Goal: Task Accomplishment & Management: Complete application form

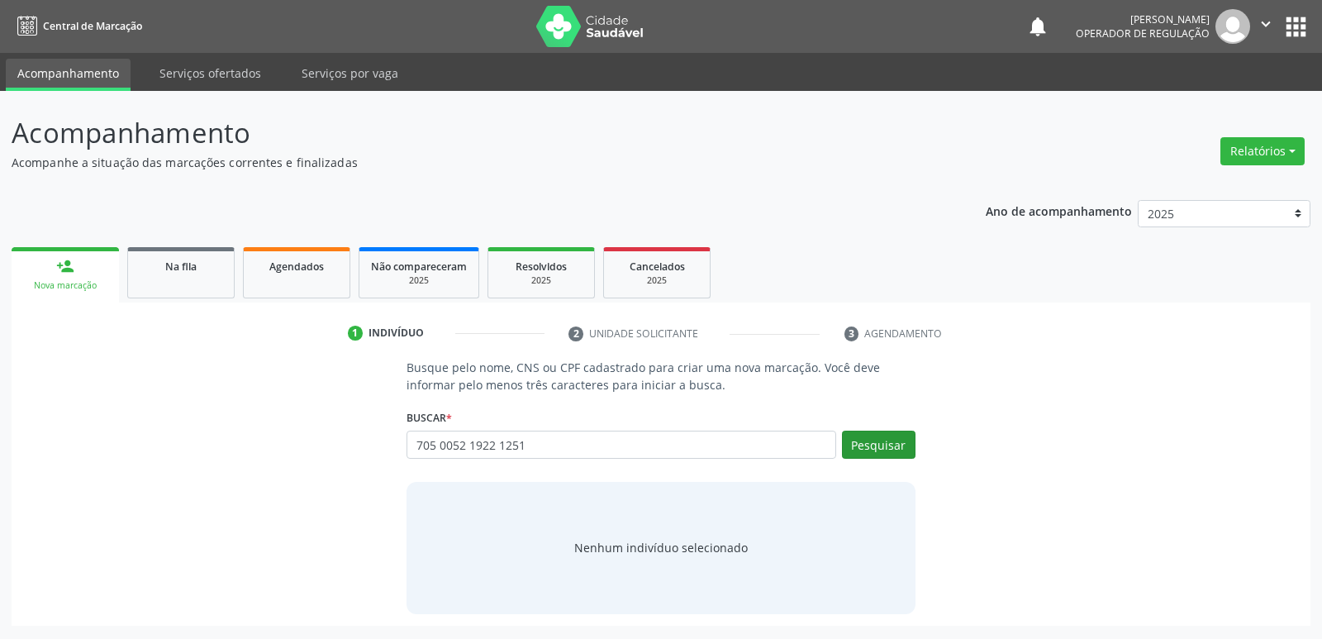
type input "705 0052 1922 1251"
click at [860, 444] on button "Pesquisar" at bounding box center [879, 445] width 74 height 28
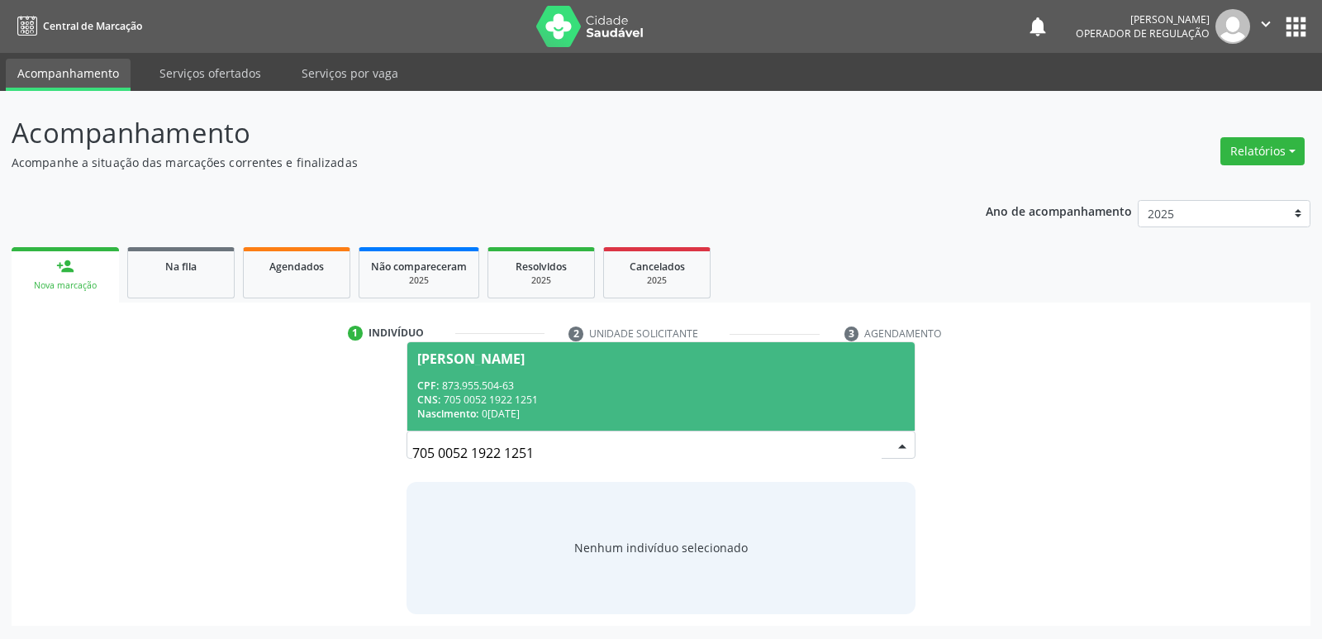
click at [509, 363] on div "Josefa Maria da Conceição" at bounding box center [470, 358] width 107 height 13
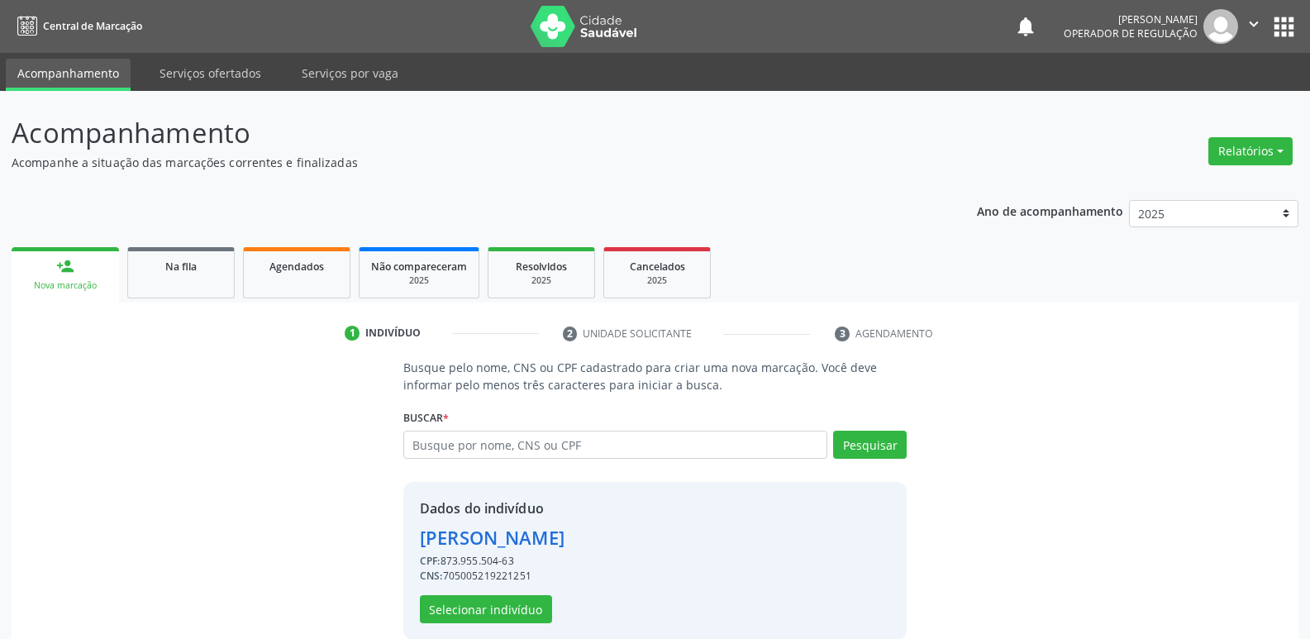
click at [494, 589] on div "Dados do indivíduo Josefa Maria da Conceição CPF: 873.955.504-63 CNS: 705005219…" at bounding box center [492, 560] width 145 height 125
click at [502, 600] on button "Selecionar indivíduo" at bounding box center [486, 609] width 132 height 28
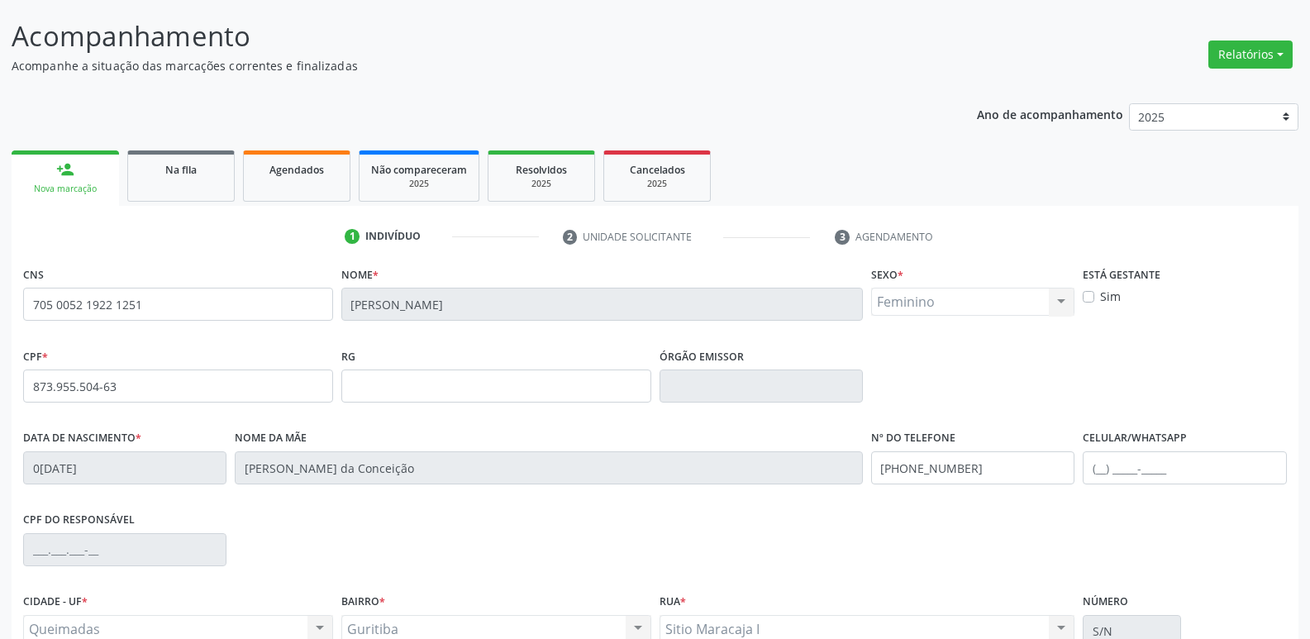
scroll to position [257, 0]
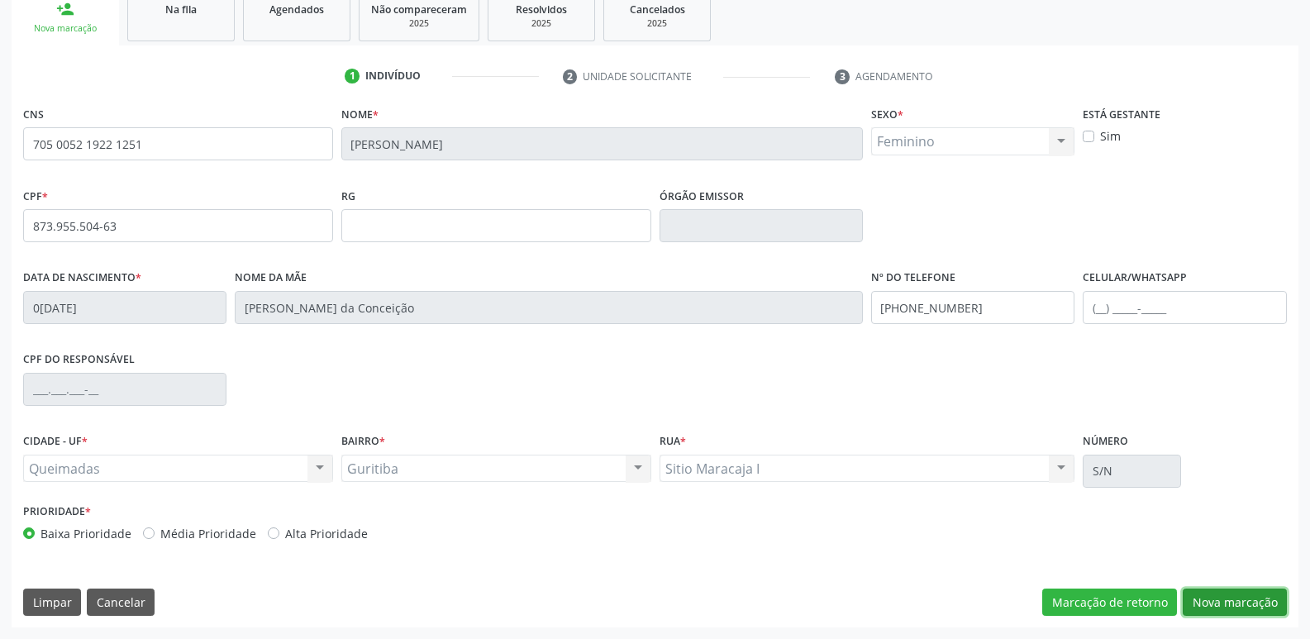
click at [1200, 593] on button "Nova marcação" at bounding box center [1234, 602] width 104 height 28
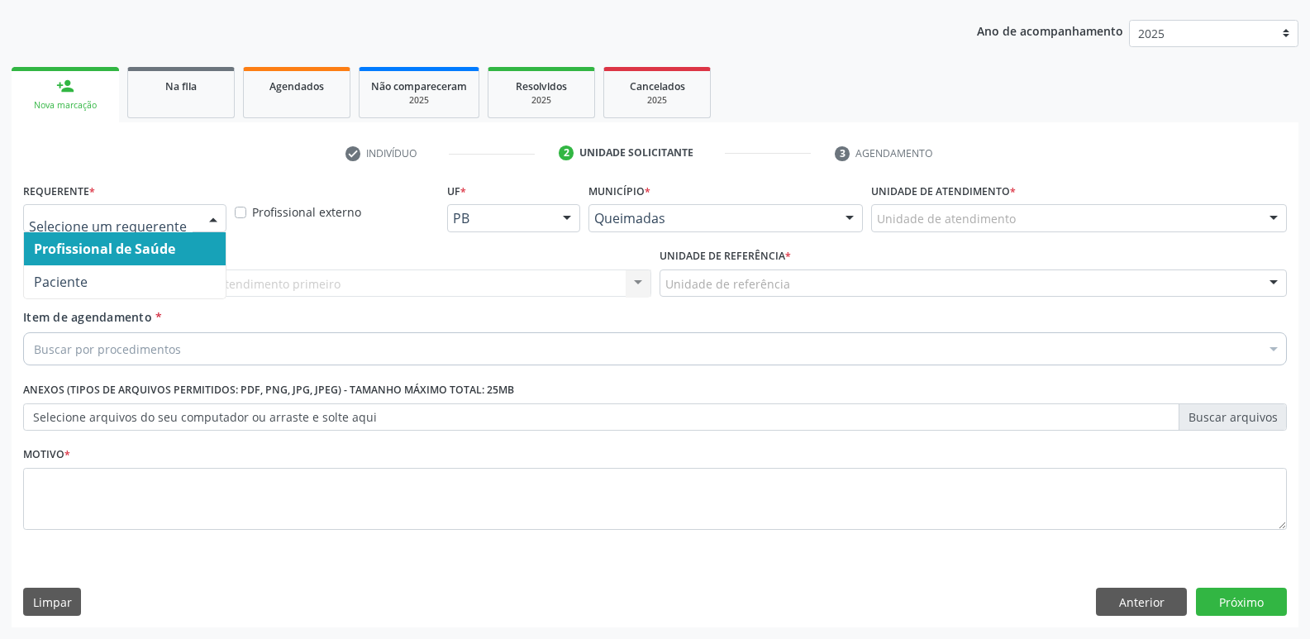
drag, startPoint x: 168, startPoint y: 212, endPoint x: 166, endPoint y: 265, distance: 52.9
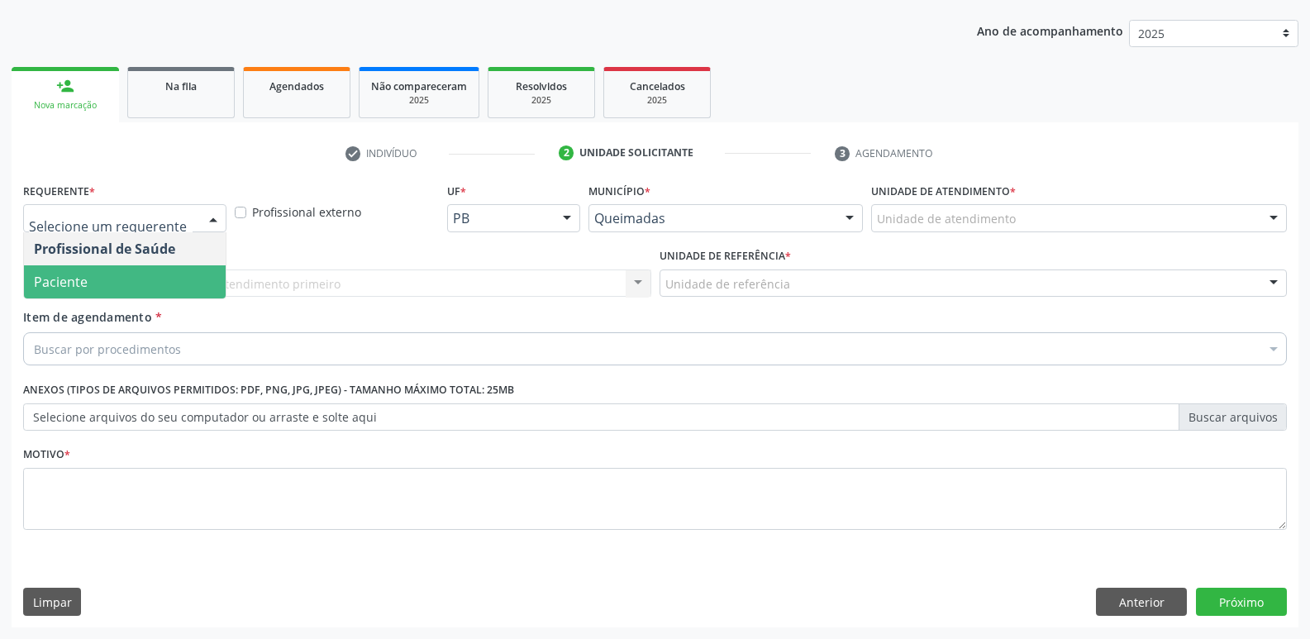
click at [154, 283] on span "Paciente" at bounding box center [125, 281] width 202 height 33
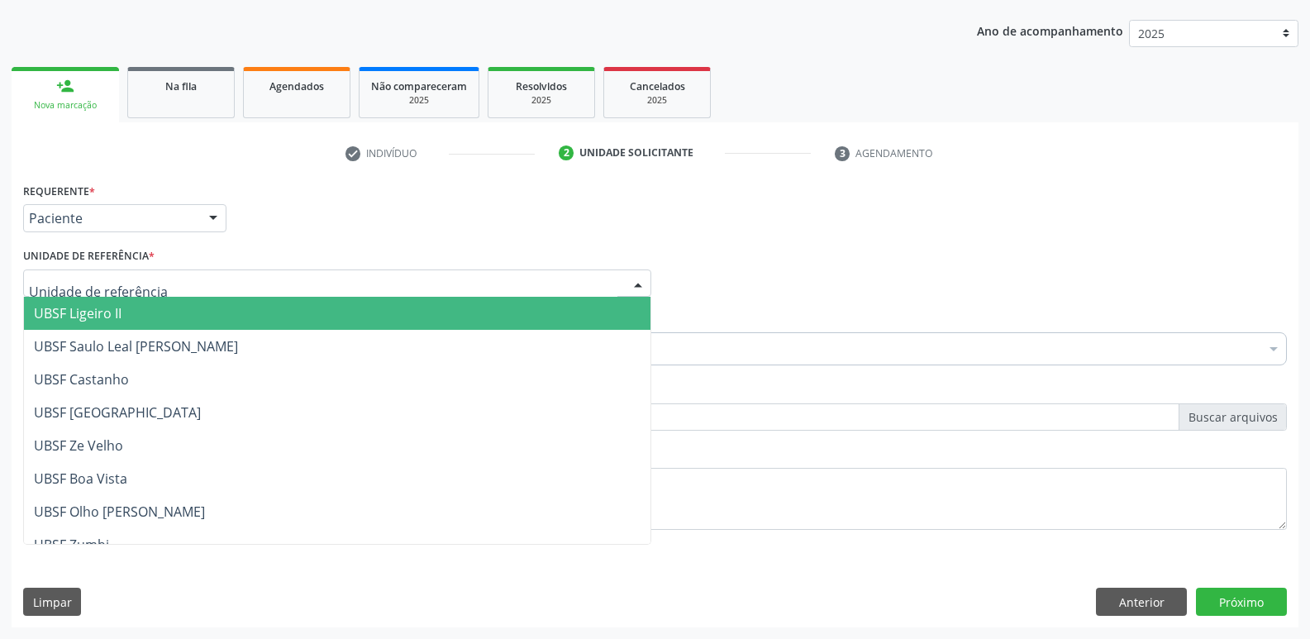
click at [162, 282] on div at bounding box center [337, 283] width 628 height 28
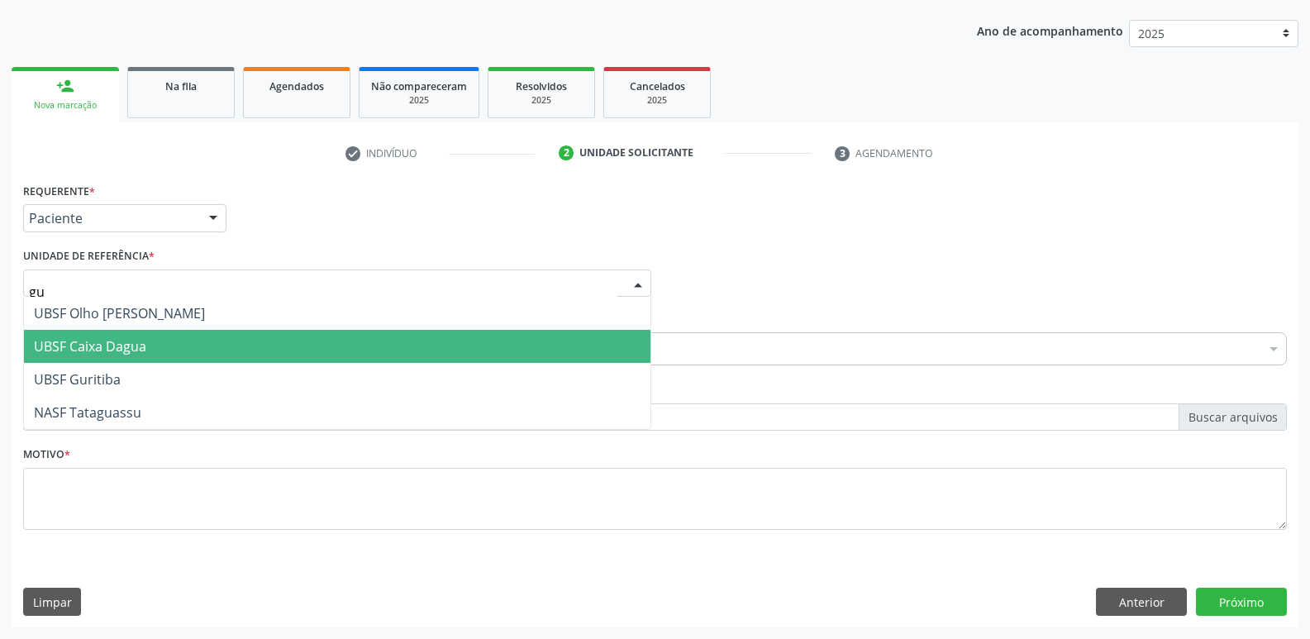
click at [128, 362] on span "UBSF Caixa Dagua" at bounding box center [337, 346] width 626 height 33
type input "gu"
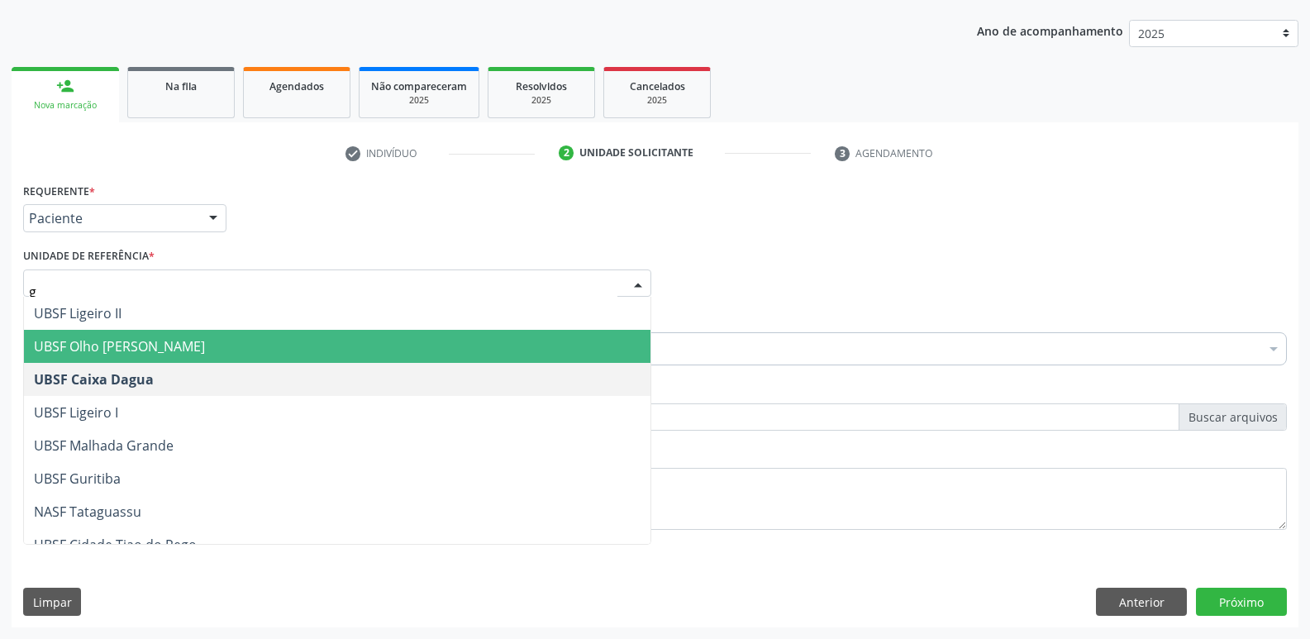
type input "gu"
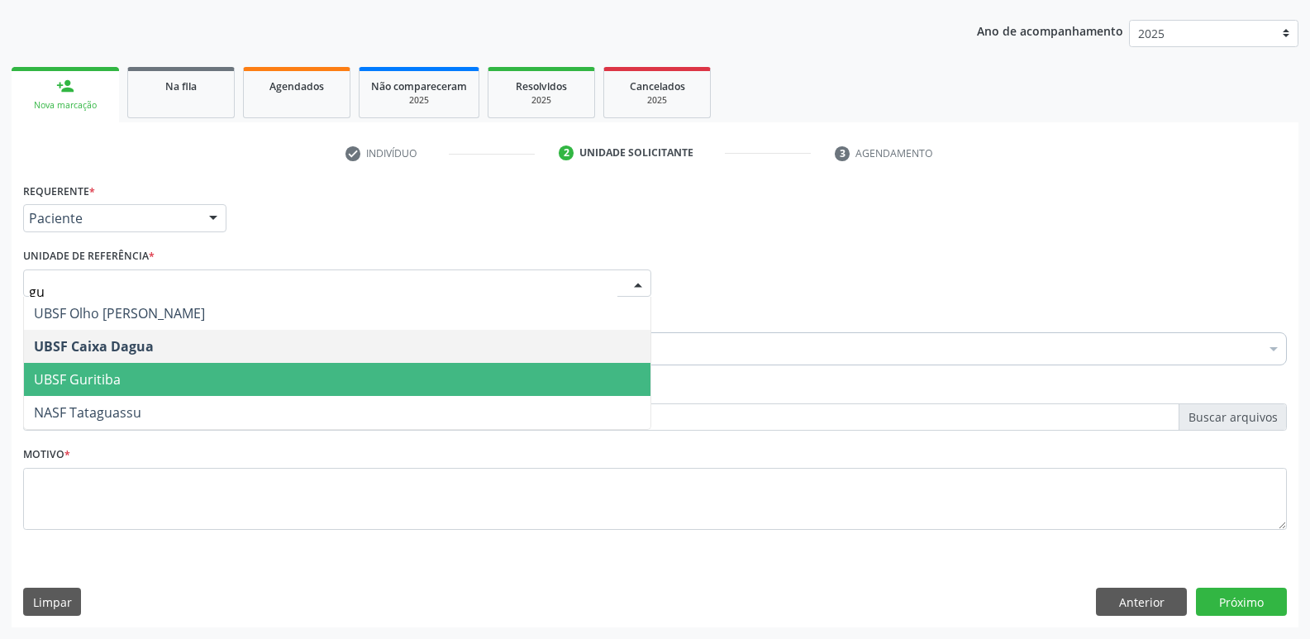
click at [155, 364] on span "UBSF Guritiba" at bounding box center [337, 379] width 626 height 33
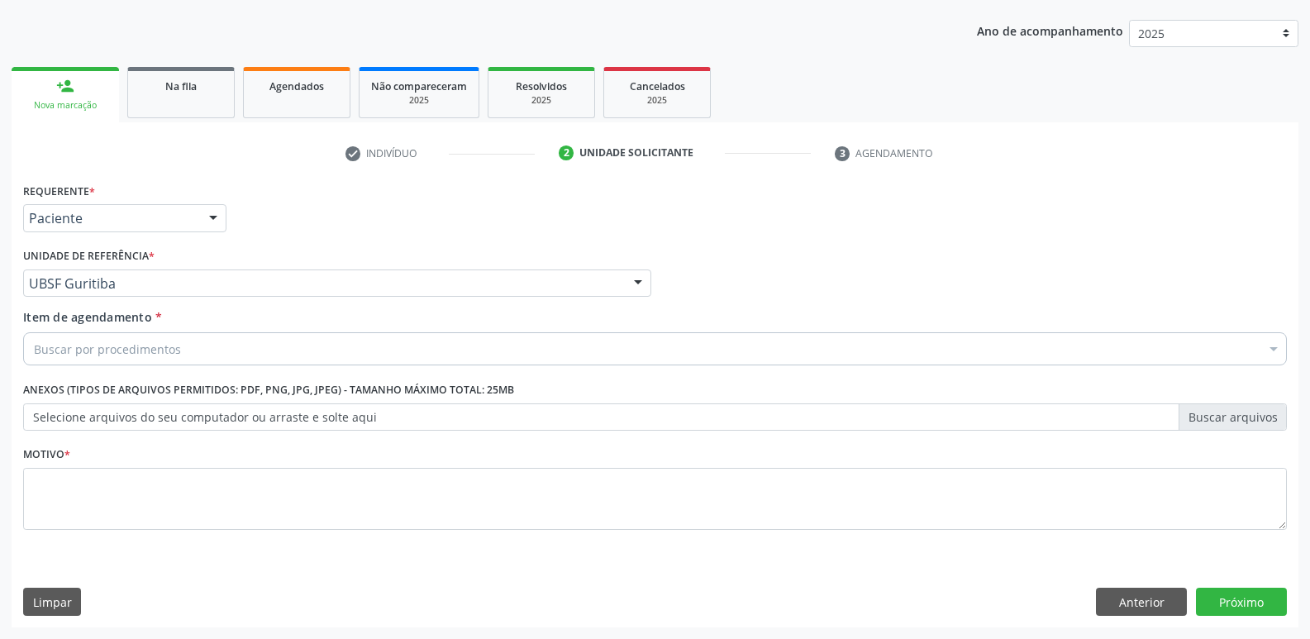
click at [184, 344] on div "Buscar por procedimentos" at bounding box center [654, 348] width 1263 height 33
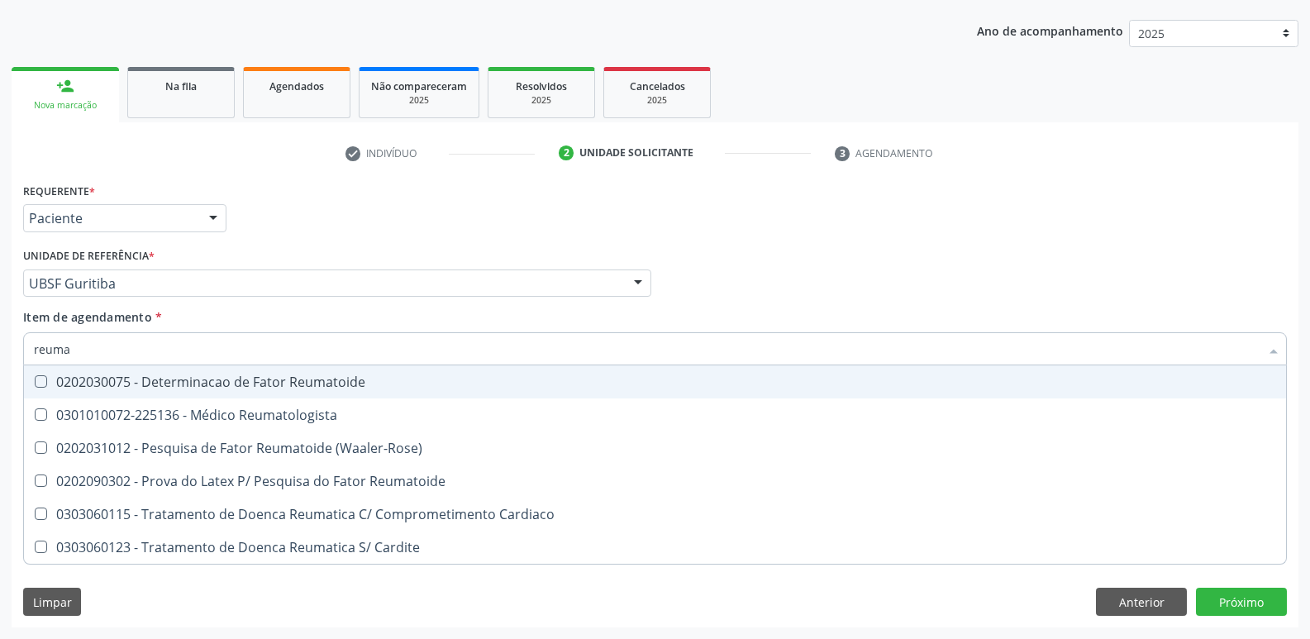
type input "reumat"
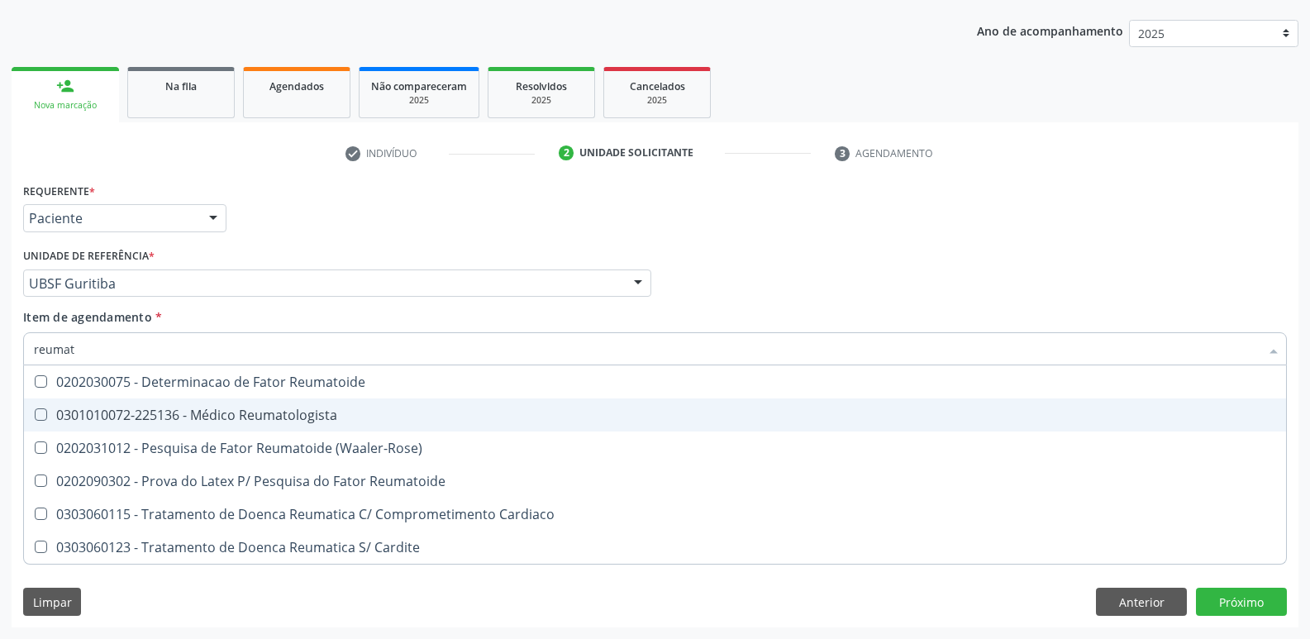
click at [259, 412] on div "0301010072-225136 - Médico Reumatologista" at bounding box center [655, 414] width 1242 height 13
checkbox Reumatologista "true"
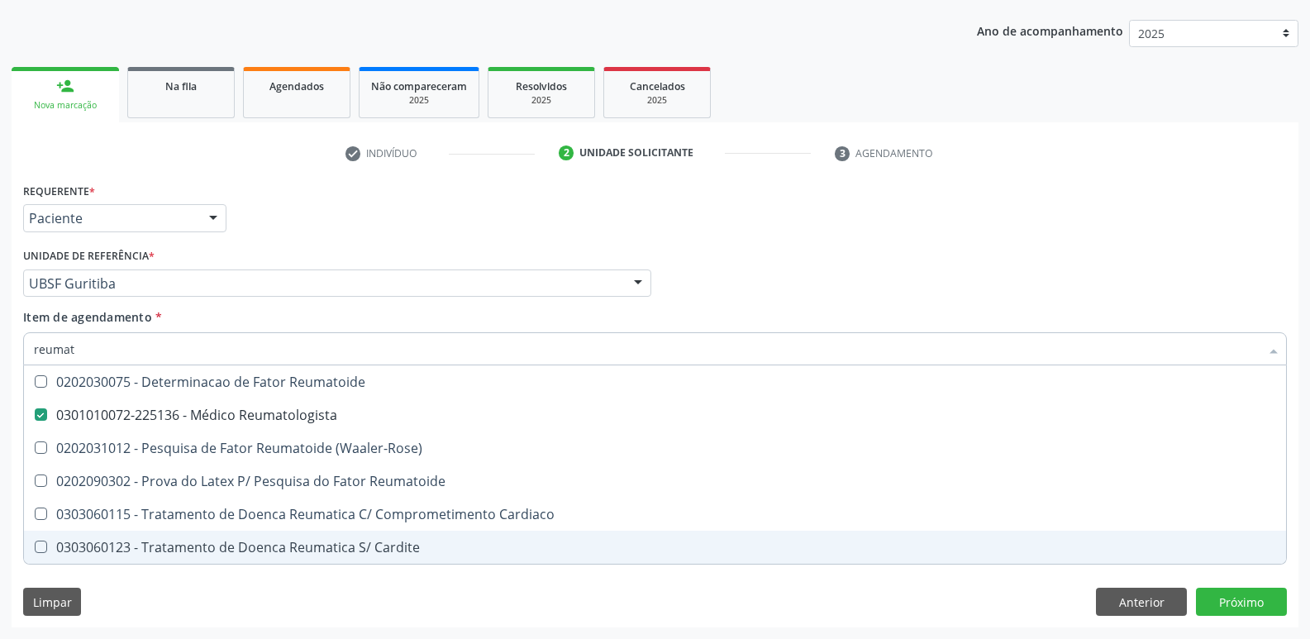
click at [183, 587] on div "Requerente * Paciente Profissional de Saúde Paciente Nenhum resultado encontrad…" at bounding box center [655, 402] width 1287 height 449
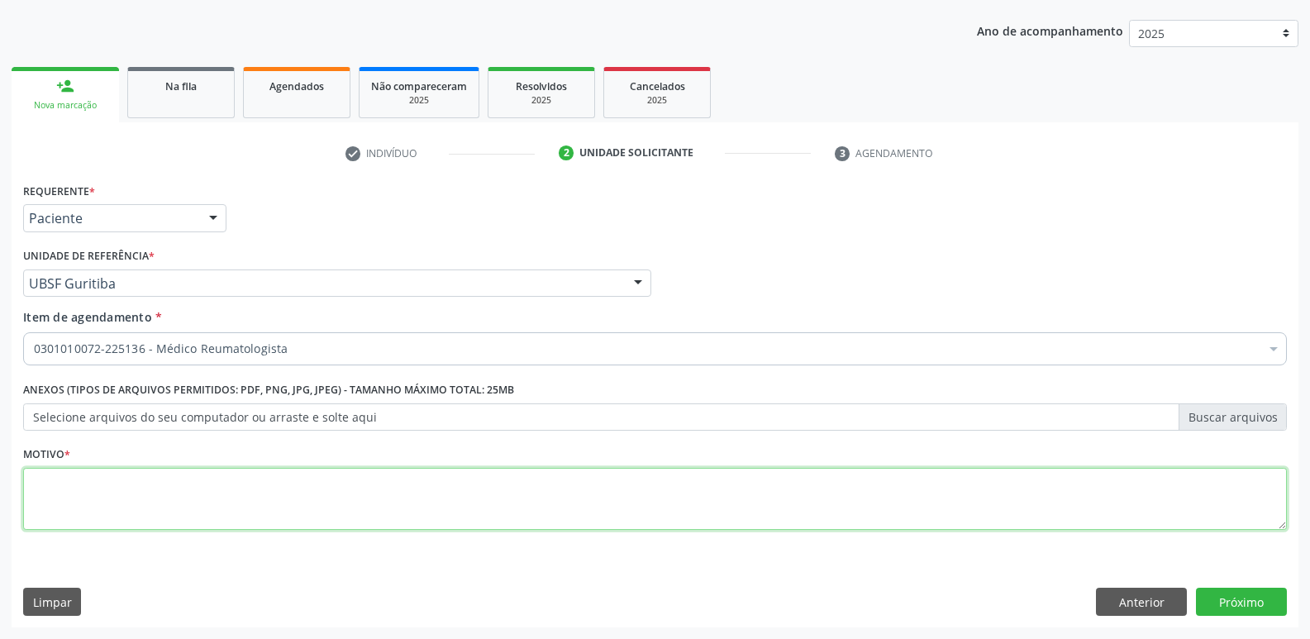
click at [265, 493] on textarea at bounding box center [654, 499] width 1263 height 63
paste textarea "705 0052 1922 1251"
drag, startPoint x: 0, startPoint y: 485, endPoint x: 0, endPoint y: 423, distance: 62.0
click at [0, 423] on div "Acompanhamento Acompanhe a situação das marcações correntes e finalizadas Relat…" at bounding box center [655, 275] width 1310 height 728
drag, startPoint x: 113, startPoint y: 497, endPoint x: 0, endPoint y: 410, distance: 143.1
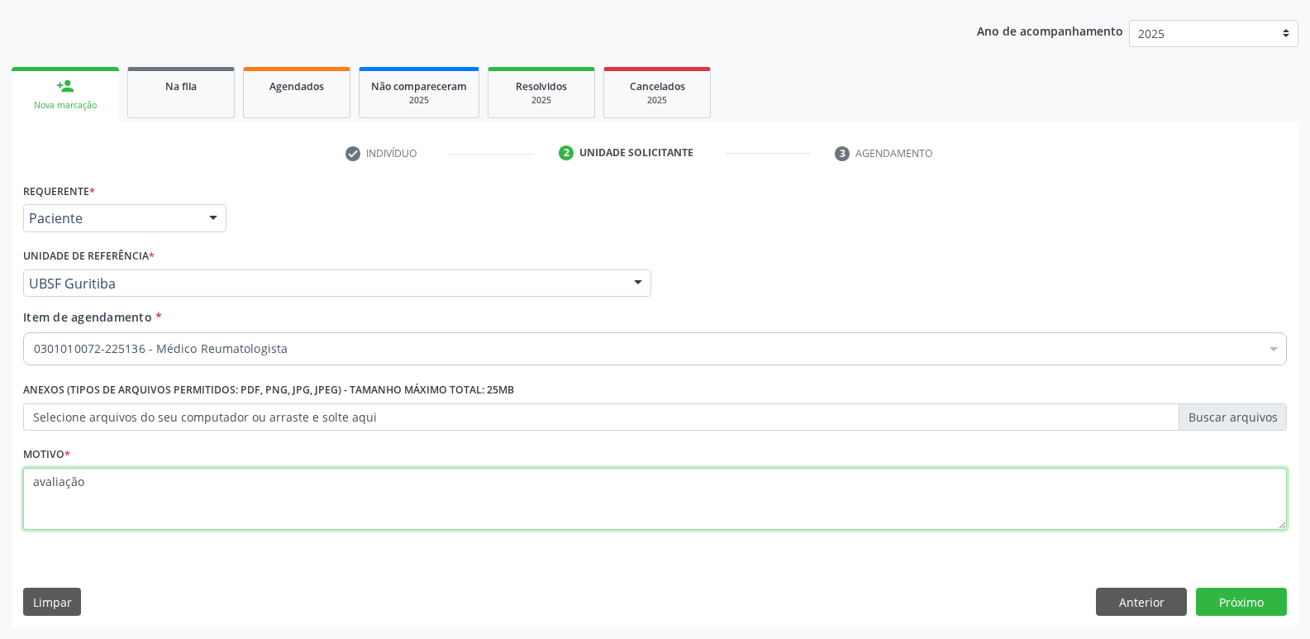
click at [0, 410] on div "Acompanhamento Acompanhe a situação das marcações correntes e finalizadas Relat…" at bounding box center [655, 275] width 1310 height 728
type textarea "avaliação"
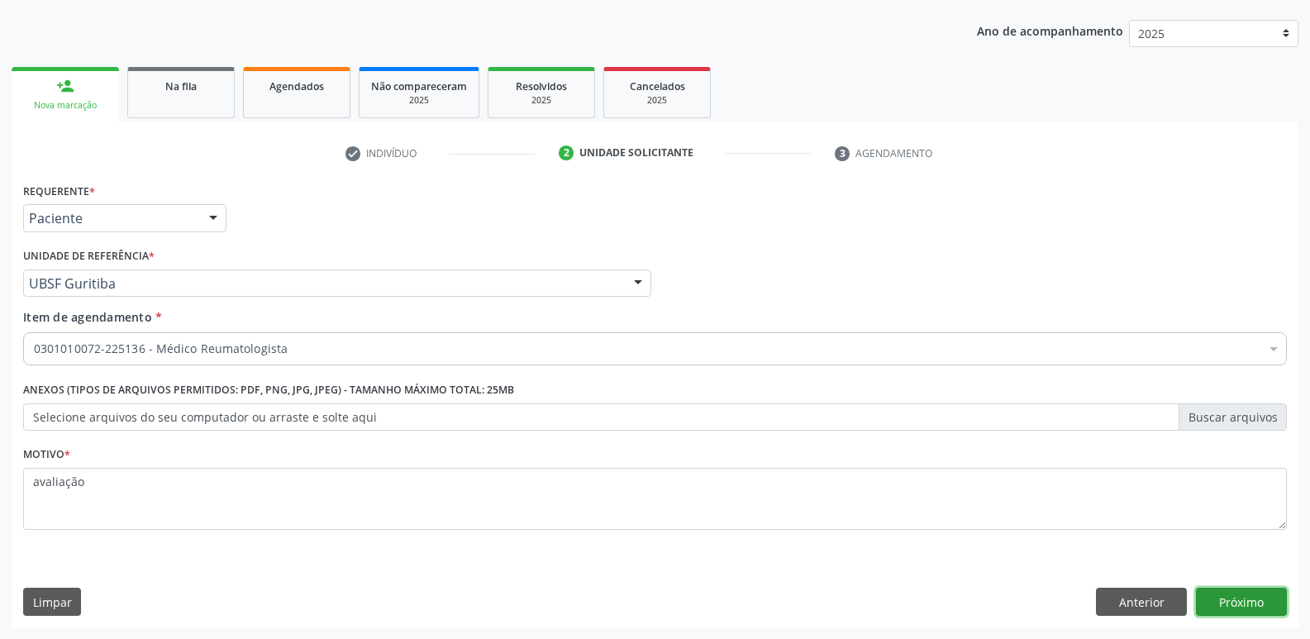
click at [1228, 600] on button "Próximo" at bounding box center [1241, 601] width 91 height 28
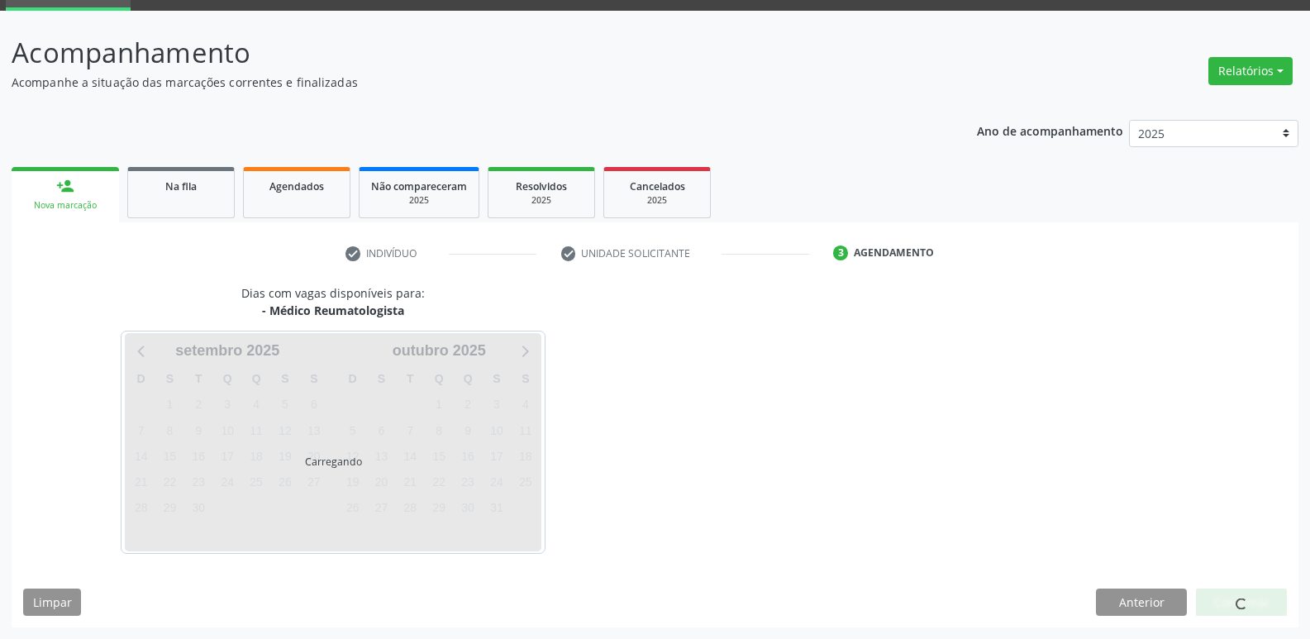
scroll to position [80, 0]
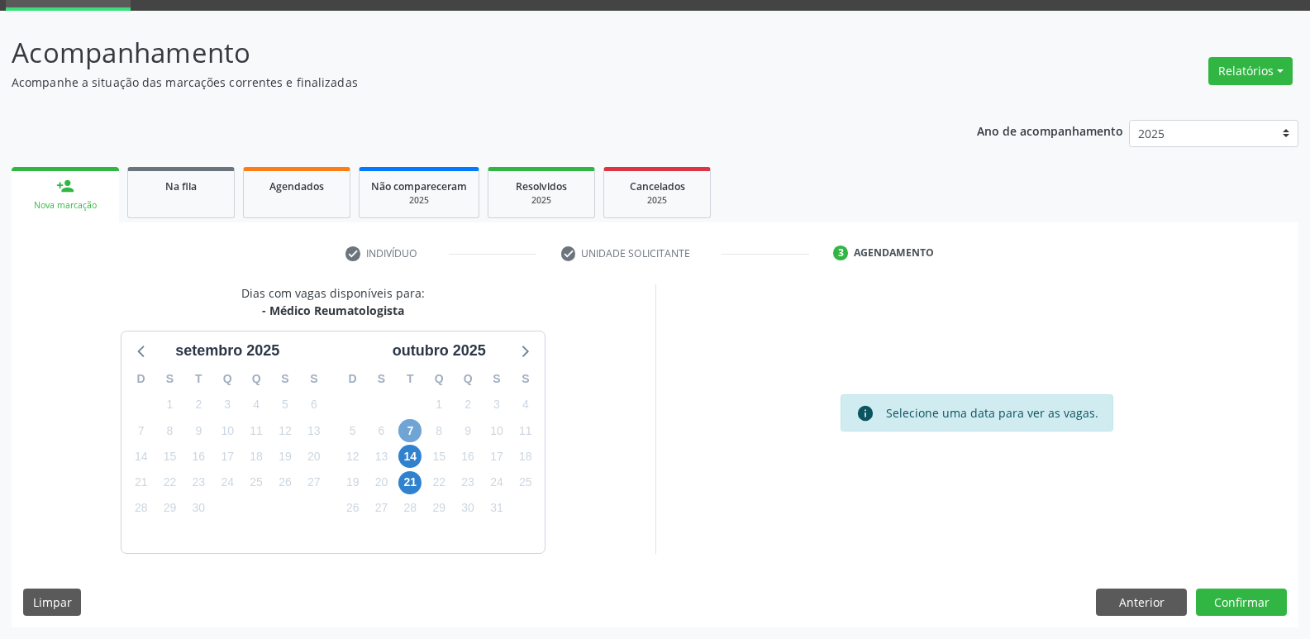
click at [406, 439] on span "7" at bounding box center [409, 430] width 23 height 23
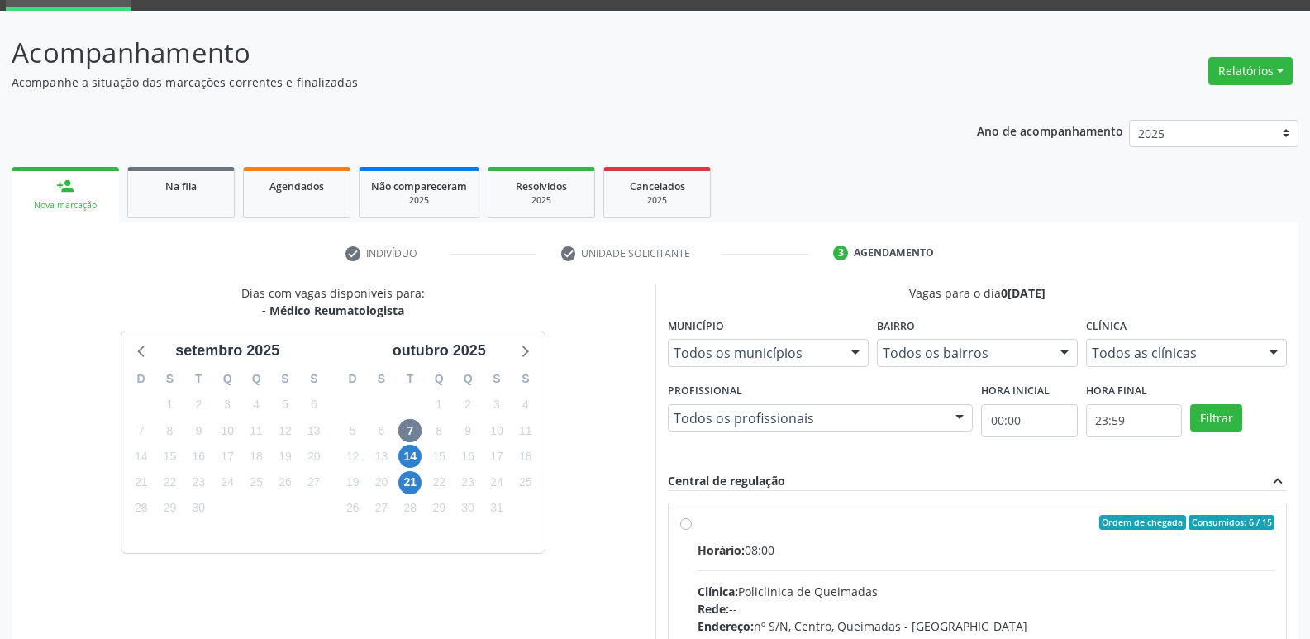
drag, startPoint x: 1196, startPoint y: 568, endPoint x: 1233, endPoint y: 378, distance: 193.7
radio input "true"
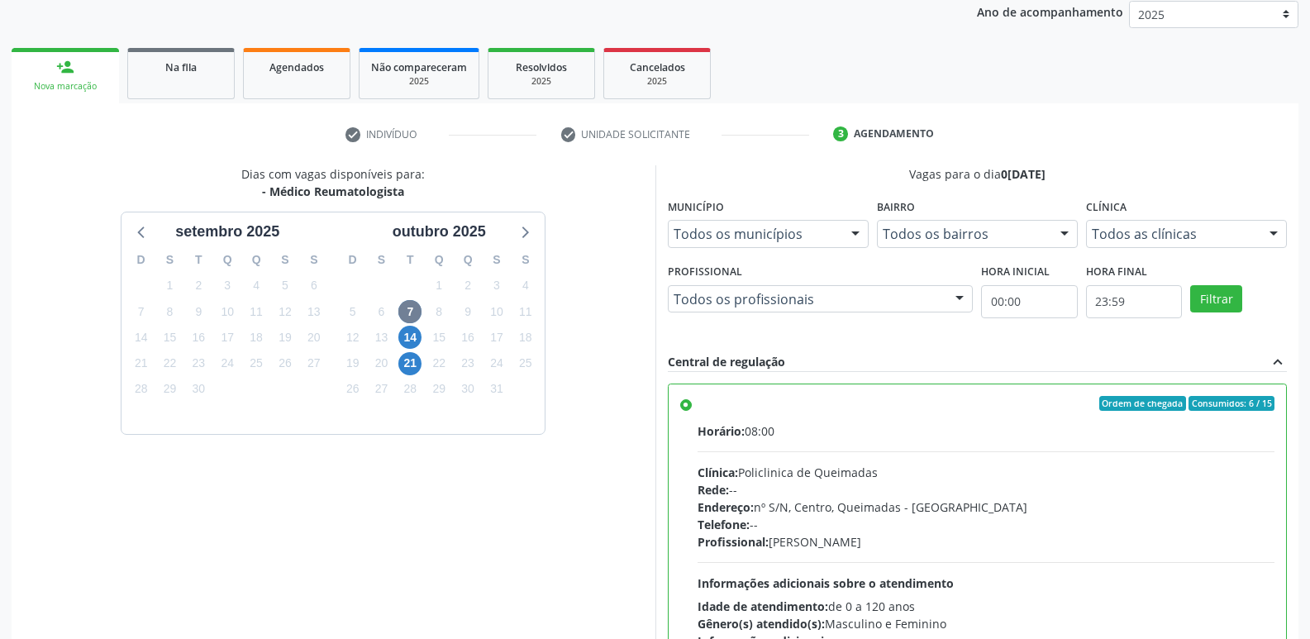
scroll to position [349, 0]
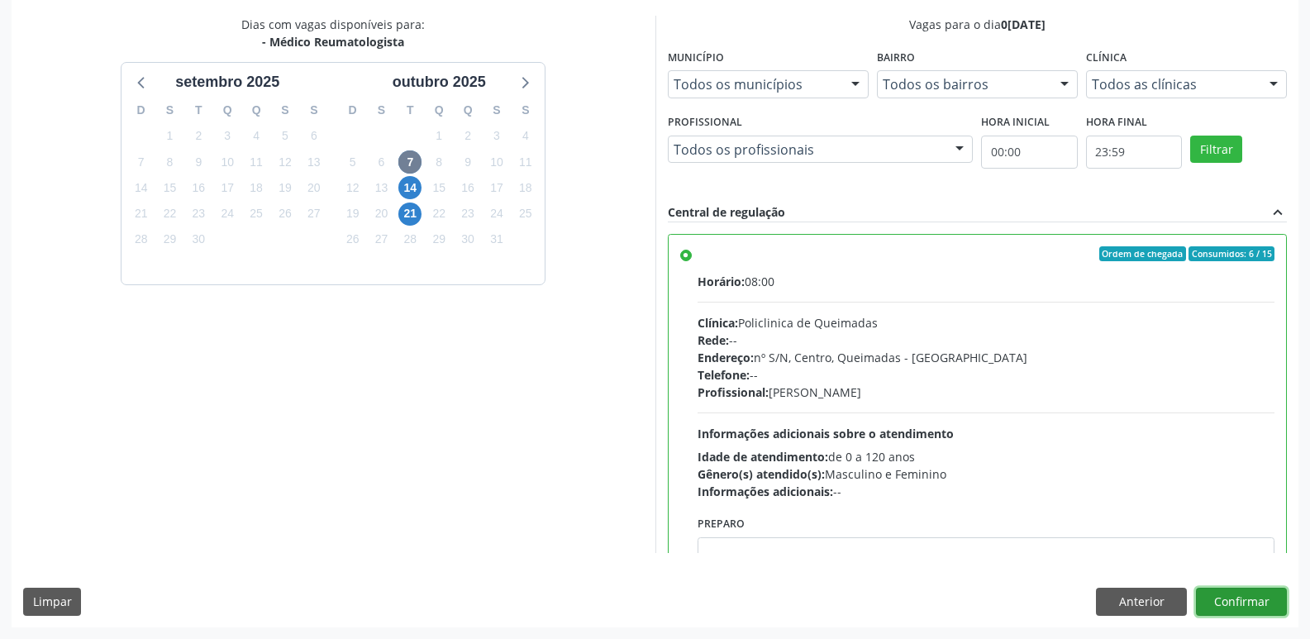
click at [1252, 597] on button "Confirmar" at bounding box center [1241, 601] width 91 height 28
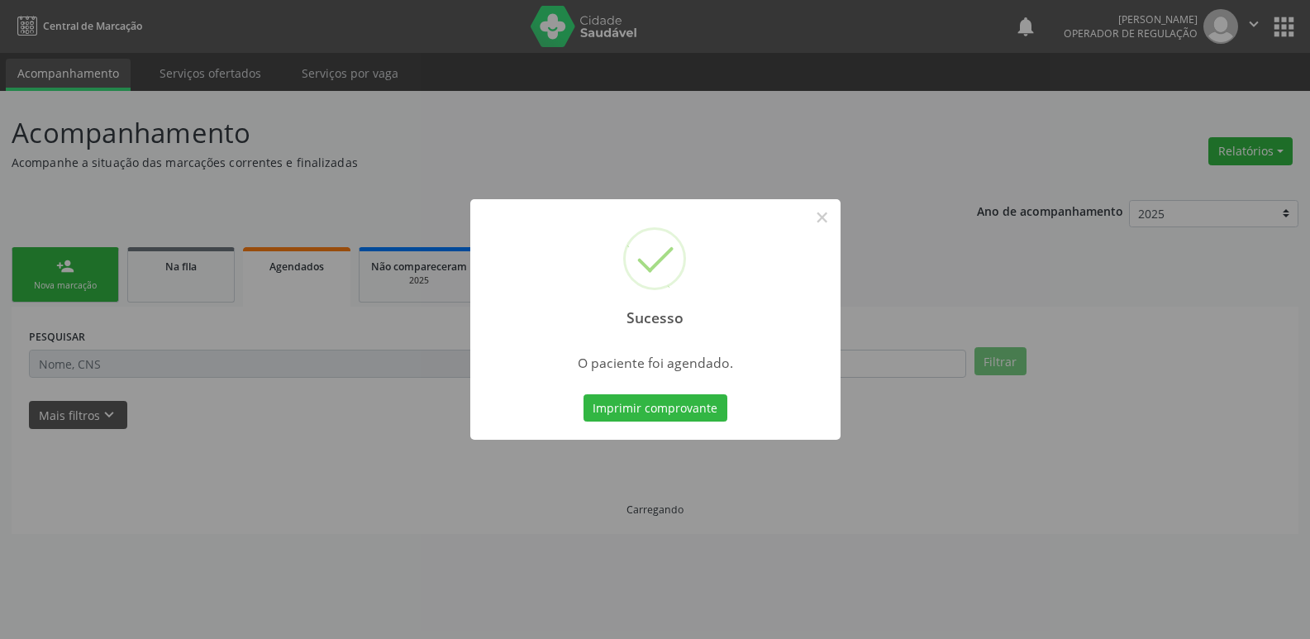
scroll to position [0, 0]
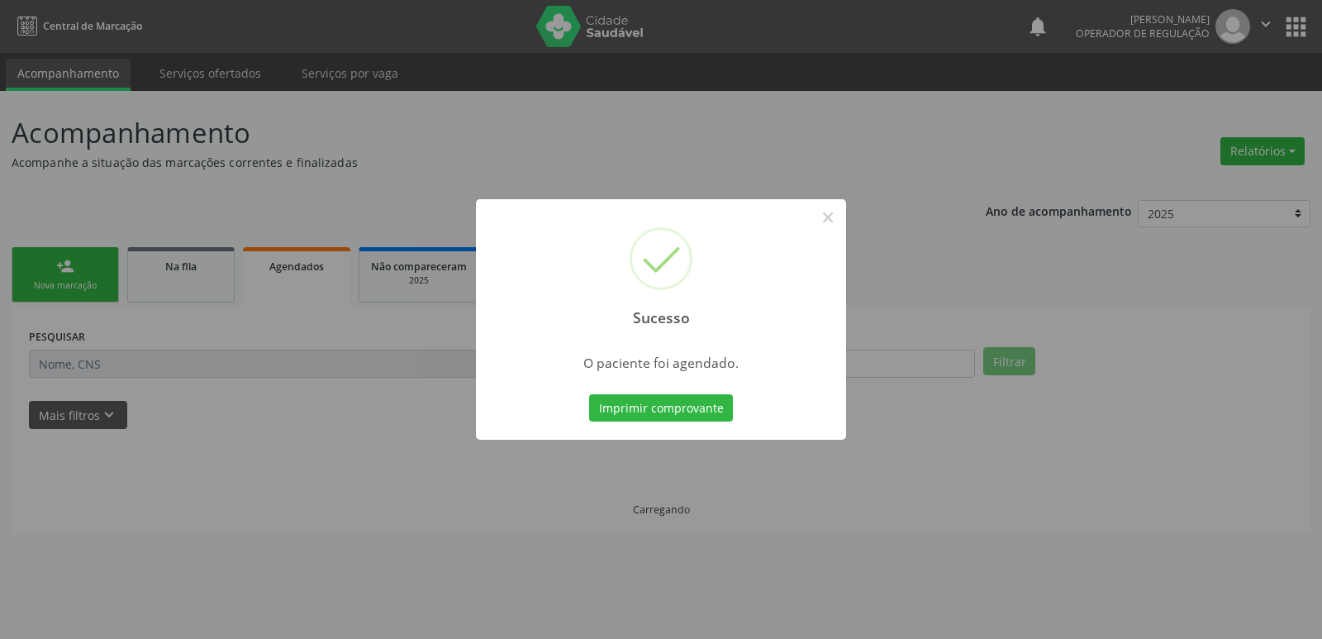
click at [589, 394] on button "Imprimir comprovante" at bounding box center [661, 408] width 144 height 28
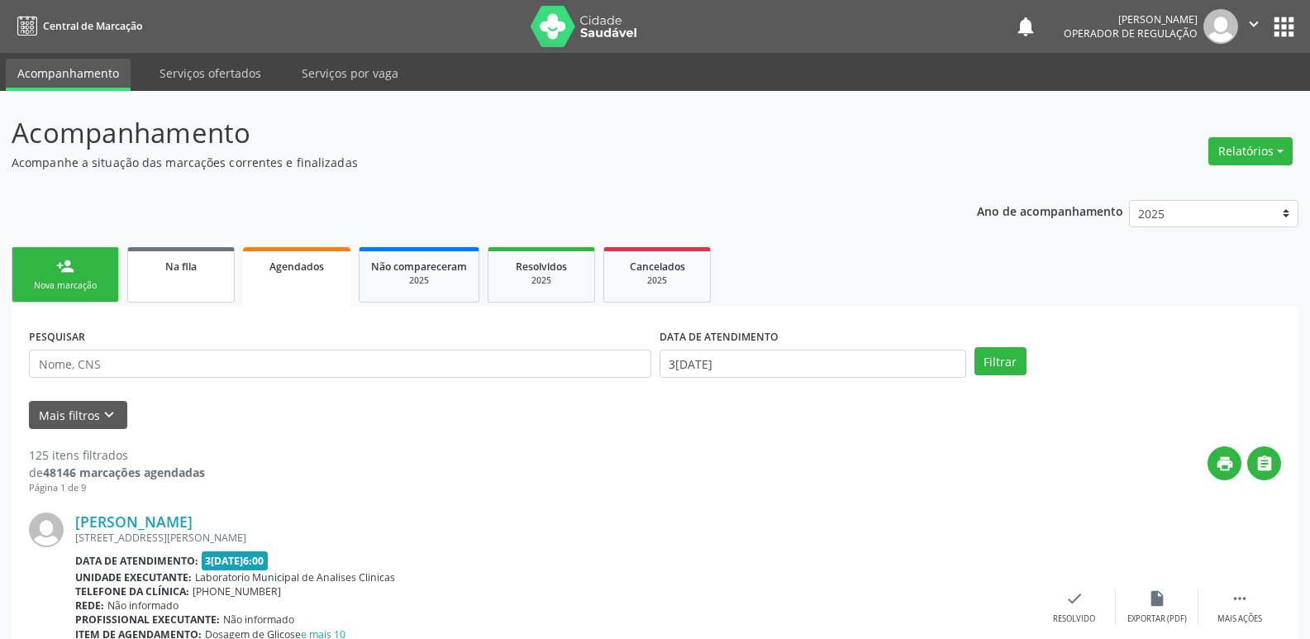
click at [171, 266] on span "Na fila" at bounding box center [180, 266] width 31 height 14
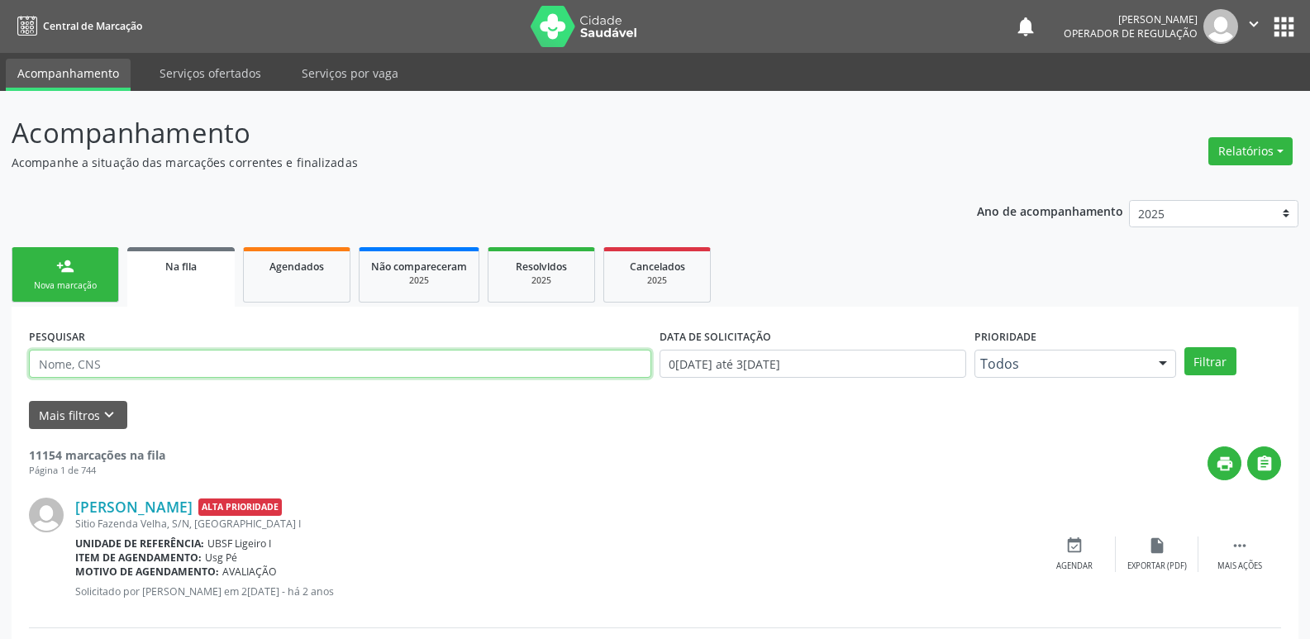
click at [128, 353] on input "text" at bounding box center [340, 364] width 622 height 28
type input "700801444975185"
click at [1184, 347] on button "Filtrar" at bounding box center [1210, 361] width 52 height 28
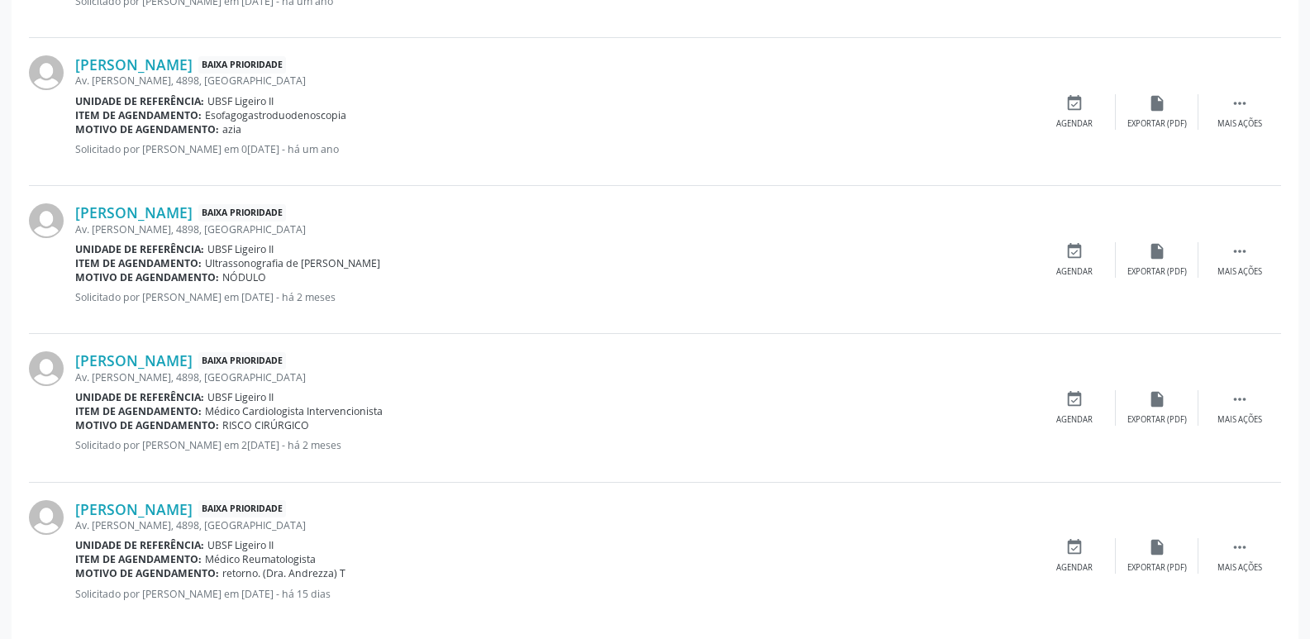
scroll to position [1217, 0]
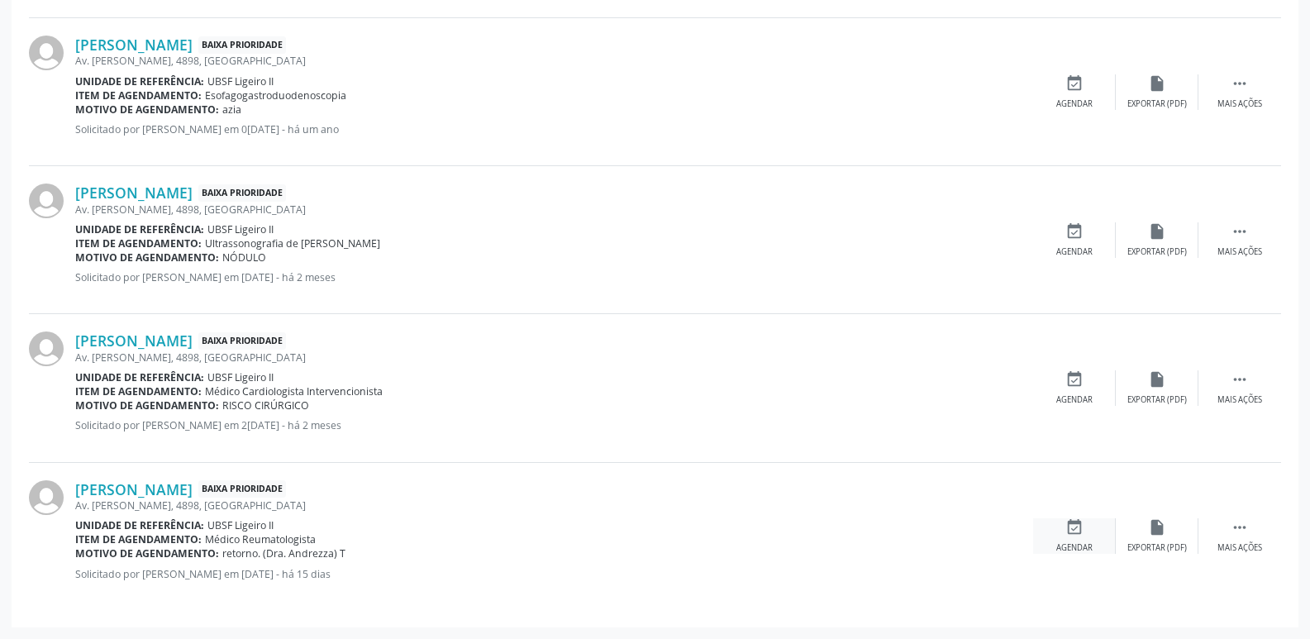
click at [1083, 533] on div "event_available Agendar" at bounding box center [1074, 536] width 83 height 36
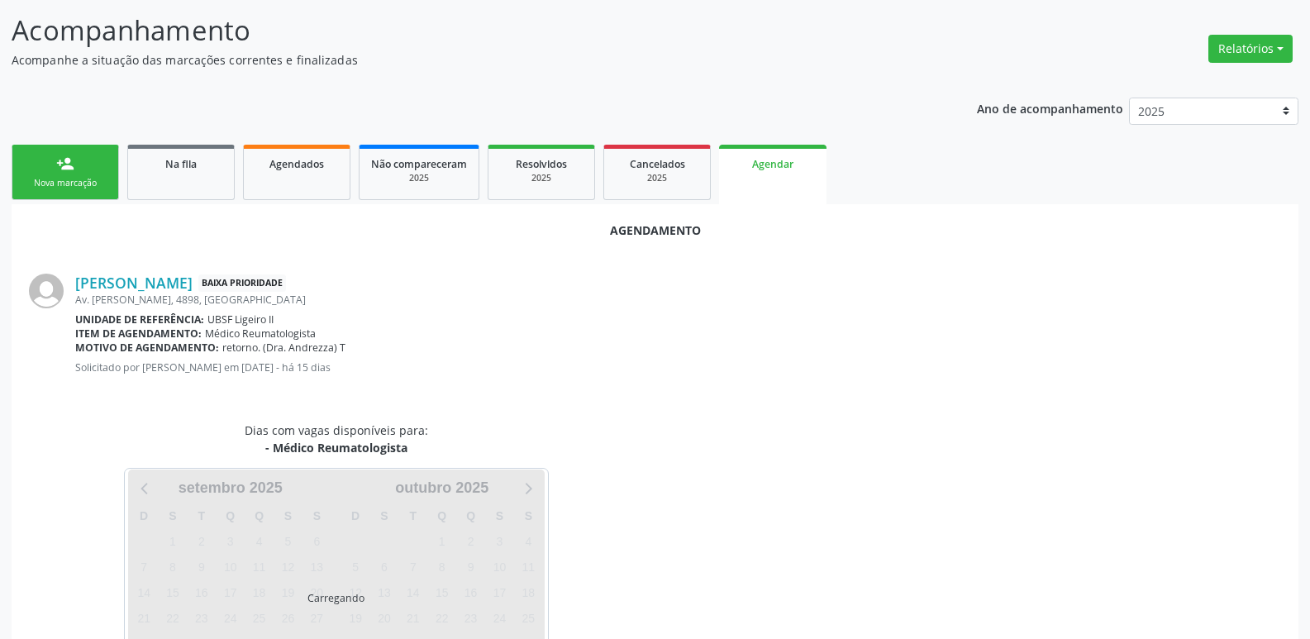
scroll to position [183, 0]
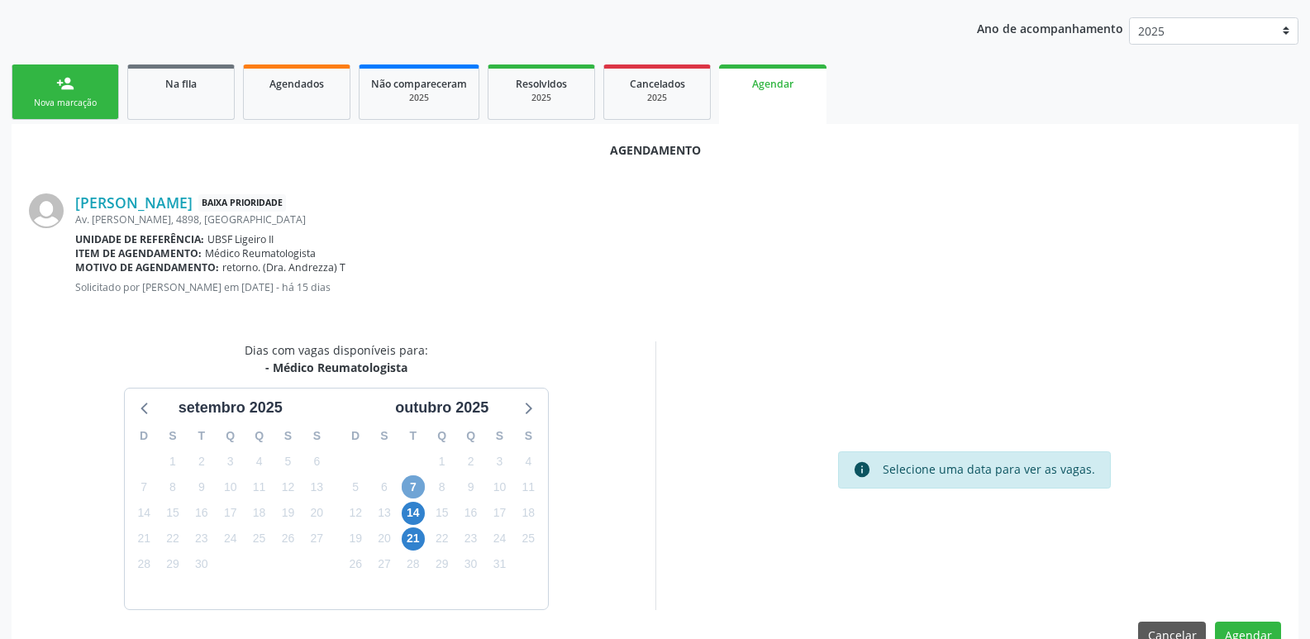
click at [409, 488] on span "7" at bounding box center [413, 486] width 23 height 23
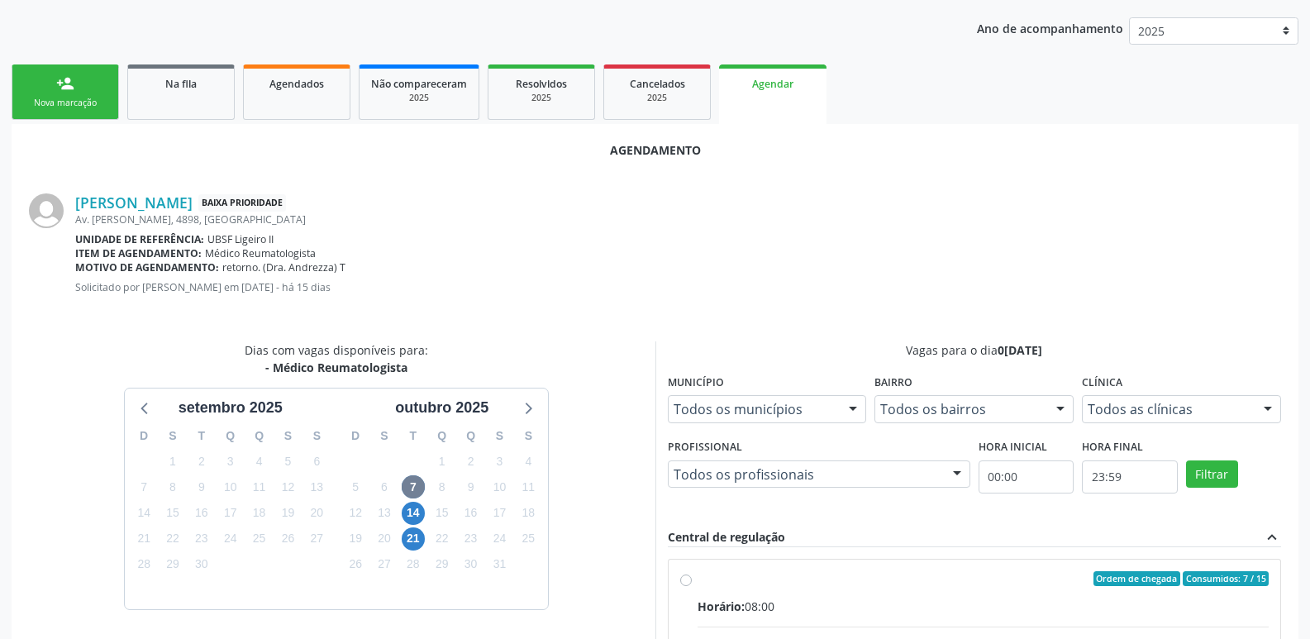
drag, startPoint x: 1144, startPoint y: 624, endPoint x: 1189, endPoint y: 586, distance: 59.2
click at [692, 586] on input "Ordem de chegada Consumidos: 7 / 15 Horário: 08:00 Clínica: Policlinica de Quei…" at bounding box center [686, 578] width 12 height 15
radio input "true"
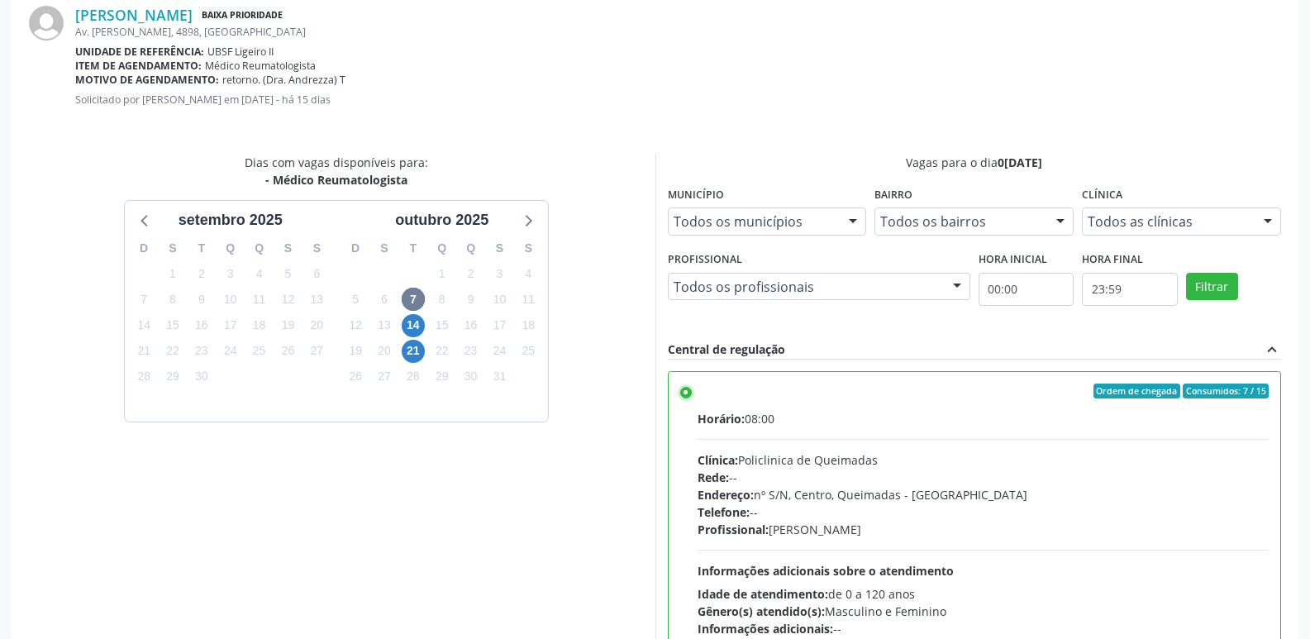
scroll to position [490, 0]
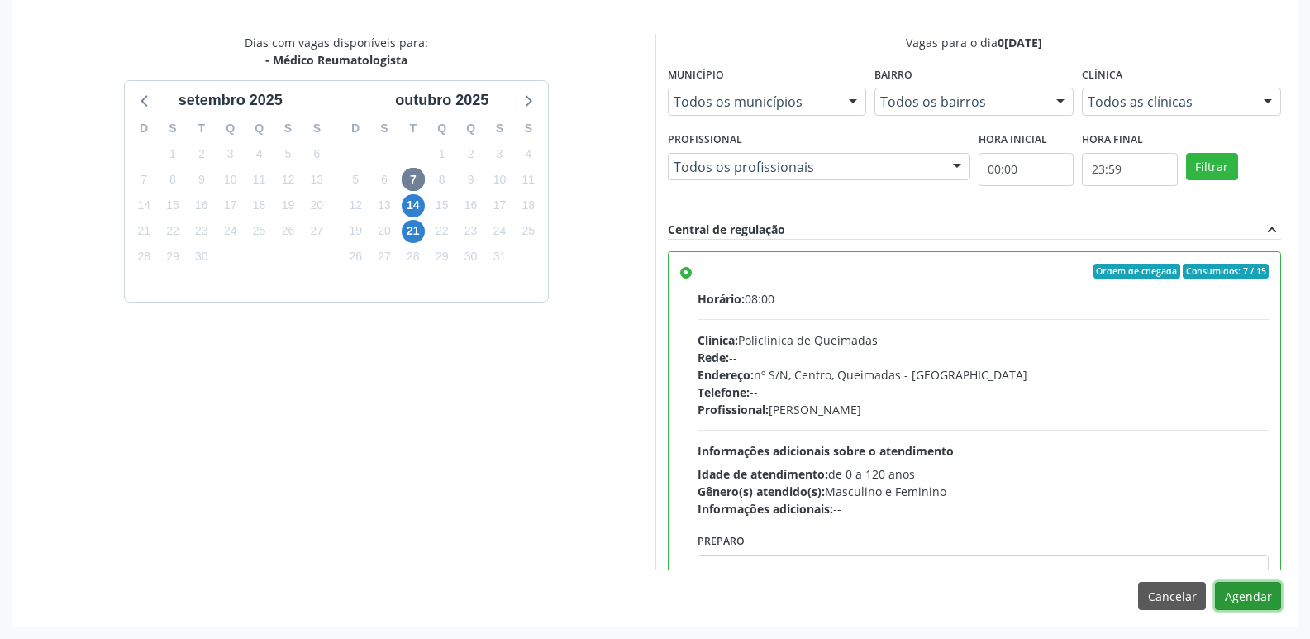
click at [1249, 601] on button "Agendar" at bounding box center [1248, 596] width 66 height 28
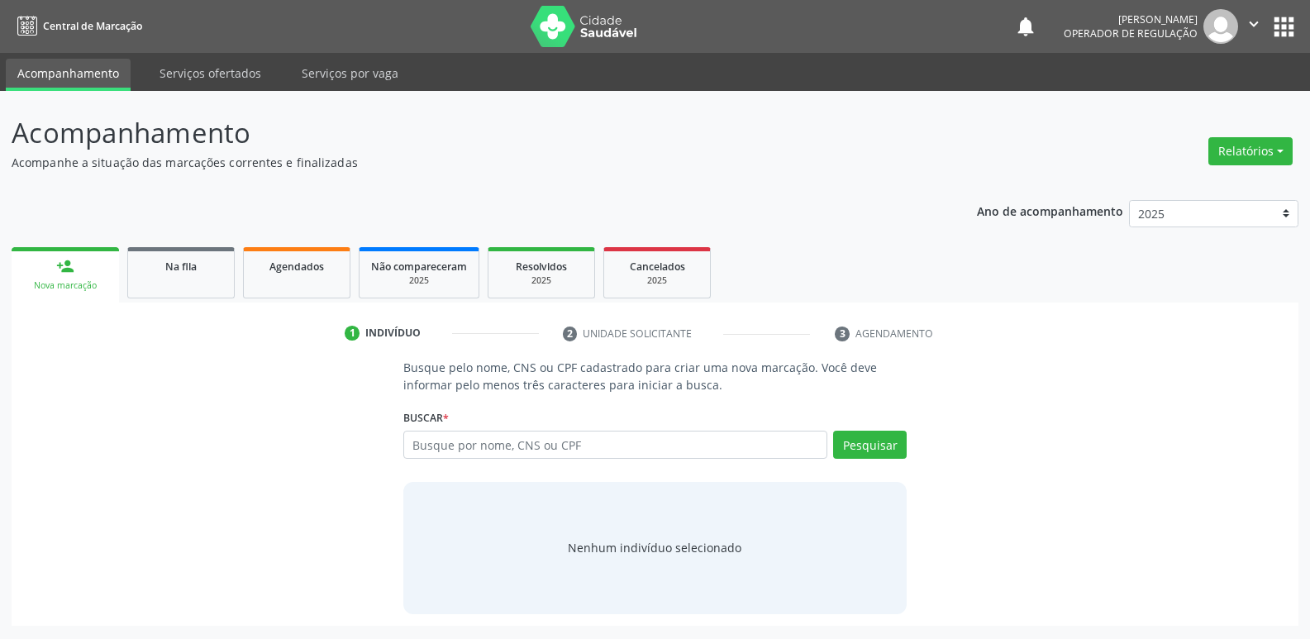
scroll to position [0, 0]
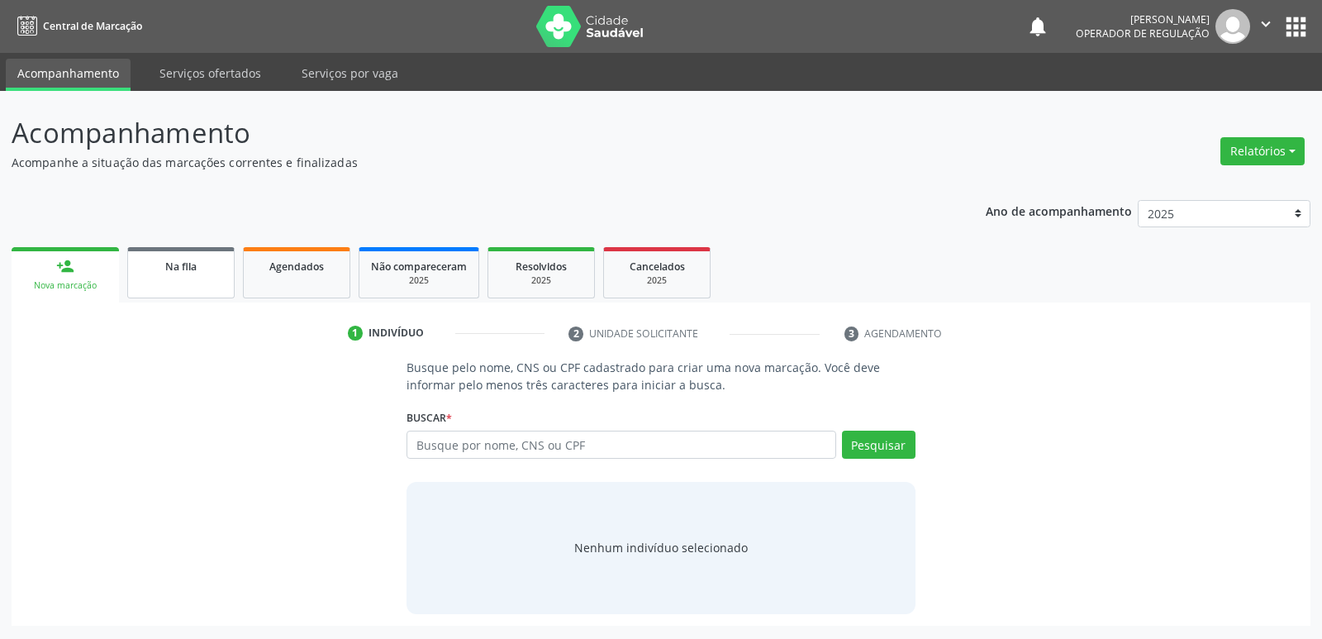
click at [179, 255] on link "Na fila" at bounding box center [180, 272] width 107 height 51
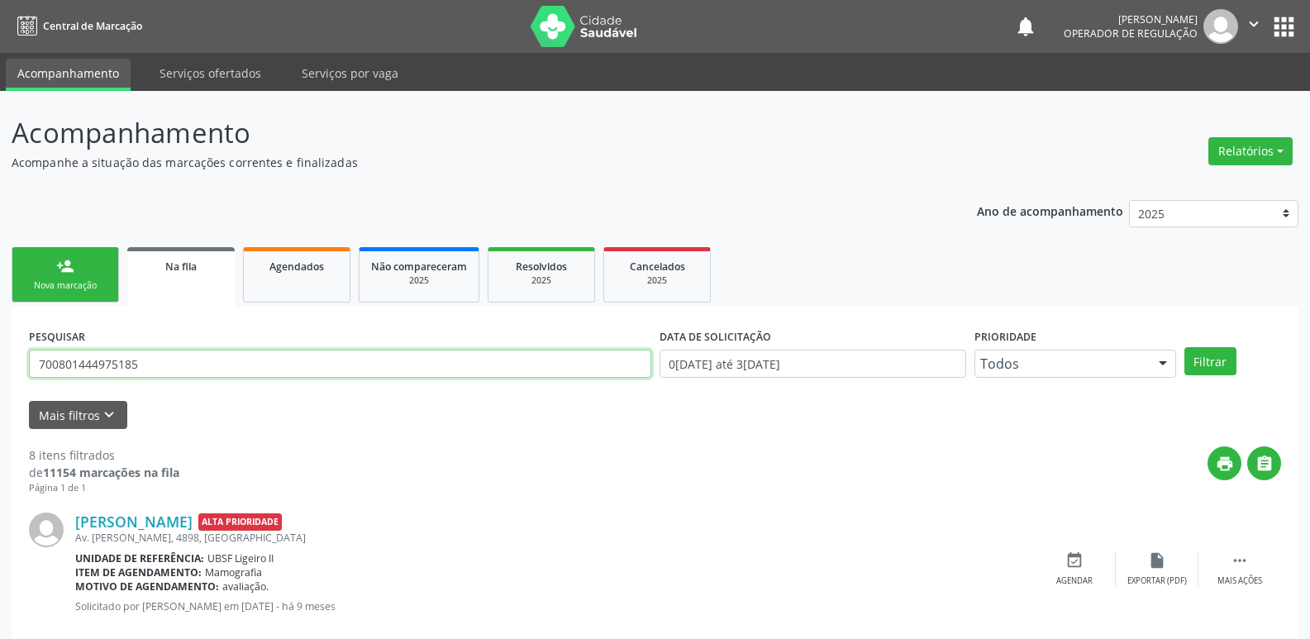
click at [145, 362] on input "700801444975185" at bounding box center [340, 364] width 622 height 28
type input "700607420320968"
click at [1184, 347] on button "Filtrar" at bounding box center [1210, 361] width 52 height 28
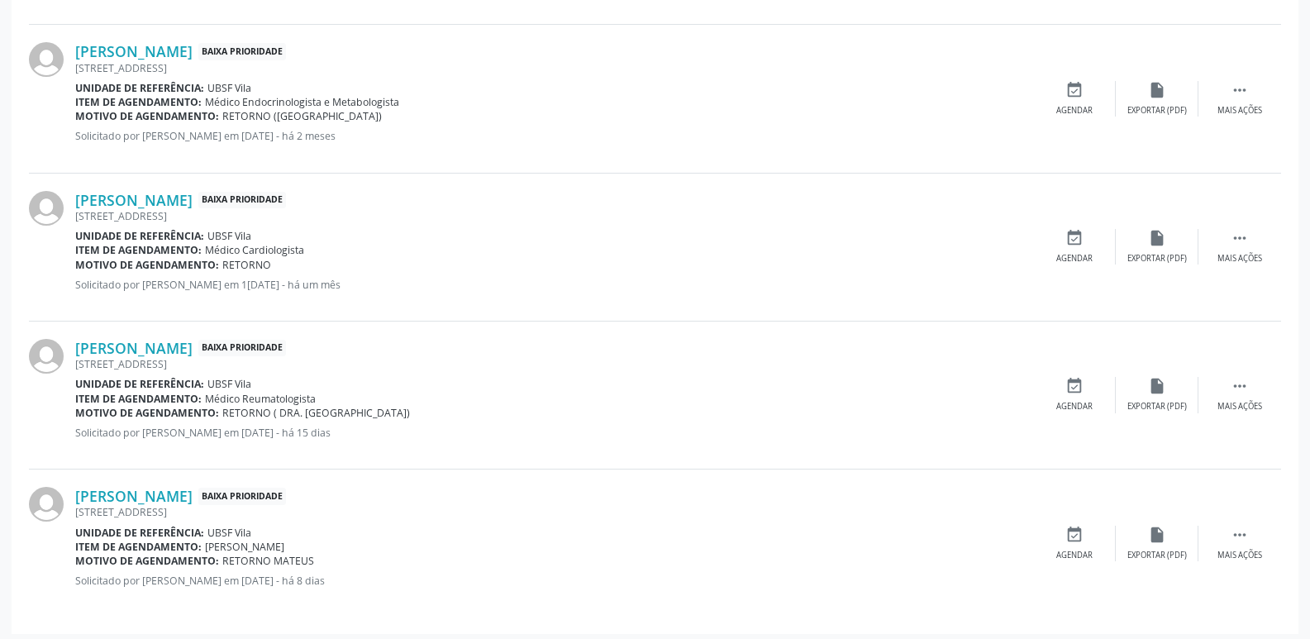
scroll to position [773, 0]
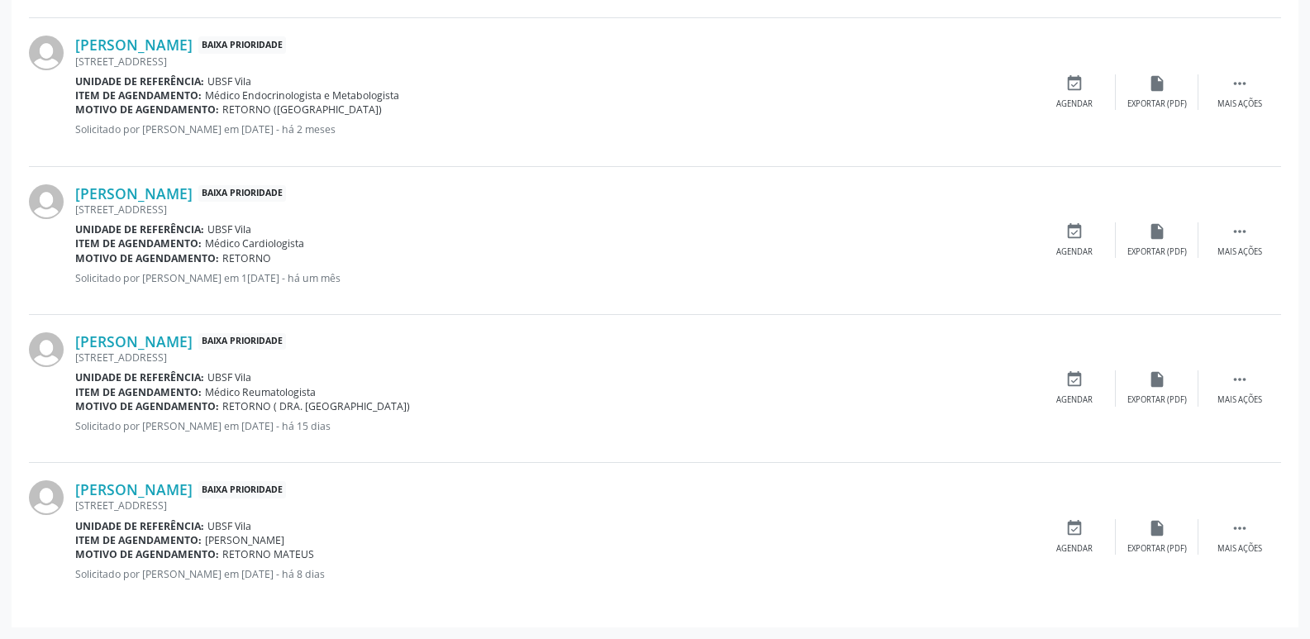
click at [1106, 360] on div "Josineide Alves Tavares Martins Baixa Prioridade Rua Paraiba, 43, Vila Unidade …" at bounding box center [655, 389] width 1252 height 148
click at [1090, 379] on div "event_available Agendar" at bounding box center [1074, 388] width 83 height 36
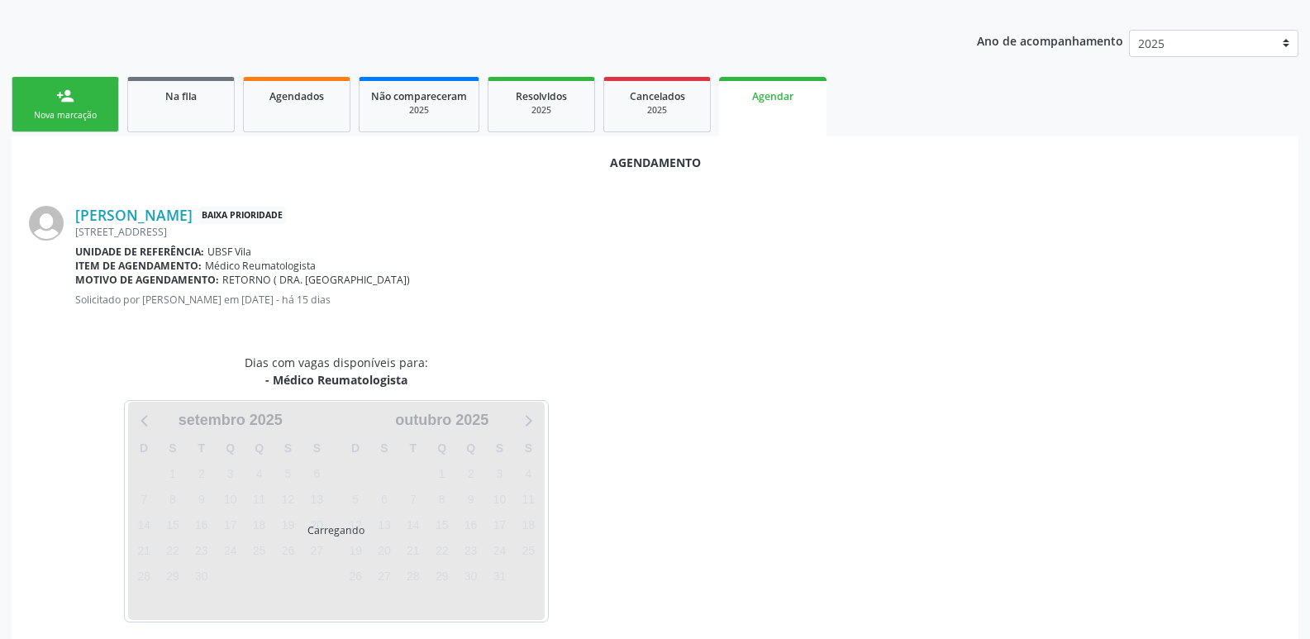
scroll to position [183, 0]
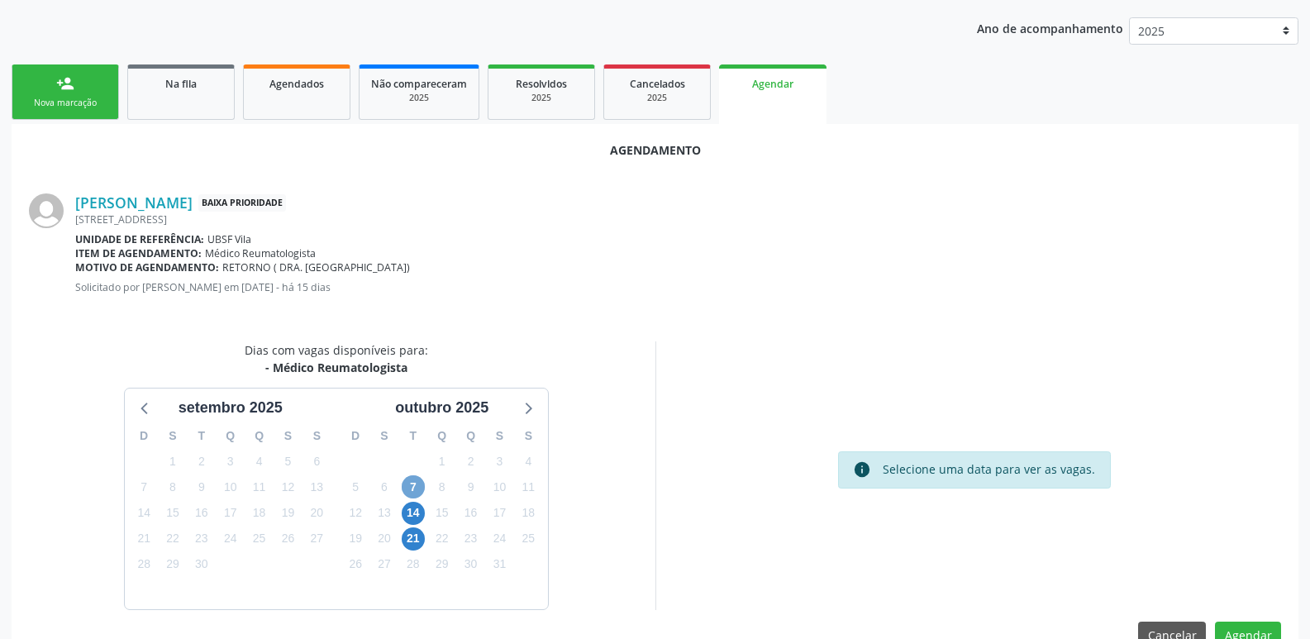
click at [405, 488] on span "7" at bounding box center [413, 486] width 23 height 23
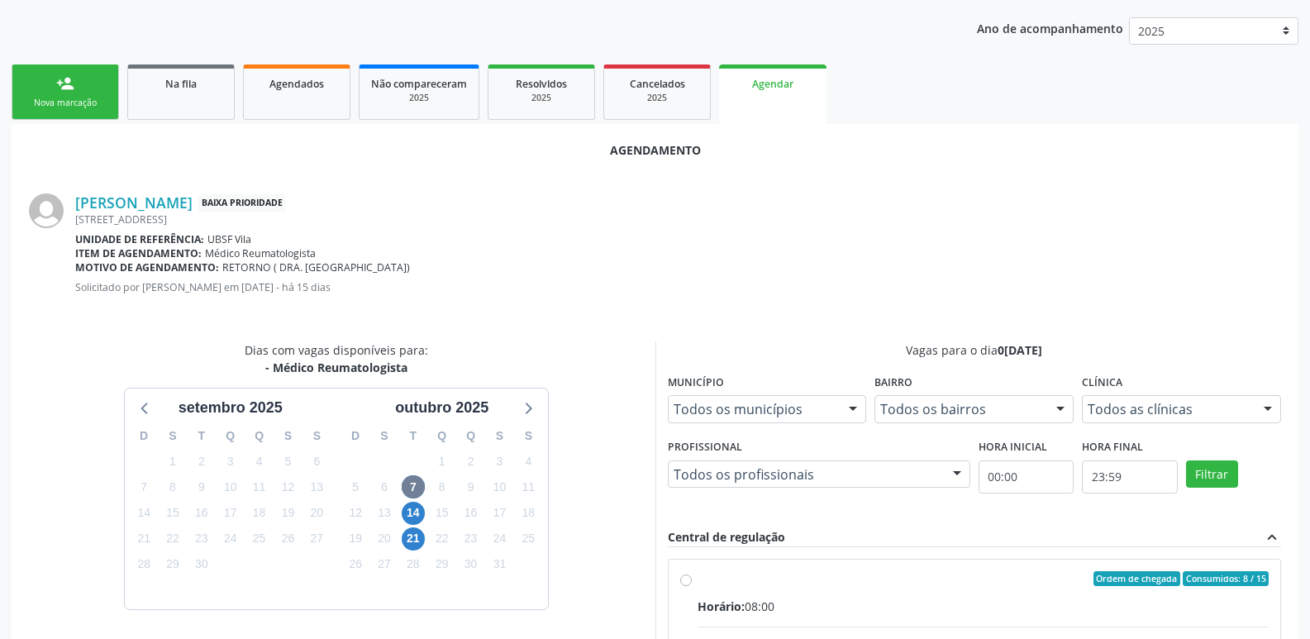
radio input "true"
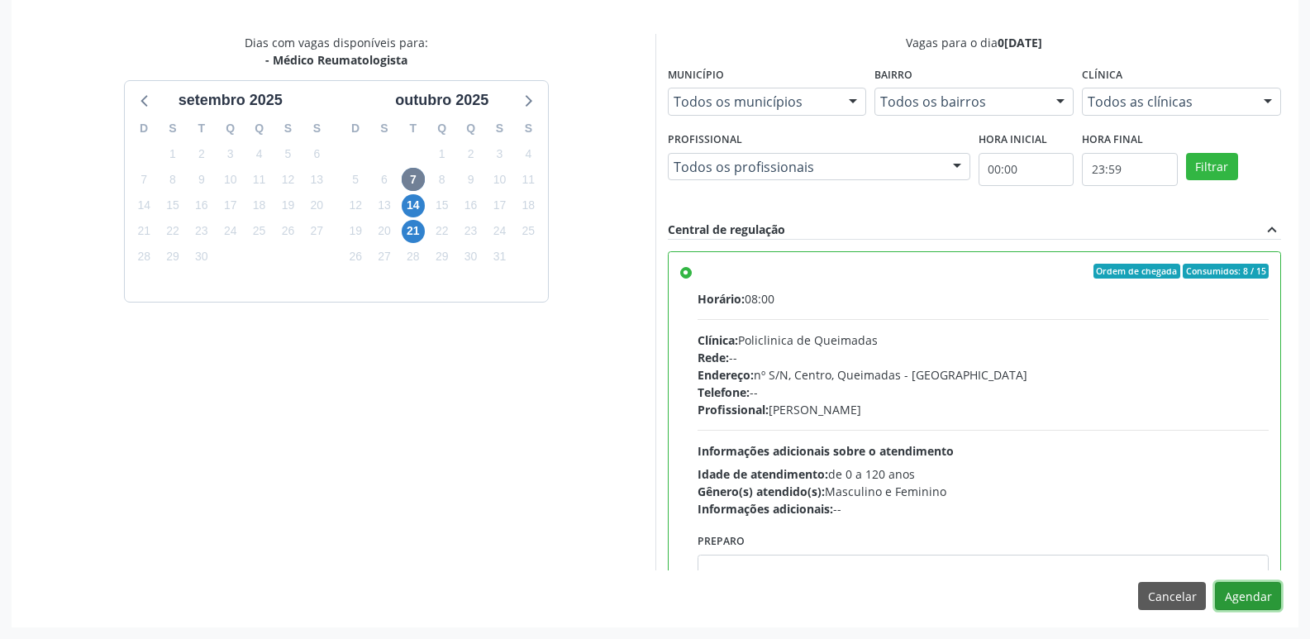
click at [1248, 592] on button "Agendar" at bounding box center [1248, 596] width 66 height 28
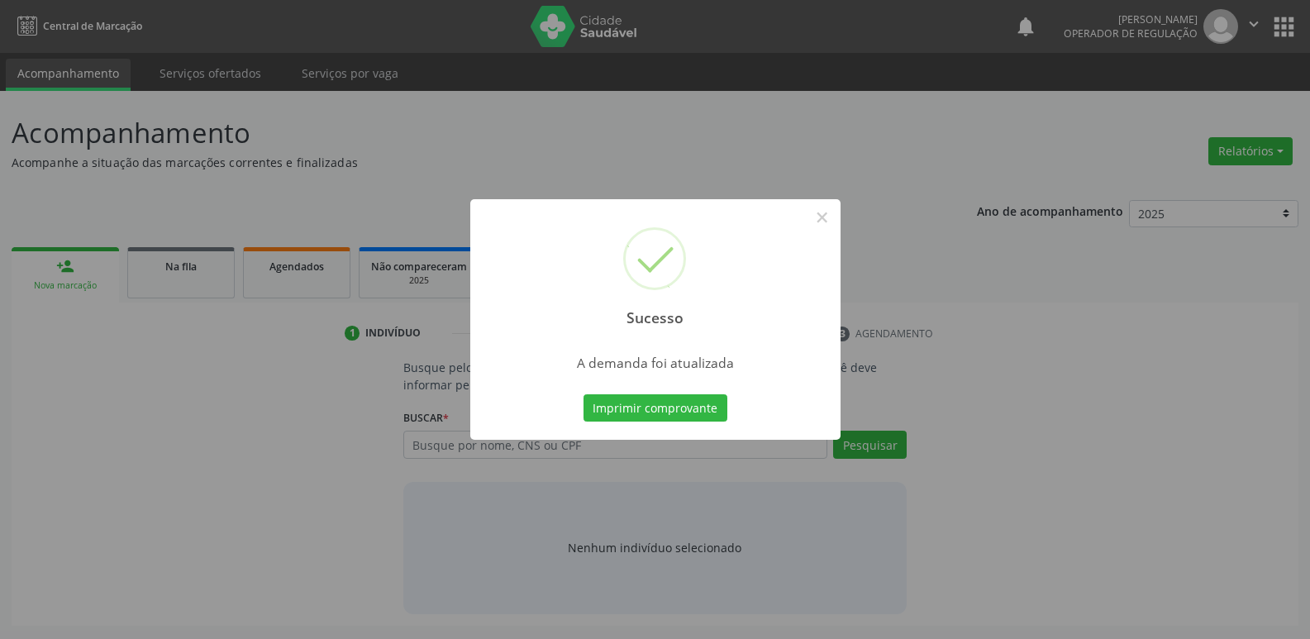
scroll to position [0, 0]
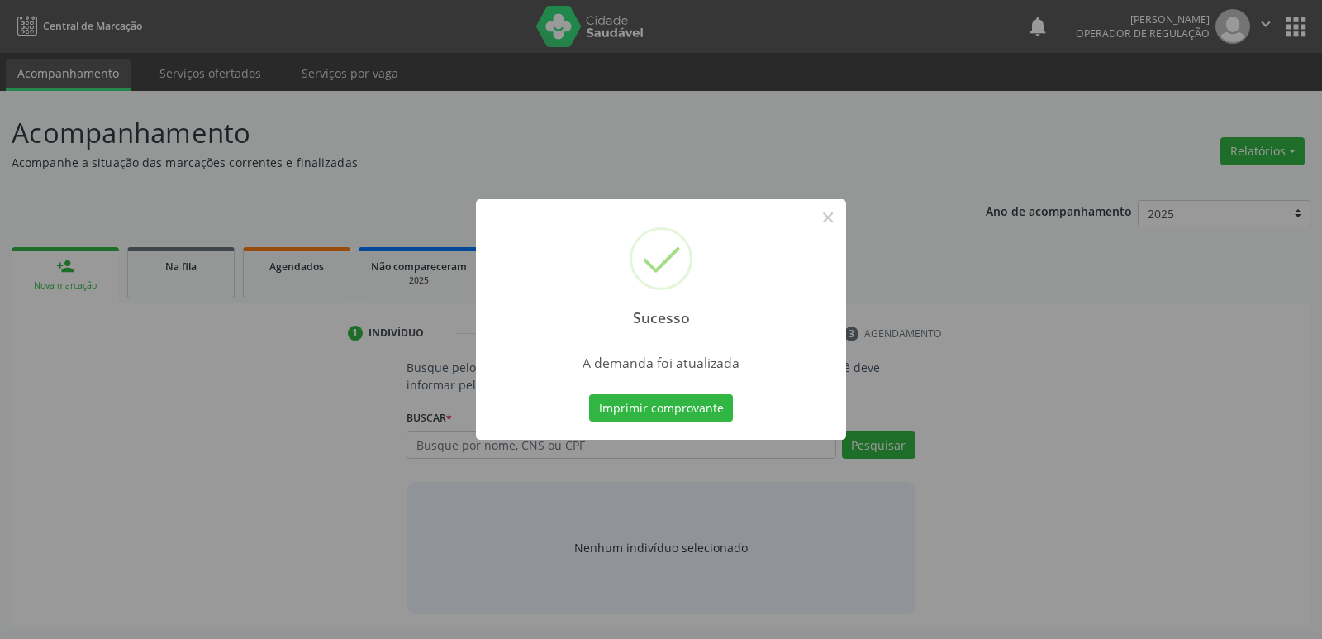
click at [589, 394] on button "Imprimir comprovante" at bounding box center [661, 408] width 144 height 28
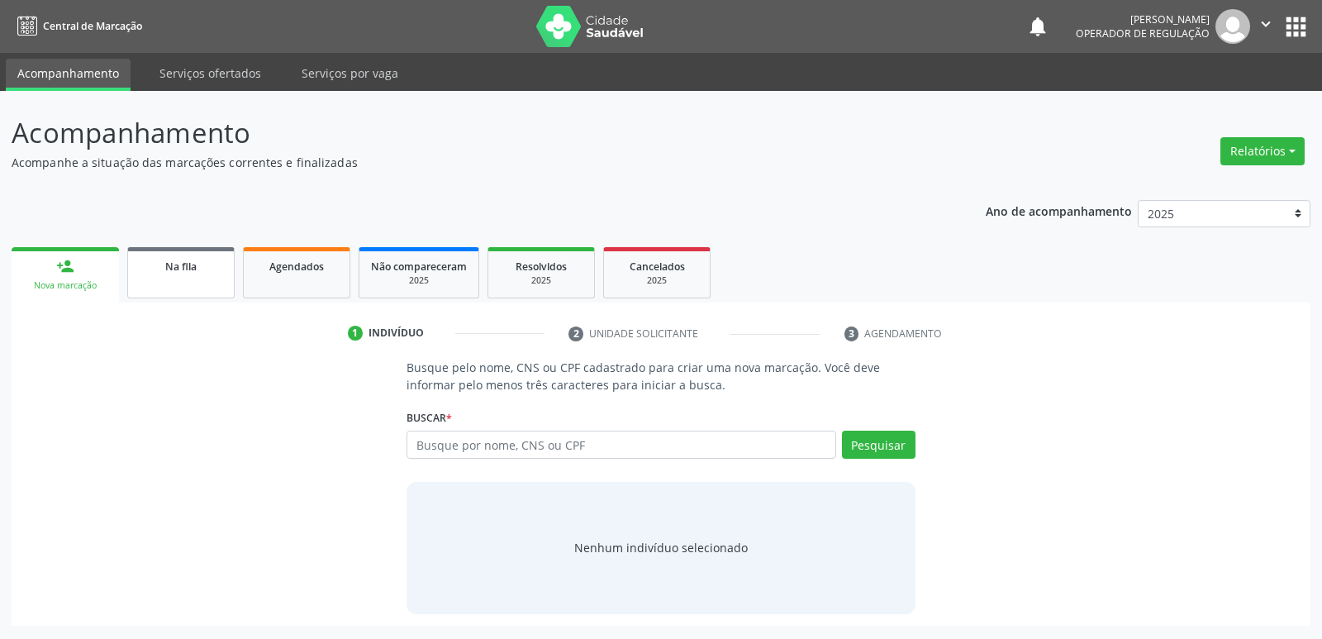
click at [191, 270] on span "Na fila" at bounding box center [180, 266] width 31 height 14
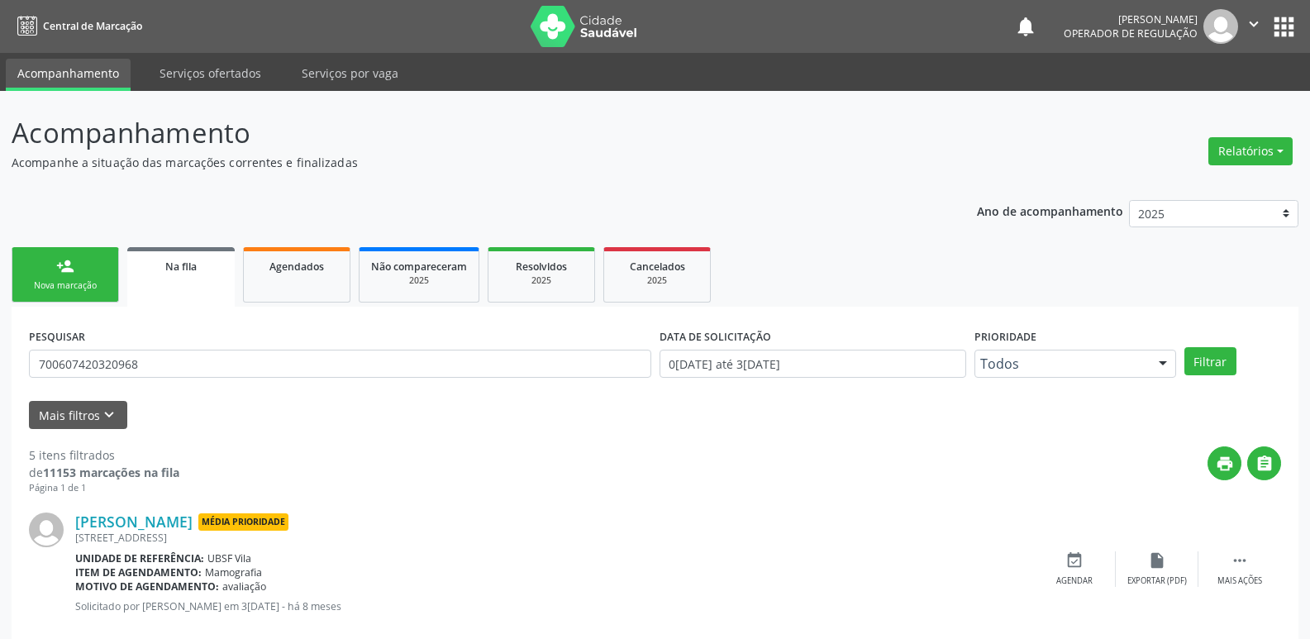
click at [184, 378] on div "PESQUISAR 700607420320968" at bounding box center [340, 356] width 630 height 64
click at [191, 360] on input "700607420320968" at bounding box center [340, 364] width 622 height 28
type input "705004601857959"
click at [1184, 347] on button "Filtrar" at bounding box center [1210, 361] width 52 height 28
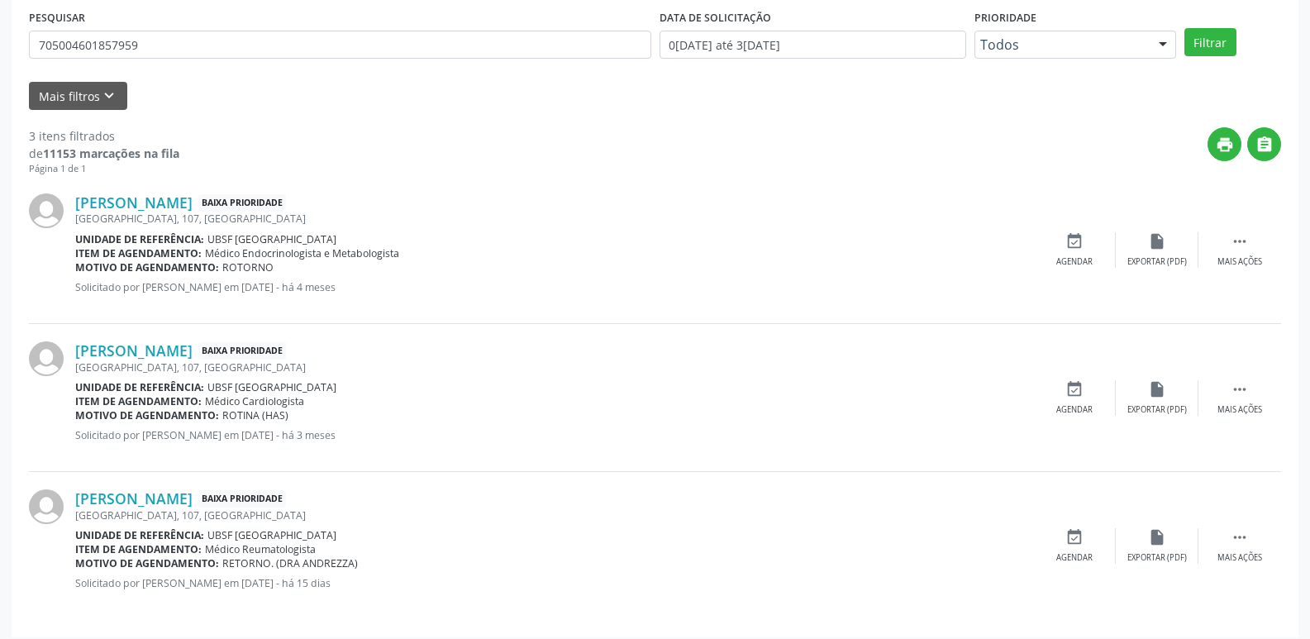
scroll to position [329, 0]
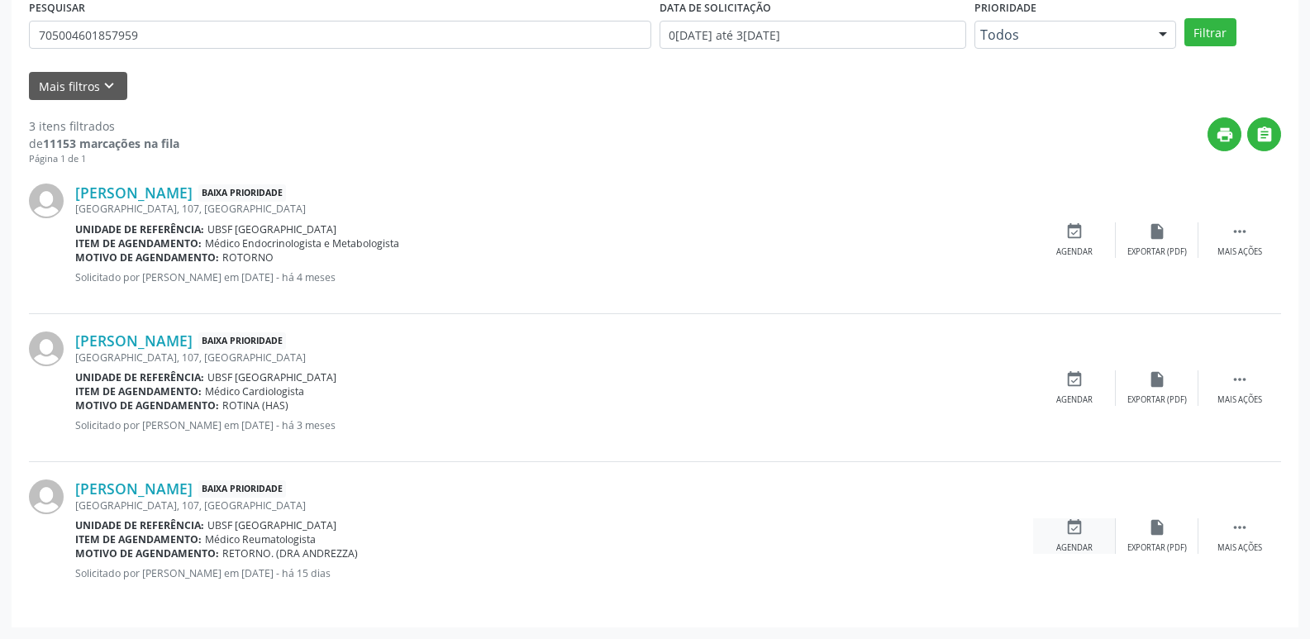
click at [1077, 530] on icon "event_available" at bounding box center [1074, 527] width 18 height 18
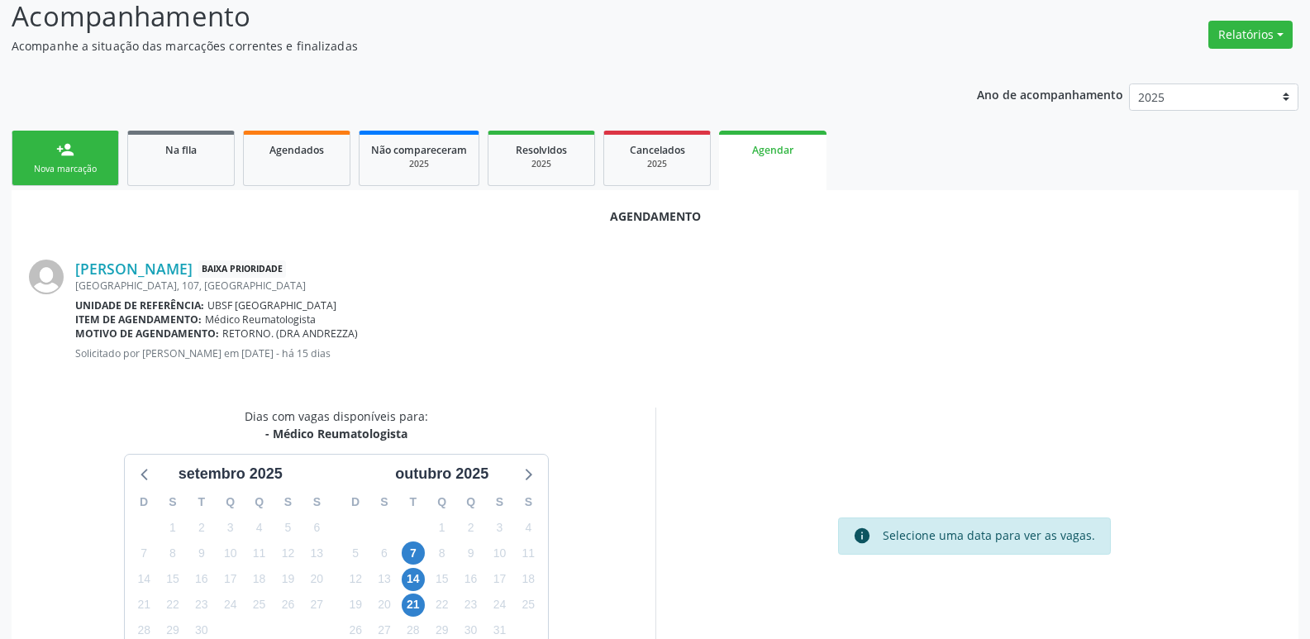
scroll to position [221, 0]
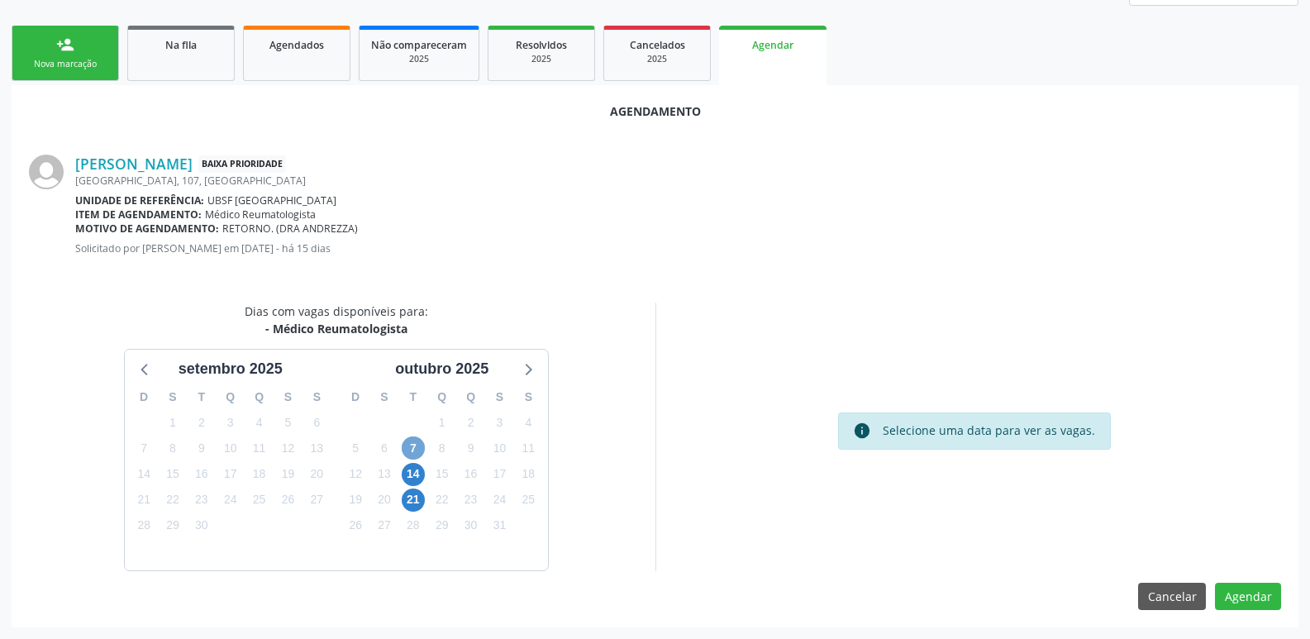
click at [413, 445] on span "7" at bounding box center [413, 447] width 23 height 23
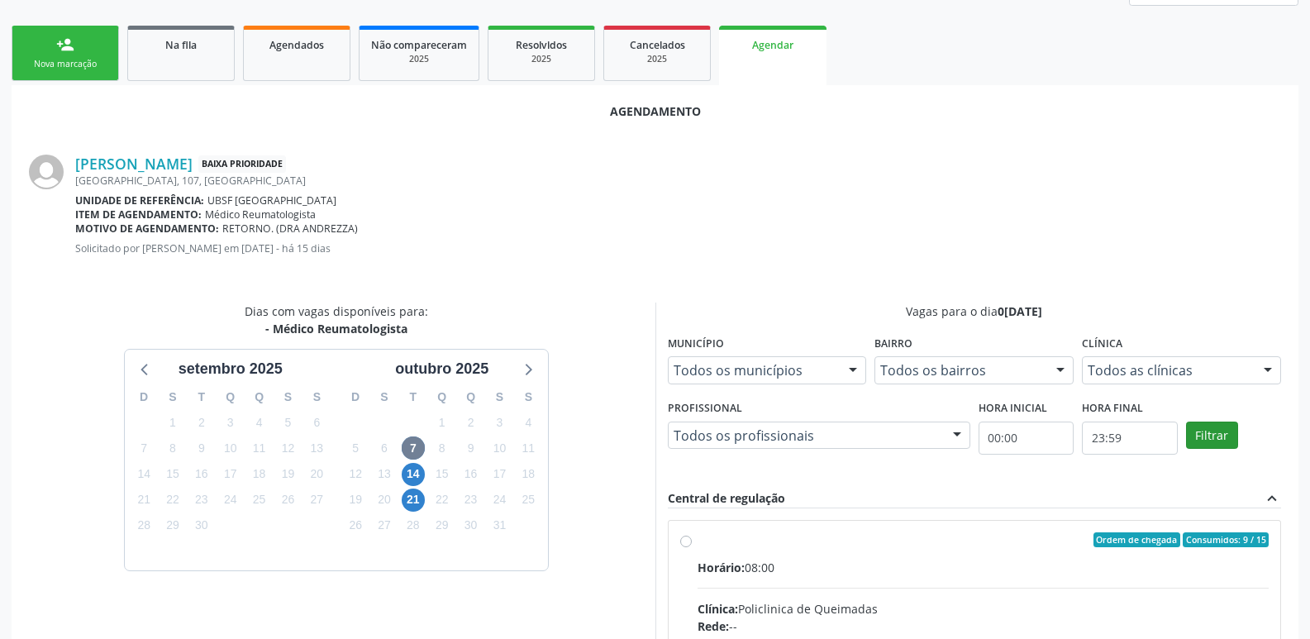
drag, startPoint x: 1100, startPoint y: 592, endPoint x: 1235, endPoint y: 436, distance: 206.8
radio input "true"
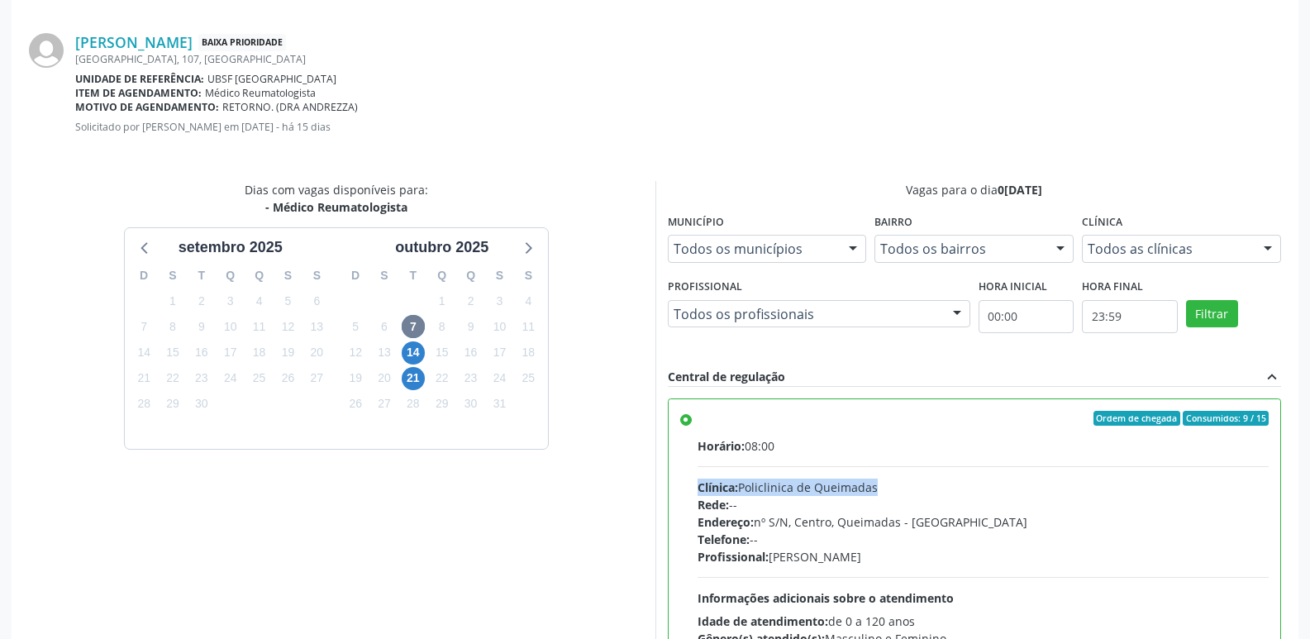
scroll to position [490, 0]
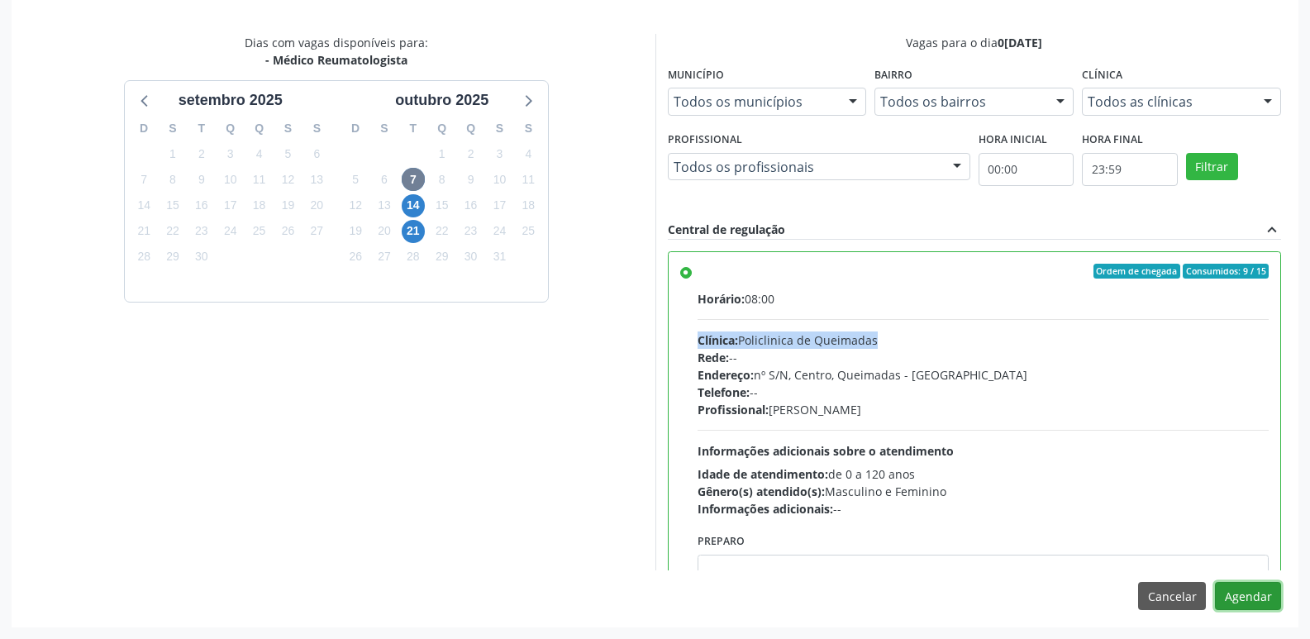
click at [1241, 583] on button "Agendar" at bounding box center [1248, 596] width 66 height 28
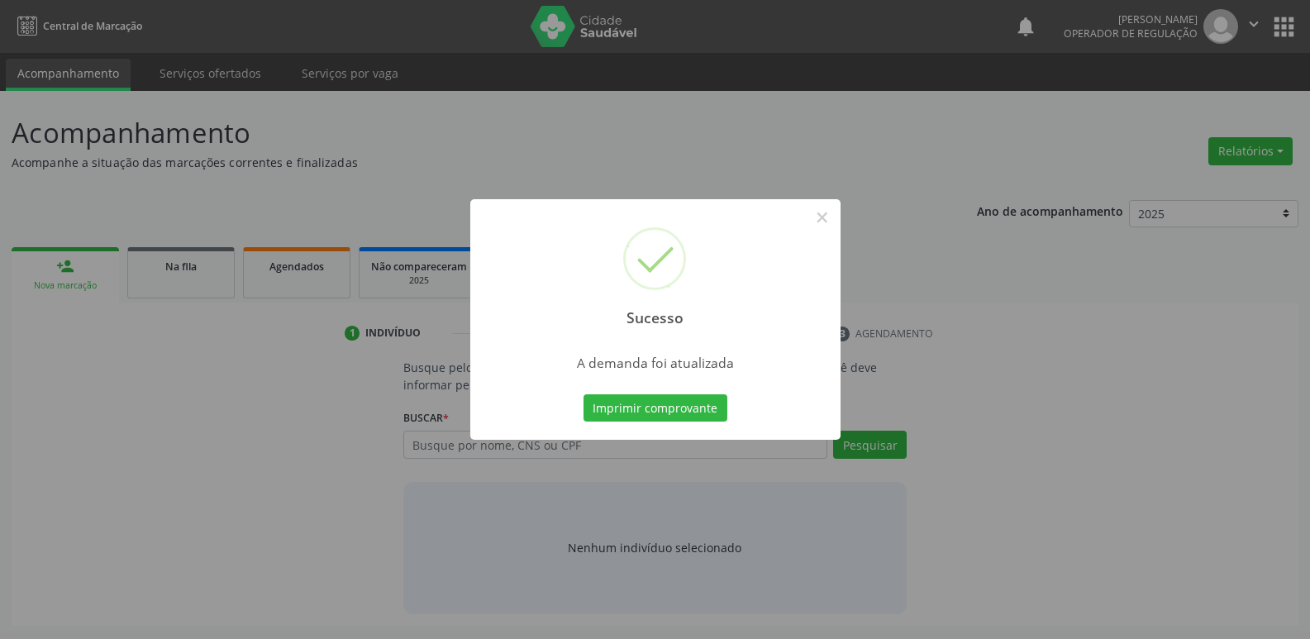
scroll to position [0, 0]
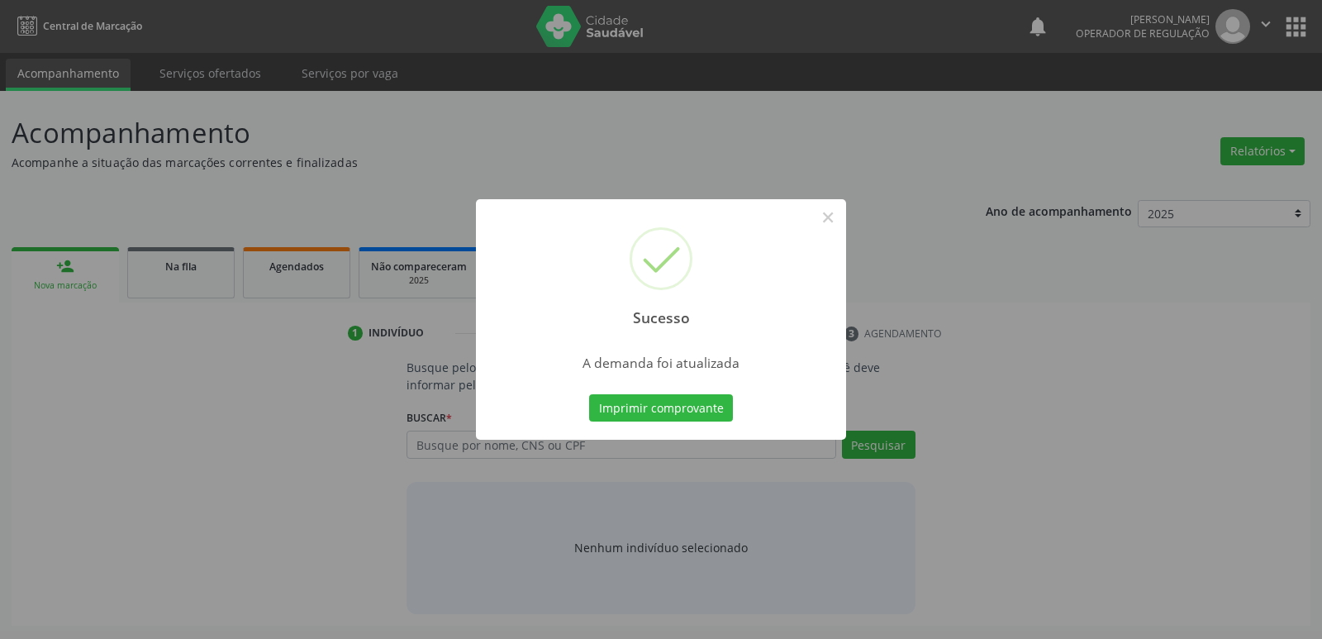
click at [589, 394] on button "Imprimir comprovante" at bounding box center [661, 408] width 144 height 28
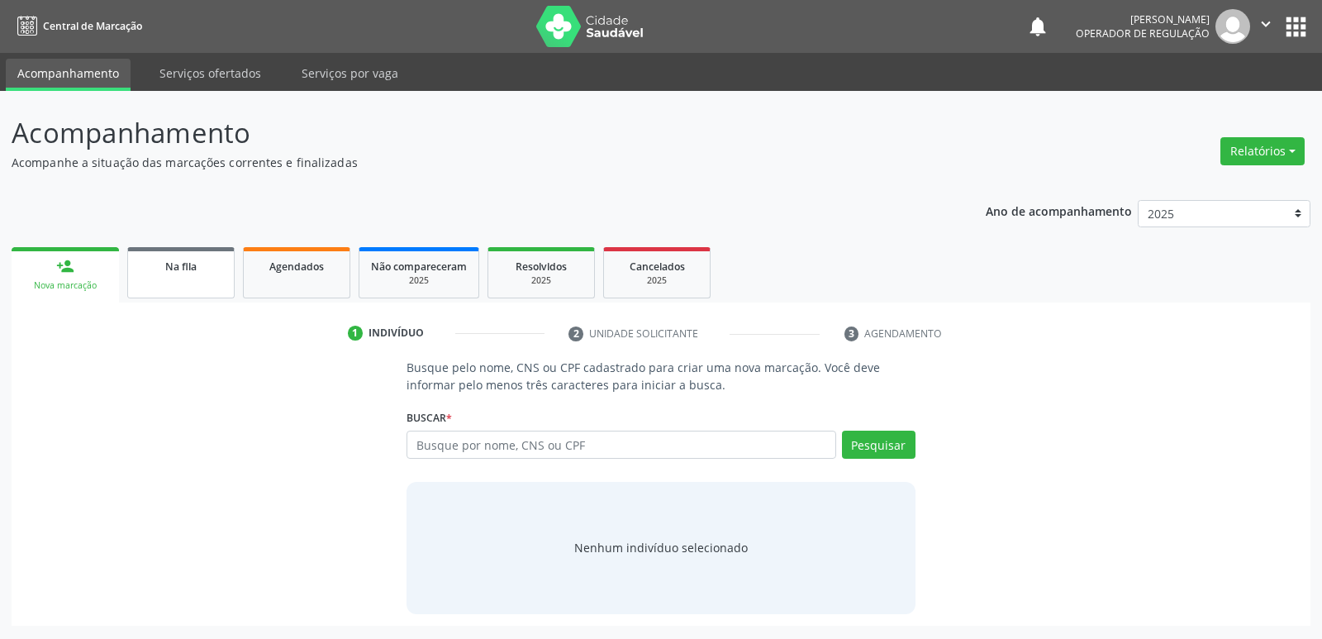
click at [176, 266] on span "Na fila" at bounding box center [180, 266] width 31 height 14
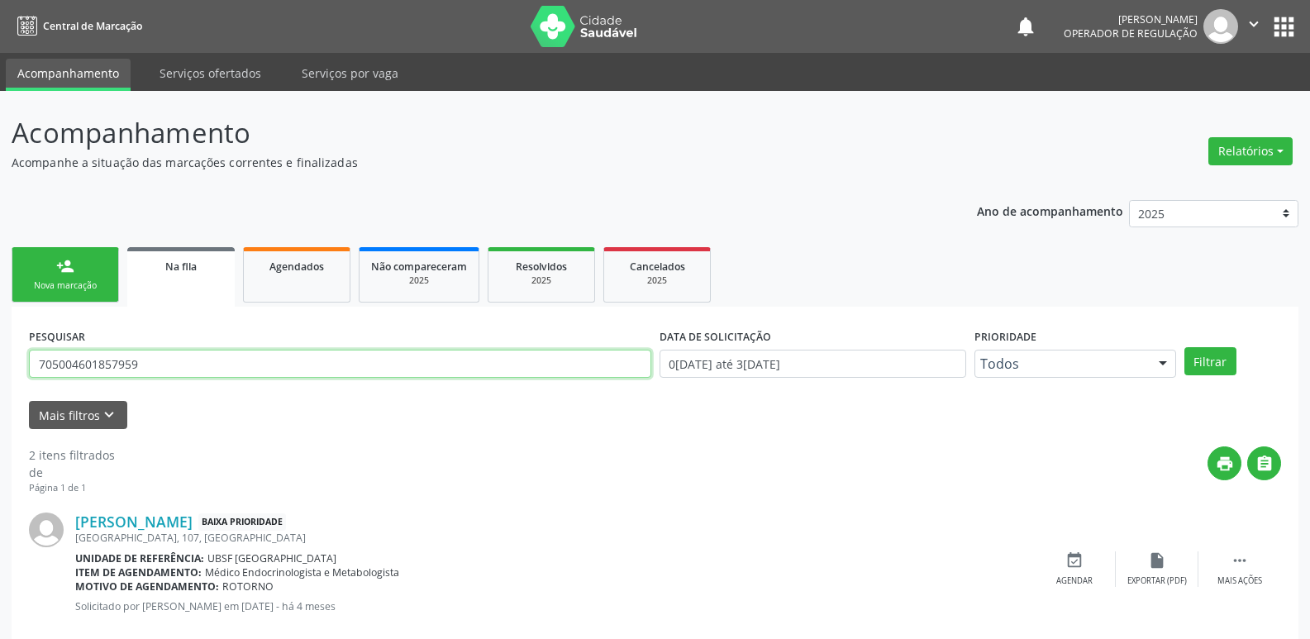
click at [190, 357] on input "705004601857959" at bounding box center [340, 364] width 622 height 28
type input "702007845614182"
click at [1184, 347] on button "Filtrar" at bounding box center [1210, 361] width 52 height 28
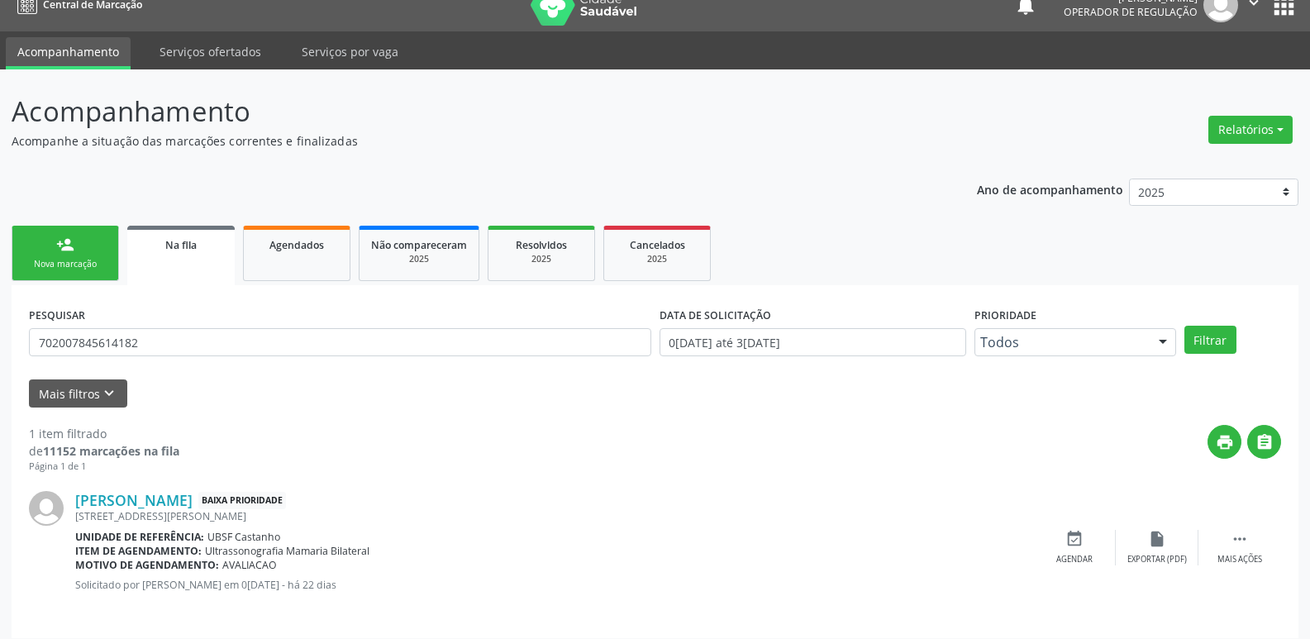
scroll to position [32, 0]
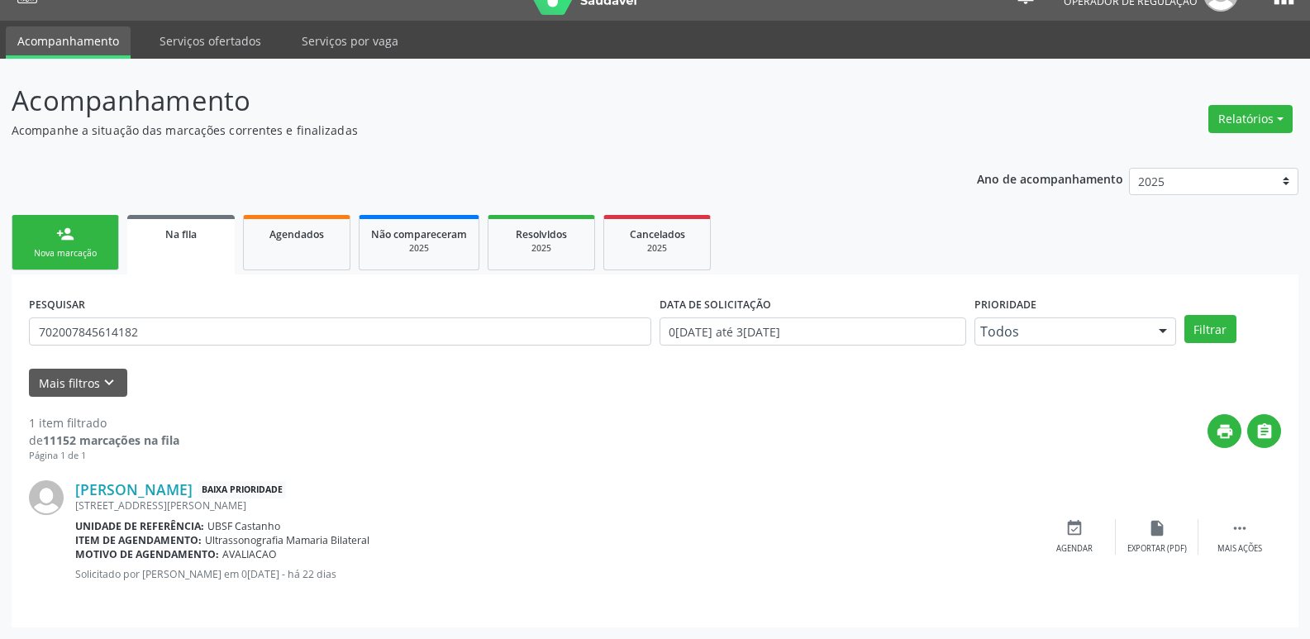
click at [86, 235] on link "person_add Nova marcação" at bounding box center [65, 242] width 107 height 55
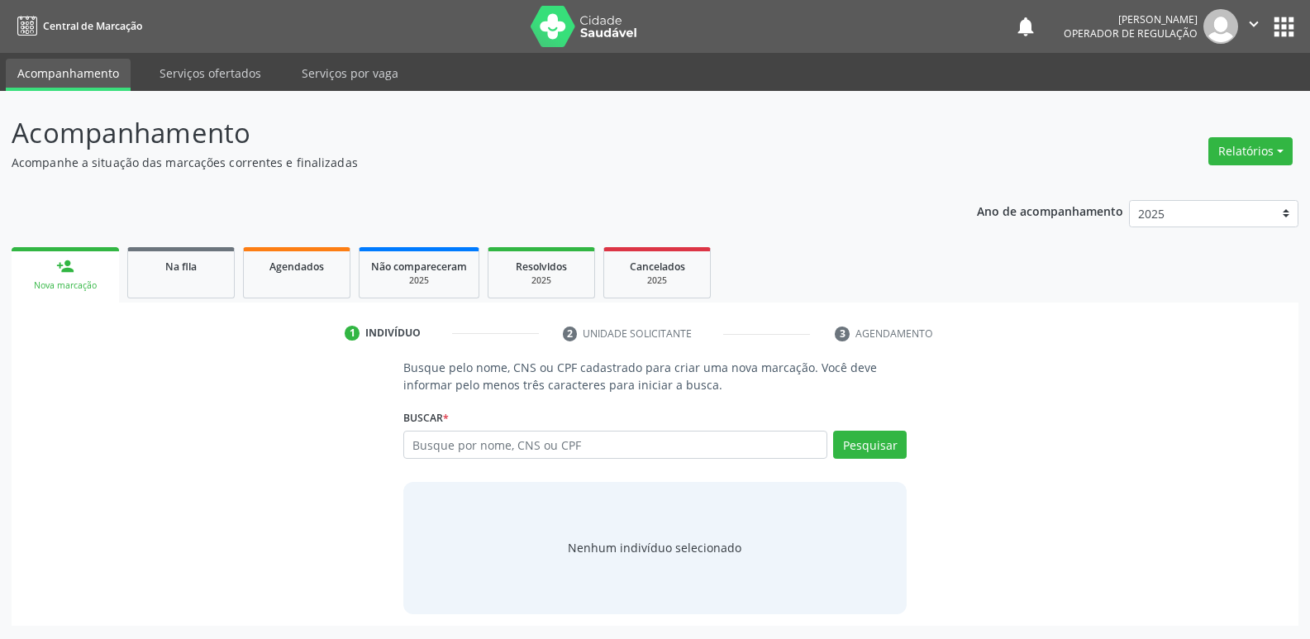
scroll to position [0, 0]
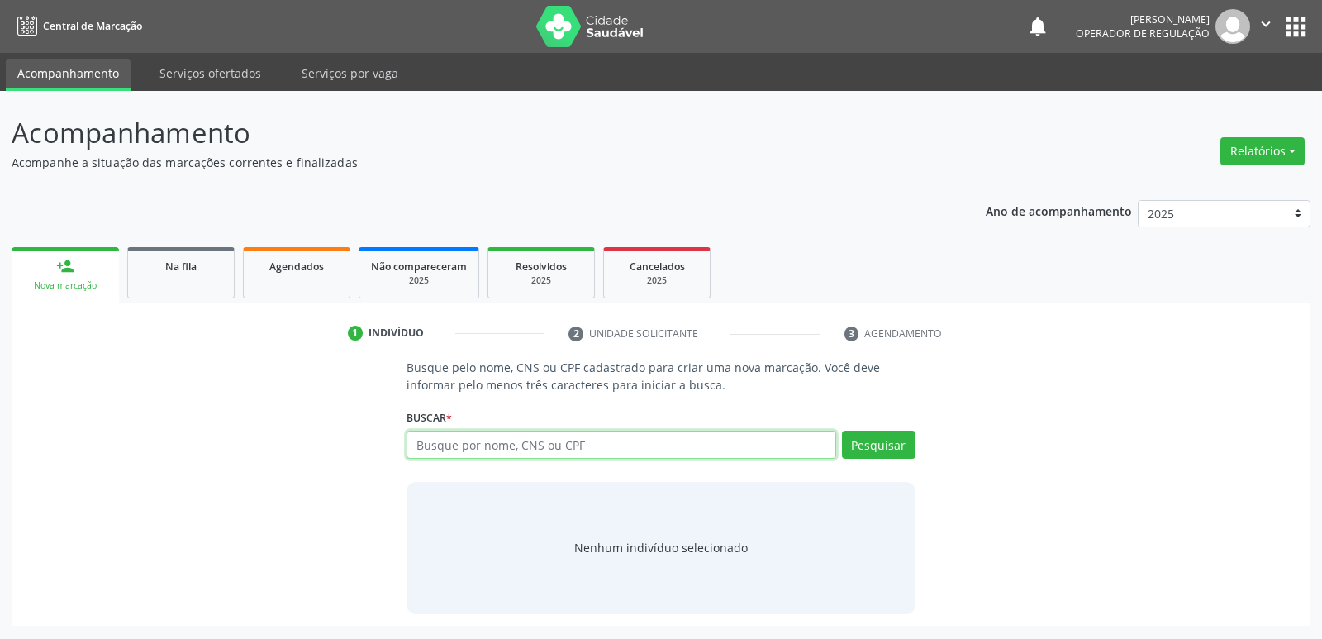
click at [530, 456] on input "text" at bounding box center [621, 445] width 429 height 28
type input "702007845614182"
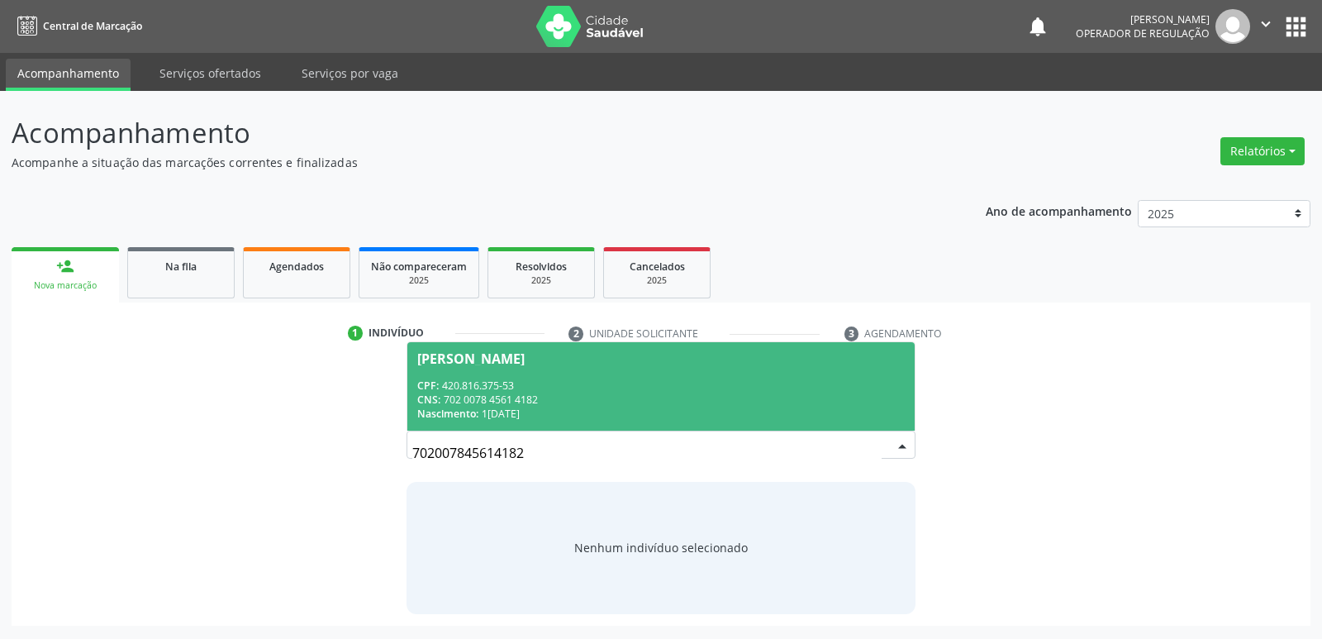
click at [549, 376] on span "Marcos Antonio Ramos Pereira CPF: 420.816.375-53 CNS: 702 0078 4561 4182 Nascim…" at bounding box center [660, 386] width 507 height 88
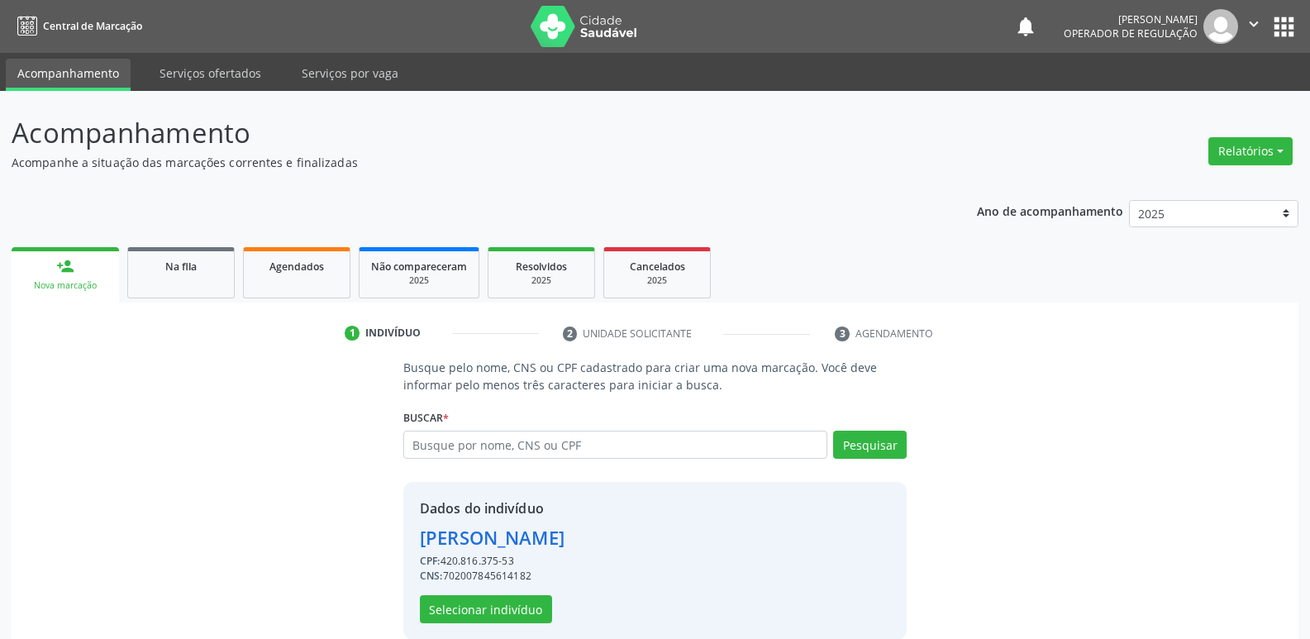
scroll to position [24, 0]
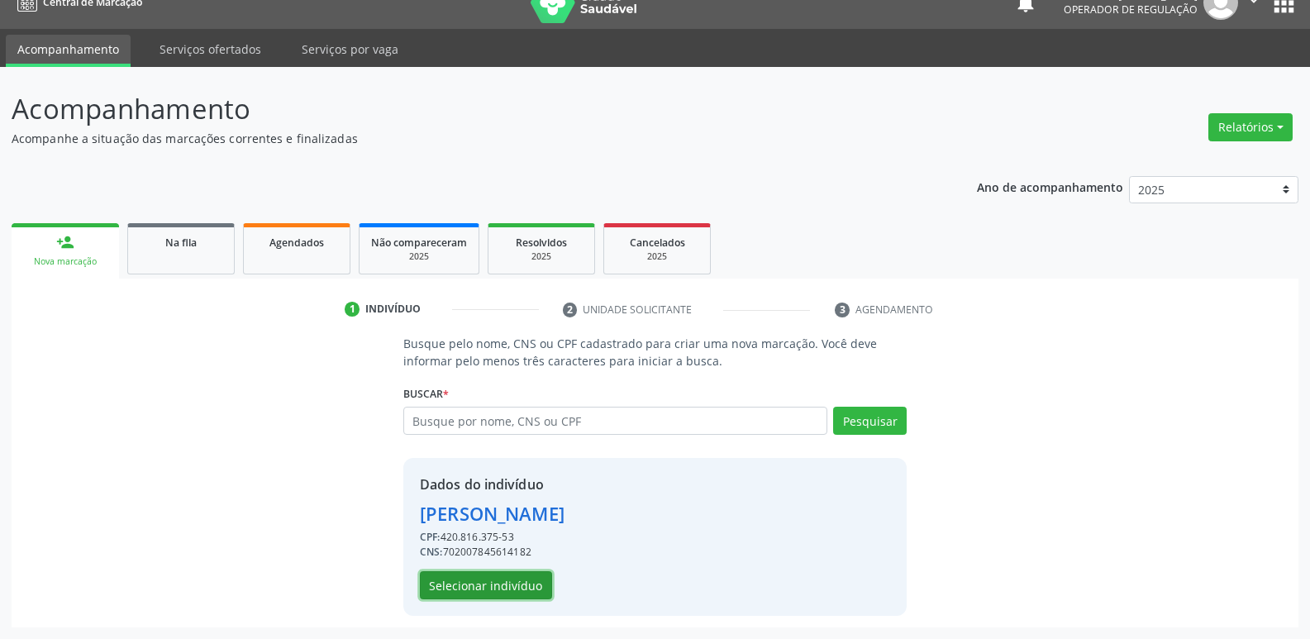
click at [499, 587] on button "Selecionar indivíduo" at bounding box center [486, 585] width 132 height 28
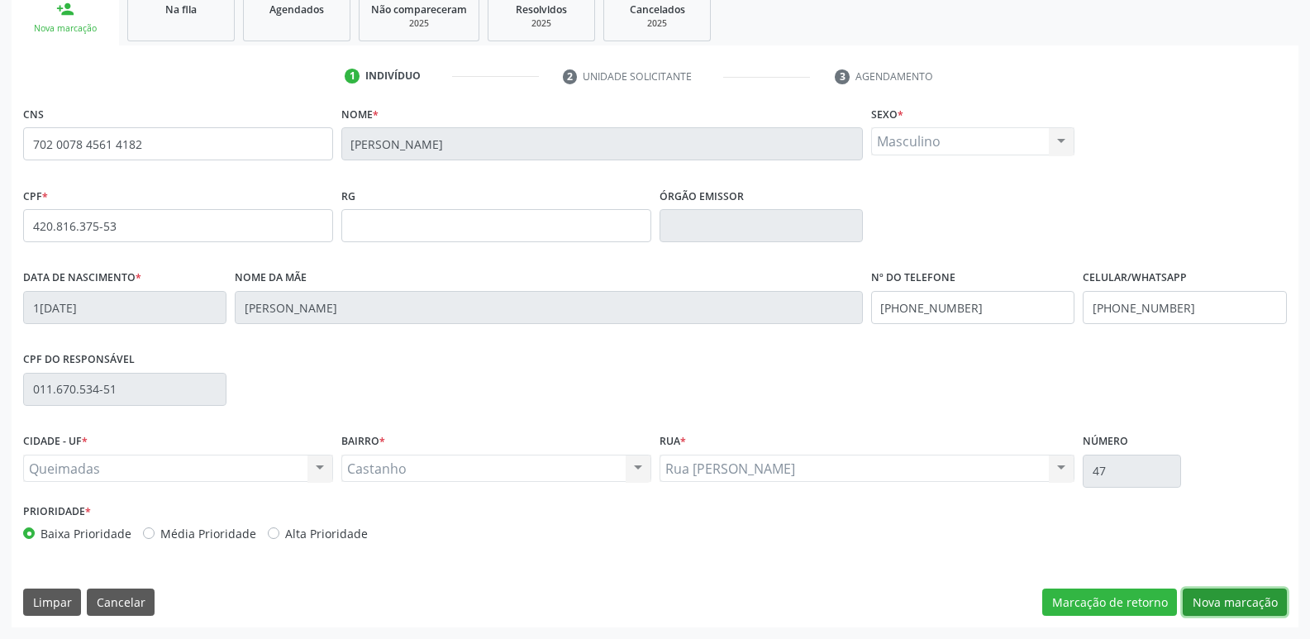
click at [1224, 599] on button "Nova marcação" at bounding box center [1234, 602] width 104 height 28
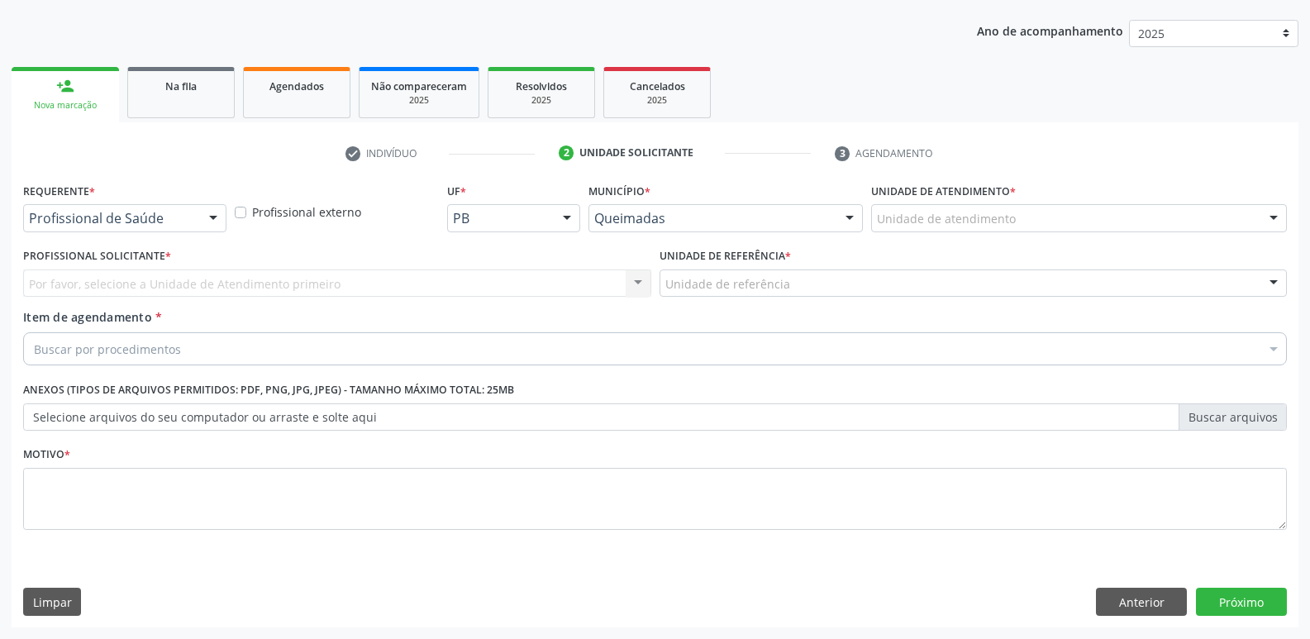
scroll to position [180, 0]
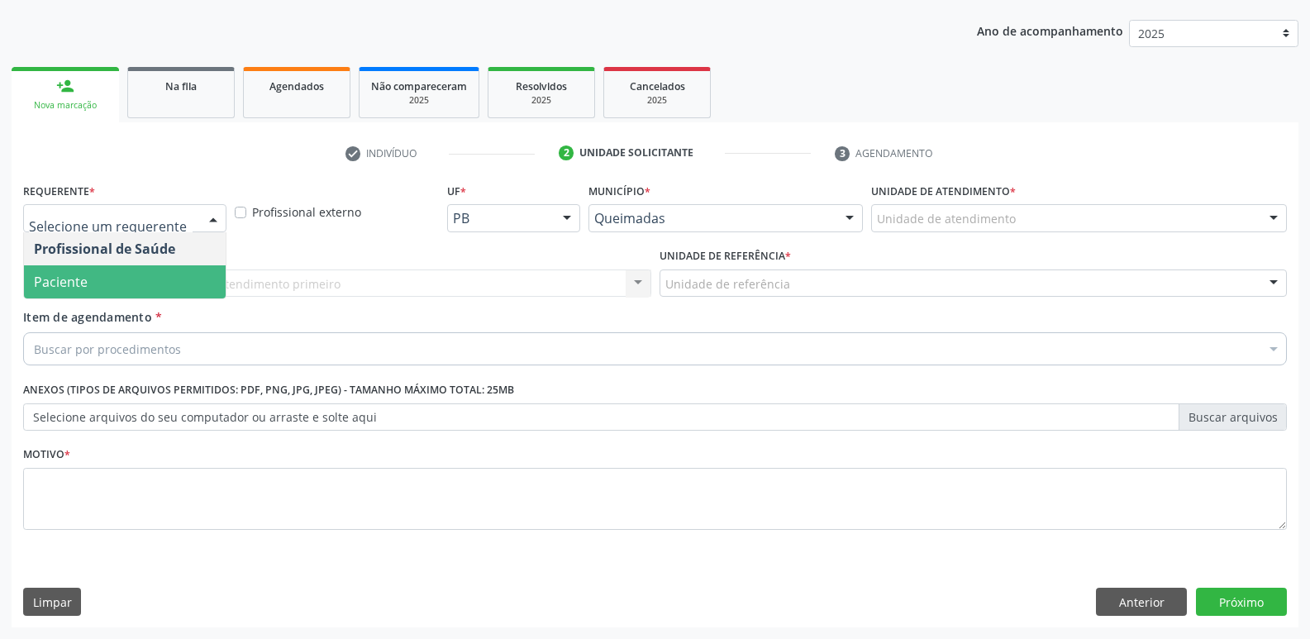
drag, startPoint x: 106, startPoint y: 284, endPoint x: 113, endPoint y: 277, distance: 10.5
click at [105, 284] on span "Paciente" at bounding box center [125, 281] width 202 height 33
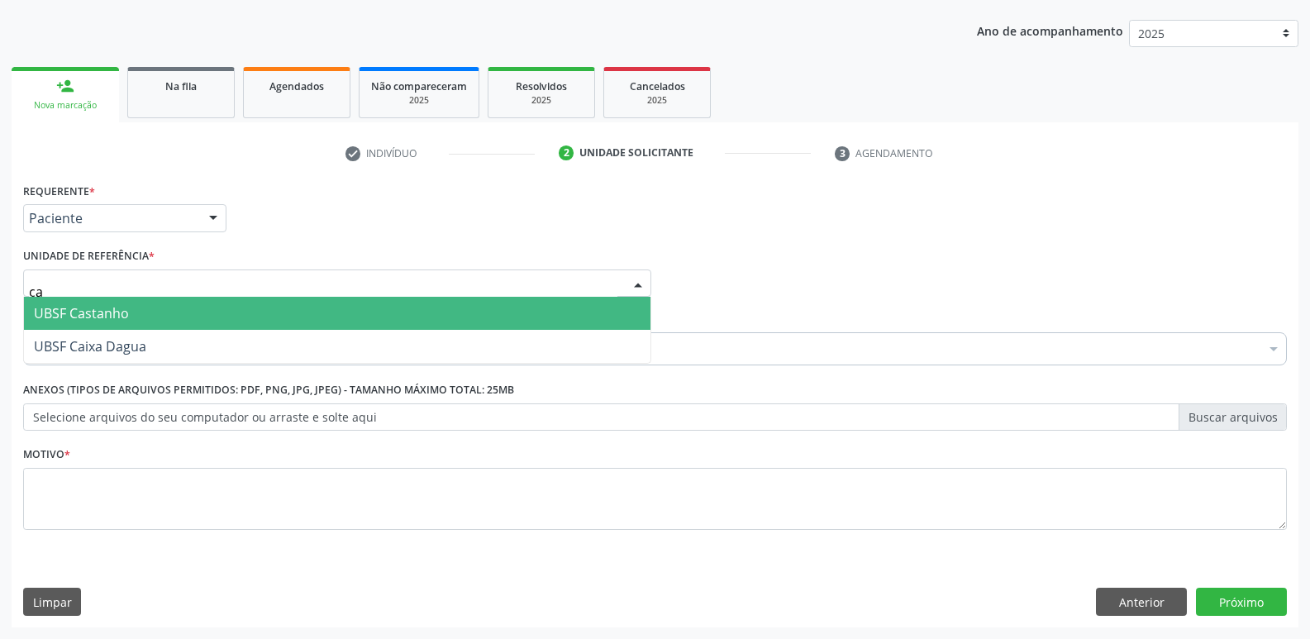
type input "cas"
click at [117, 301] on span "UBSF Castanho" at bounding box center [337, 313] width 626 height 33
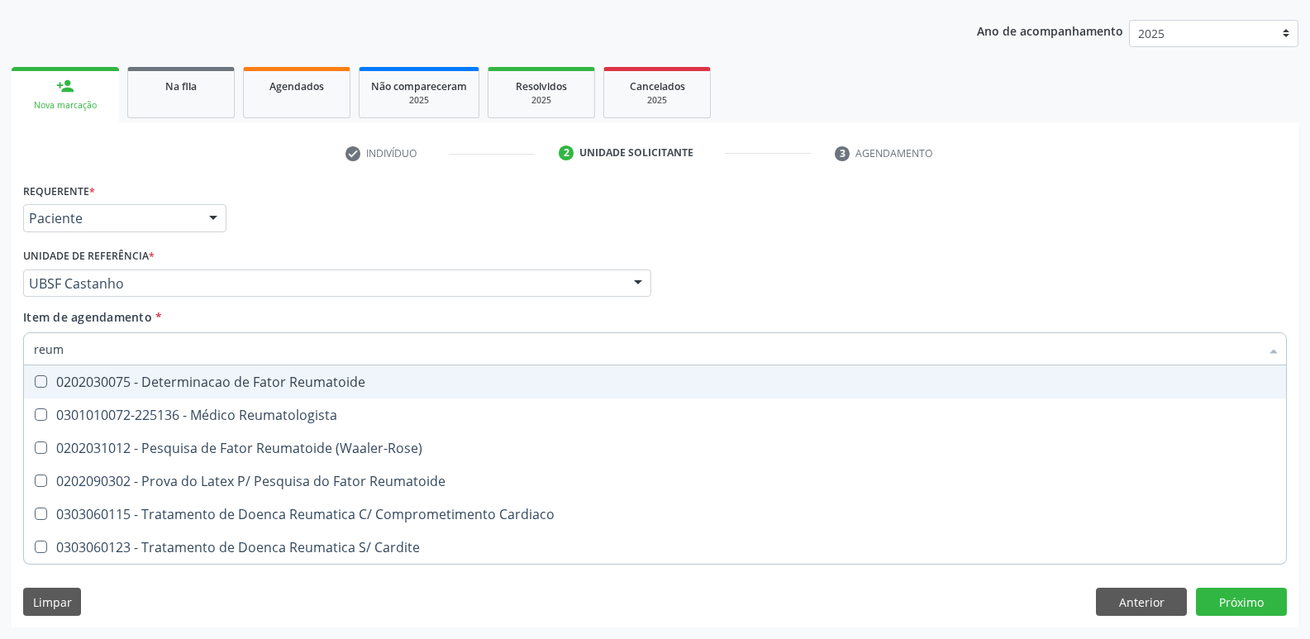
type input "reuma"
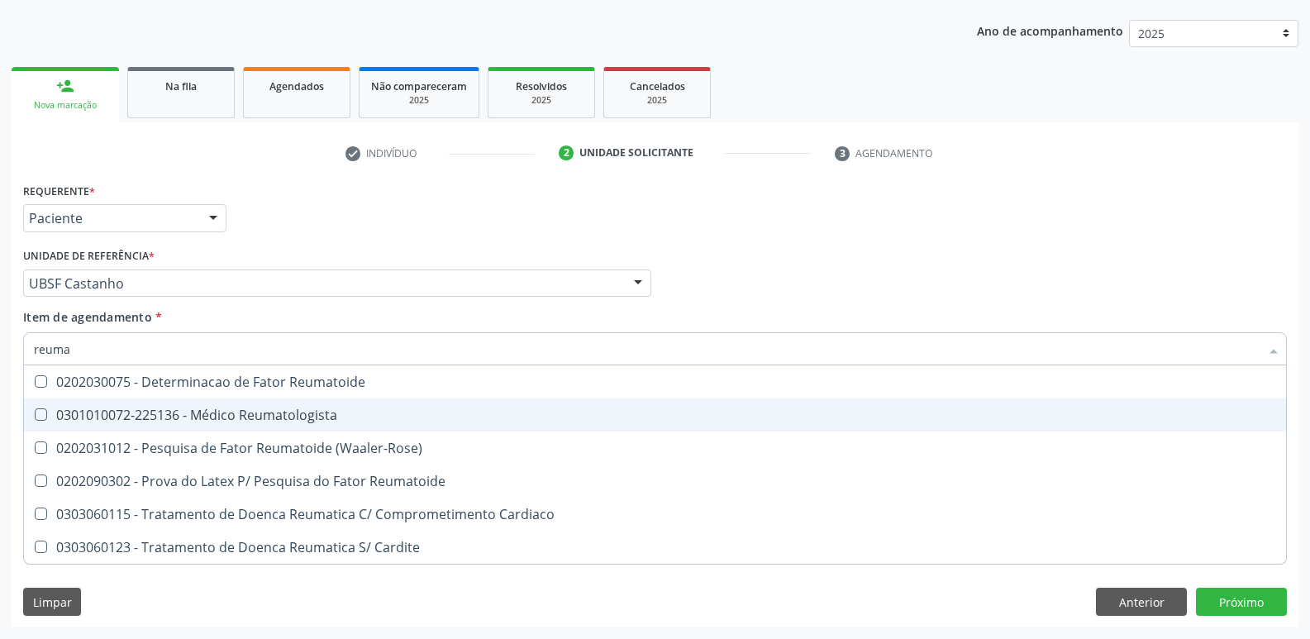
click at [139, 417] on div "0301010072-225136 - Médico Reumatologista" at bounding box center [655, 414] width 1242 height 13
checkbox Reumatologista "true"
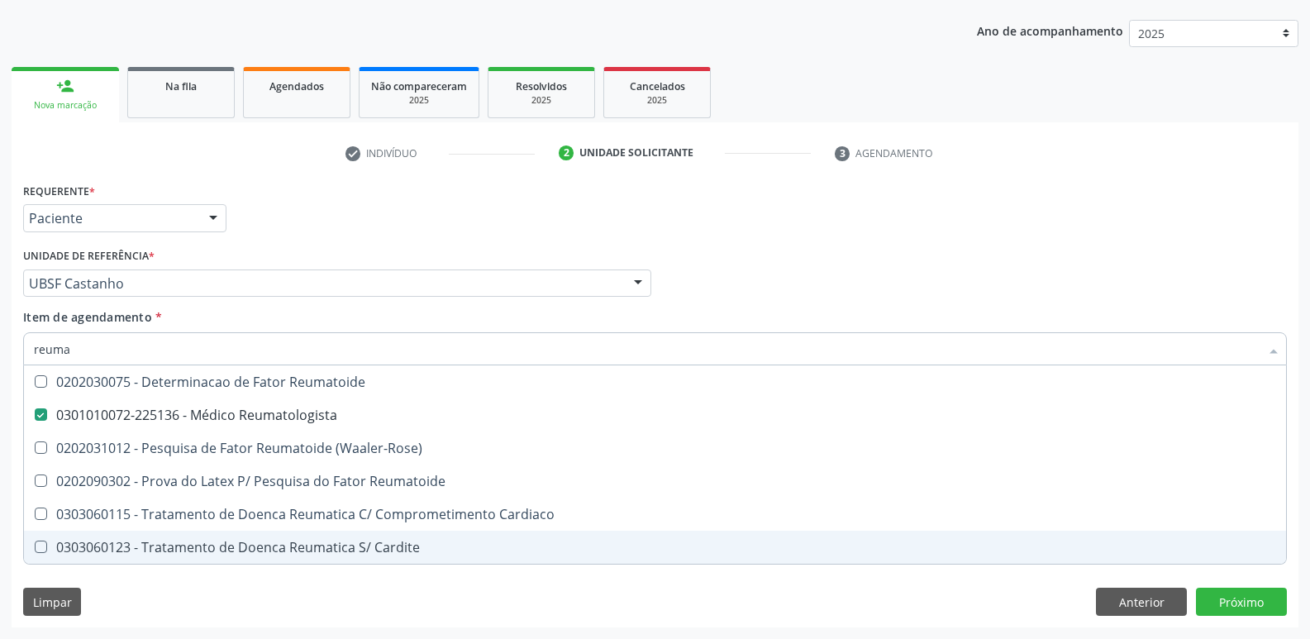
drag, startPoint x: 144, startPoint y: 591, endPoint x: 167, endPoint y: 561, distance: 37.7
click at [145, 590] on div "Requerente * Paciente Profissional de Saúde Paciente Nenhum resultado encontrad…" at bounding box center [655, 402] width 1287 height 449
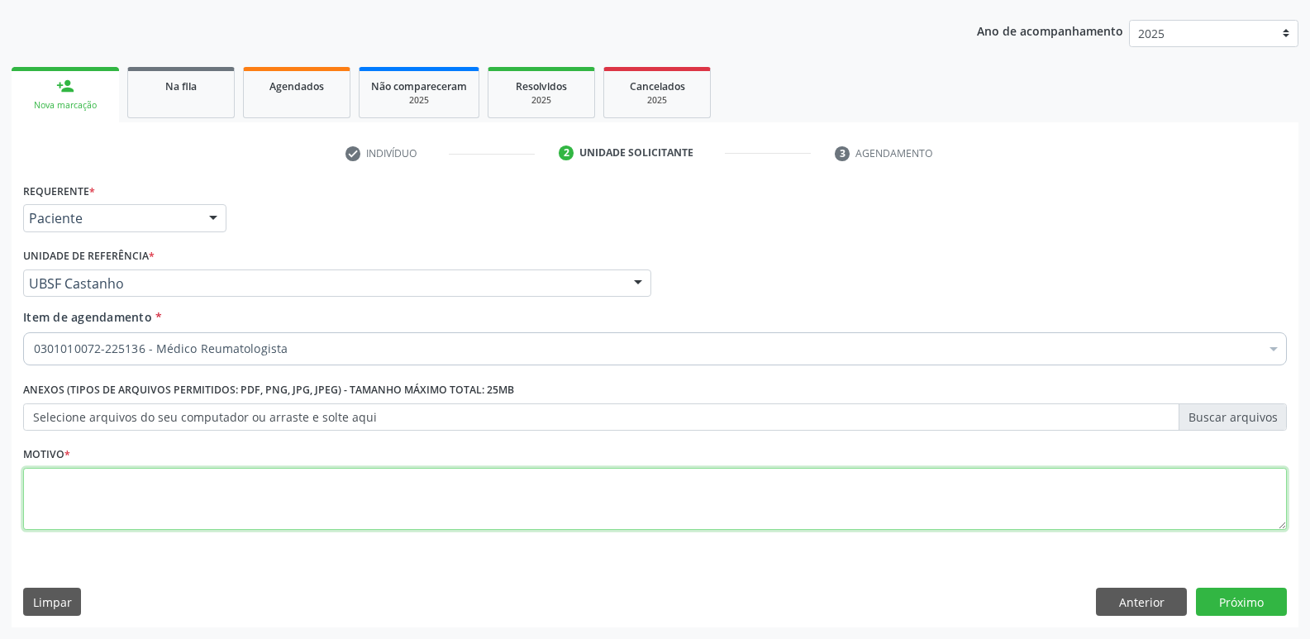
click at [215, 526] on textarea at bounding box center [654, 499] width 1263 height 63
paste textarea "avaliação"
type textarea "avaliação"
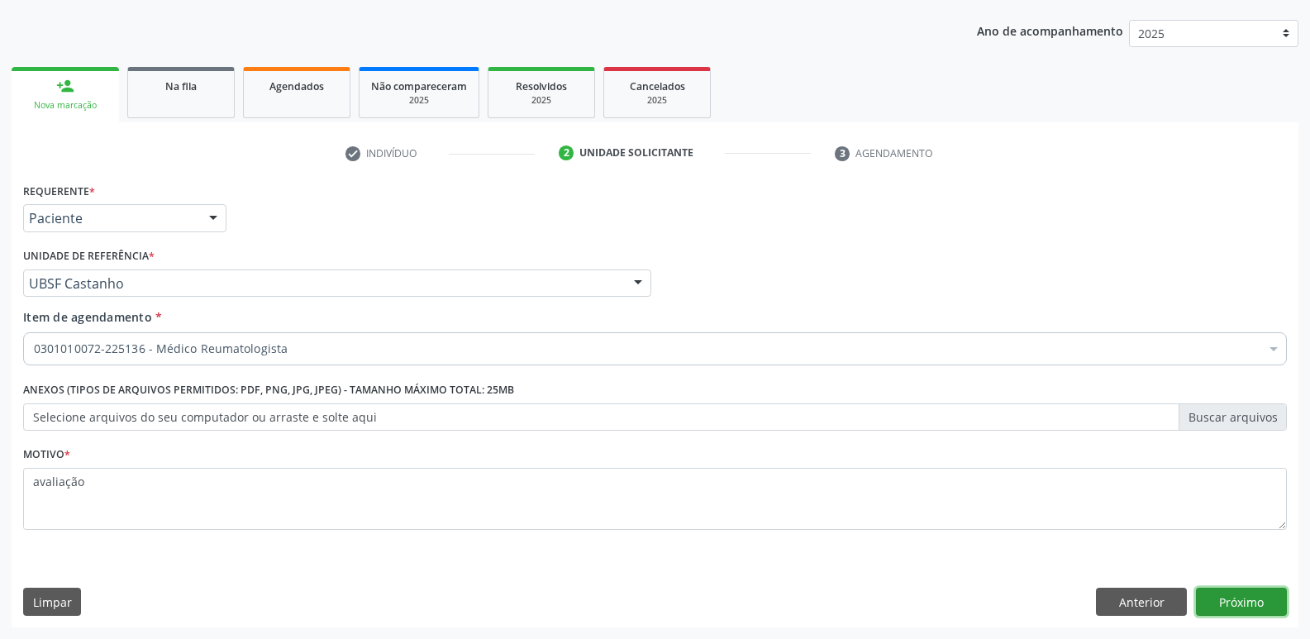
click at [1242, 602] on button "Próximo" at bounding box center [1241, 601] width 91 height 28
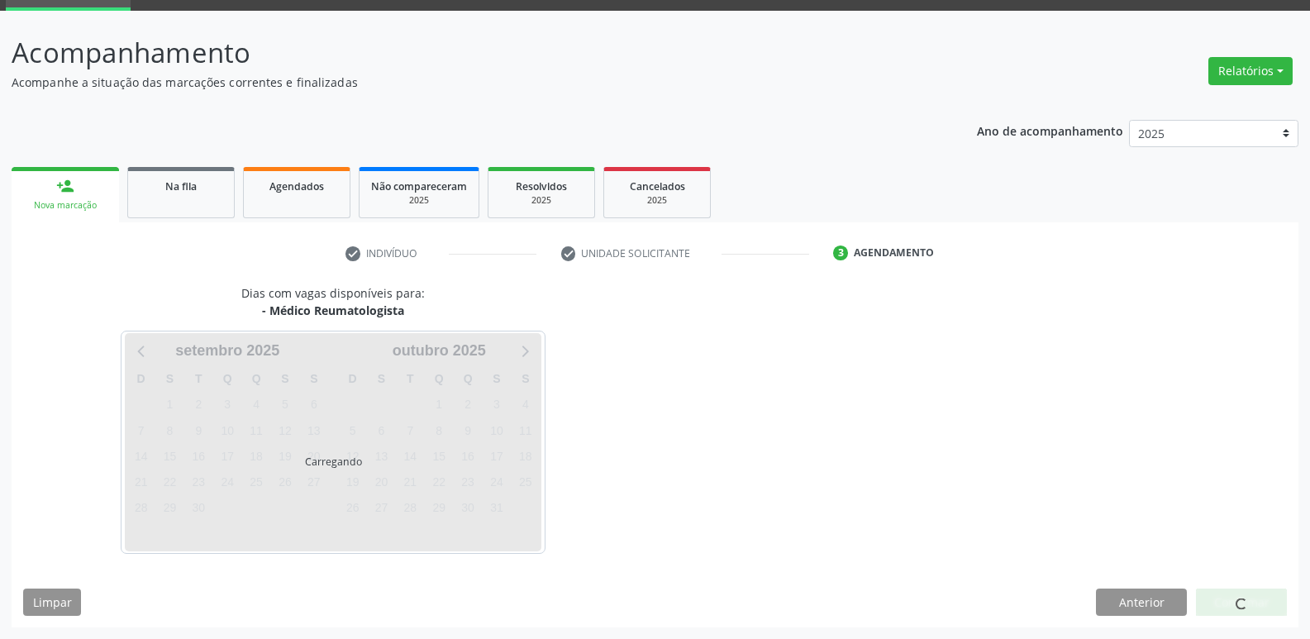
scroll to position [80, 0]
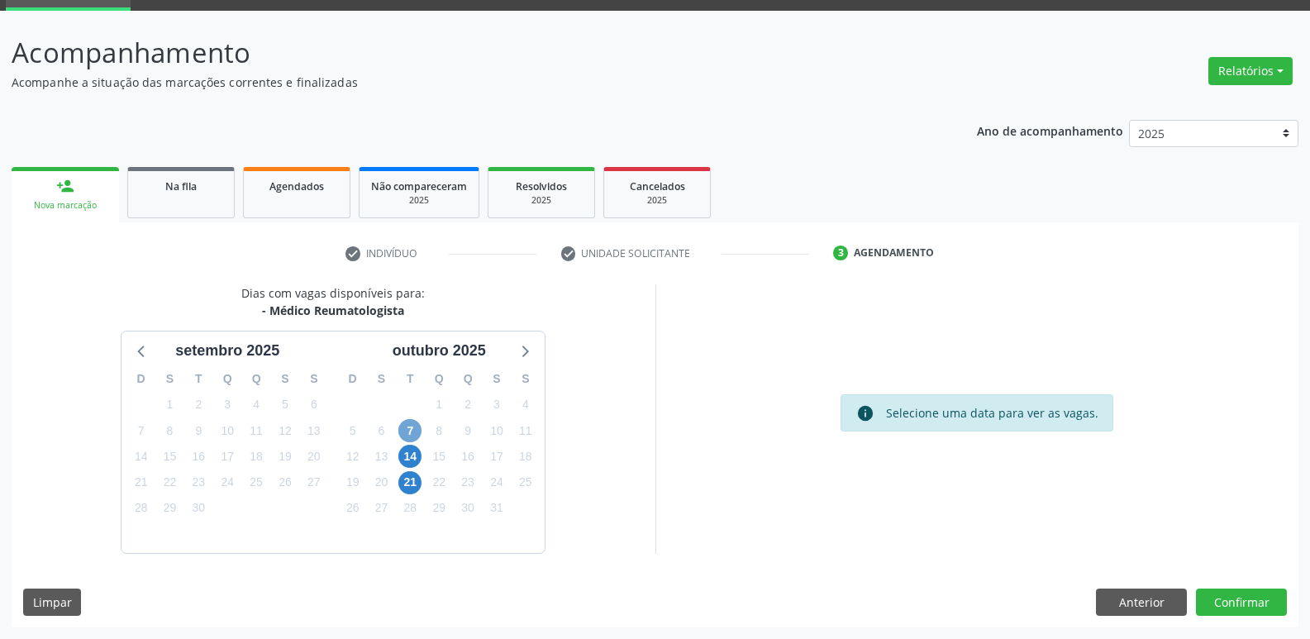
drag, startPoint x: 406, startPoint y: 421, endPoint x: 683, endPoint y: 463, distance: 280.8
click at [405, 421] on span "7" at bounding box center [409, 430] width 23 height 23
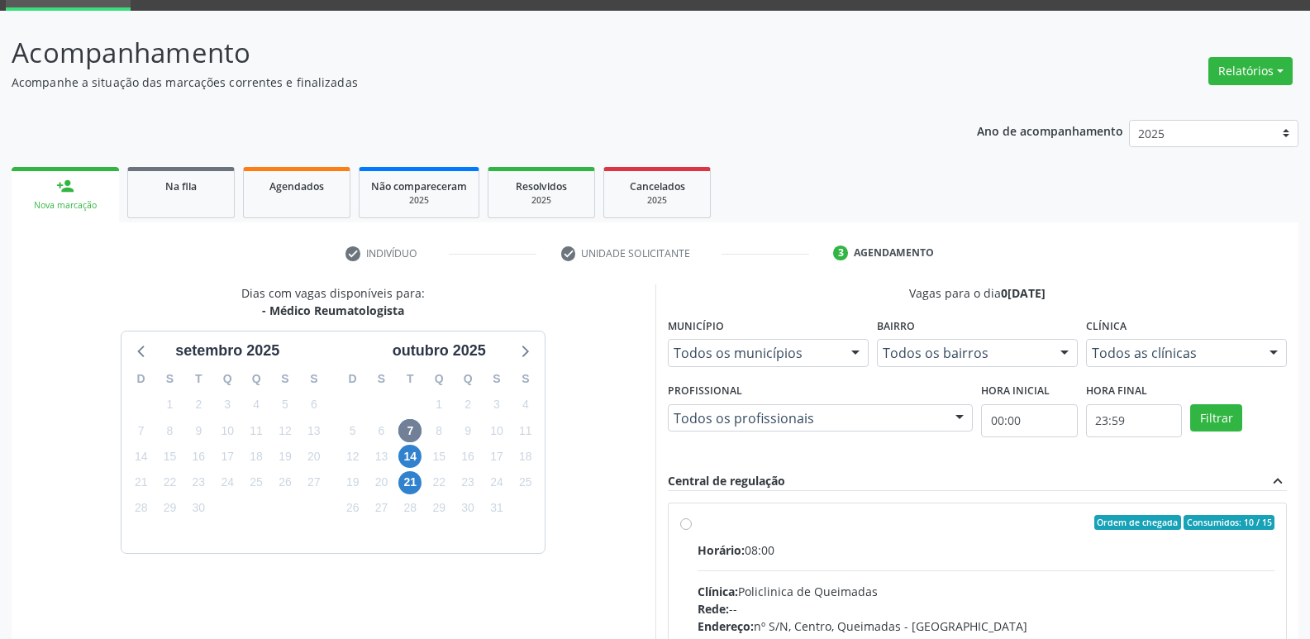
drag, startPoint x: 1139, startPoint y: 534, endPoint x: 1185, endPoint y: 547, distance: 47.3
click at [1182, 551] on div "Horário: 08:00" at bounding box center [986, 549] width 578 height 17
click at [692, 530] on input "Ordem de chegada Consumidos: 10 / 15 Horário: 08:00 Clínica: Policlinica de Que…" at bounding box center [686, 522] width 12 height 15
radio input "true"
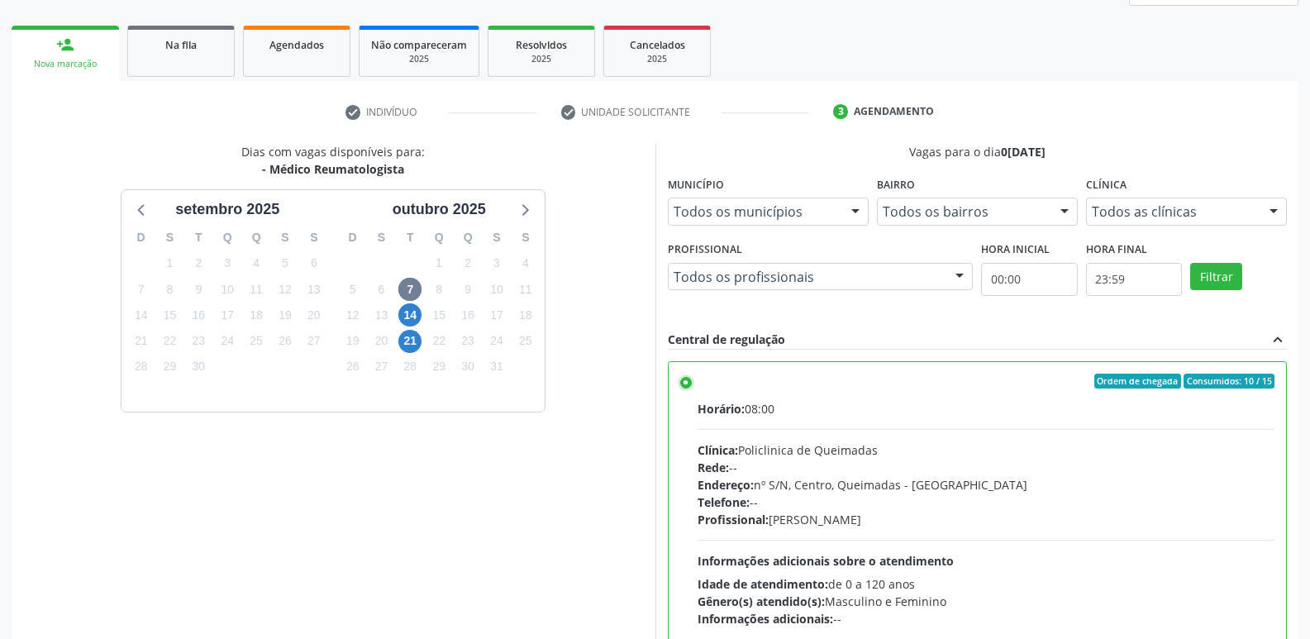
scroll to position [349, 0]
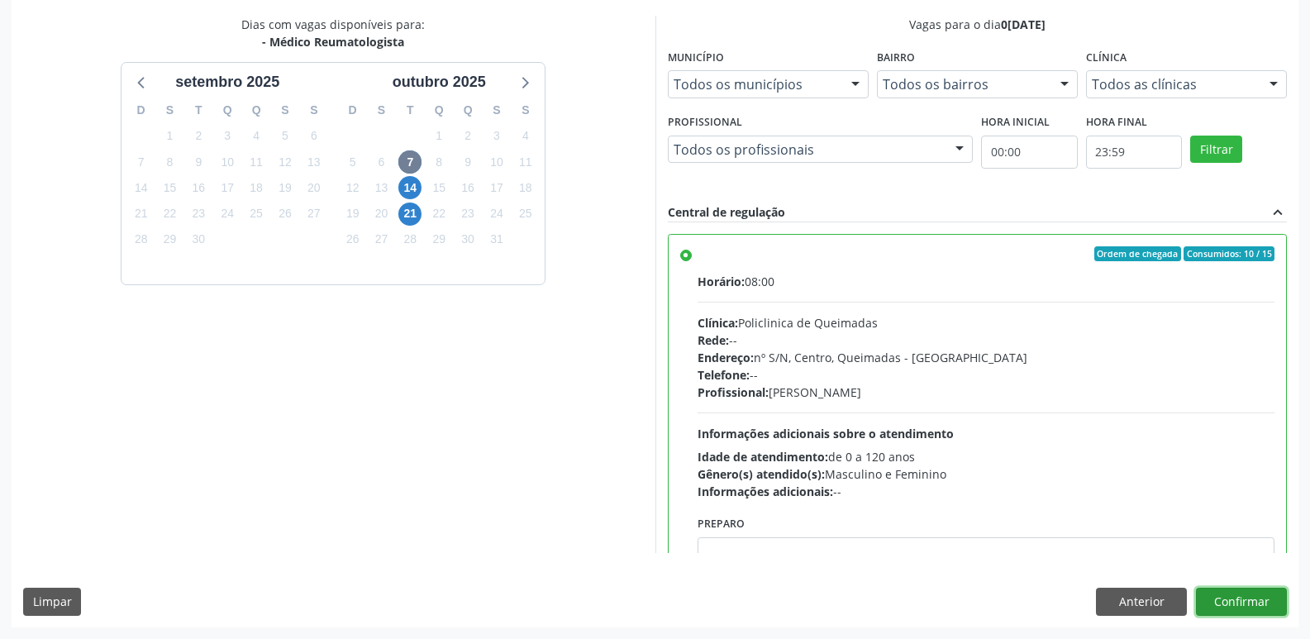
click at [1253, 610] on button "Confirmar" at bounding box center [1241, 601] width 91 height 28
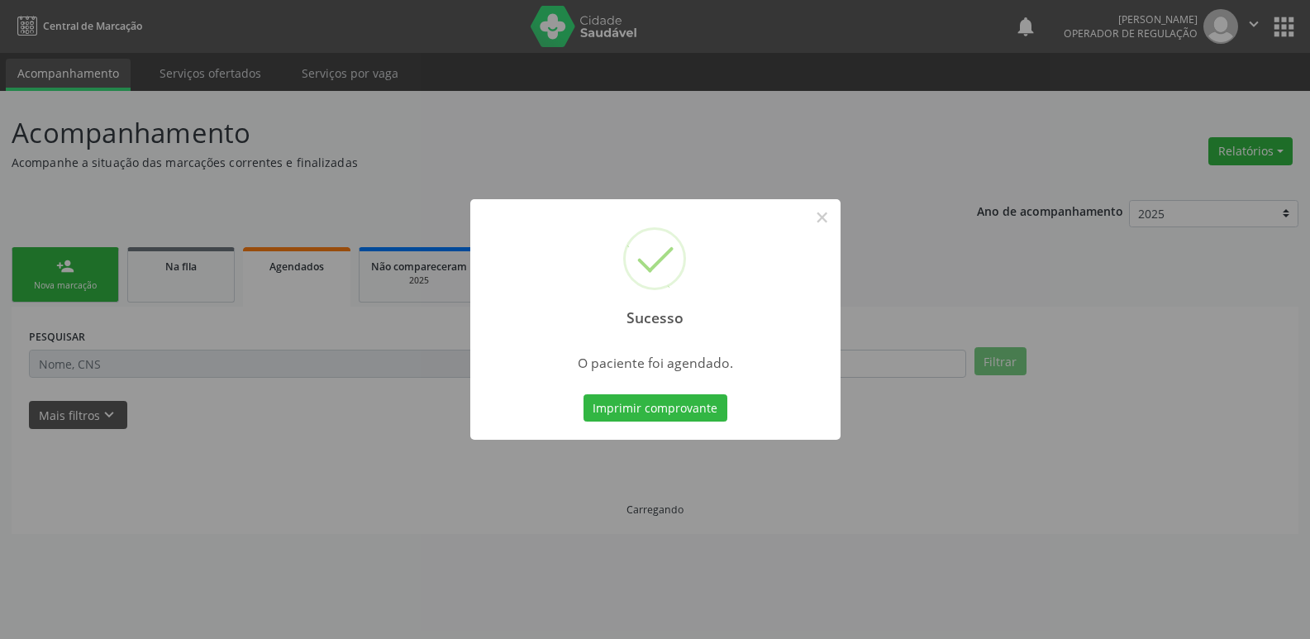
scroll to position [0, 0]
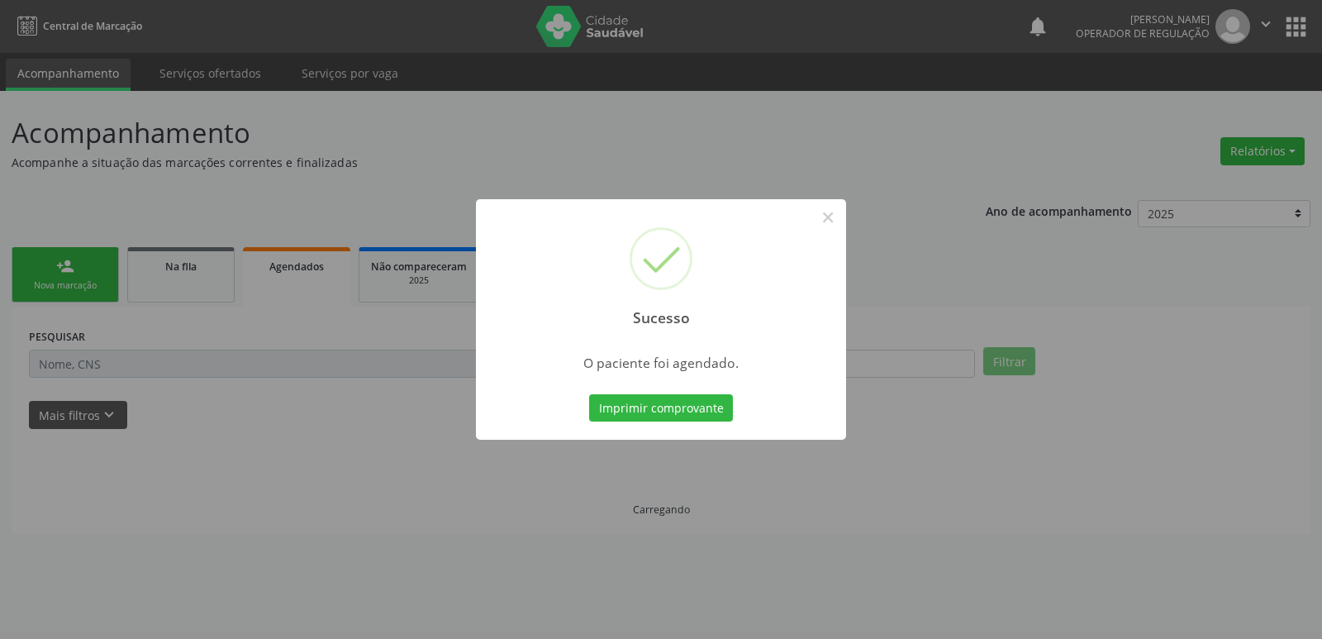
click at [589, 394] on button "Imprimir comprovante" at bounding box center [661, 408] width 144 height 28
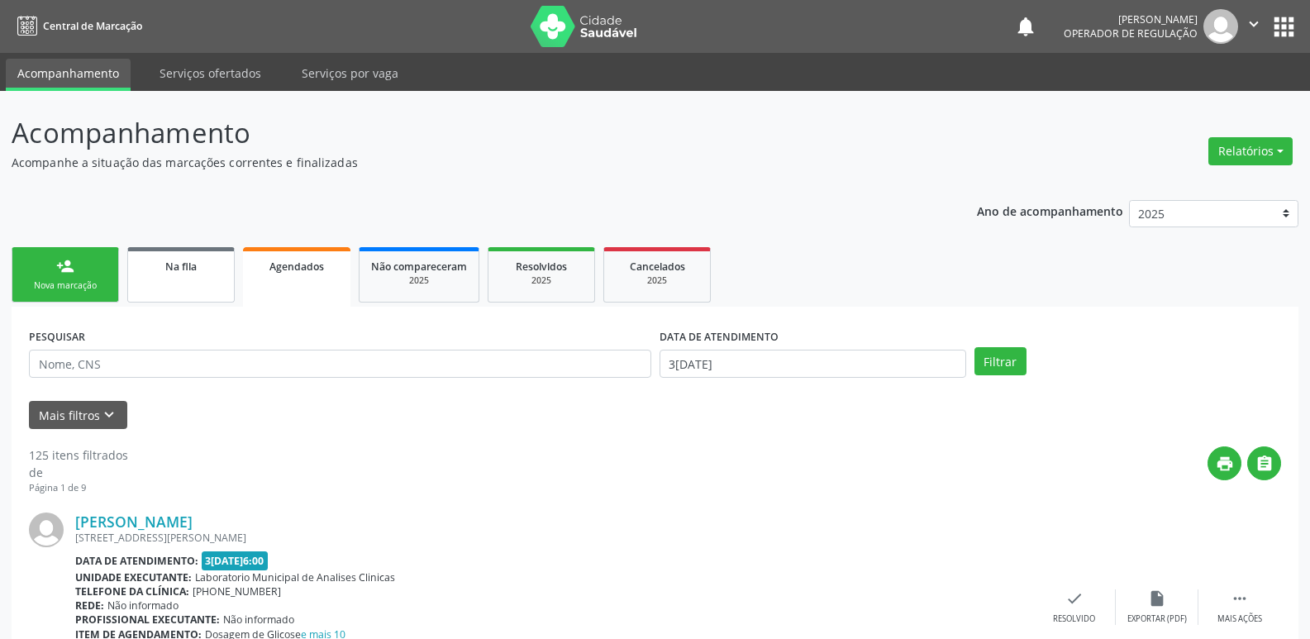
click at [197, 274] on link "Na fila" at bounding box center [180, 274] width 107 height 55
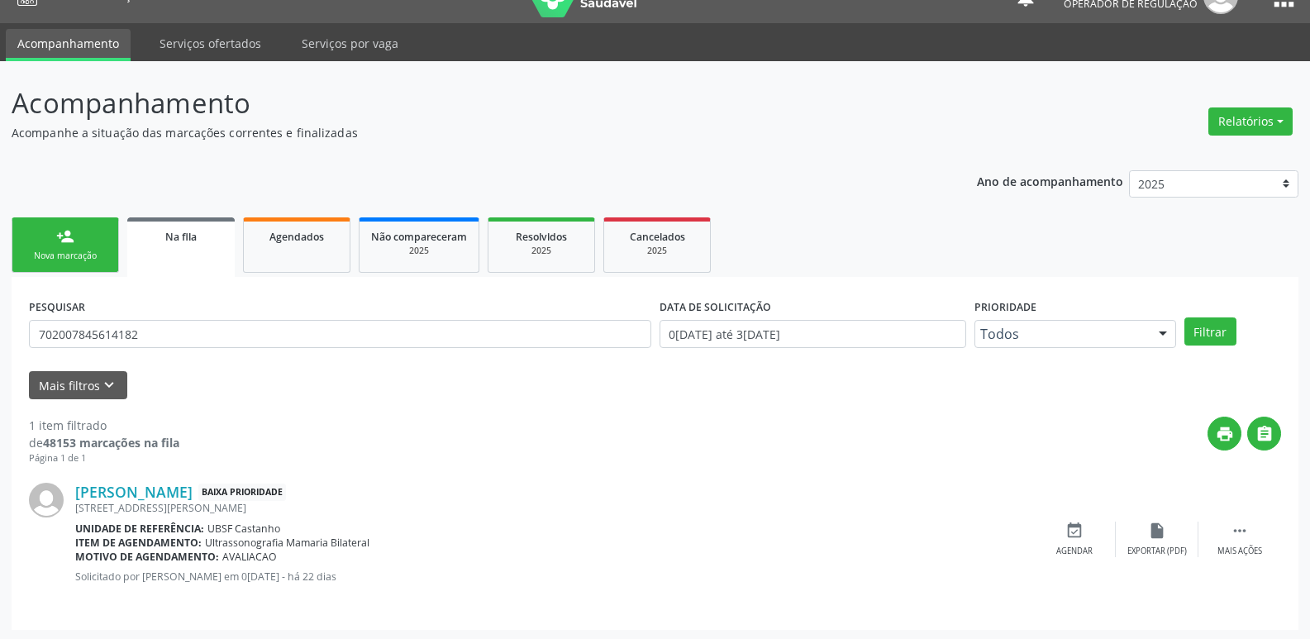
scroll to position [32, 0]
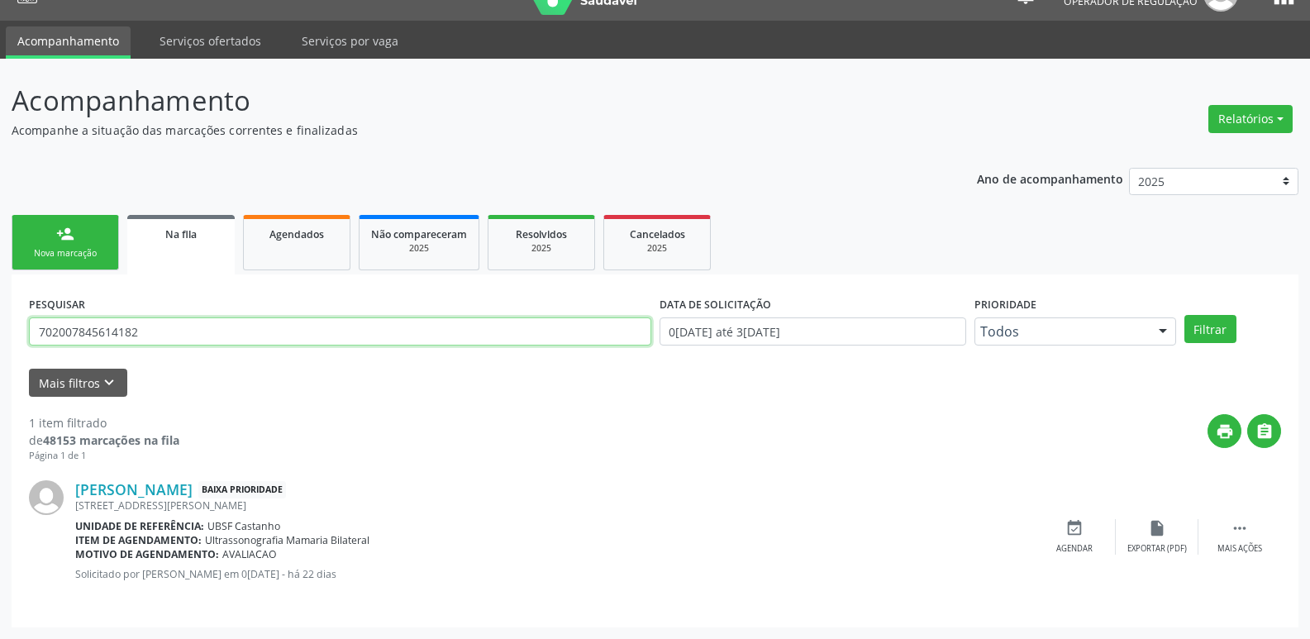
drag, startPoint x: 162, startPoint y: 322, endPoint x: 0, endPoint y: 307, distance: 162.6
click at [0, 307] on div "Acompanhamento Acompanhe a situação das marcações correntes e finalizadas Relat…" at bounding box center [655, 349] width 1310 height 580
type input "70670373721152"
click at [1184, 315] on button "Filtrar" at bounding box center [1210, 329] width 52 height 28
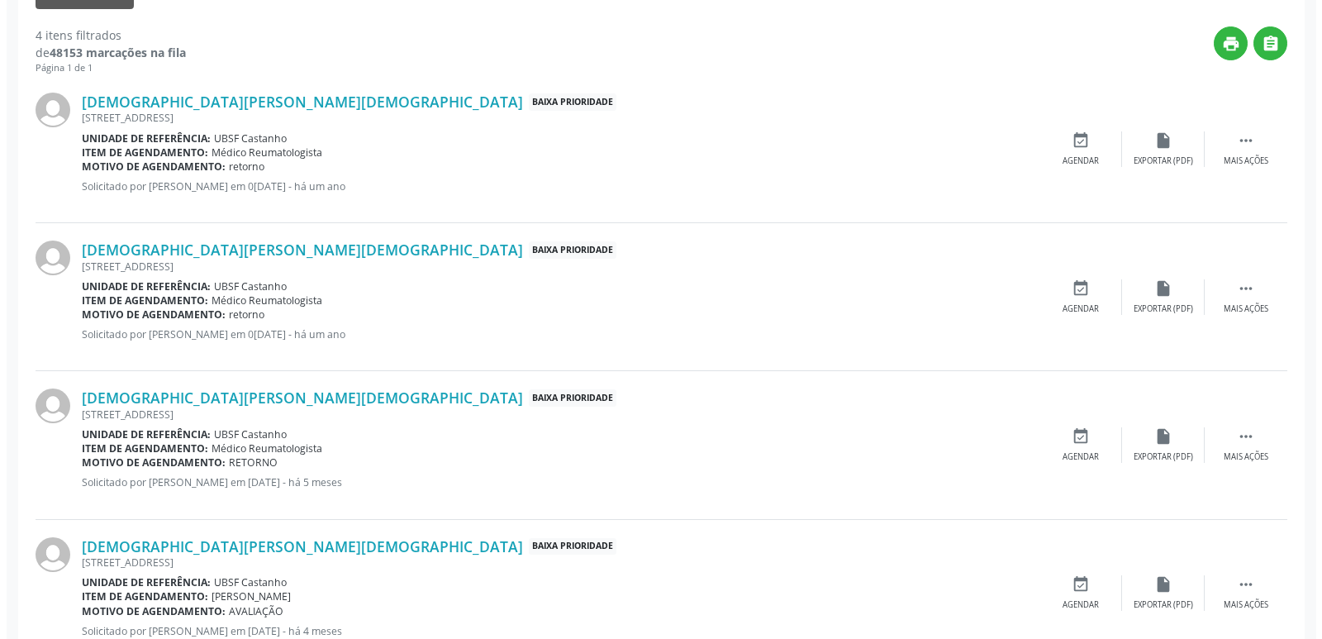
scroll to position [394, 0]
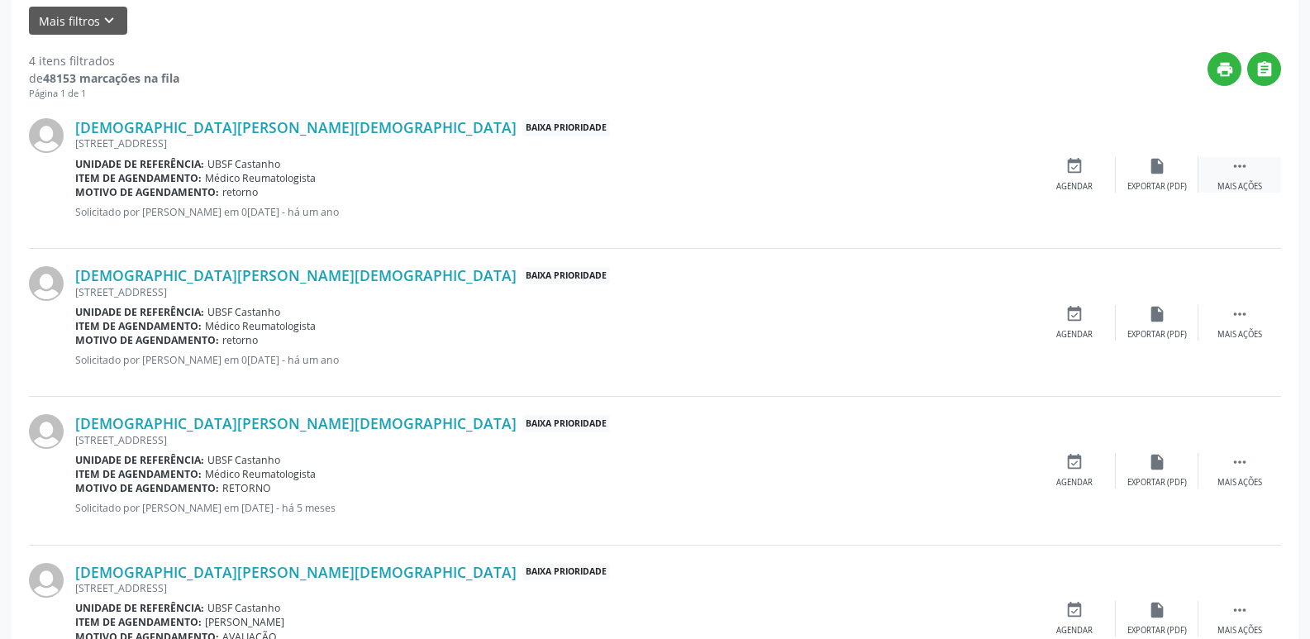
click at [1253, 176] on div " Mais ações" at bounding box center [1239, 175] width 83 height 36
click at [1092, 169] on div "cancel Cancelar" at bounding box center [1074, 175] width 83 height 36
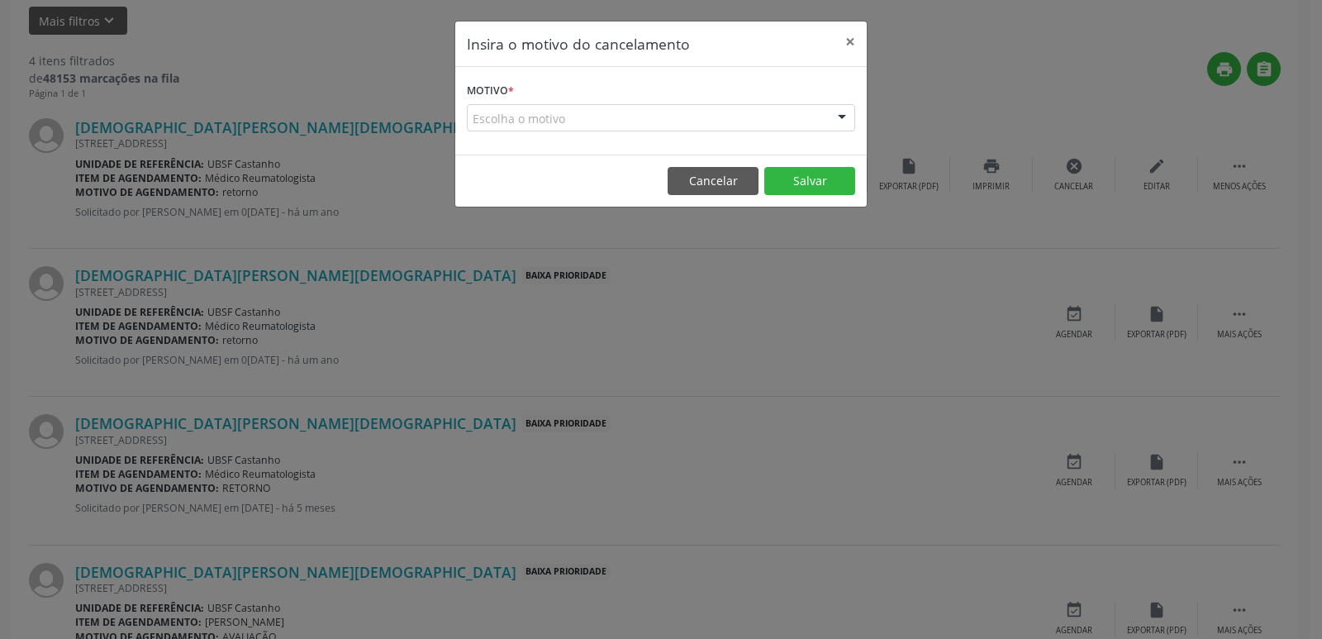
click at [760, 116] on div "Escolha o motivo" at bounding box center [661, 118] width 388 height 28
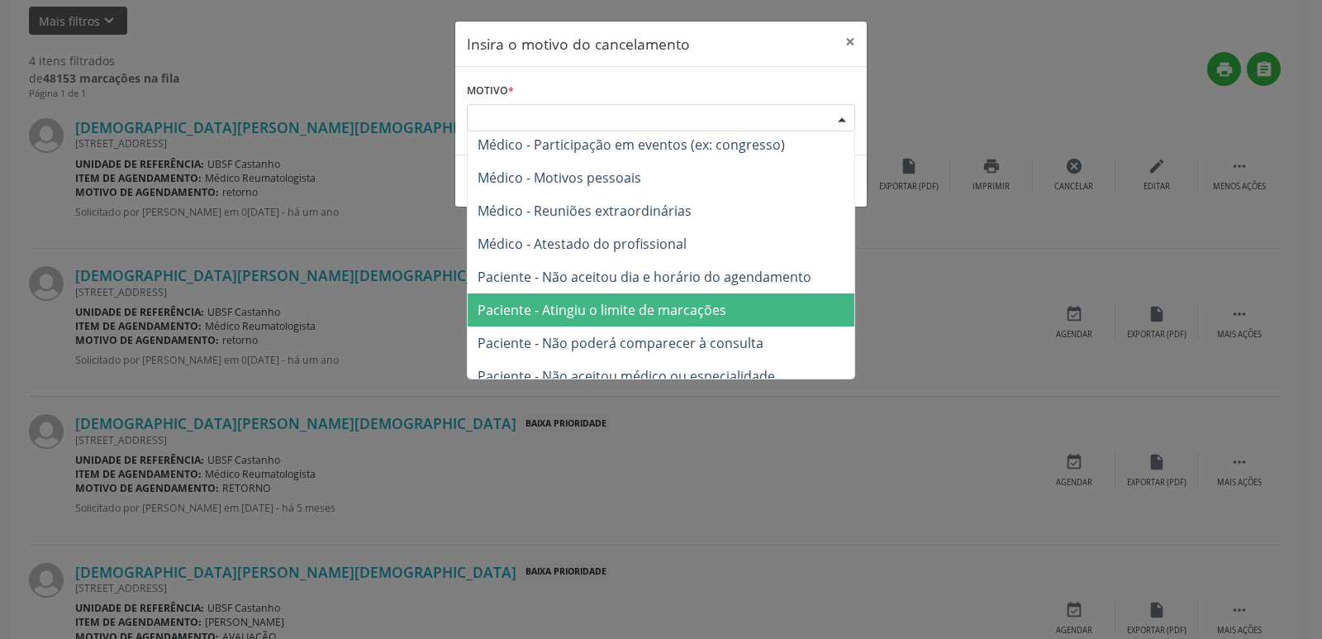
scroll to position [83, 0]
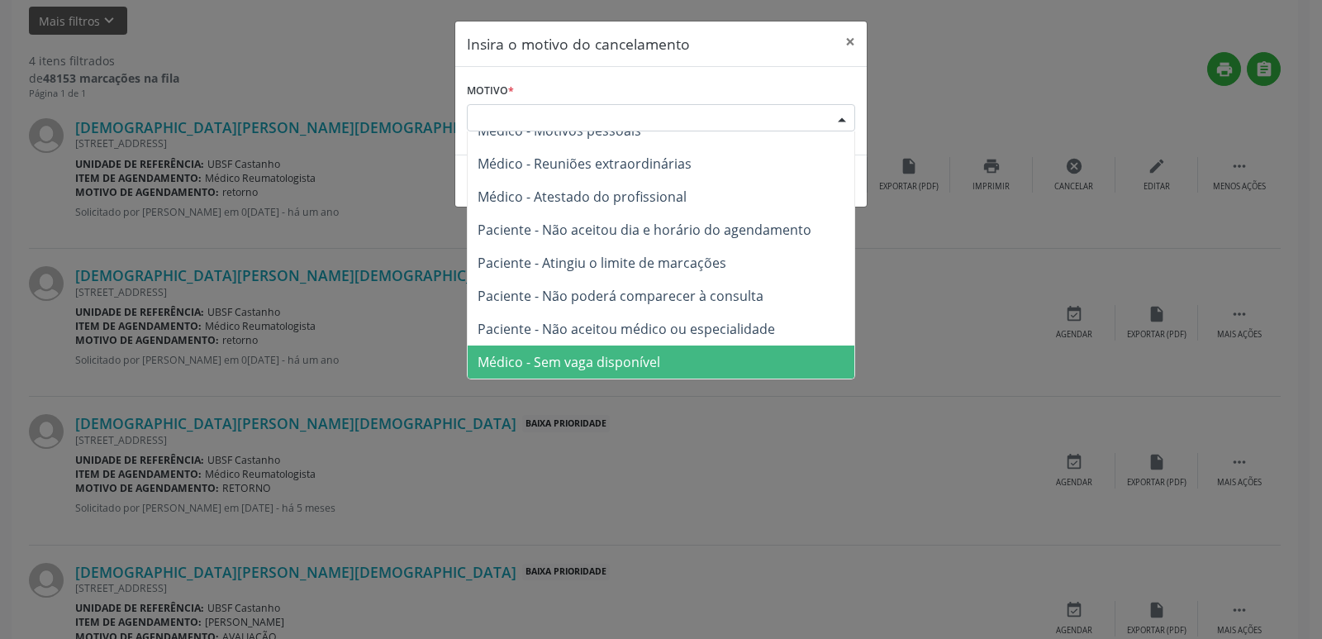
click at [669, 353] on span "Médico - Sem vaga disponível" at bounding box center [661, 361] width 387 height 33
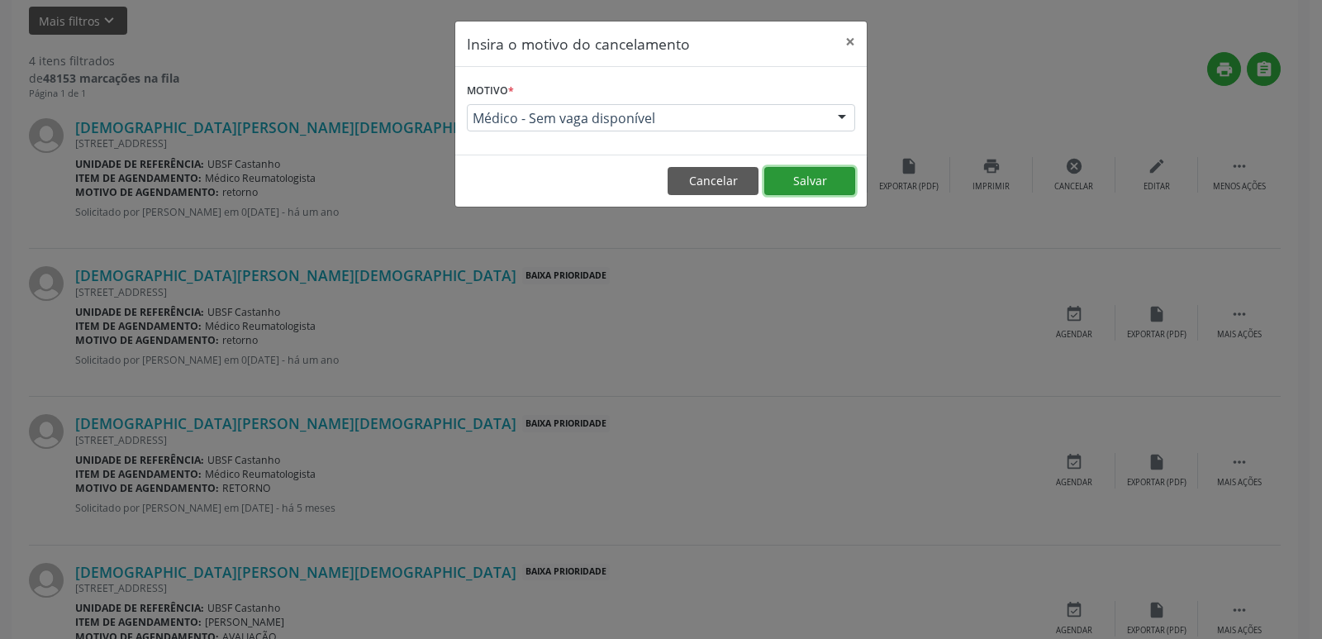
click at [841, 174] on button "Salvar" at bounding box center [809, 181] width 91 height 28
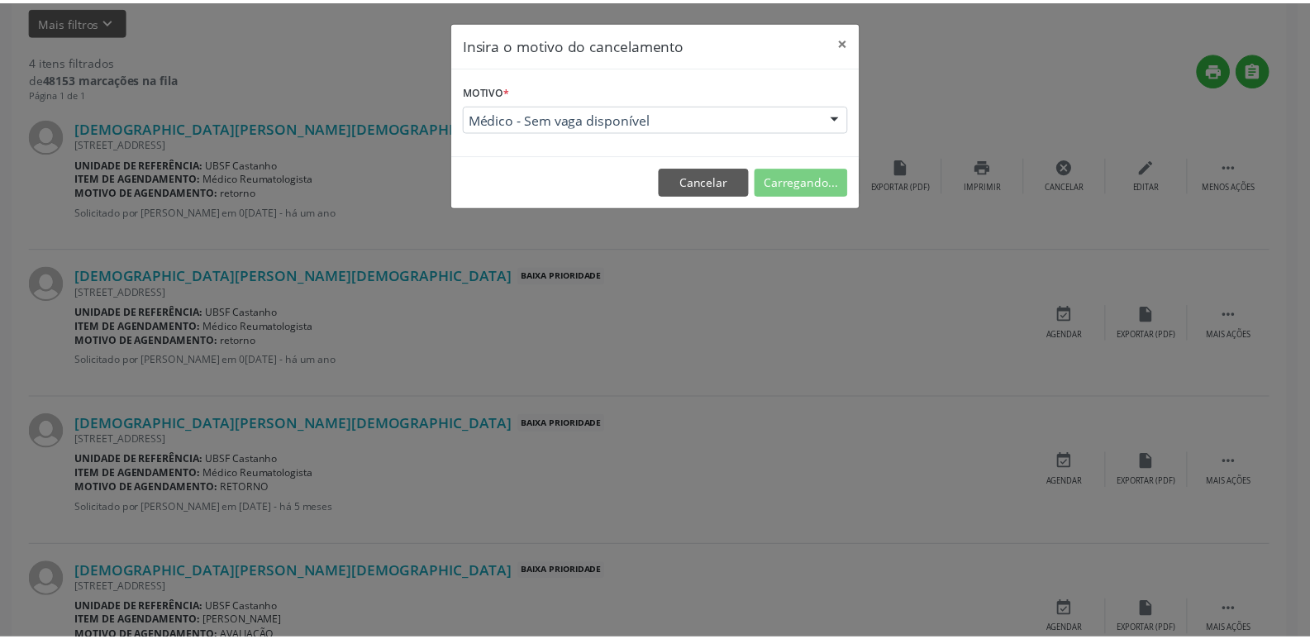
scroll to position [0, 0]
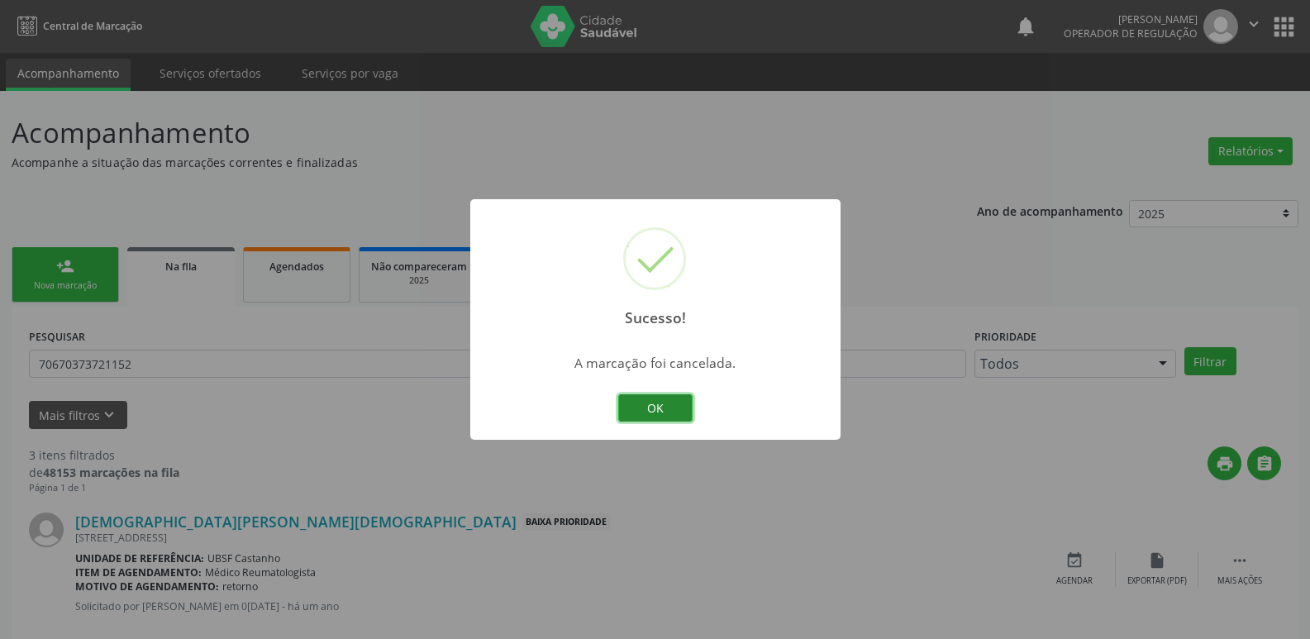
click at [669, 394] on button "OK" at bounding box center [655, 408] width 74 height 28
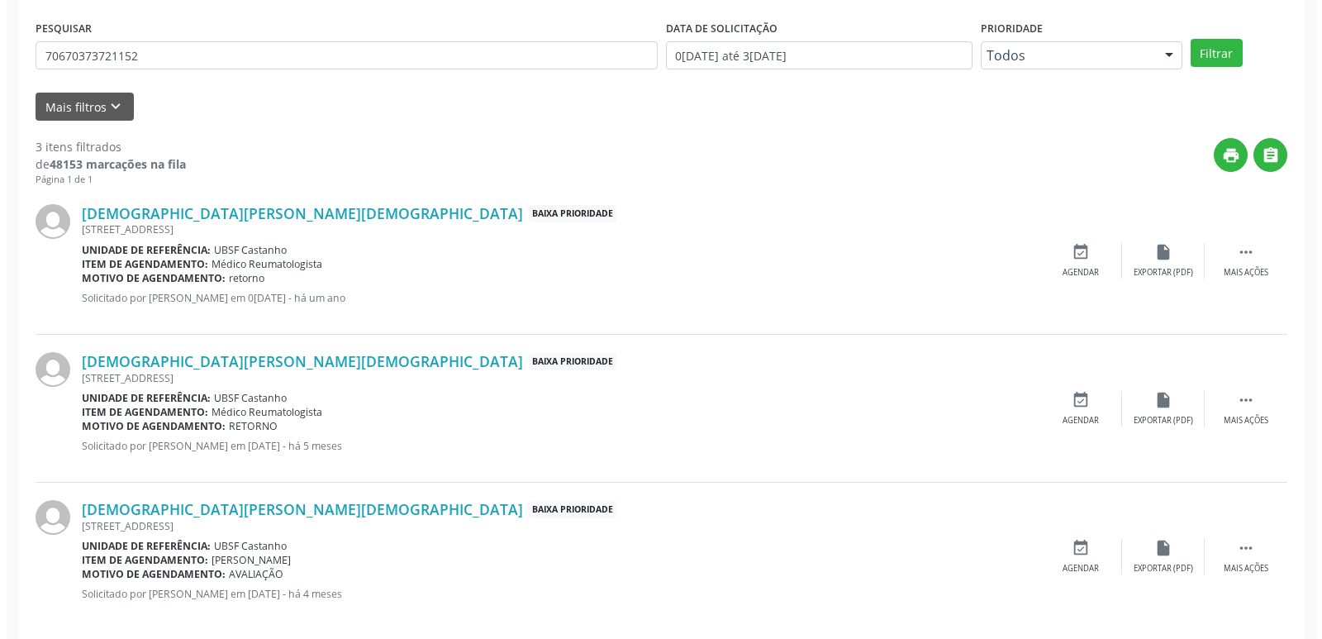
scroll to position [329, 0]
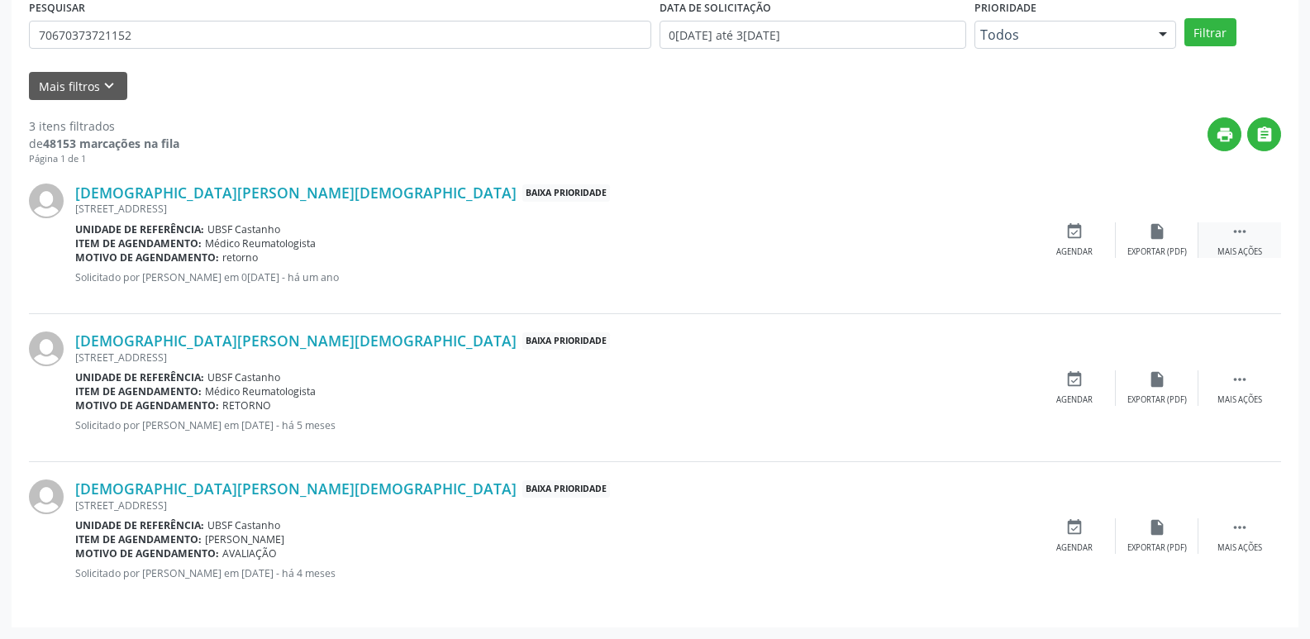
click at [1253, 234] on div " Mais ações" at bounding box center [1239, 240] width 83 height 36
click at [1076, 248] on div "Cancelar" at bounding box center [1073, 252] width 39 height 12
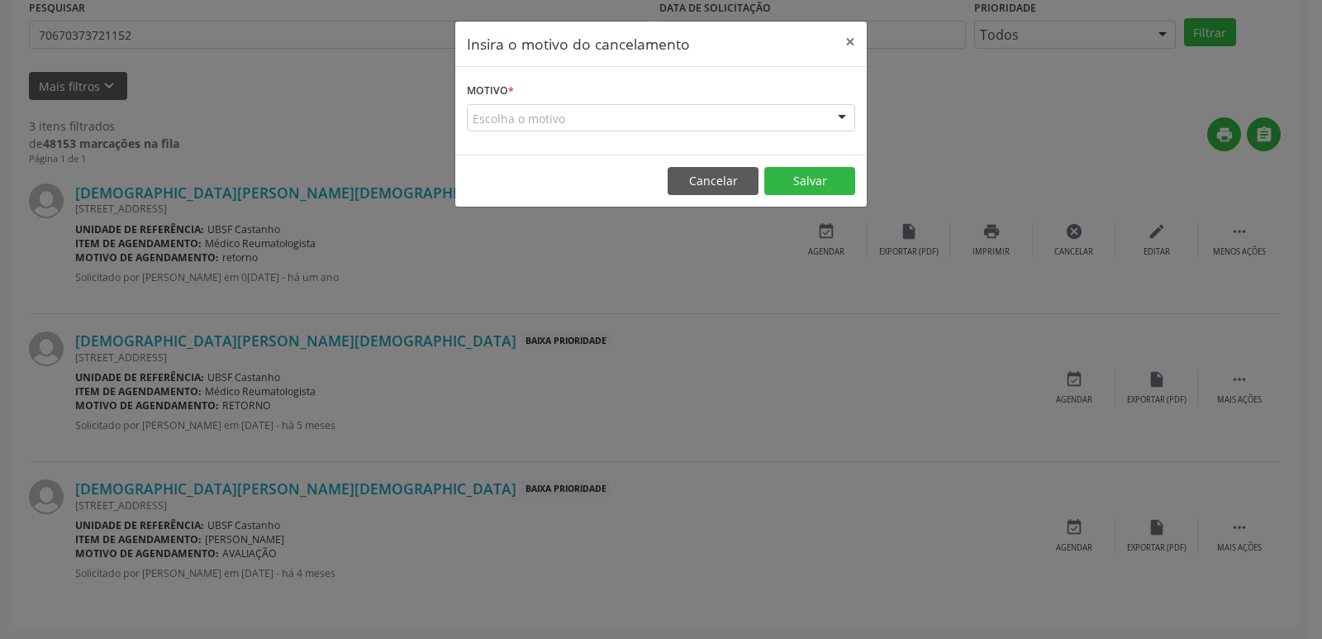
click at [644, 115] on div "Escolha o motivo" at bounding box center [661, 118] width 388 height 28
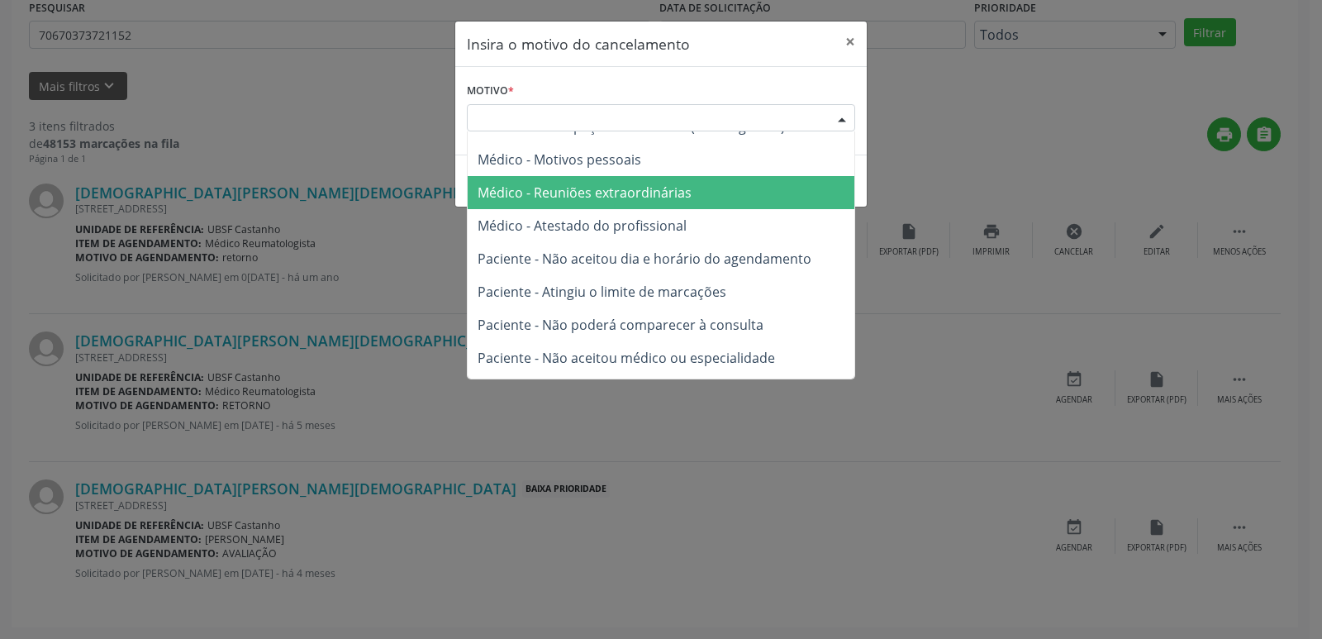
scroll to position [83, 0]
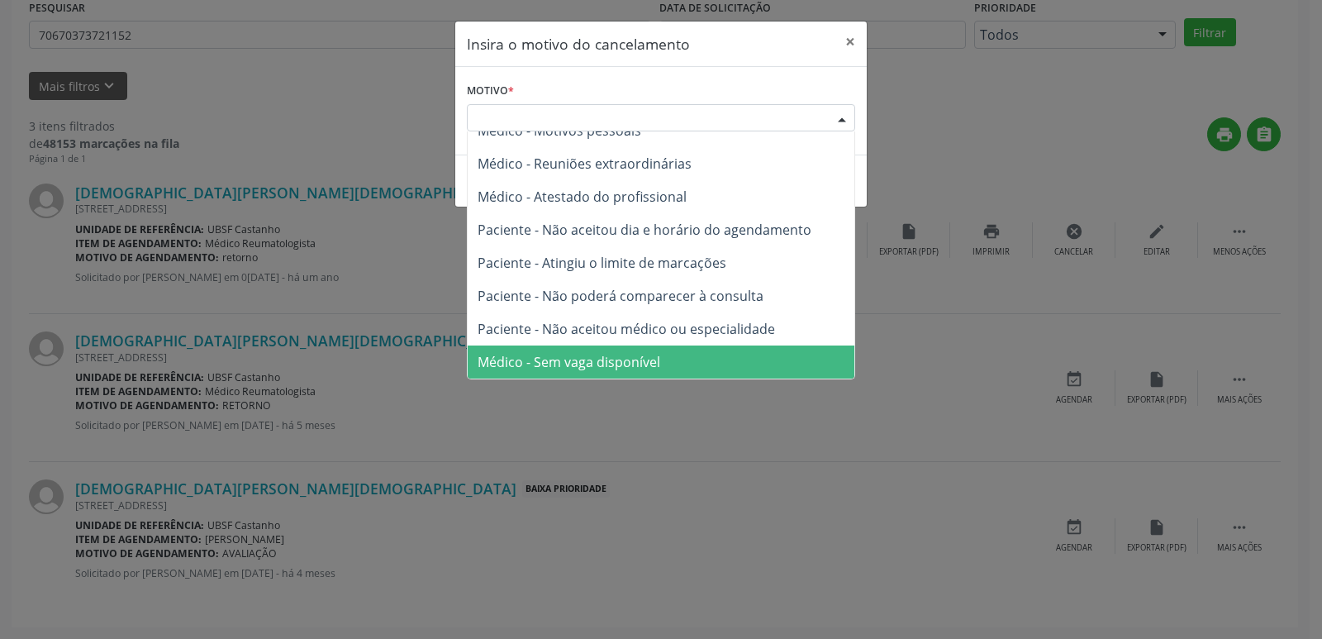
drag, startPoint x: 573, startPoint y: 369, endPoint x: 595, endPoint y: 355, distance: 25.7
click at [573, 368] on span "Médico - Sem vaga disponível" at bounding box center [569, 362] width 183 height 18
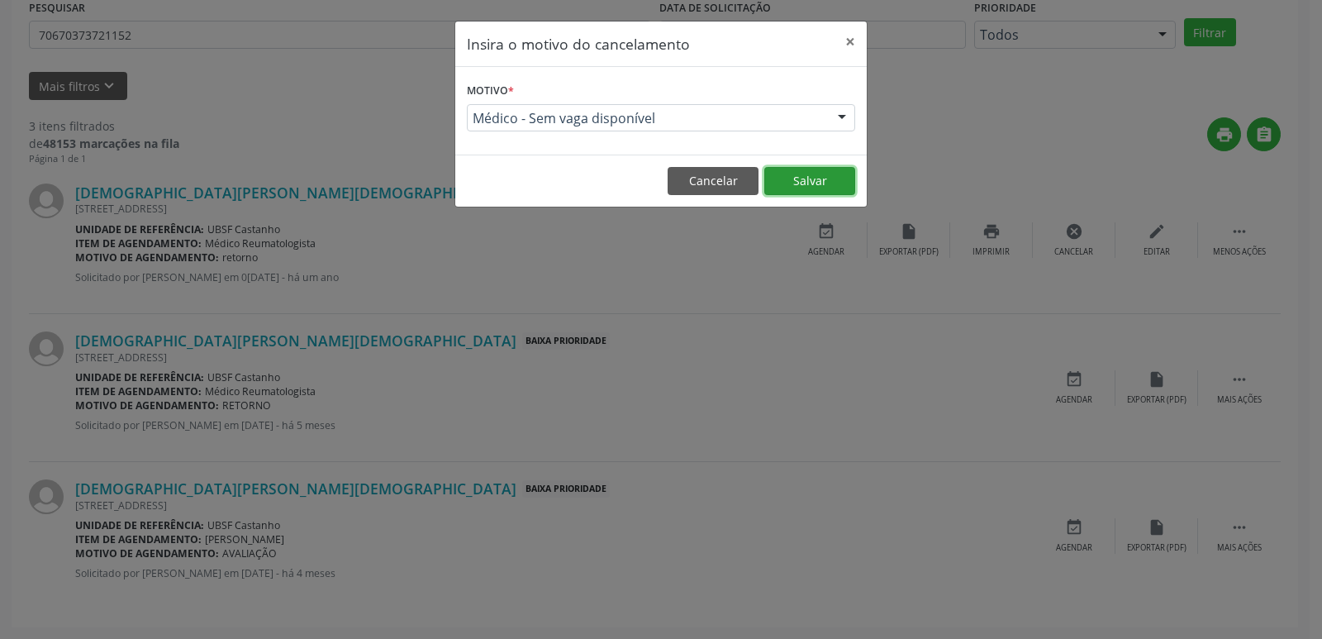
click at [833, 168] on button "Salvar" at bounding box center [809, 181] width 91 height 28
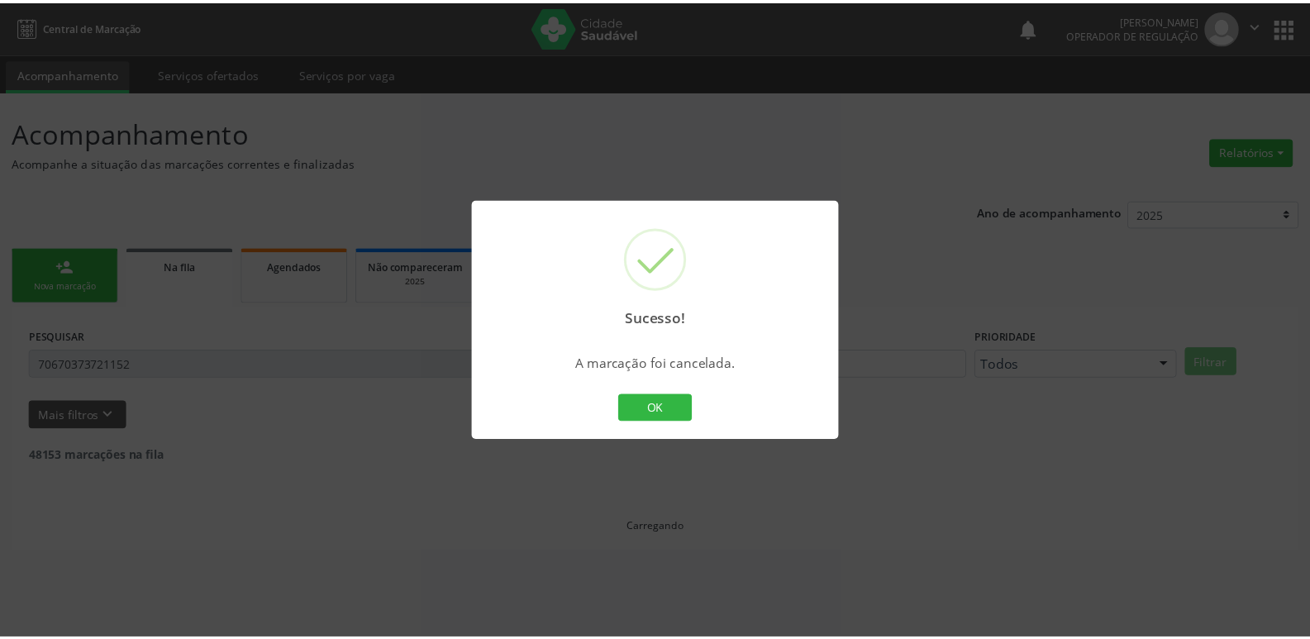
scroll to position [0, 0]
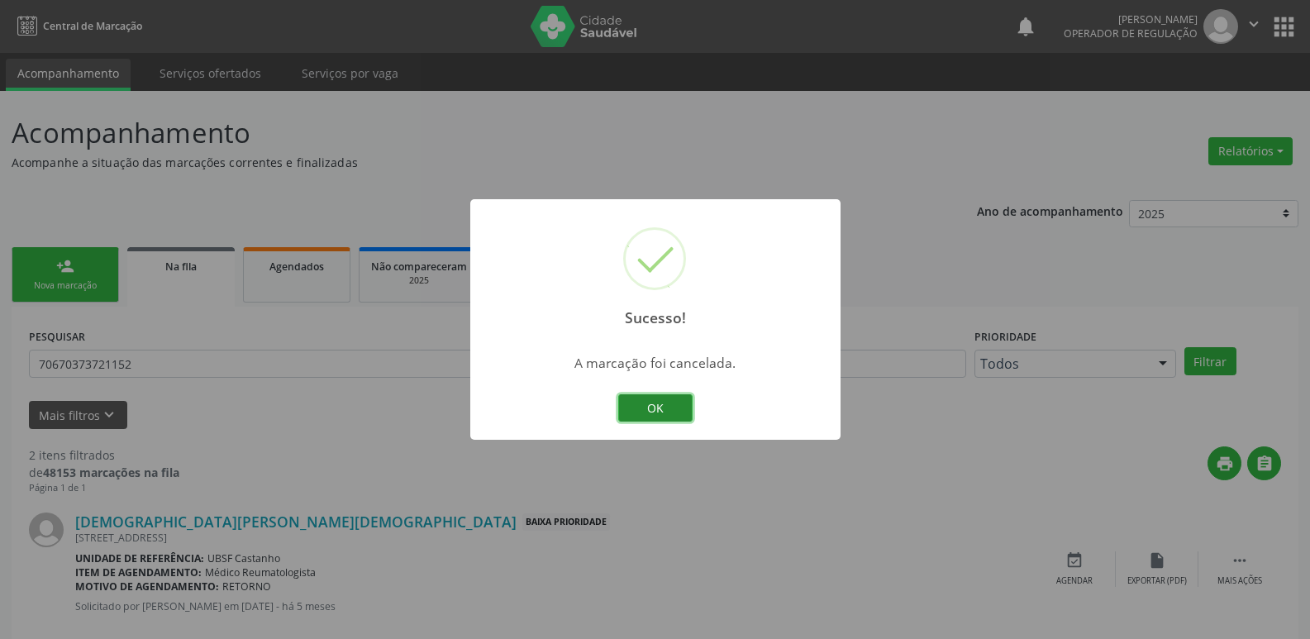
click at [671, 411] on button "OK" at bounding box center [655, 408] width 74 height 28
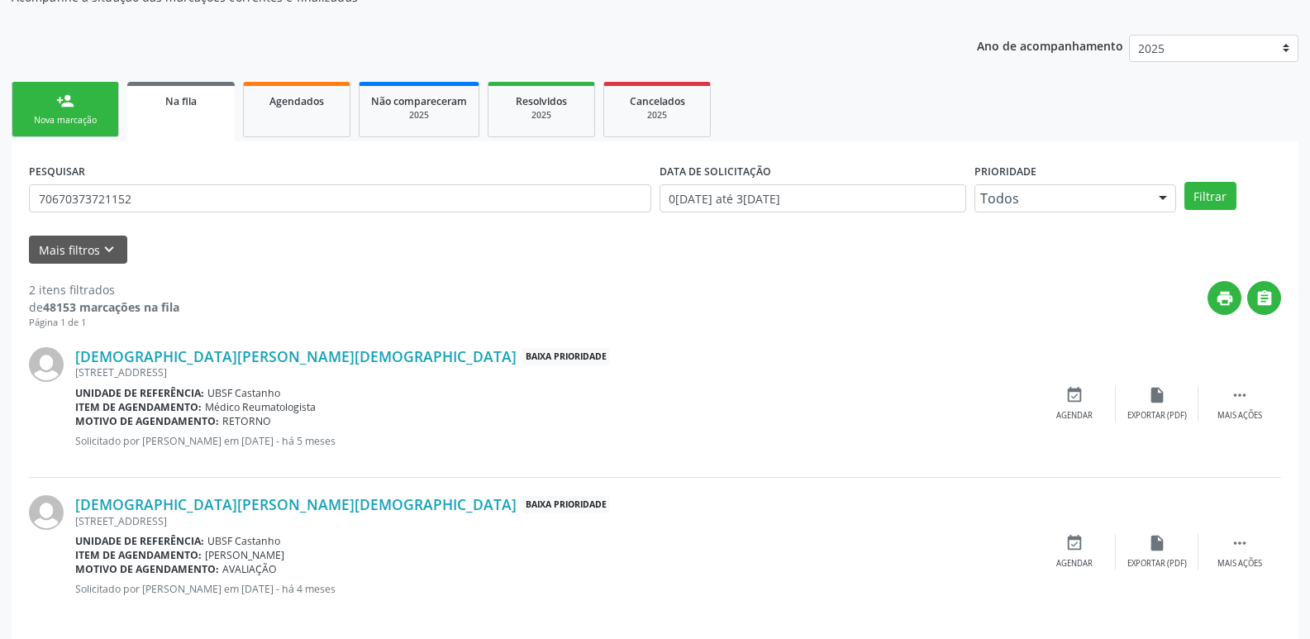
scroll to position [180, 0]
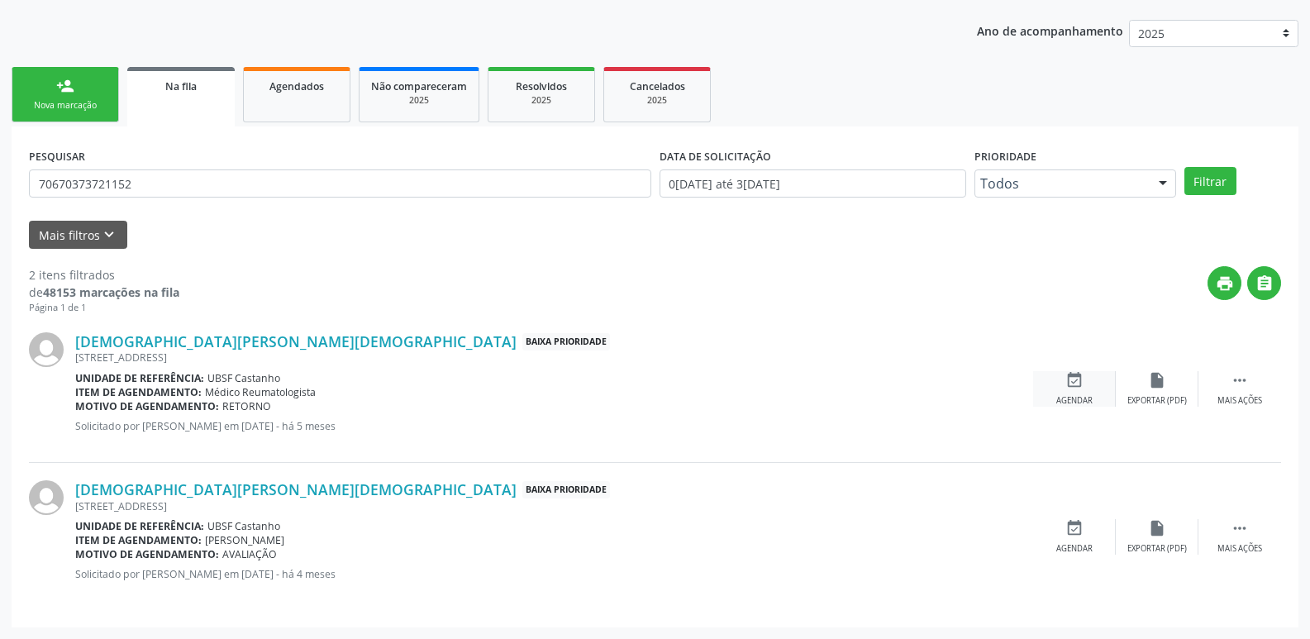
click at [1063, 386] on div "event_available Agendar" at bounding box center [1074, 389] width 83 height 36
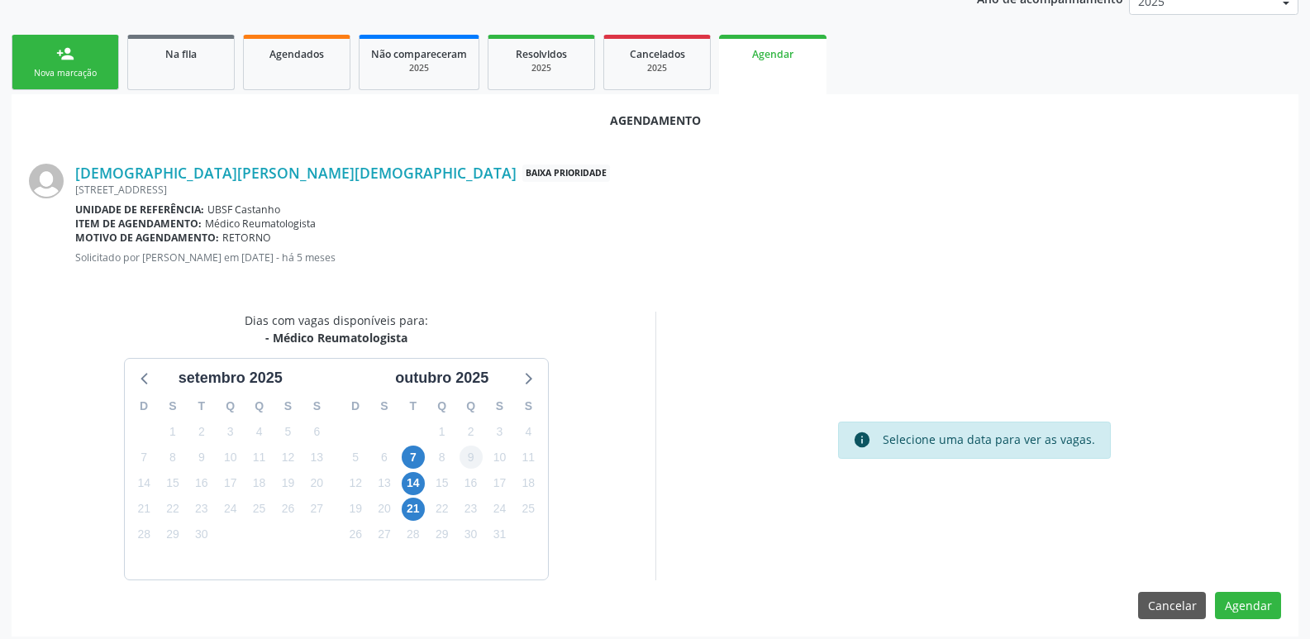
scroll to position [221, 0]
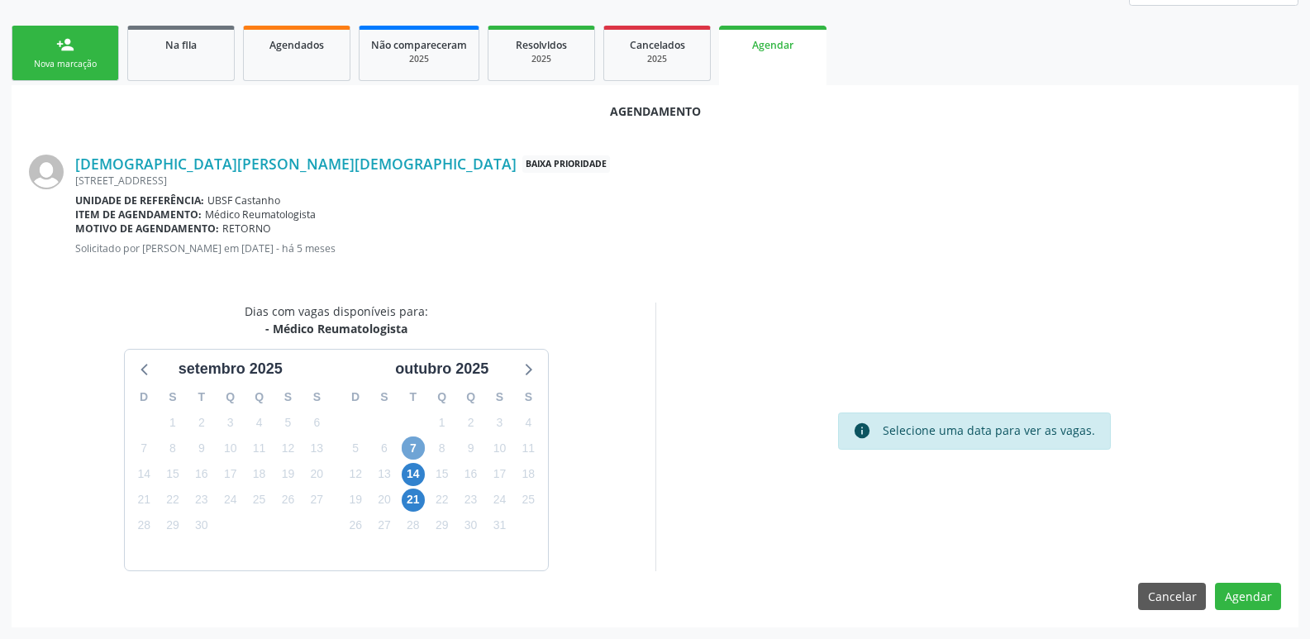
click at [418, 444] on span "7" at bounding box center [413, 447] width 23 height 23
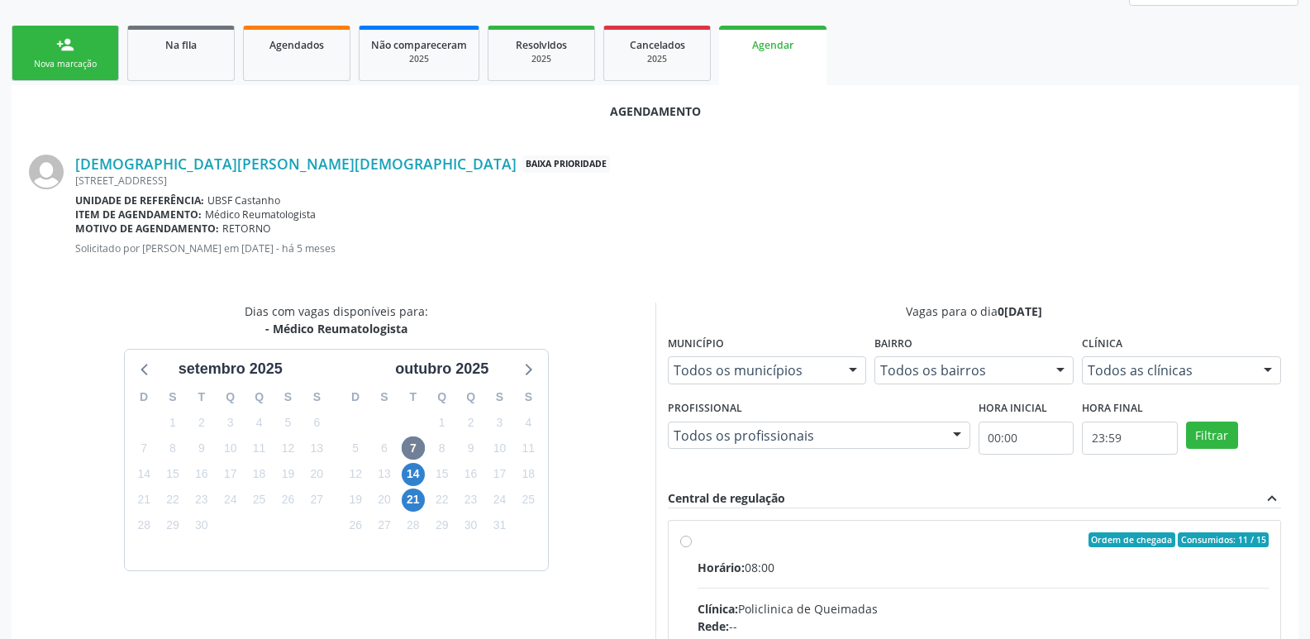
drag, startPoint x: 1041, startPoint y: 549, endPoint x: 1133, endPoint y: 456, distance: 130.3
radio input "true"
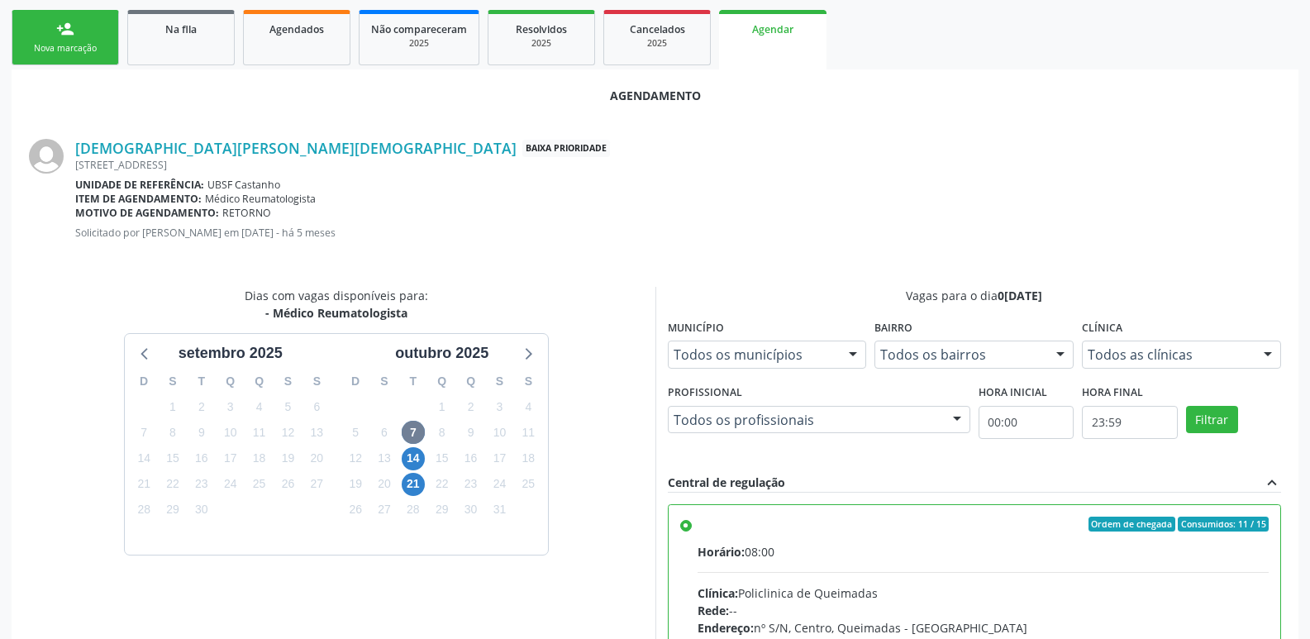
scroll to position [490, 0]
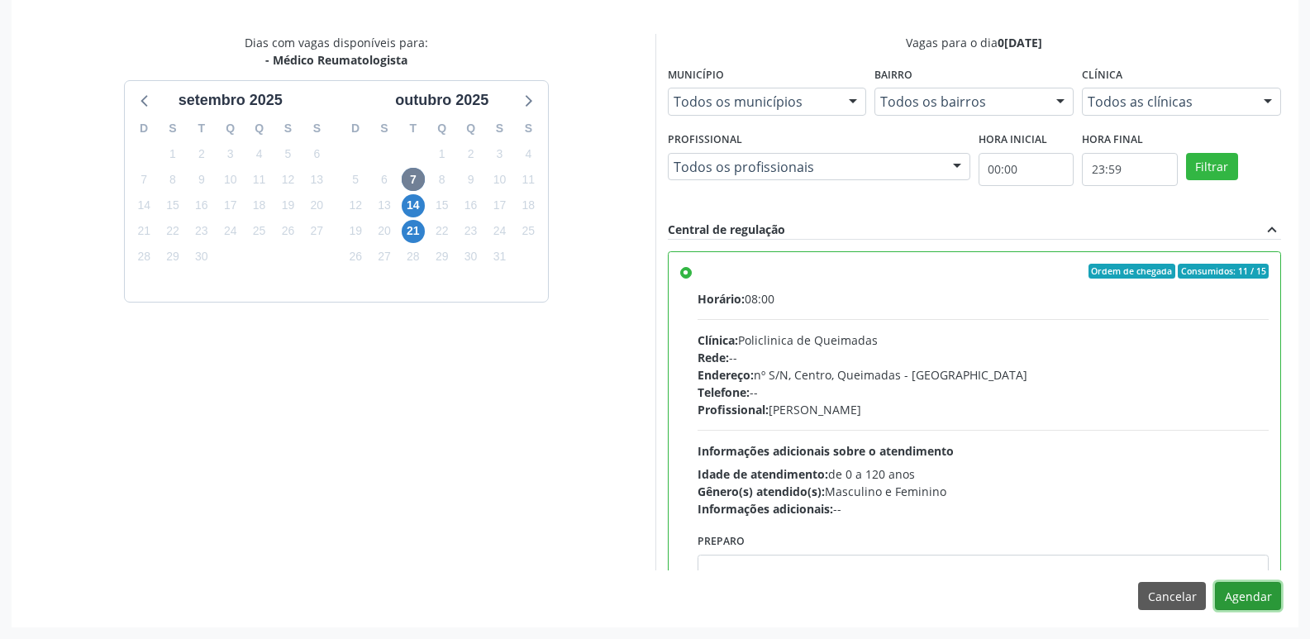
click at [1231, 591] on button "Agendar" at bounding box center [1248, 596] width 66 height 28
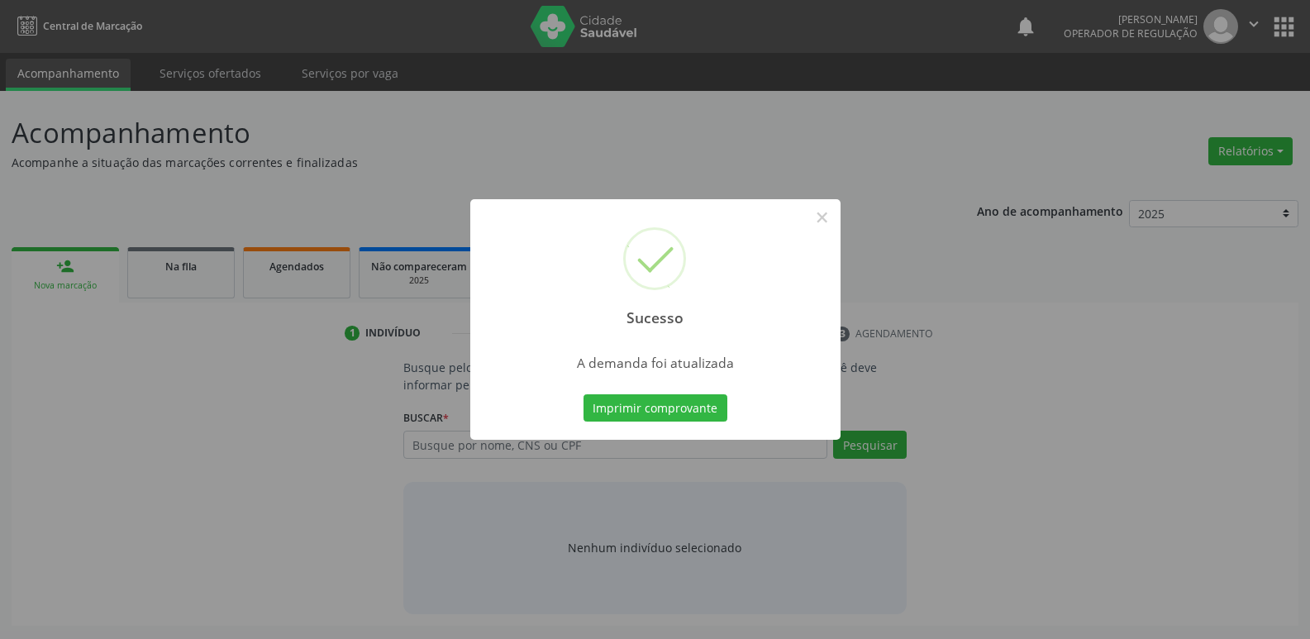
scroll to position [0, 0]
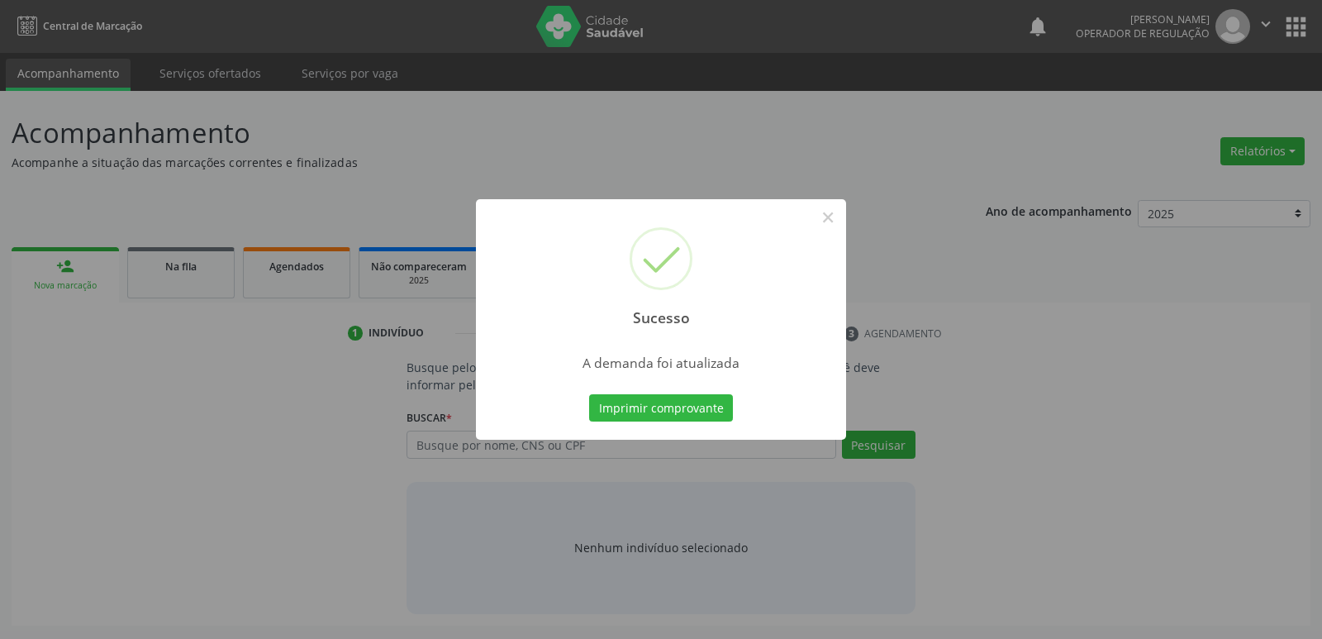
click at [589, 394] on button "Imprimir comprovante" at bounding box center [661, 408] width 144 height 28
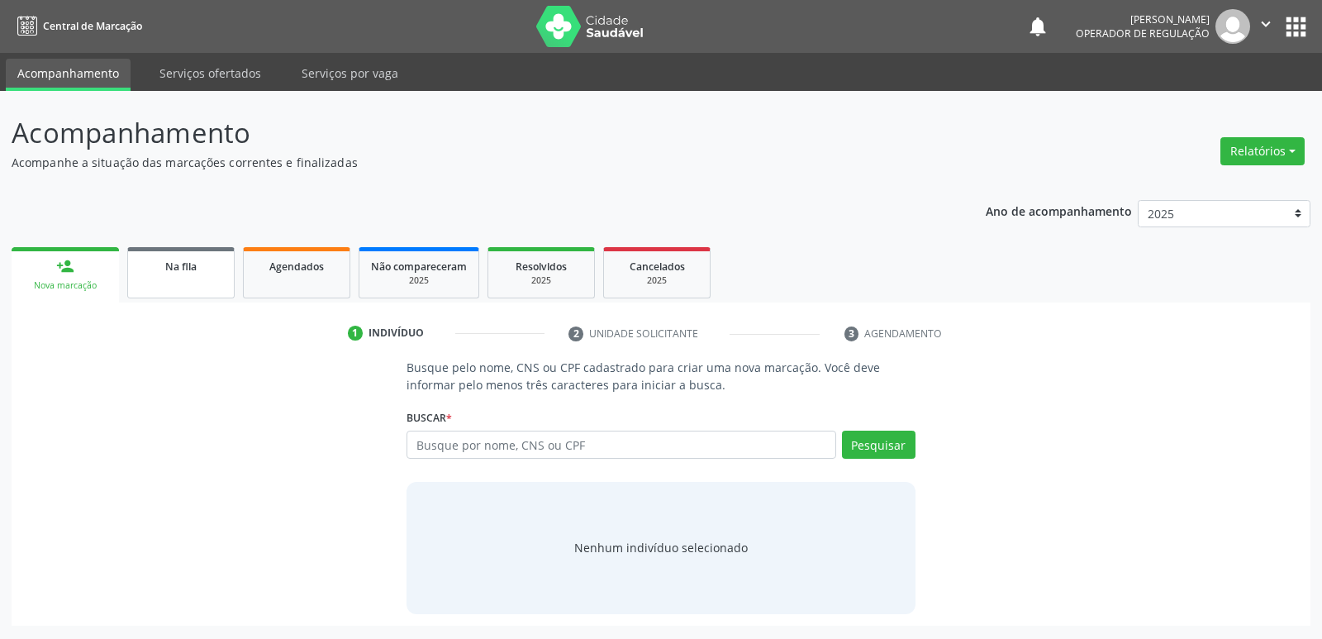
click at [184, 268] on span "Na fila" at bounding box center [180, 266] width 31 height 14
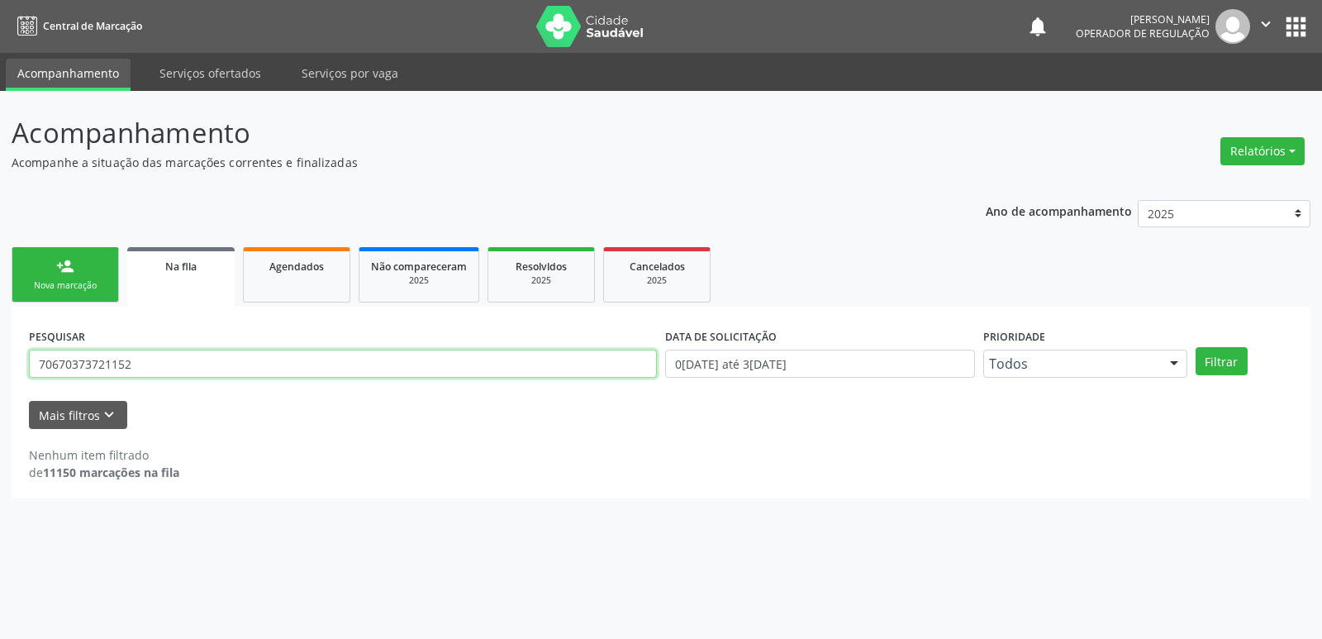
drag, startPoint x: 156, startPoint y: 364, endPoint x: 0, endPoint y: 368, distance: 156.2
click at [0, 368] on div "Acompanhamento Acompanhe a situação das marcações correntes e finalizadas Relat…" at bounding box center [661, 365] width 1322 height 548
type input "705806495715135"
click at [1196, 347] on button "Filtrar" at bounding box center [1222, 361] width 52 height 28
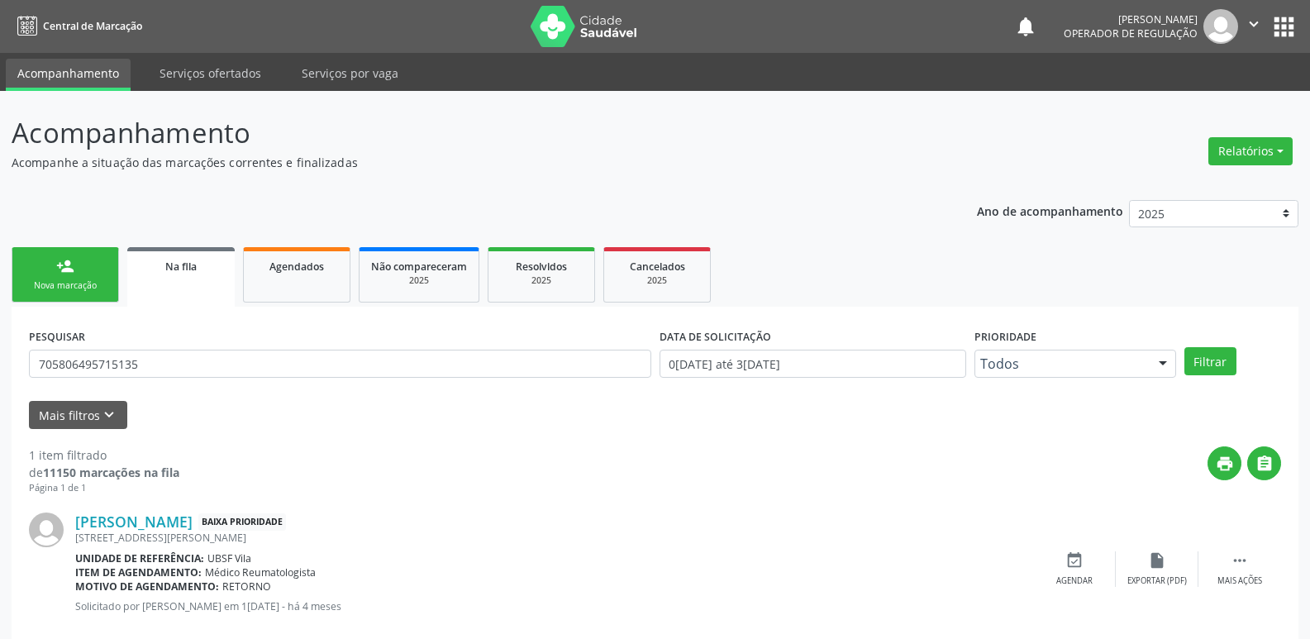
scroll to position [32, 0]
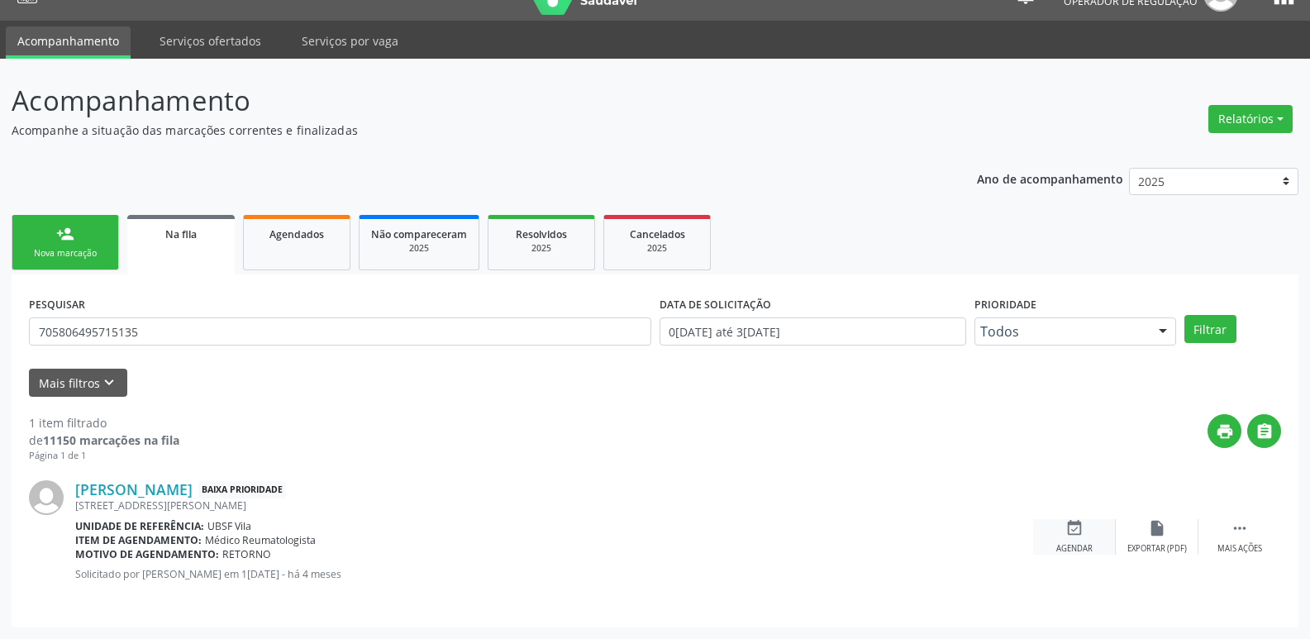
click at [1057, 528] on div "event_available Agendar" at bounding box center [1074, 537] width 83 height 36
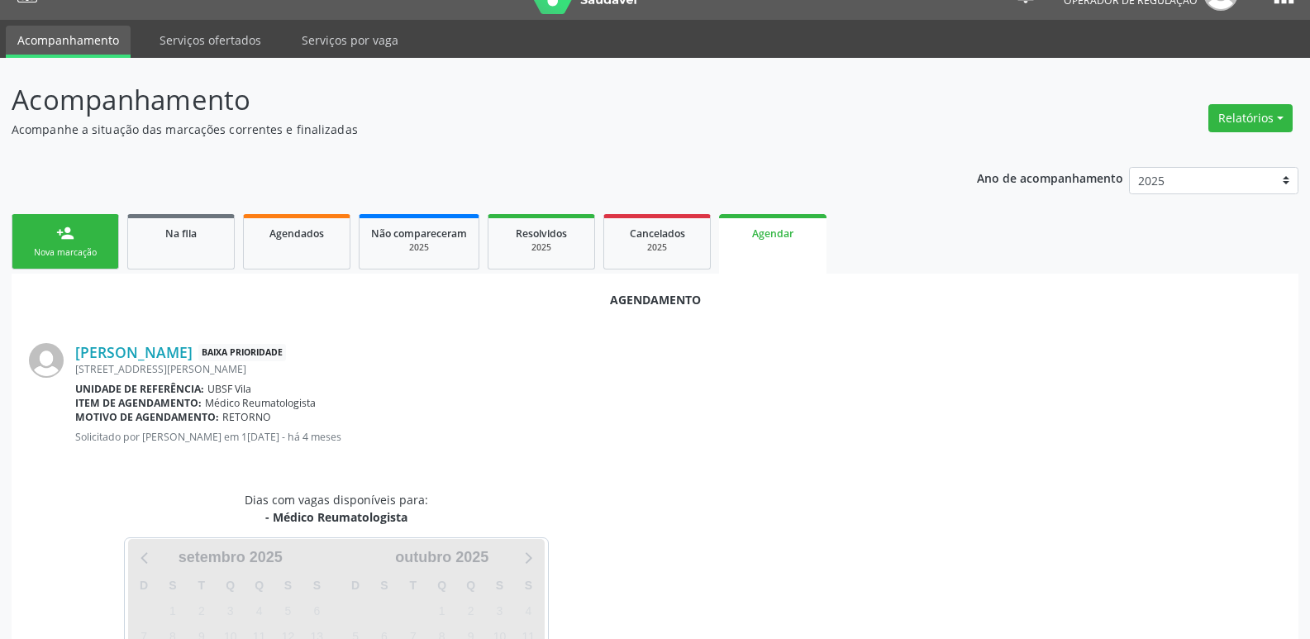
scroll to position [183, 0]
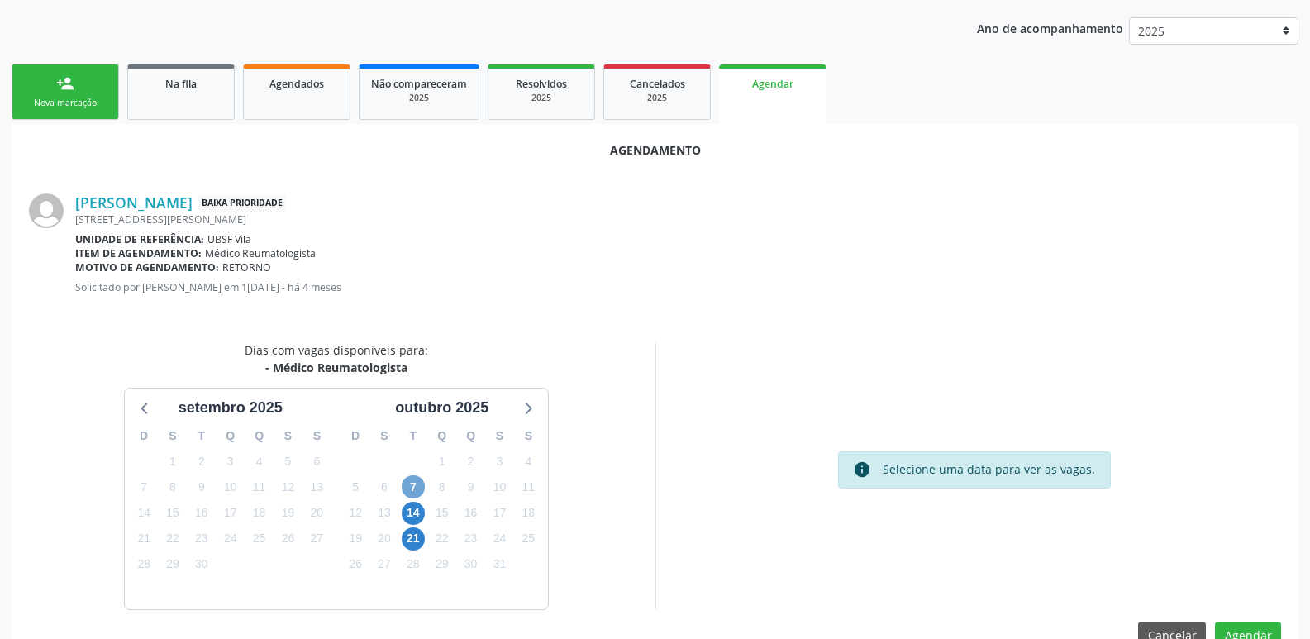
click at [405, 483] on span "7" at bounding box center [413, 486] width 23 height 23
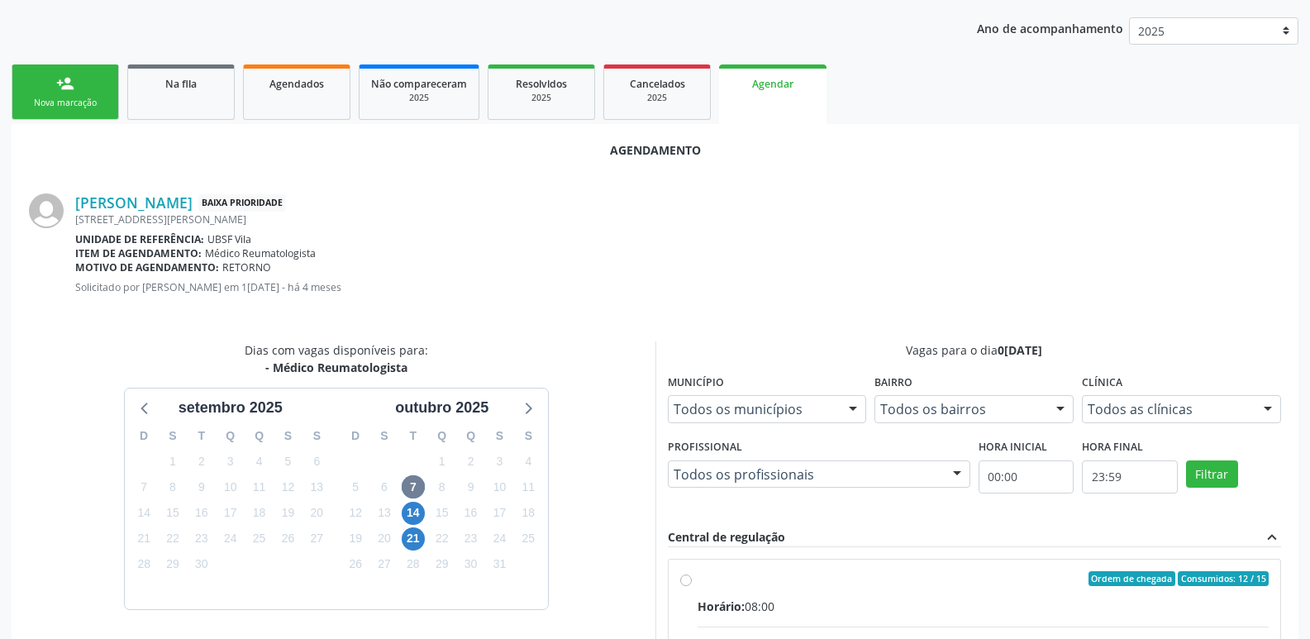
drag, startPoint x: 1063, startPoint y: 580, endPoint x: 1199, endPoint y: 456, distance: 183.6
click at [1073, 576] on div "Ordem de chegada Consumidos: 12 / 15" at bounding box center [983, 578] width 572 height 15
click at [692, 576] on input "Ordem de chegada Consumidos: 12 / 15 Horário: 08:00 Clínica: Policlinica de Que…" at bounding box center [686, 578] width 12 height 15
radio input "true"
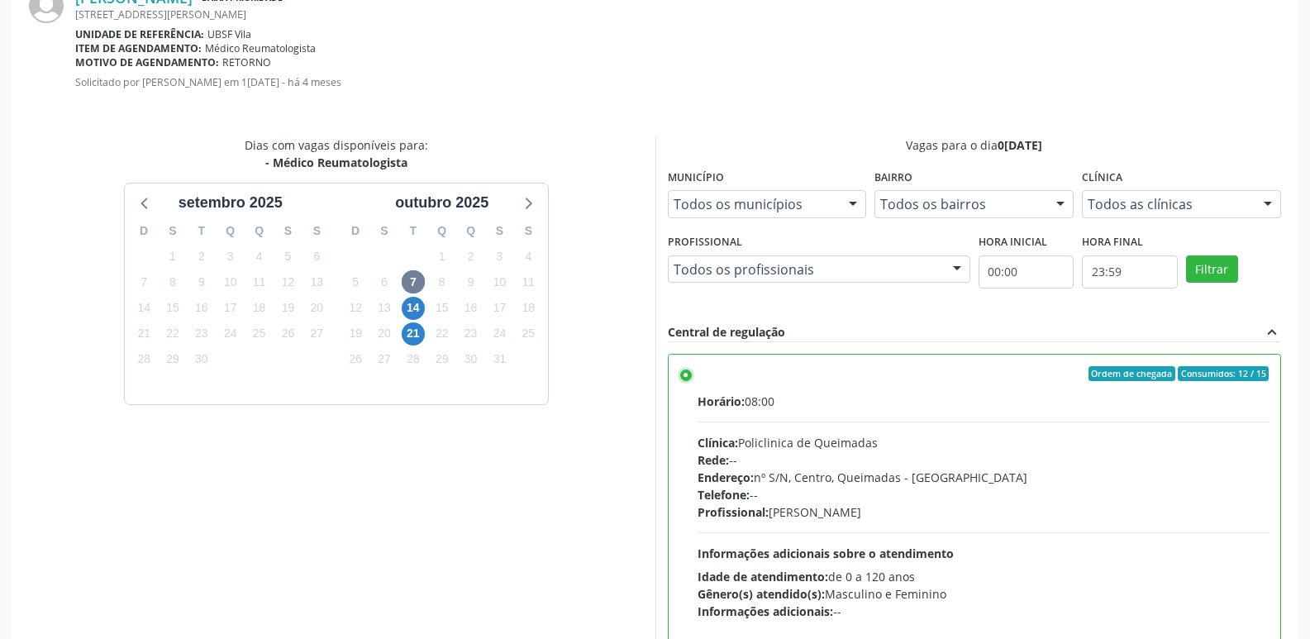
scroll to position [490, 0]
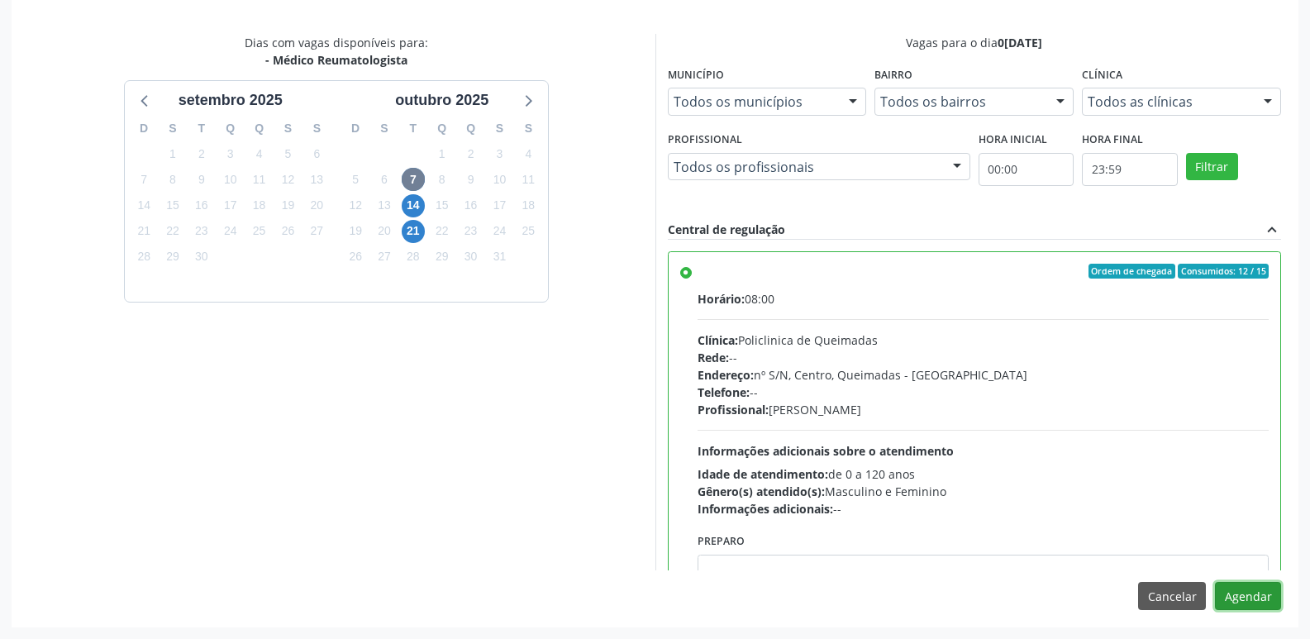
click at [1257, 592] on button "Agendar" at bounding box center [1248, 596] width 66 height 28
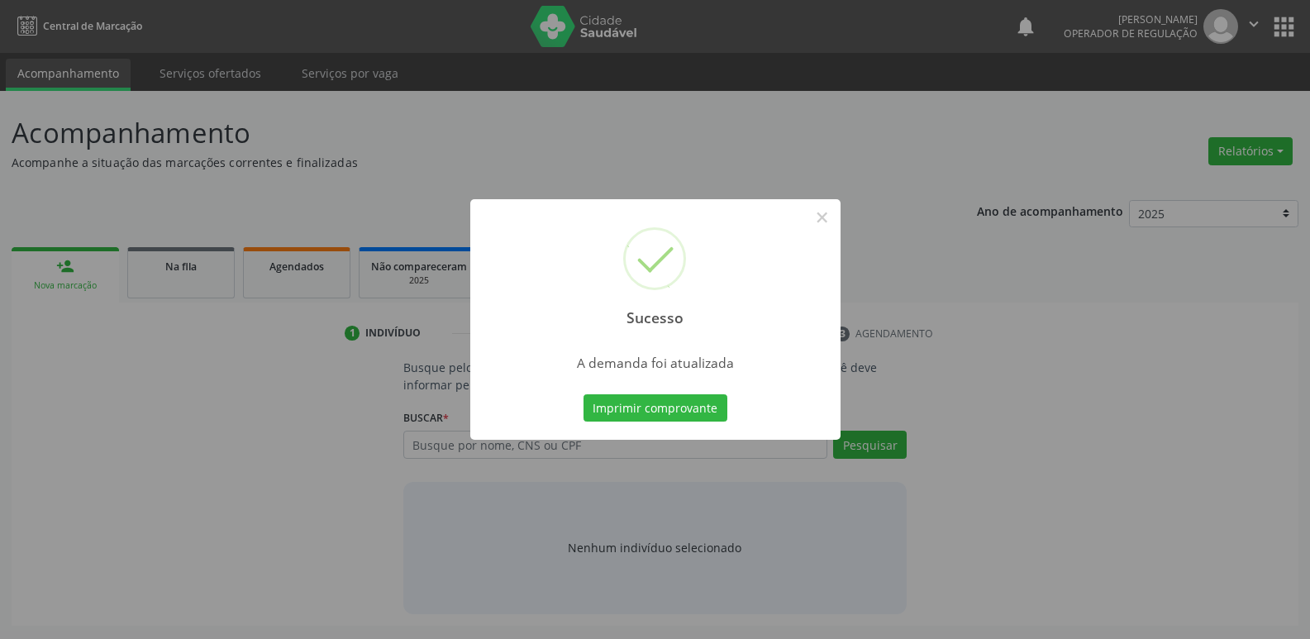
scroll to position [0, 0]
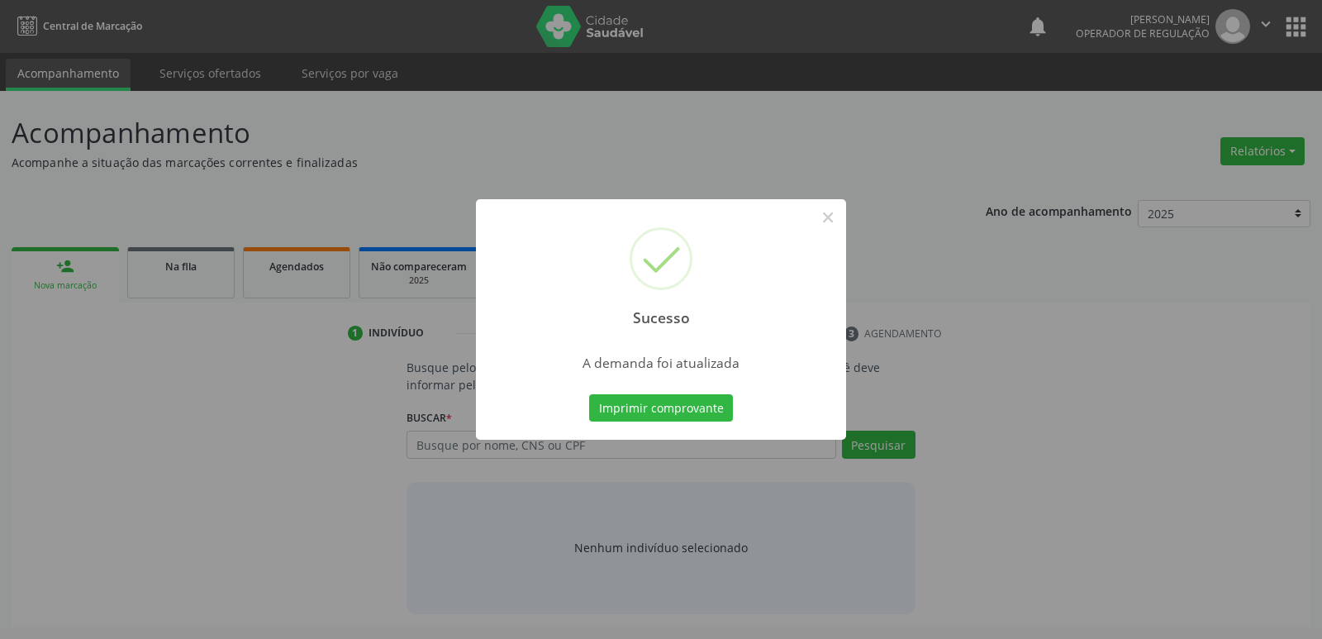
click at [589, 394] on button "Imprimir comprovante" at bounding box center [661, 408] width 144 height 28
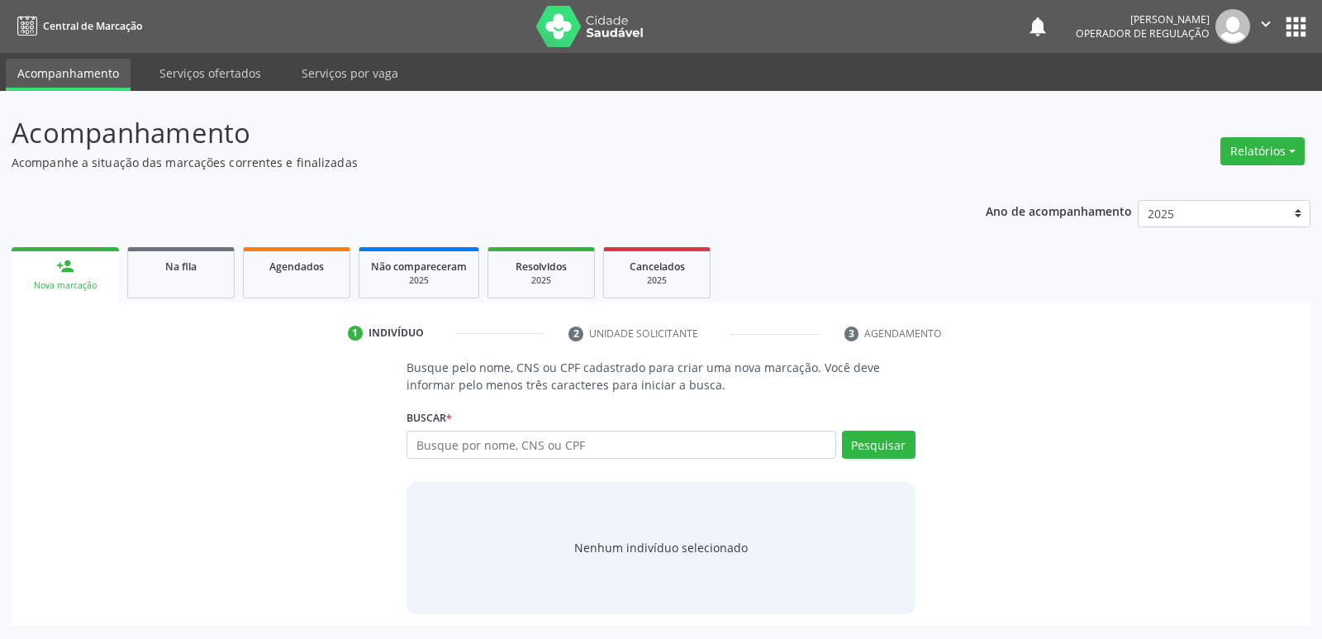
click at [120, 272] on ul "person_add Nova marcação Na fila Agendados Não compareceram 2025 Resolvidos 202…" at bounding box center [661, 272] width 1299 height 59
click at [140, 275] on link "Na fila" at bounding box center [180, 272] width 107 height 51
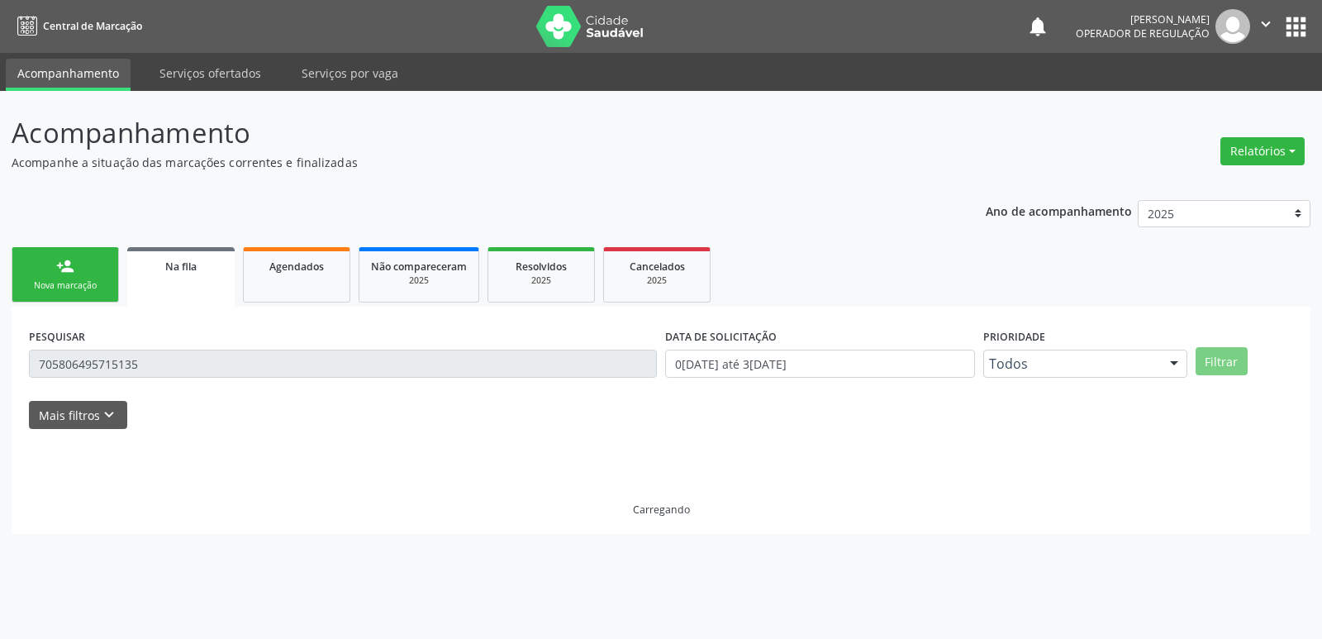
click at [190, 369] on input "705806495715135" at bounding box center [343, 364] width 628 height 28
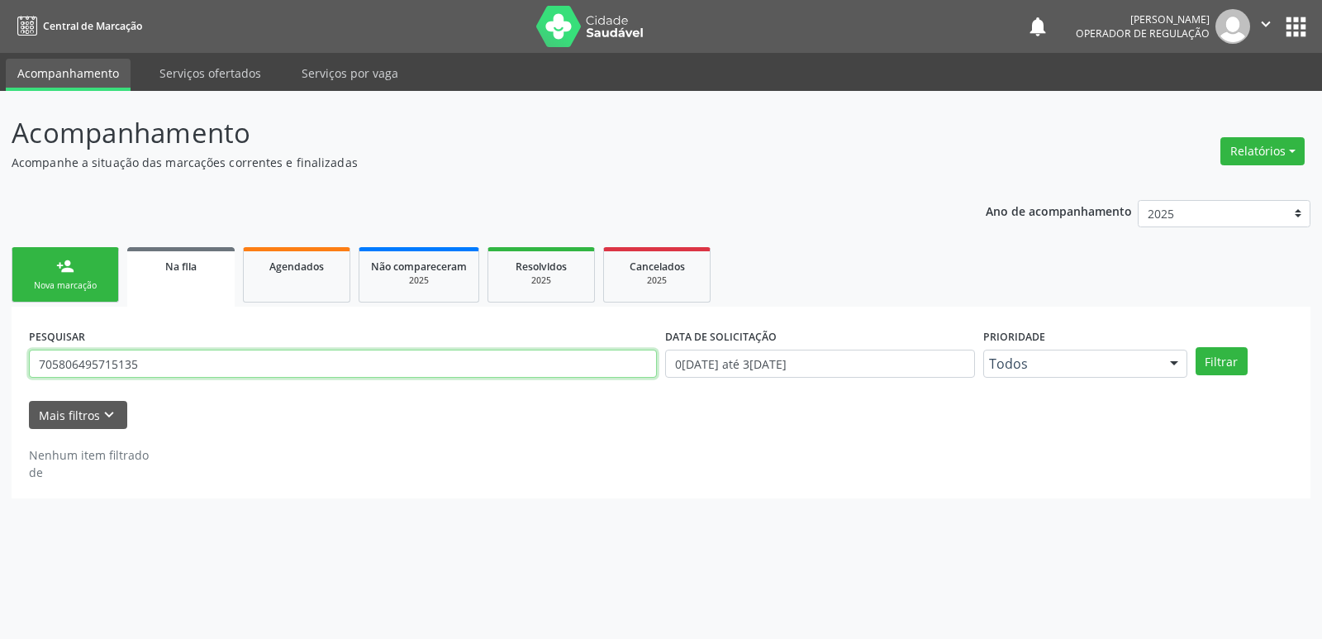
click at [188, 365] on input "705806495715135" at bounding box center [343, 364] width 628 height 28
type input "705401492392091"
click at [1196, 347] on button "Filtrar" at bounding box center [1222, 361] width 52 height 28
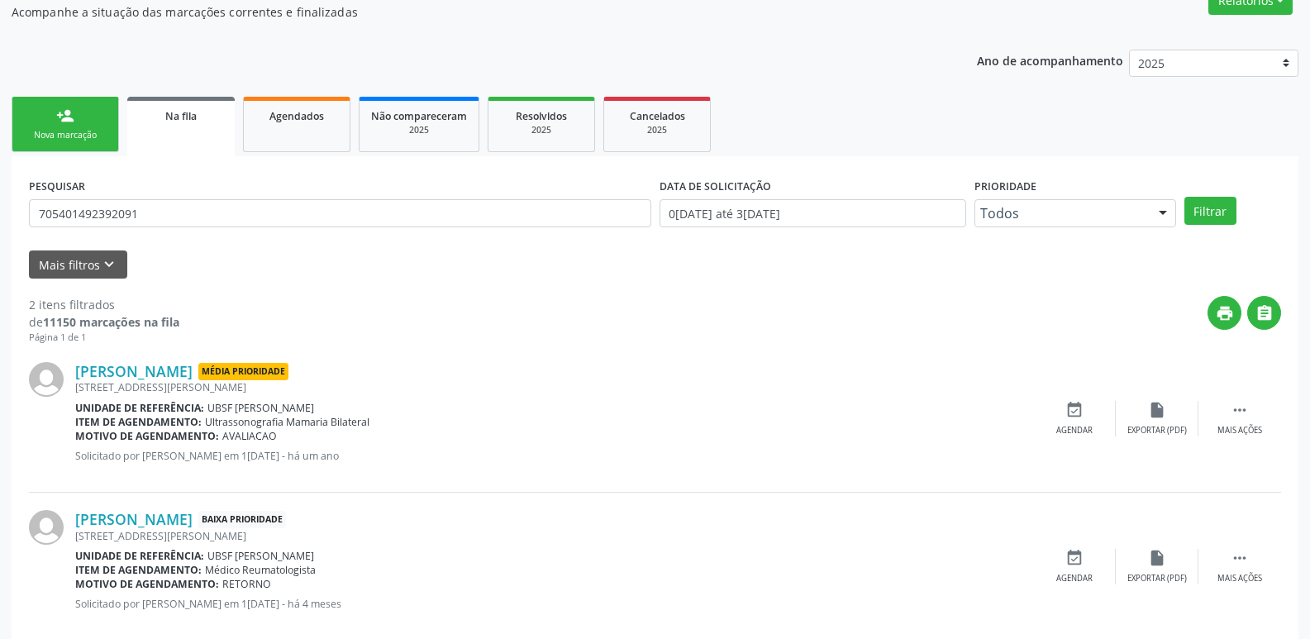
scroll to position [180, 0]
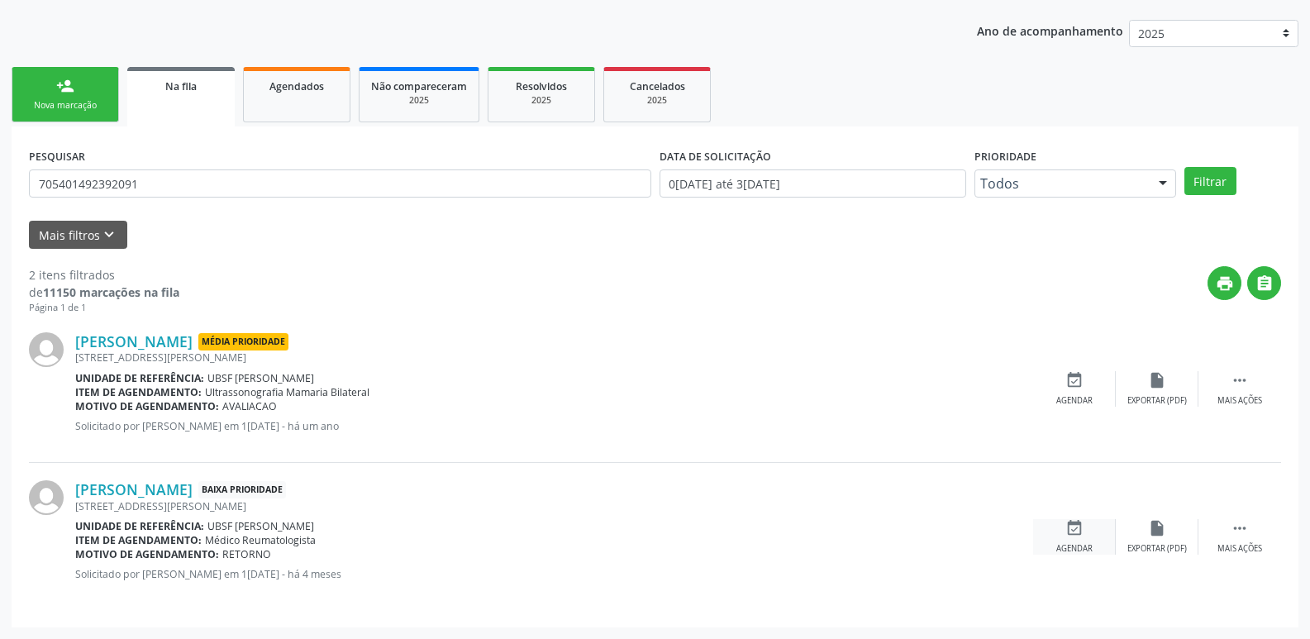
click at [1072, 534] on icon "event_available" at bounding box center [1074, 528] width 18 height 18
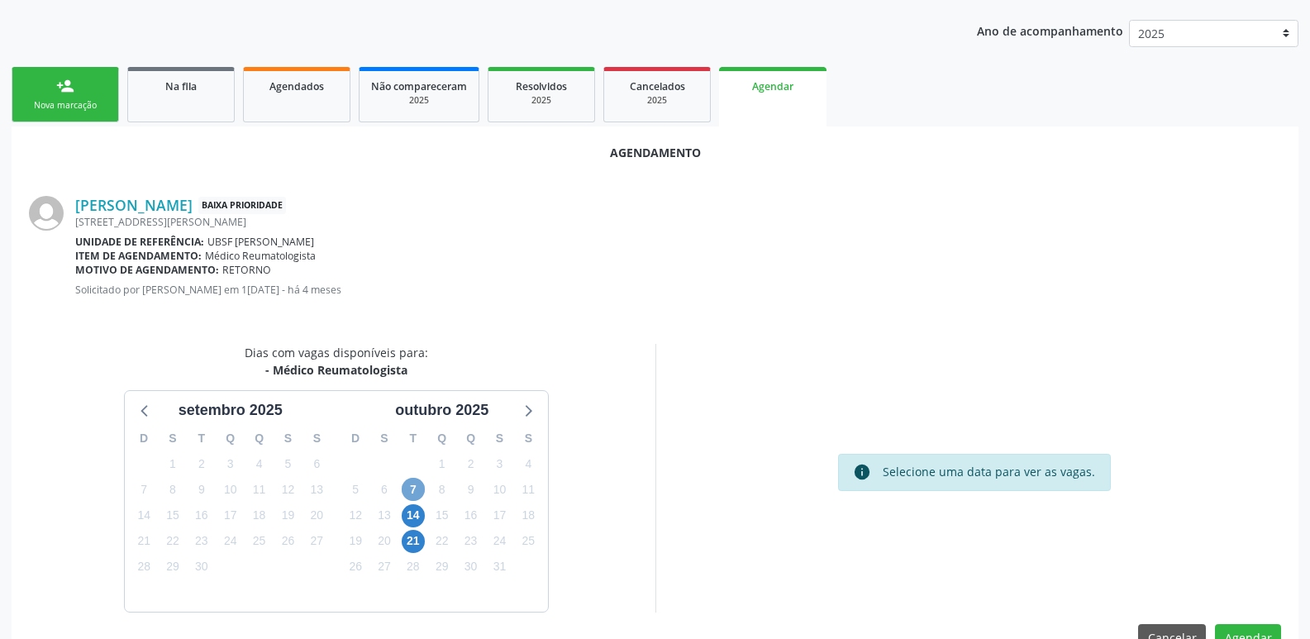
click at [407, 490] on span "7" at bounding box center [413, 489] width 23 height 23
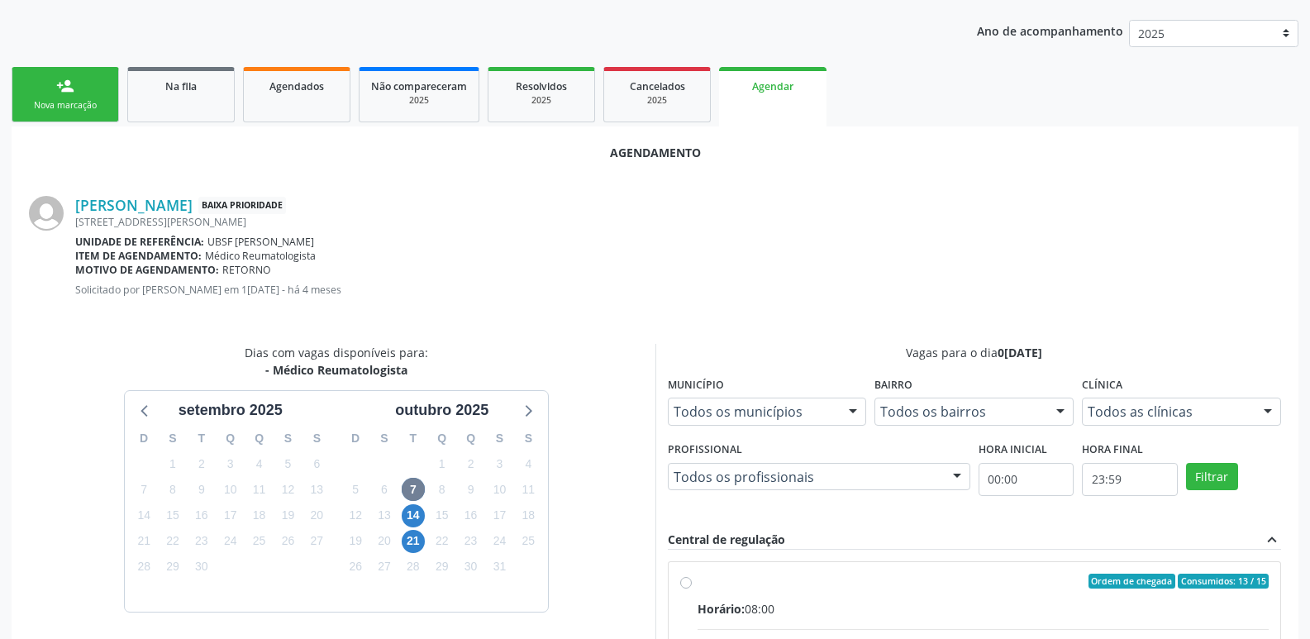
drag, startPoint x: 881, startPoint y: 594, endPoint x: 1006, endPoint y: 498, distance: 158.0
radio input "true"
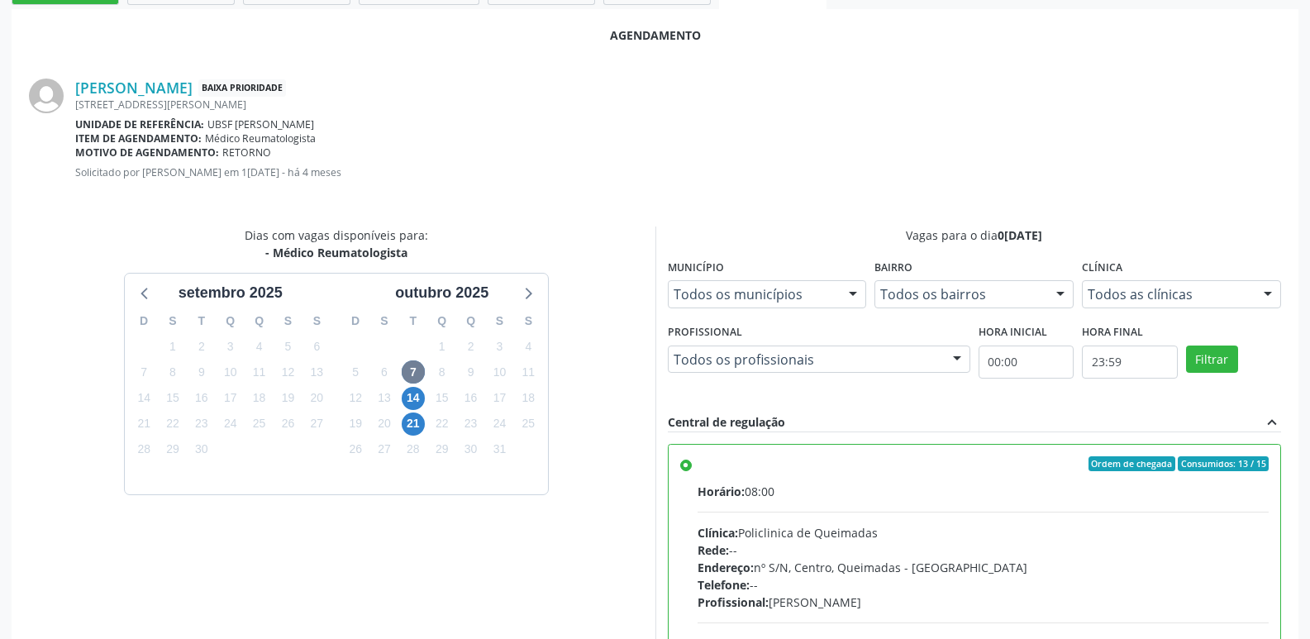
scroll to position [490, 0]
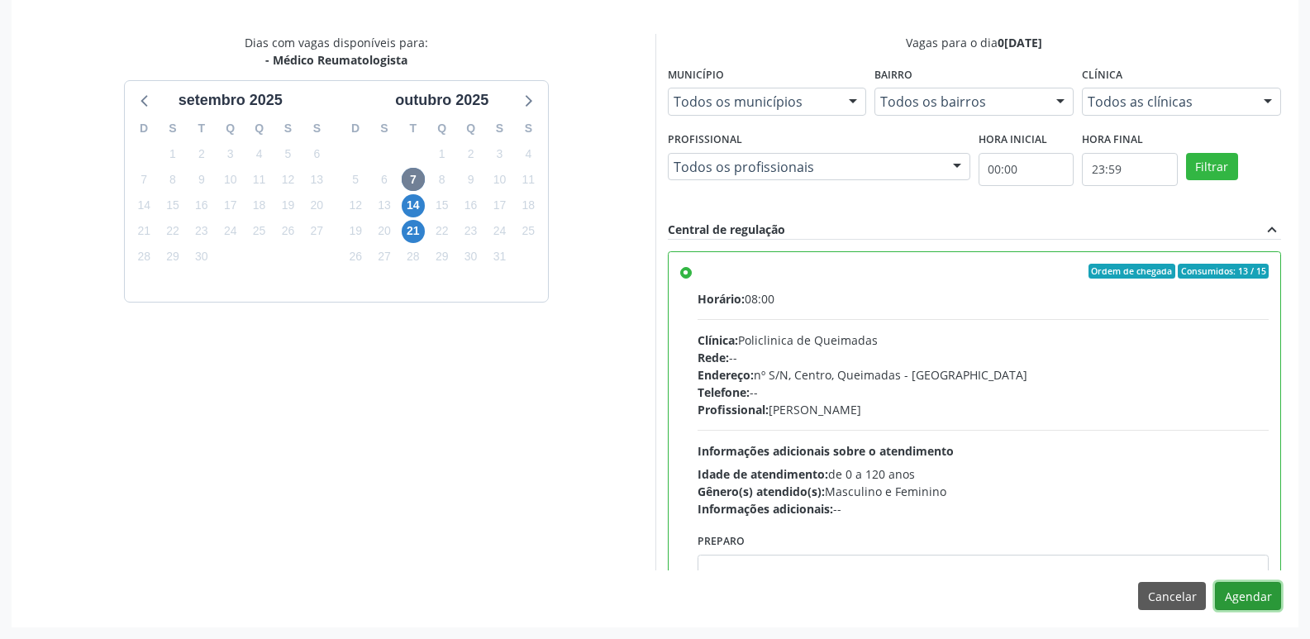
click at [1232, 595] on button "Agendar" at bounding box center [1248, 596] width 66 height 28
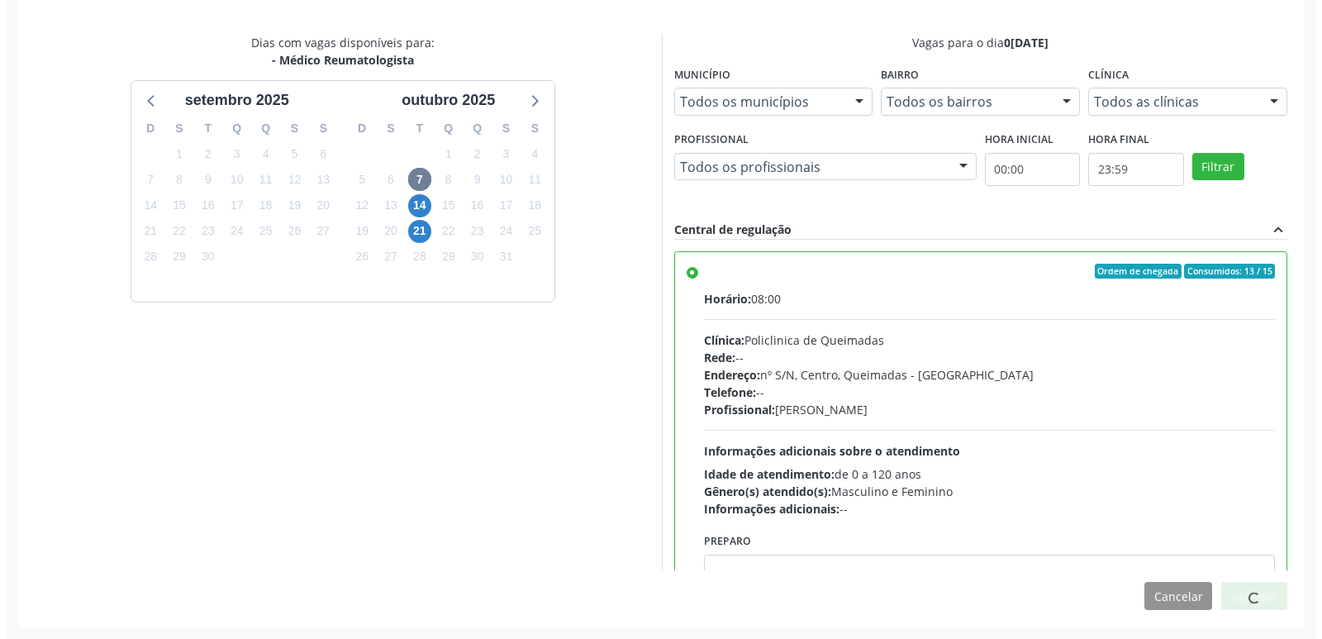
scroll to position [0, 0]
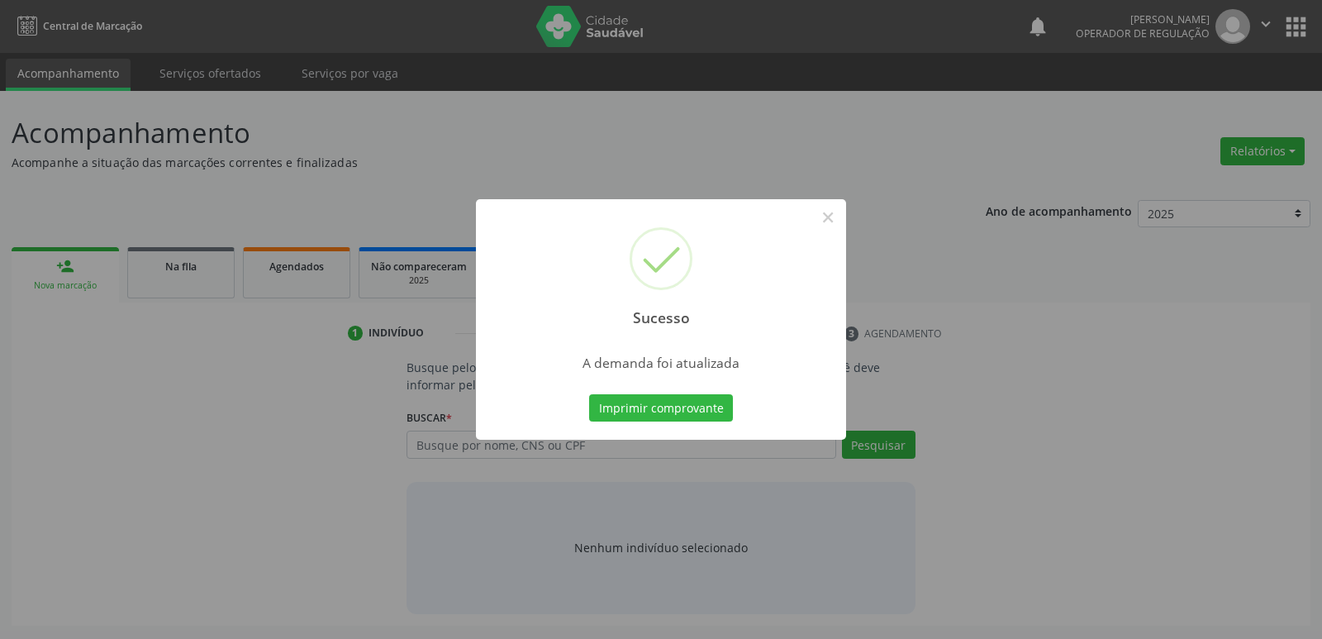
click at [589, 394] on button "Imprimir comprovante" at bounding box center [661, 408] width 144 height 28
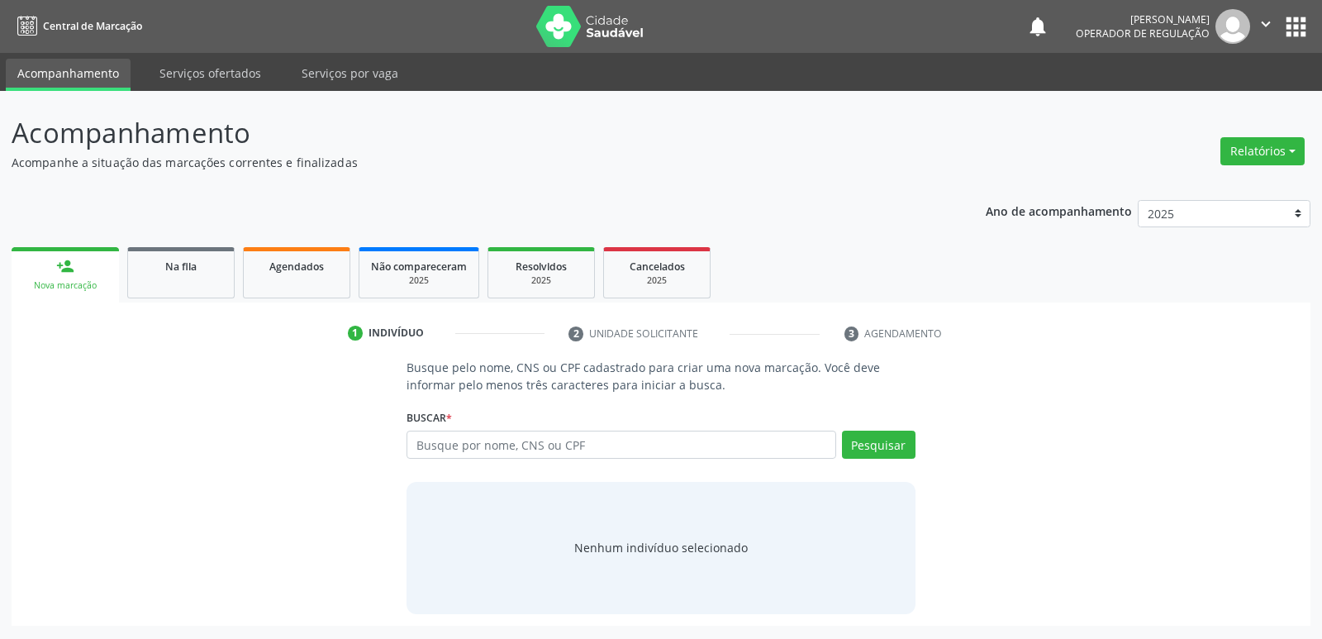
click at [188, 283] on div "Sucesso × A demanda foi atualizada Imprimir comprovante Cancel" at bounding box center [661, 319] width 1322 height 639
click at [180, 286] on div "Sucesso × A demanda foi atualizada Imprimir comprovante Cancel" at bounding box center [661, 319] width 1322 height 639
click at [200, 279] on div "Sucesso × A demanda foi atualizada Imprimir comprovante Cancel" at bounding box center [661, 319] width 1322 height 639
click at [176, 265] on span "Na fila" at bounding box center [180, 266] width 31 height 14
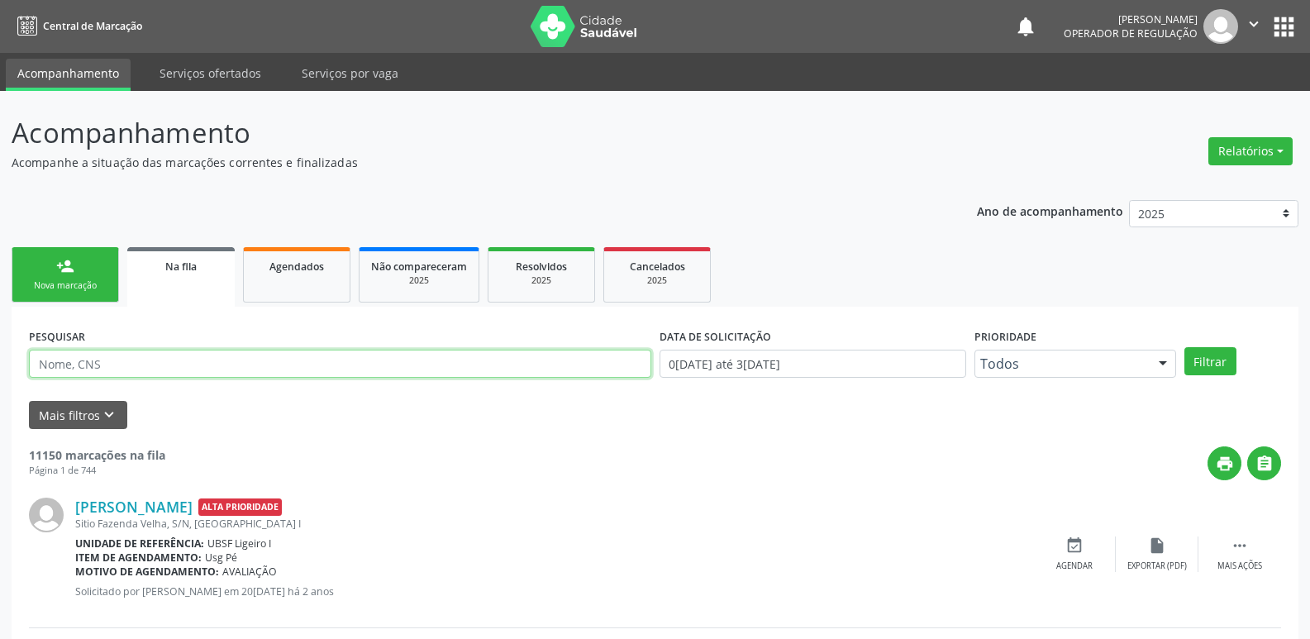
click at [113, 360] on input "text" at bounding box center [340, 364] width 622 height 28
type input "709602633461177"
click at [1184, 347] on button "Filtrar" at bounding box center [1210, 361] width 52 height 28
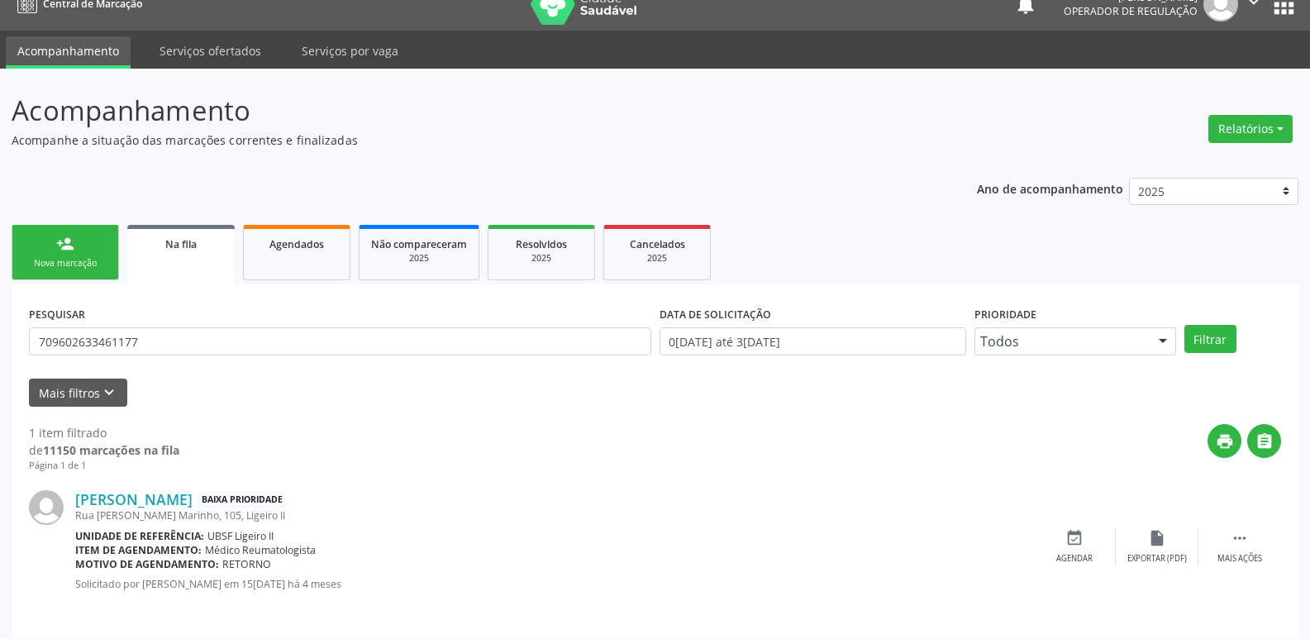
scroll to position [32, 0]
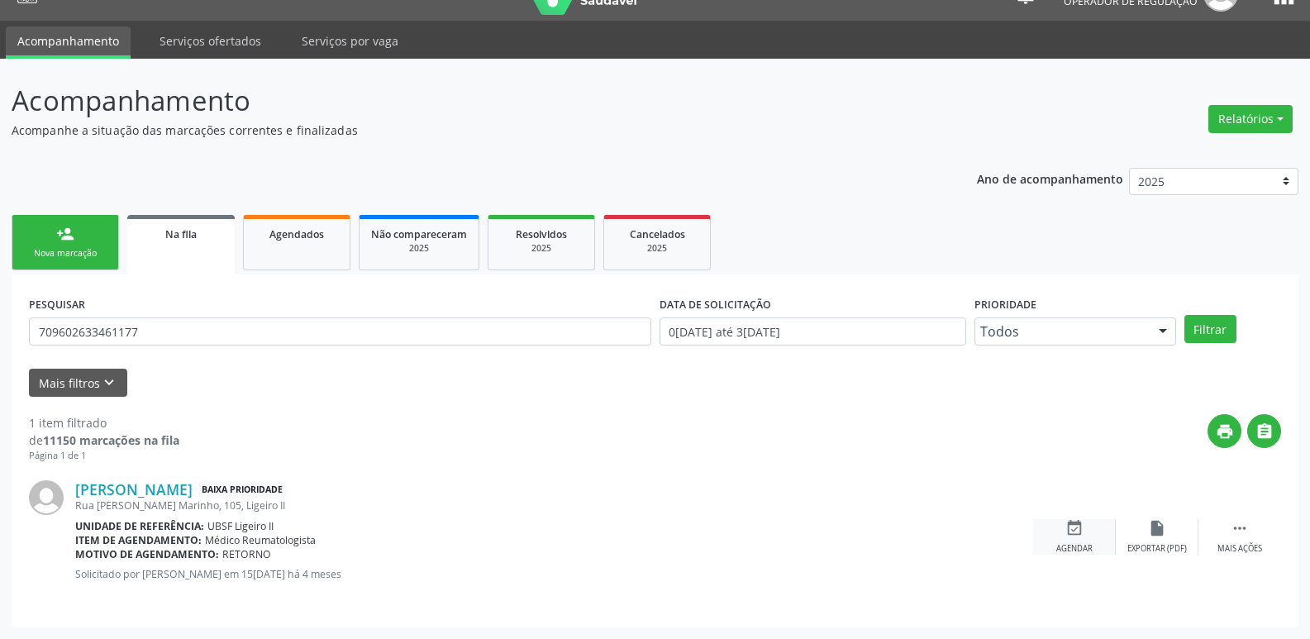
click at [1065, 528] on icon "event_available" at bounding box center [1074, 528] width 18 height 18
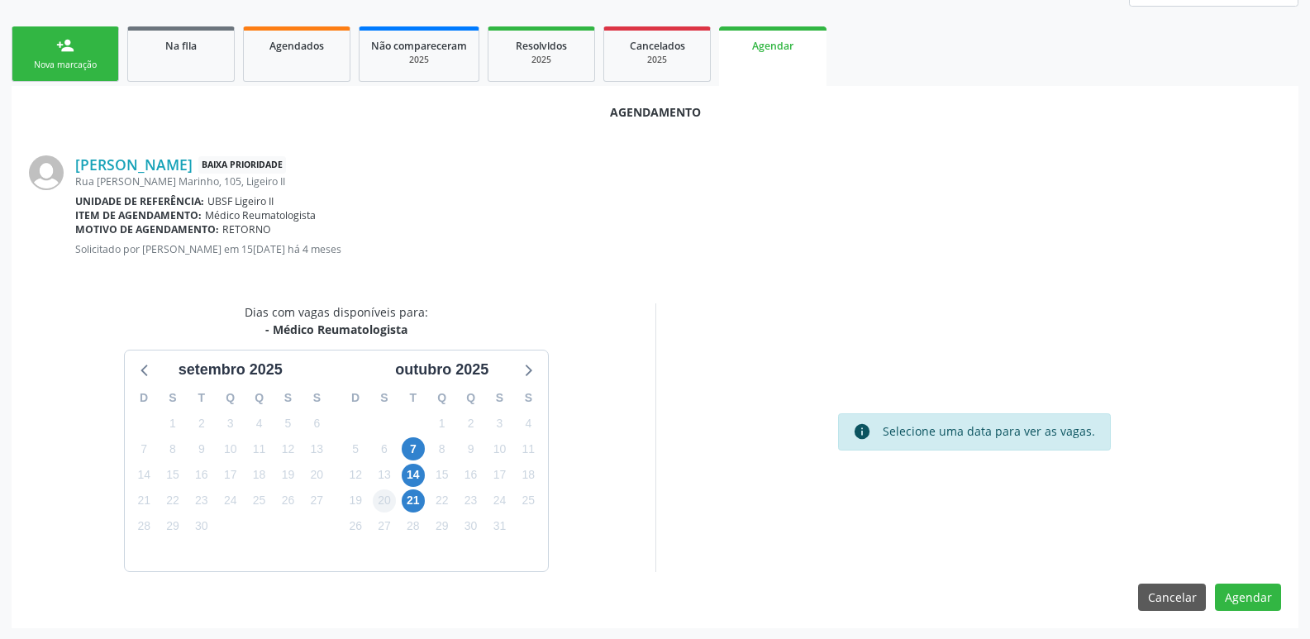
scroll to position [221, 0]
click at [418, 440] on span "7" at bounding box center [413, 447] width 23 height 23
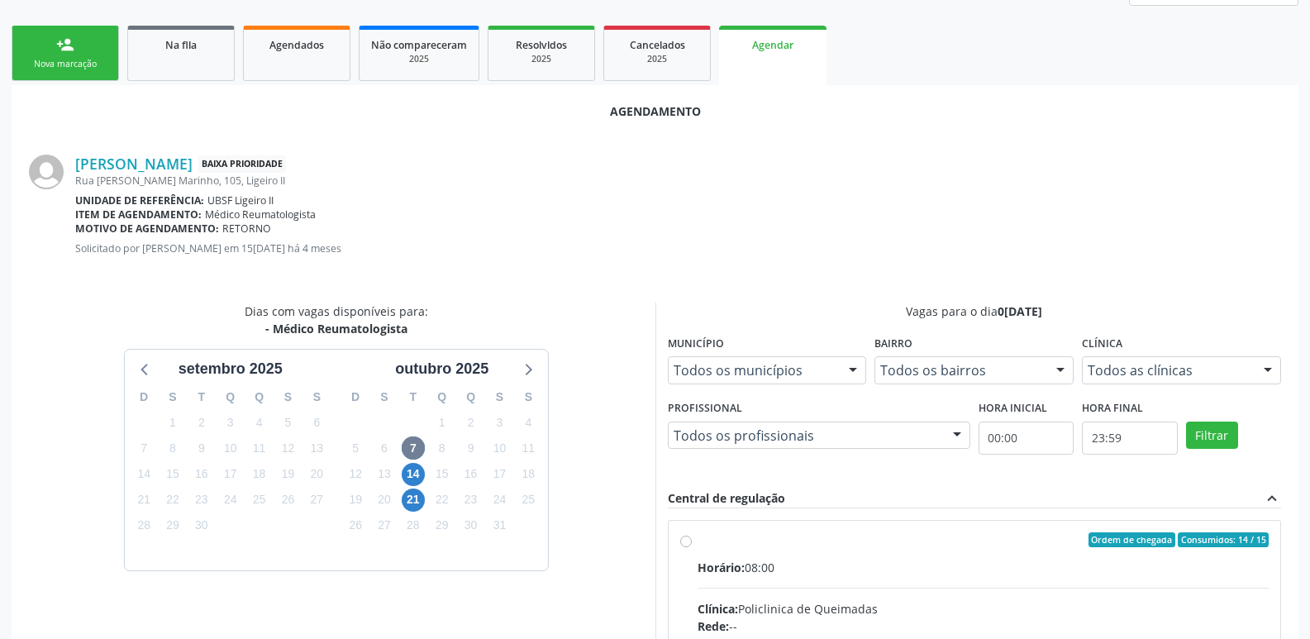
drag, startPoint x: 1058, startPoint y: 575, endPoint x: 1073, endPoint y: 554, distance: 25.5
click at [692, 547] on input "Ordem de chegada Consumidos: 14 / 15 Horário: 08:00 Clínica: Policlinica de Que…" at bounding box center [686, 539] width 12 height 15
radio input "true"
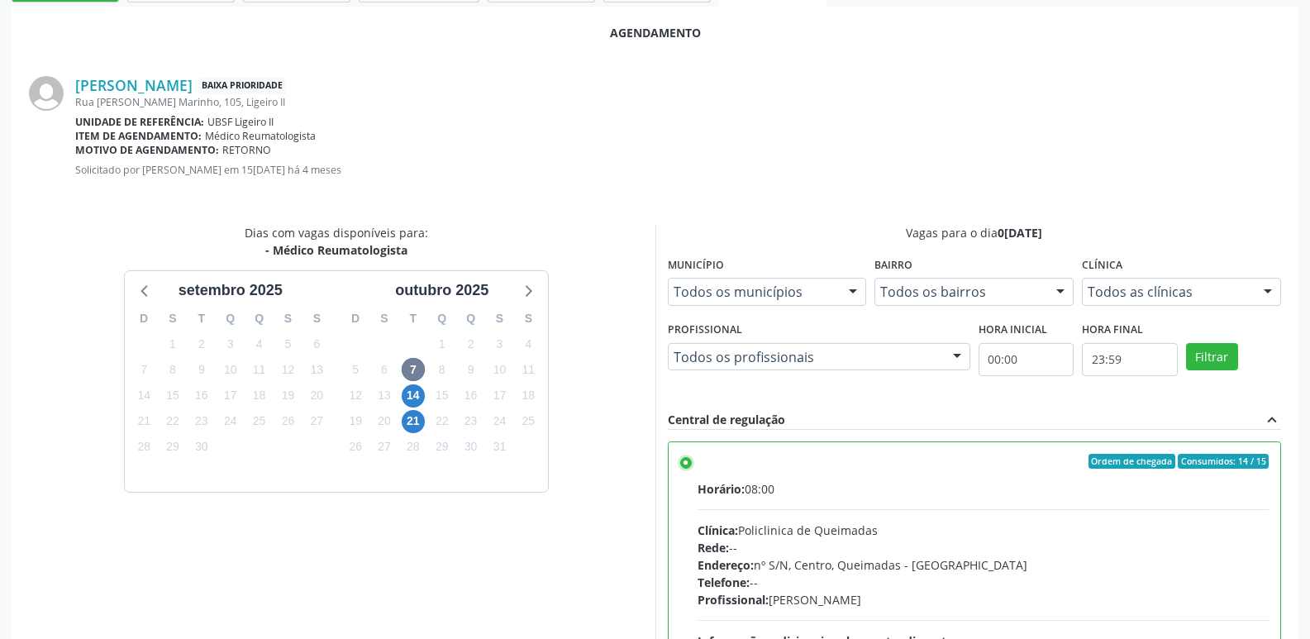
scroll to position [490, 0]
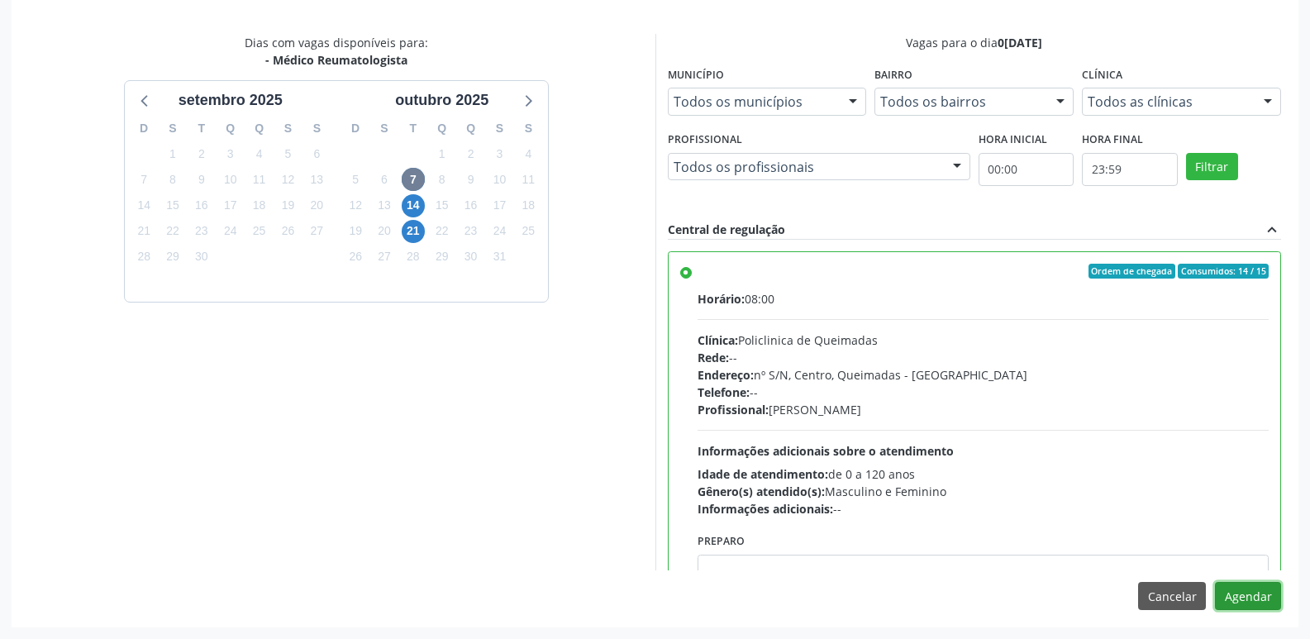
click at [1266, 590] on button "Agendar" at bounding box center [1248, 596] width 66 height 28
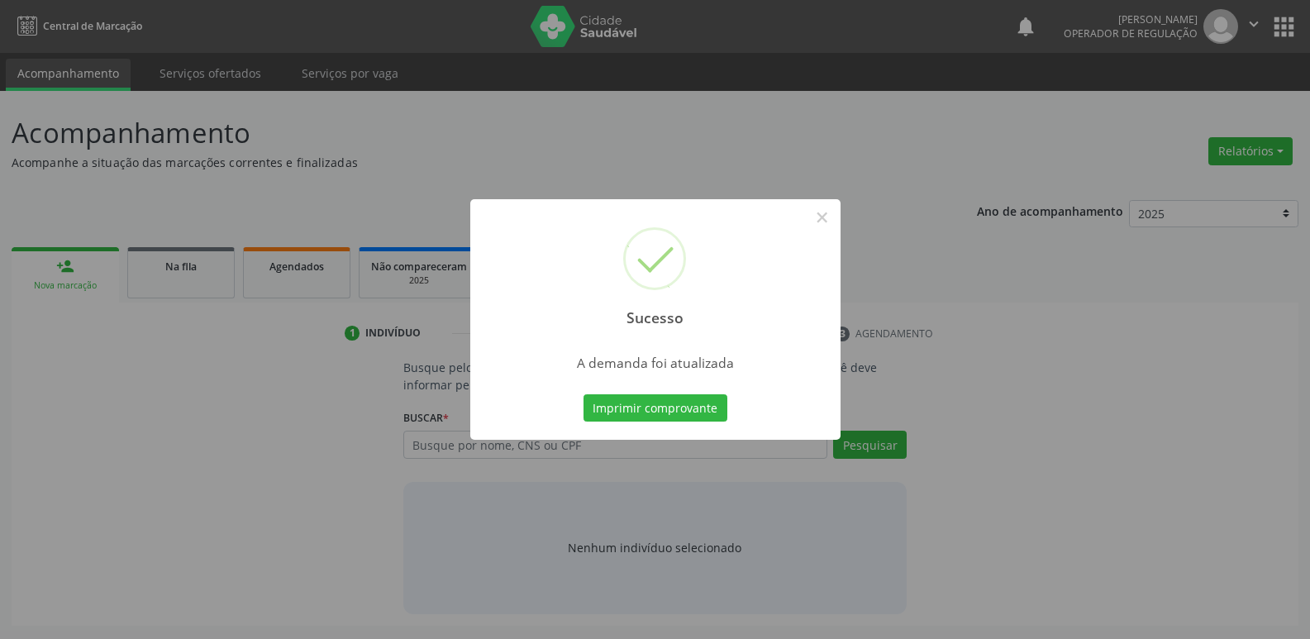
scroll to position [0, 0]
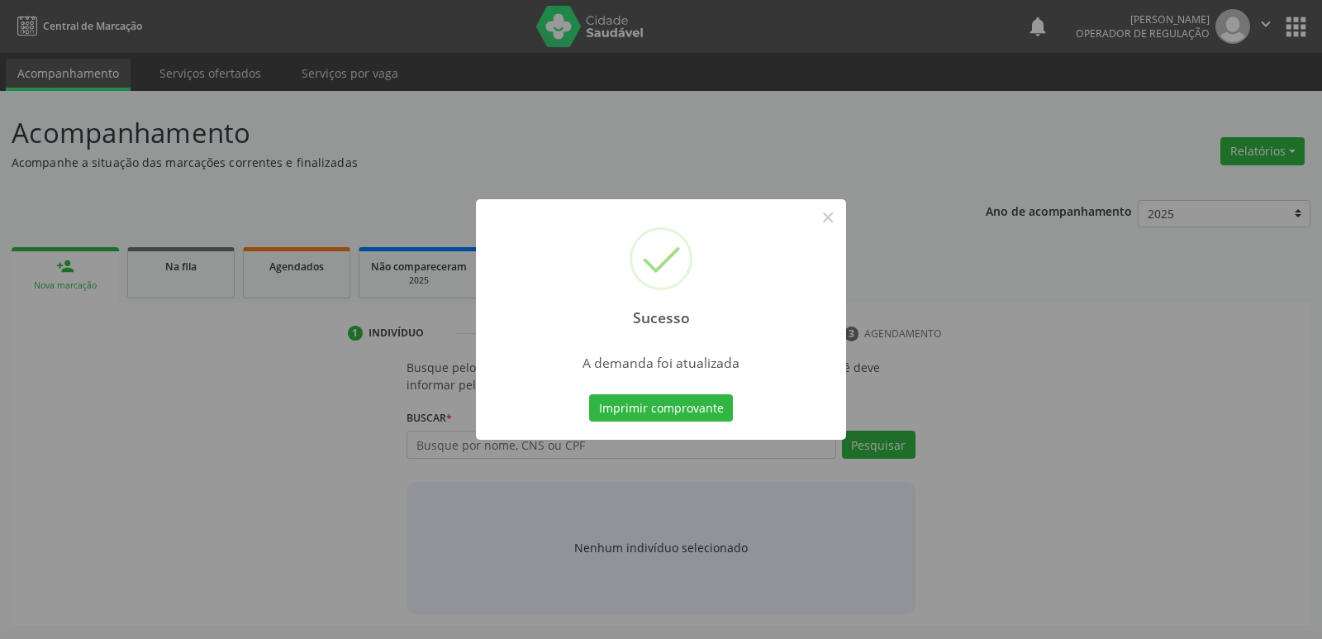
click at [589, 394] on button "Imprimir comprovante" at bounding box center [661, 408] width 144 height 28
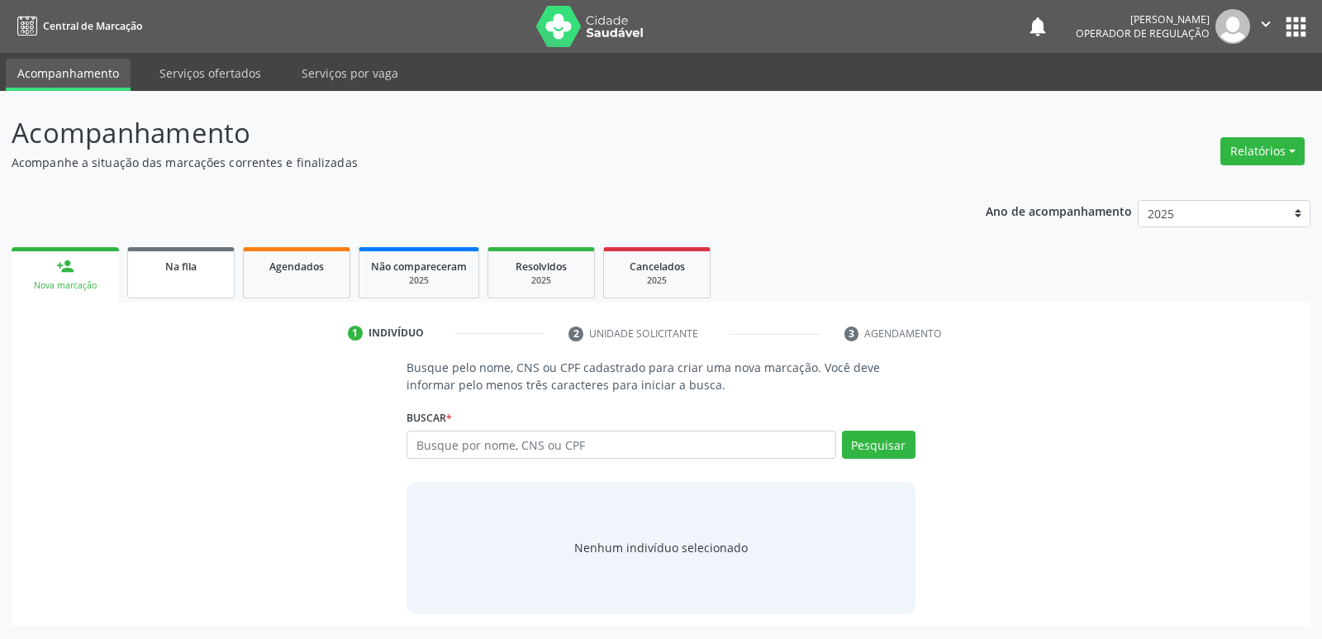
click at [174, 262] on span "Na fila" at bounding box center [180, 266] width 31 height 14
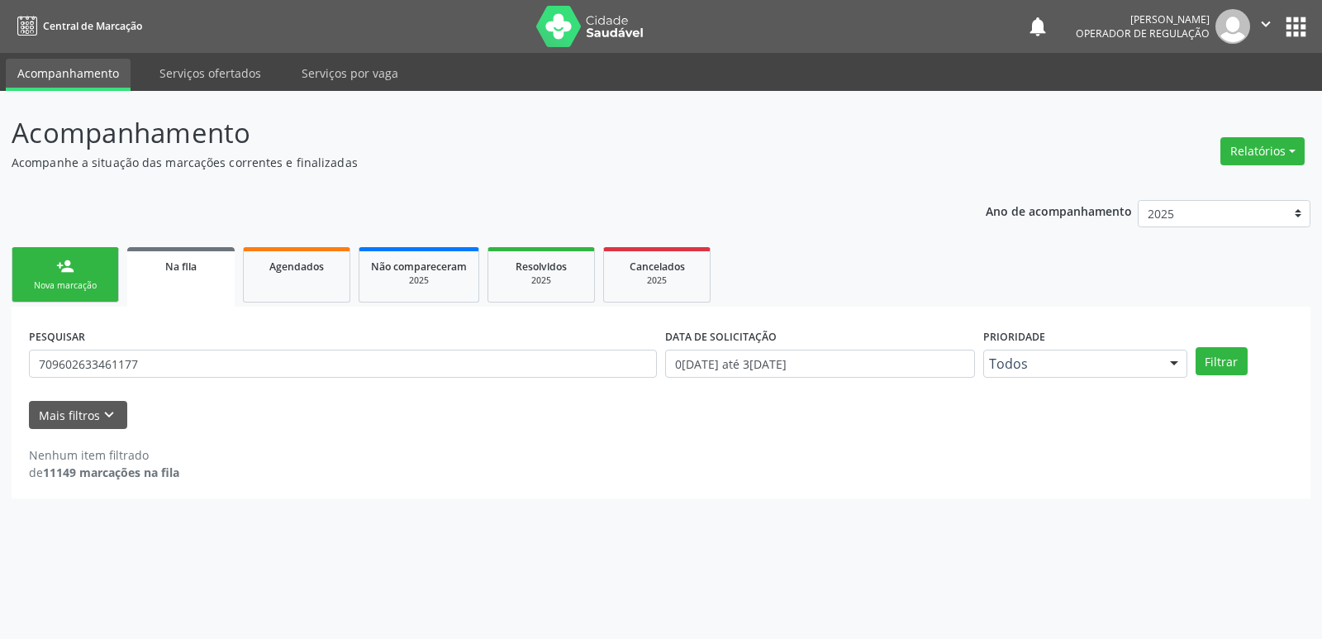
click at [93, 268] on link "person_add Nova marcação" at bounding box center [65, 274] width 107 height 55
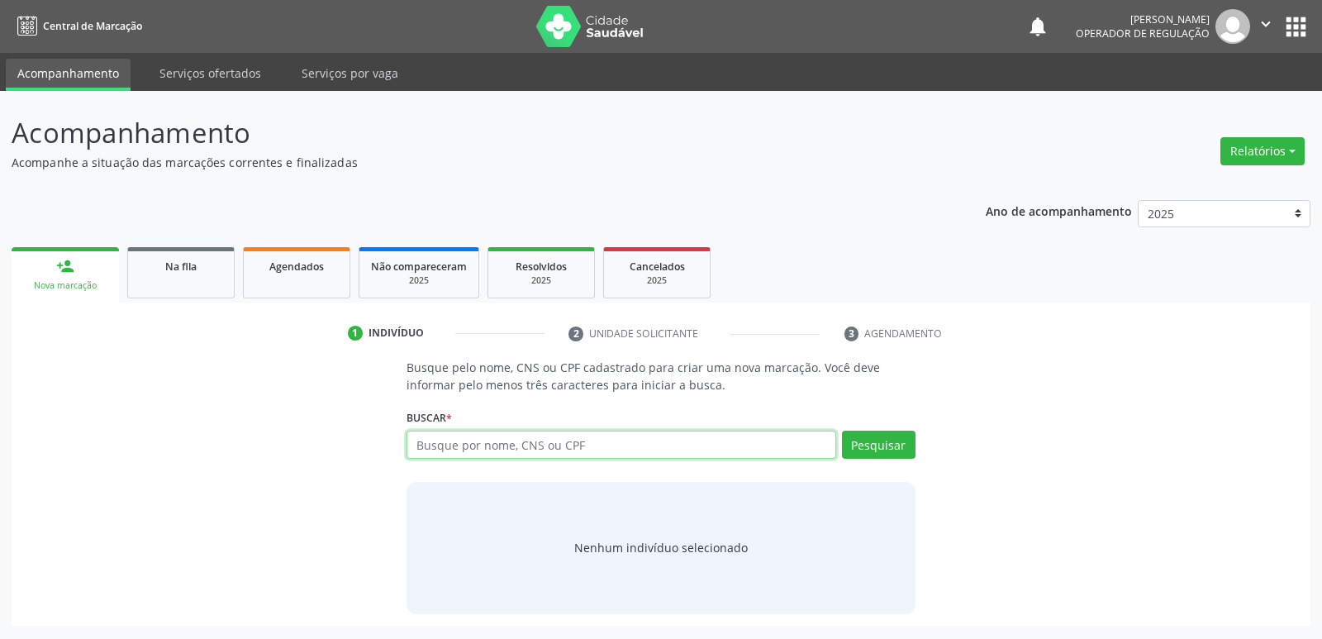
click at [497, 440] on input "text" at bounding box center [621, 445] width 429 height 28
type input "[PERSON_NAME]"
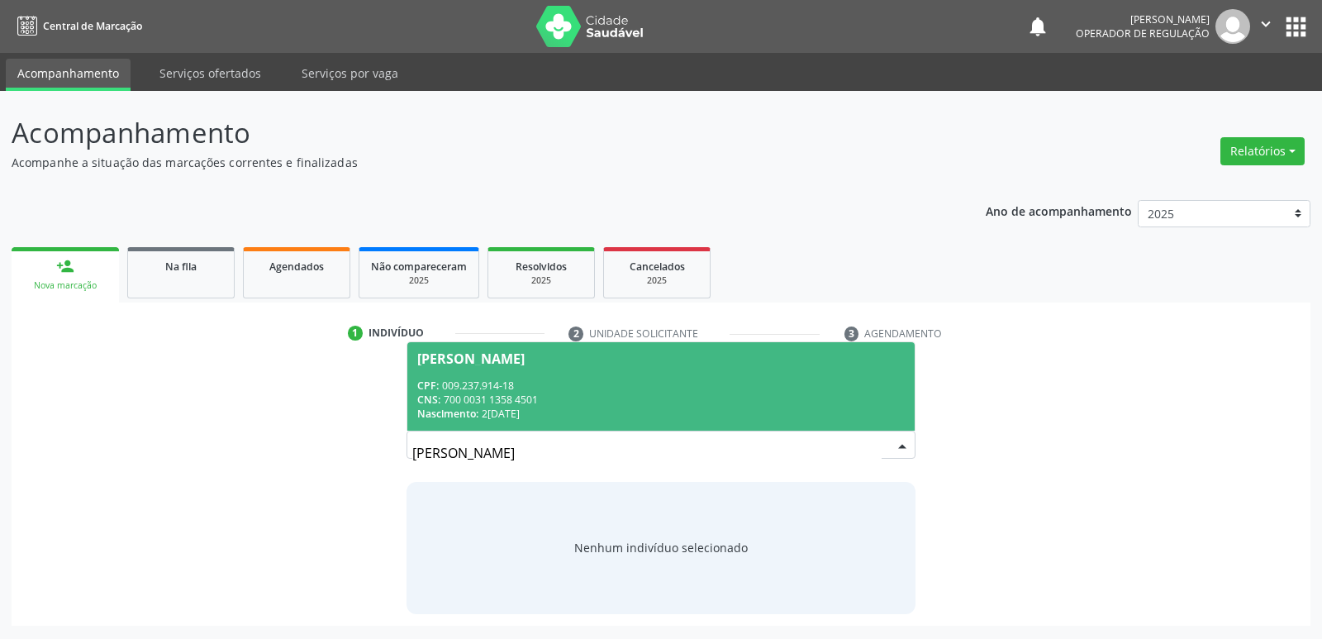
click at [526, 388] on div "CPF: 009.237.914-18" at bounding box center [660, 385] width 487 height 14
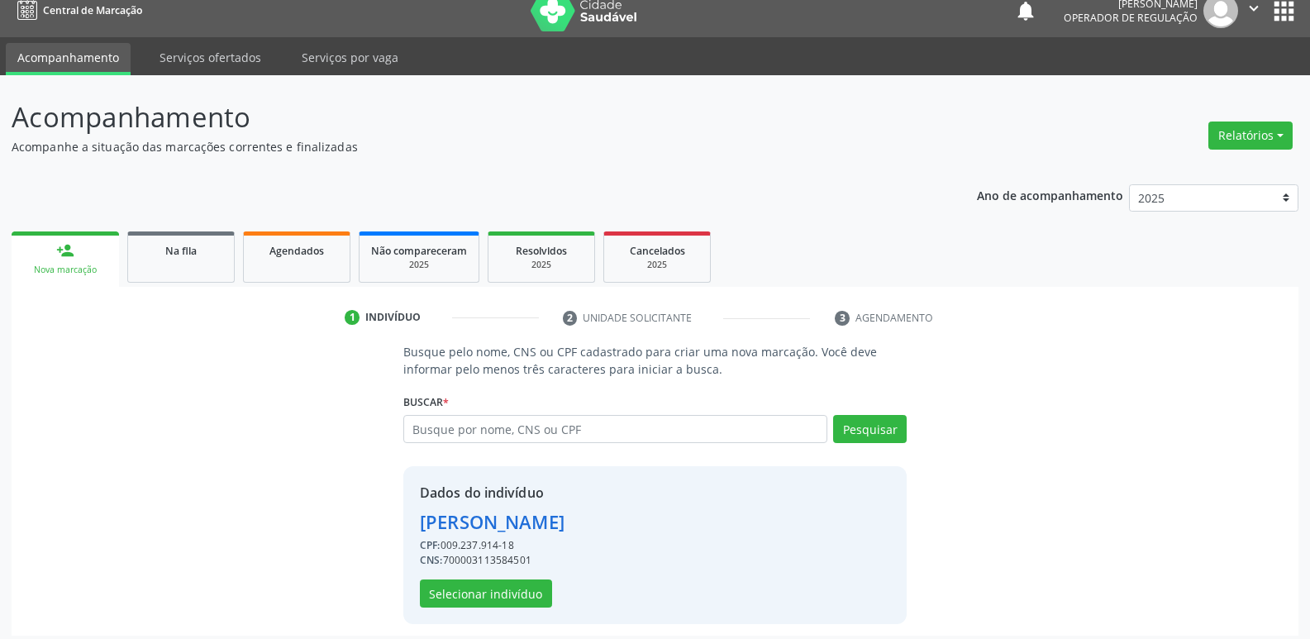
scroll to position [24, 0]
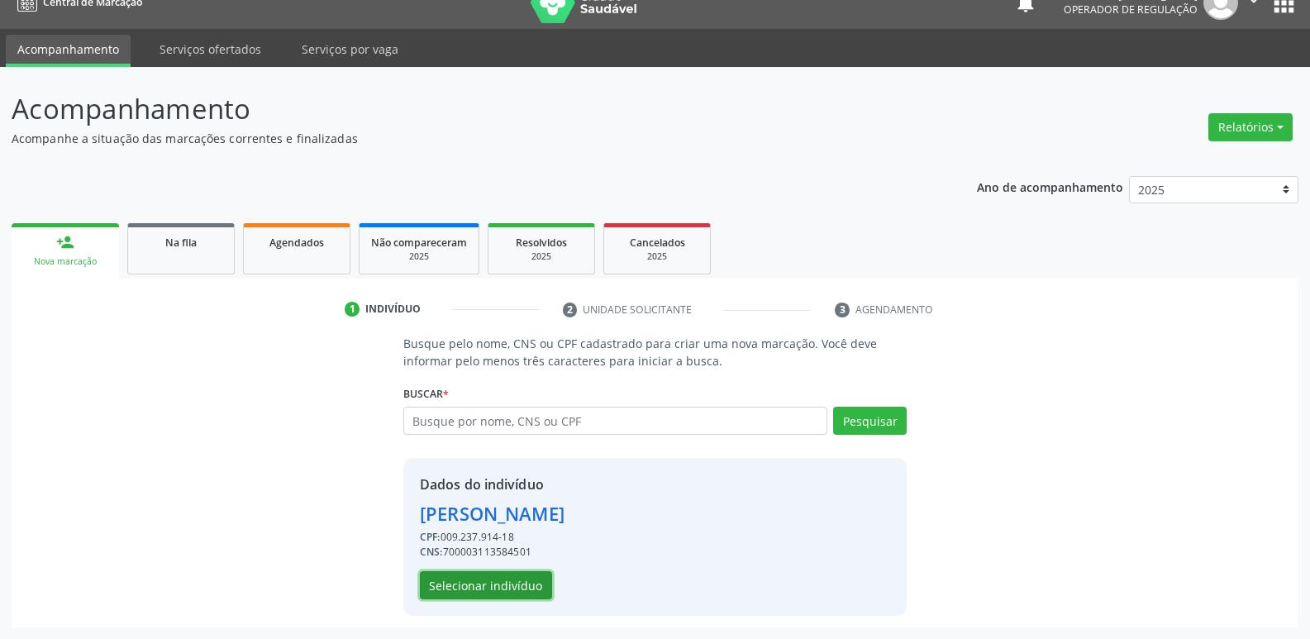
click at [528, 579] on button "Selecionar indivíduo" at bounding box center [486, 585] width 132 height 28
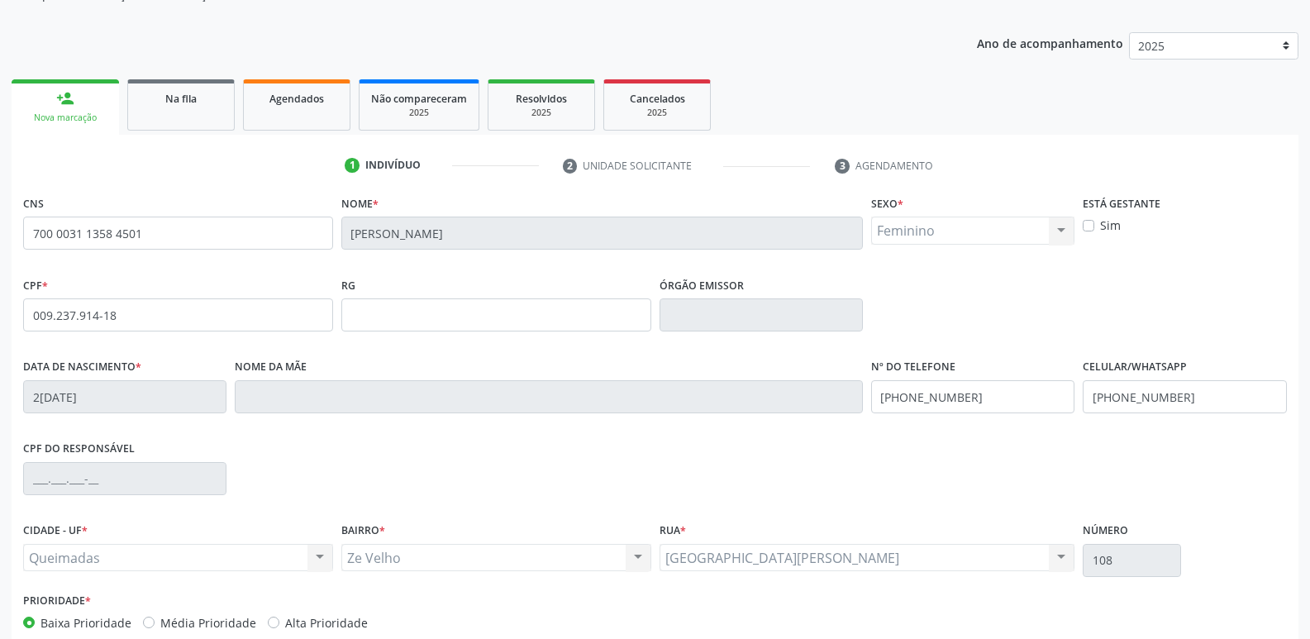
scroll to position [257, 0]
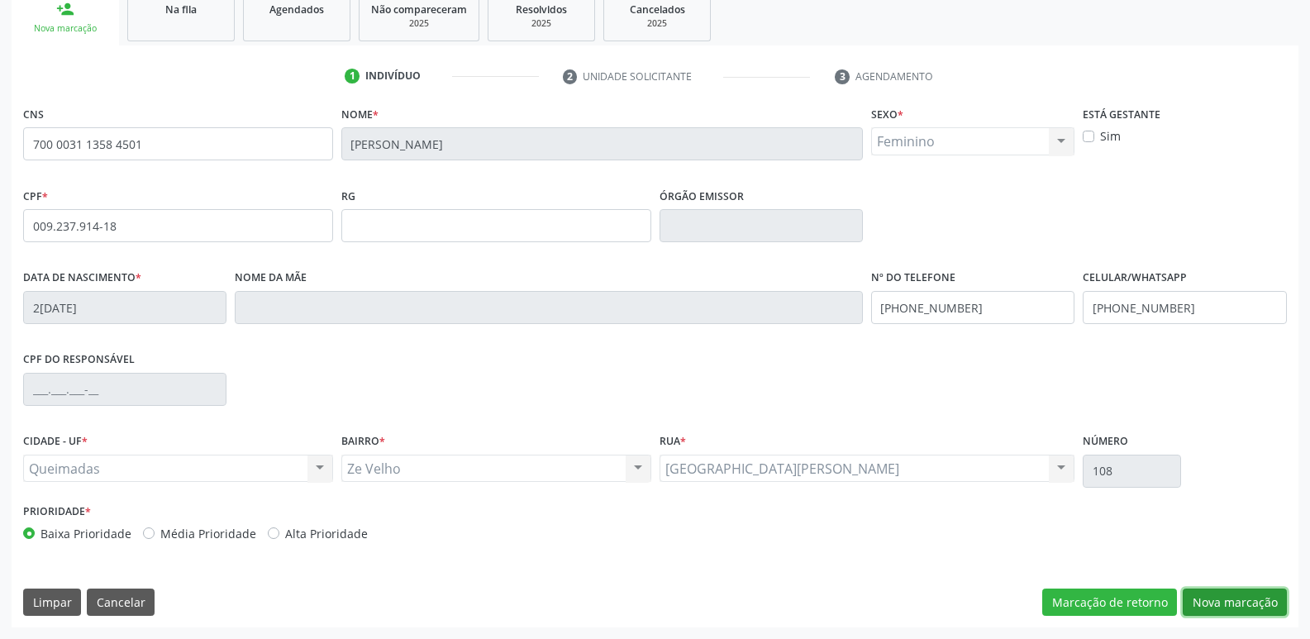
click at [1238, 605] on button "Nova marcação" at bounding box center [1234, 602] width 104 height 28
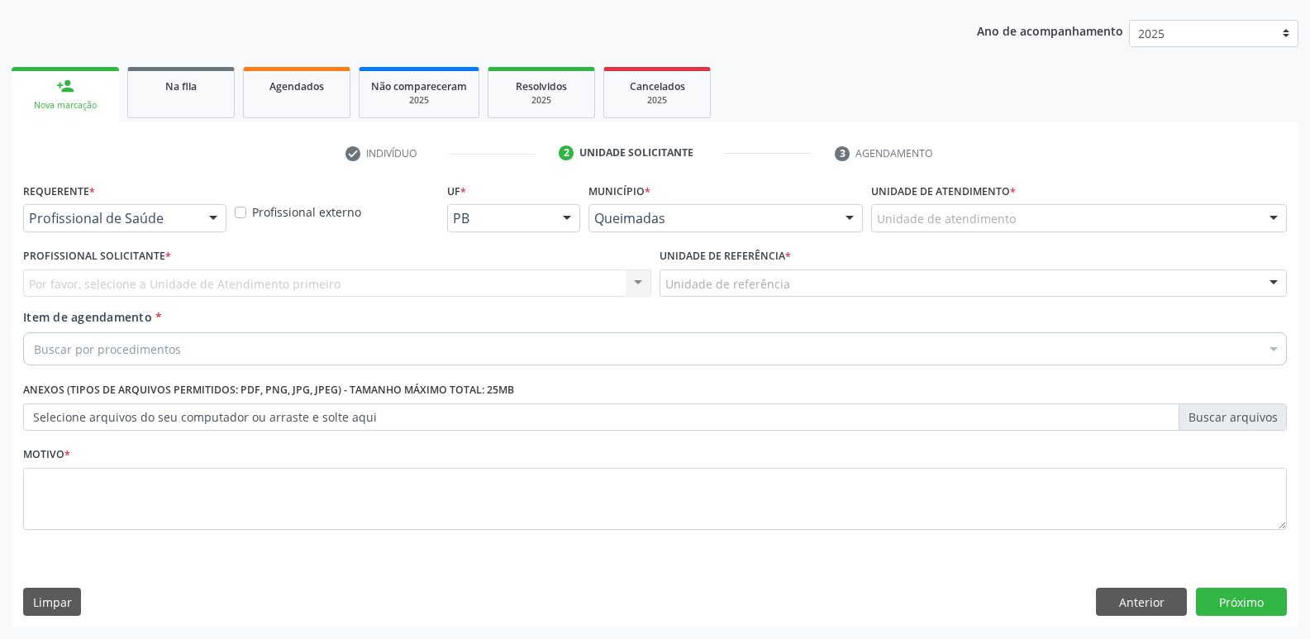
scroll to position [180, 0]
drag, startPoint x: 172, startPoint y: 207, endPoint x: 172, endPoint y: 223, distance: 16.5
click at [172, 209] on div "Profissional de Saúde" at bounding box center [124, 218] width 203 height 28
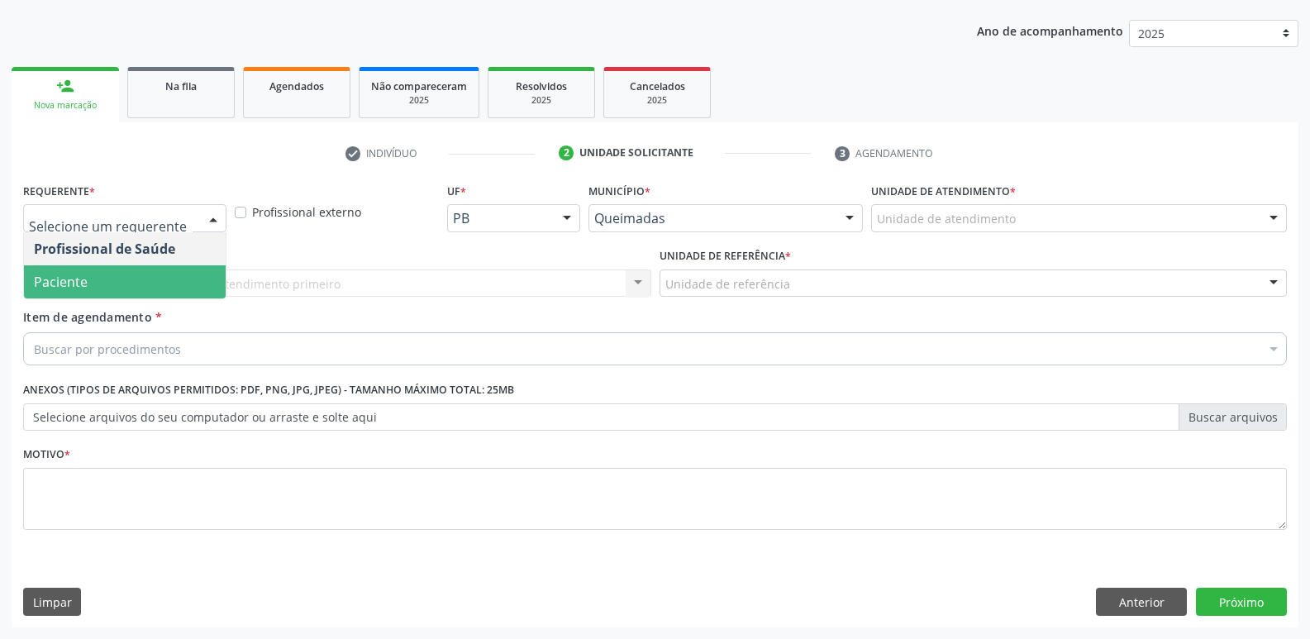
drag, startPoint x: 164, startPoint y: 274, endPoint x: 228, endPoint y: 276, distance: 63.7
click at [172, 273] on span "Paciente" at bounding box center [125, 281] width 202 height 33
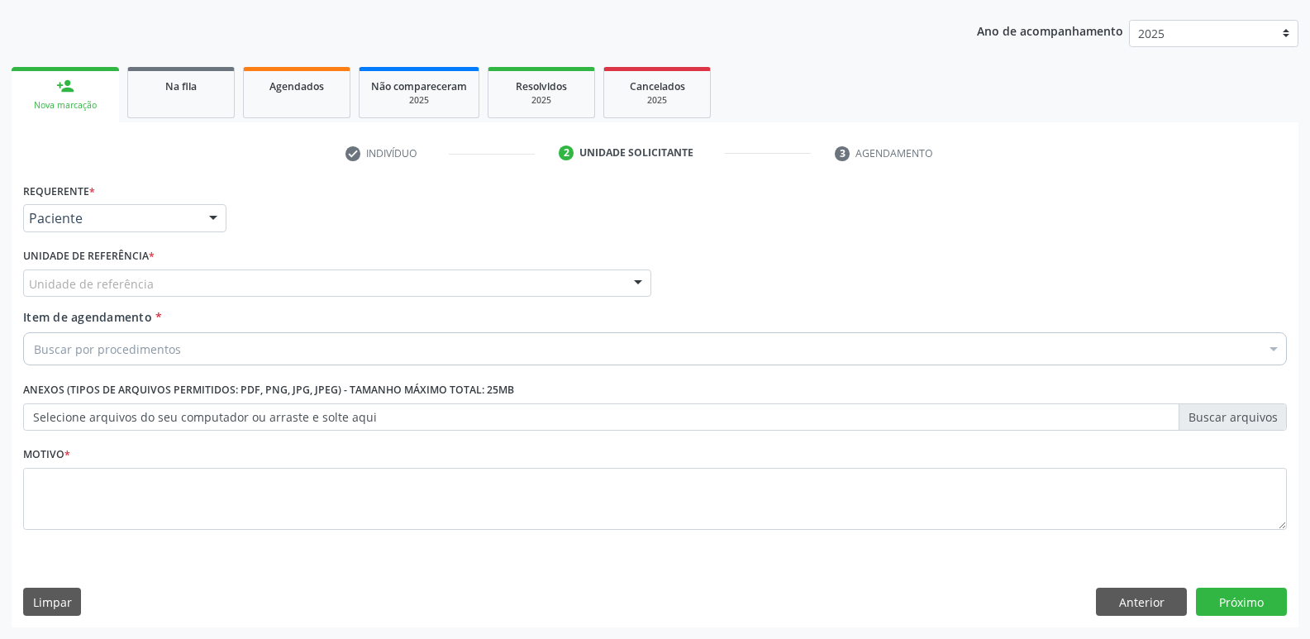
click at [234, 278] on div "Unidade de referência" at bounding box center [337, 283] width 628 height 28
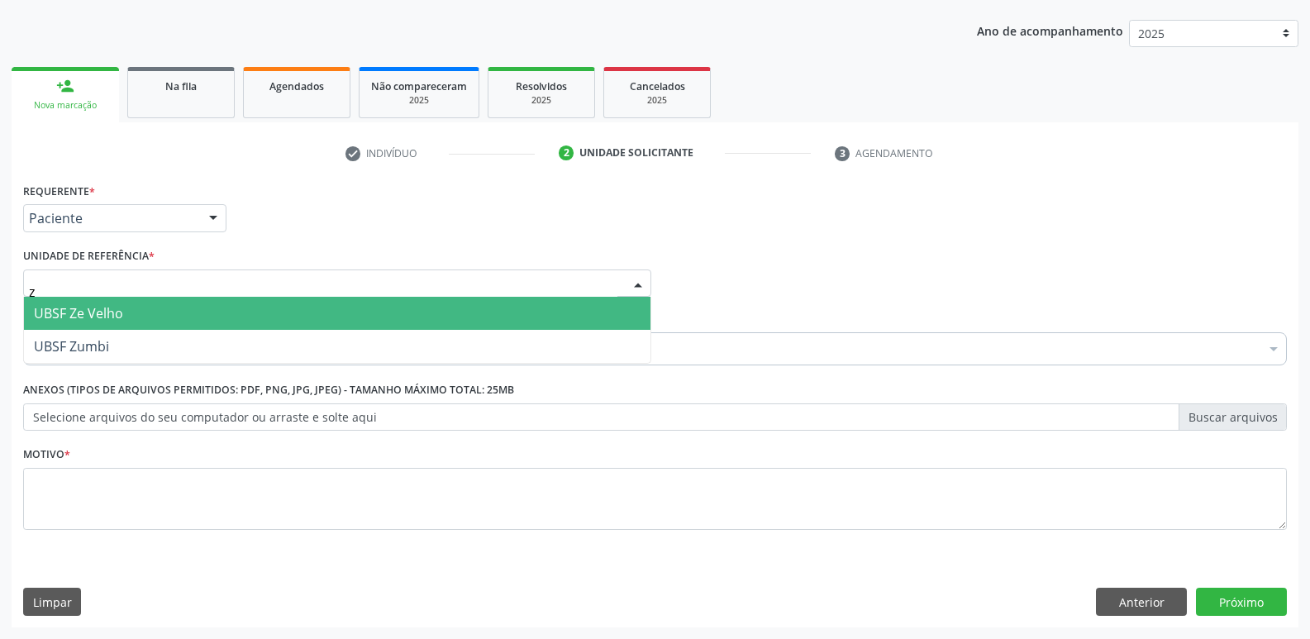
type input "ze"
click at [105, 315] on span "UBSF Ze Velho" at bounding box center [78, 313] width 89 height 18
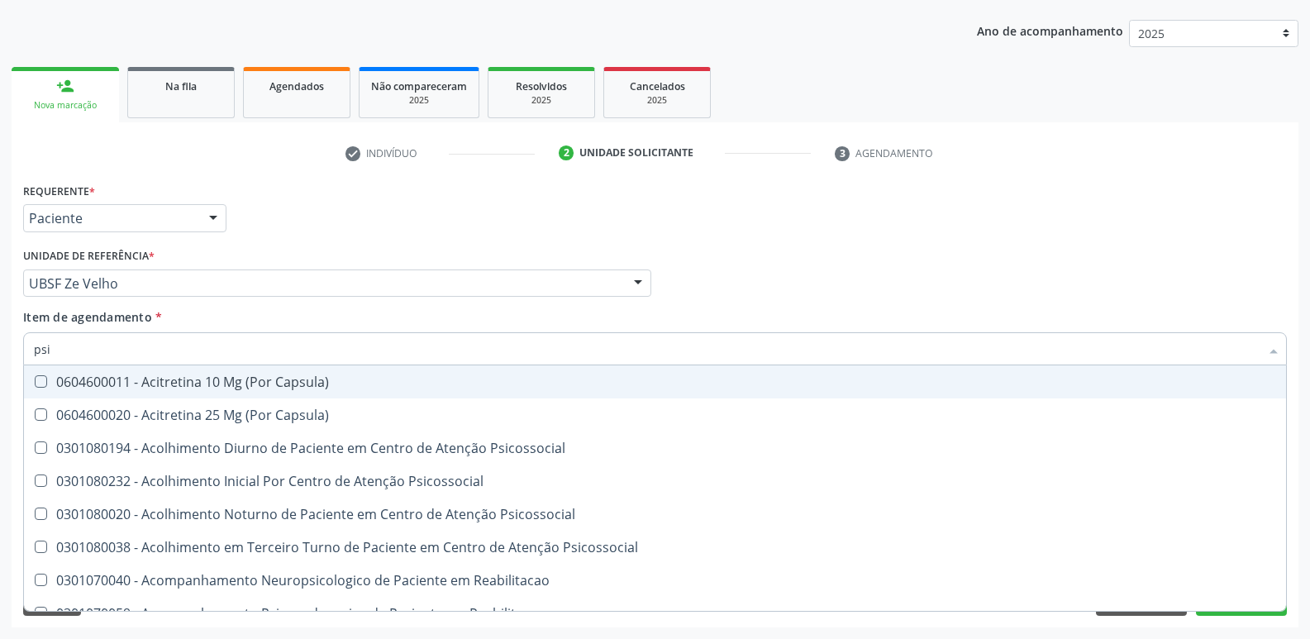
type input "psiq"
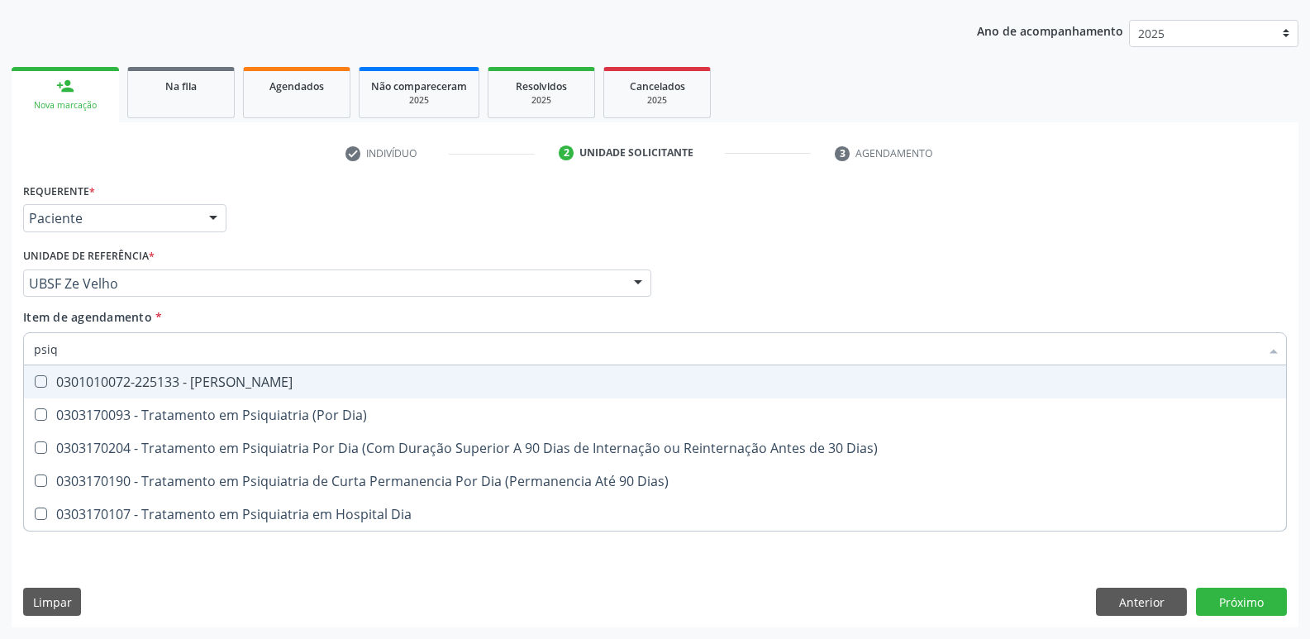
click at [140, 379] on div "0301010072-225133 - [PERSON_NAME]" at bounding box center [655, 381] width 1242 height 13
checkbox Psiquiatra "true"
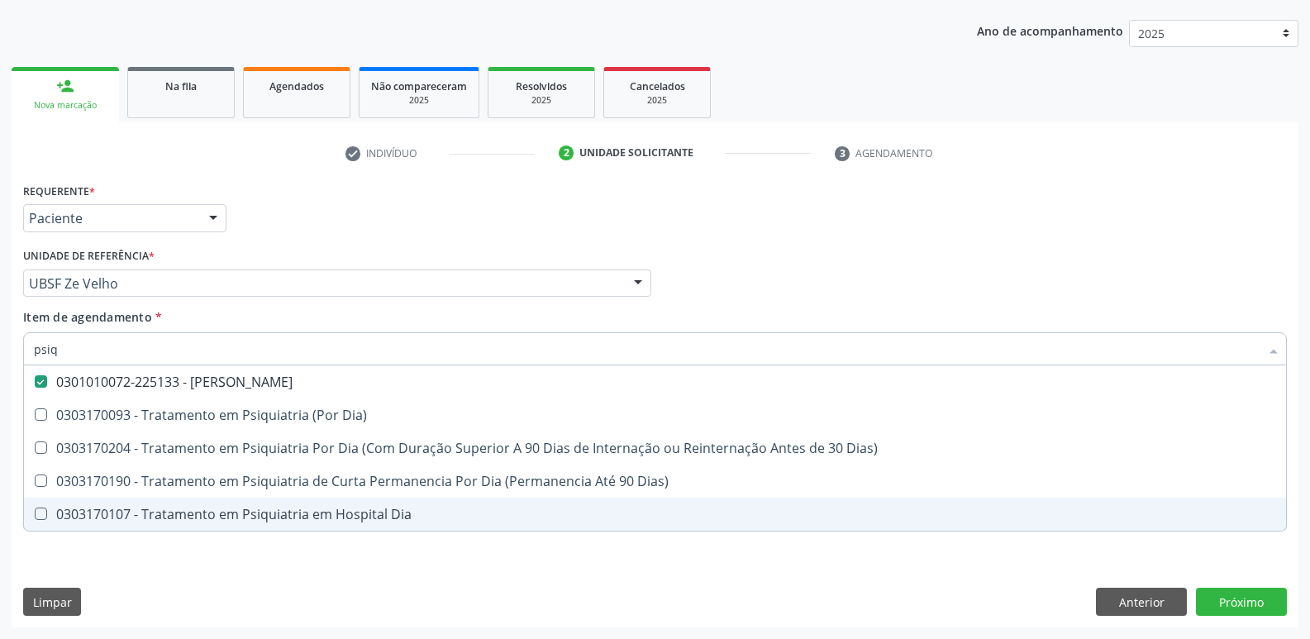
drag, startPoint x: 154, startPoint y: 577, endPoint x: 181, endPoint y: 526, distance: 57.3
click at [156, 574] on div "Requerente * Paciente Profissional de Saúde Paciente Nenhum resultado encontrad…" at bounding box center [655, 402] width 1287 height 449
checkbox Dia\) "true"
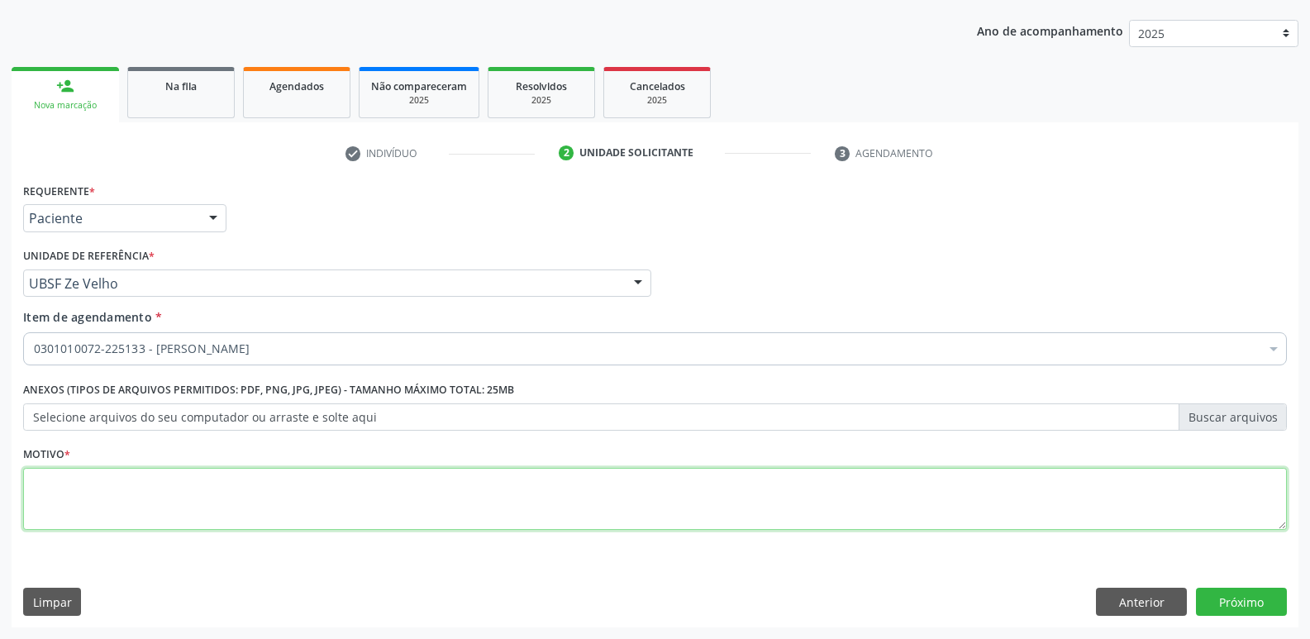
click at [201, 479] on textarea at bounding box center [654, 499] width 1263 height 63
type textarea "avaliação"
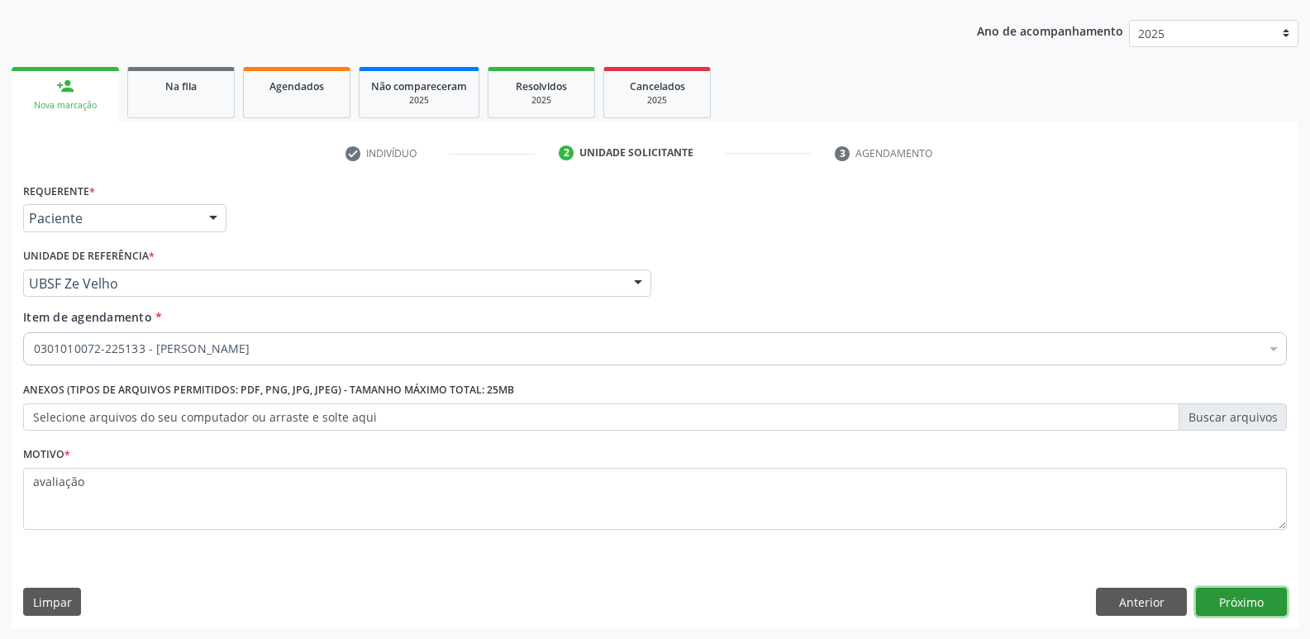
click at [1239, 602] on button "Próximo" at bounding box center [1241, 601] width 91 height 28
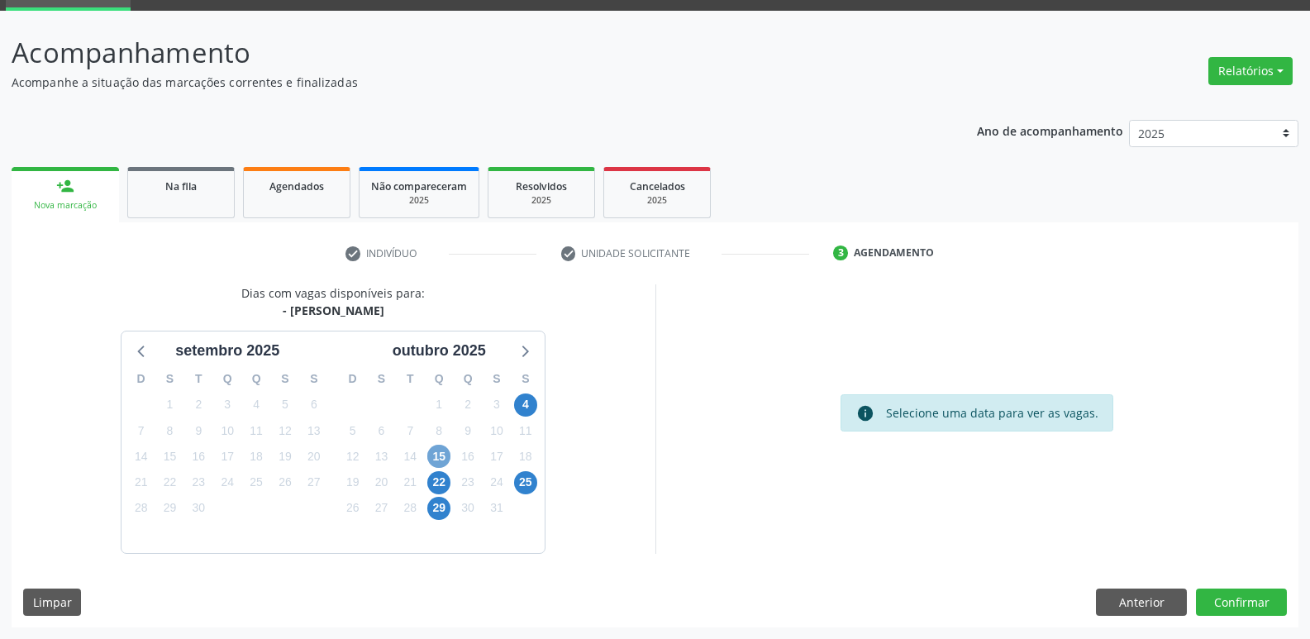
click at [445, 454] on span "15" at bounding box center [438, 456] width 23 height 23
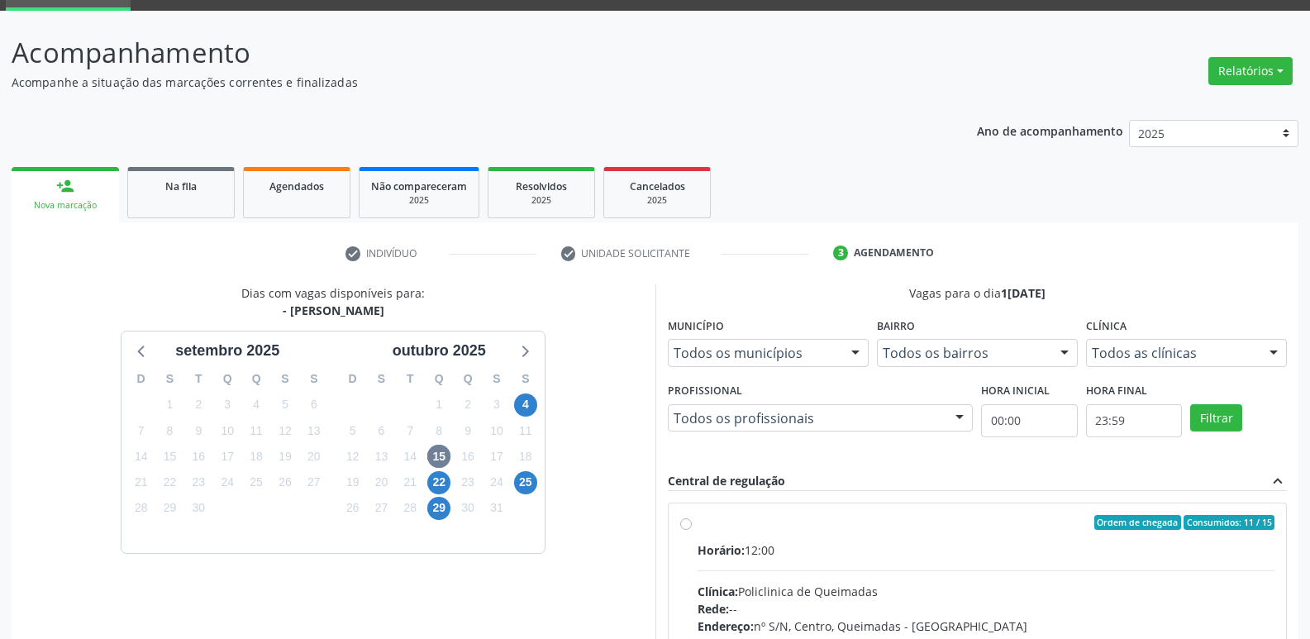
drag, startPoint x: 992, startPoint y: 544, endPoint x: 1073, endPoint y: 449, distance: 124.8
click at [1004, 540] on label "Ordem de chegada Consumidos: 11 / 15 Horário: 12:00 Clínica: Policlinica de Que…" at bounding box center [986, 642] width 578 height 254
click at [692, 530] on input "Ordem de chegada Consumidos: 11 / 15 Horário: 12:00 Clínica: Policlinica de Que…" at bounding box center [686, 522] width 12 height 15
radio input "true"
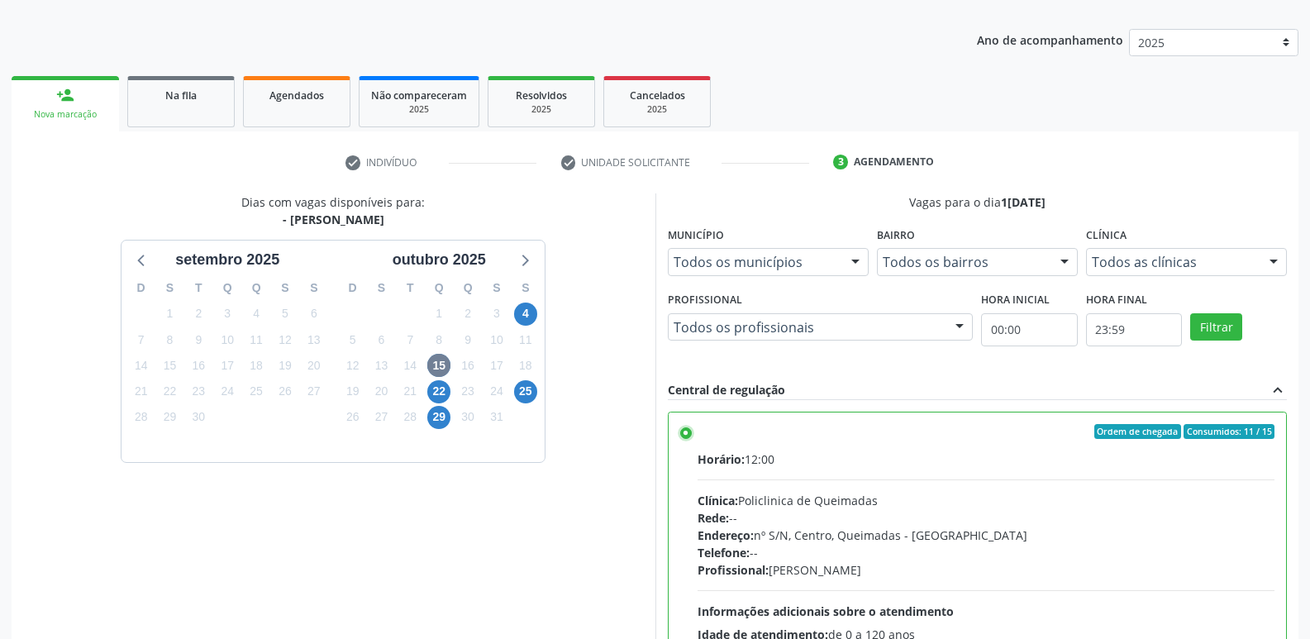
scroll to position [349, 0]
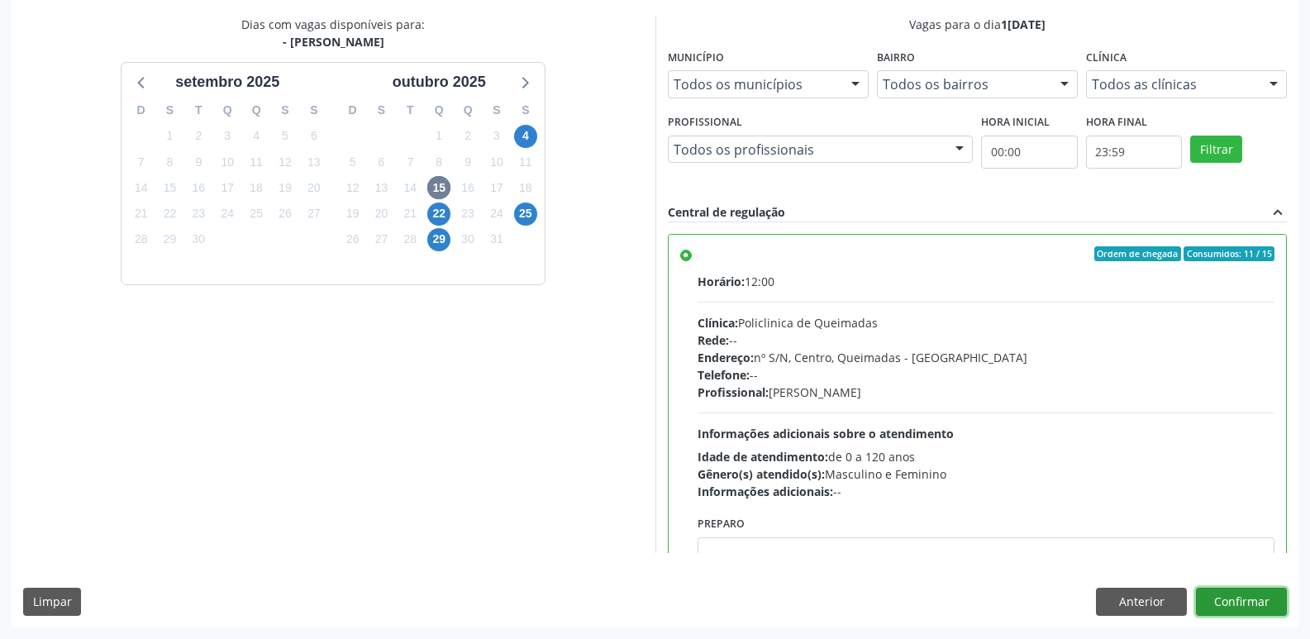
click at [1218, 591] on button "Confirmar" at bounding box center [1241, 601] width 91 height 28
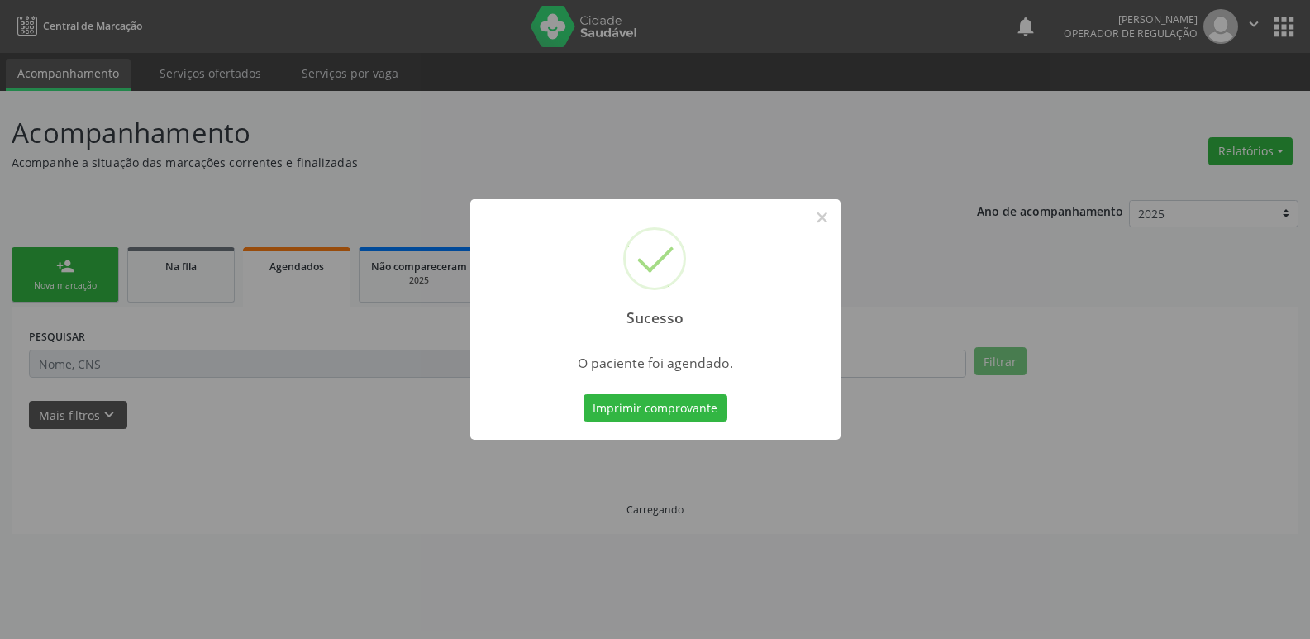
scroll to position [0, 0]
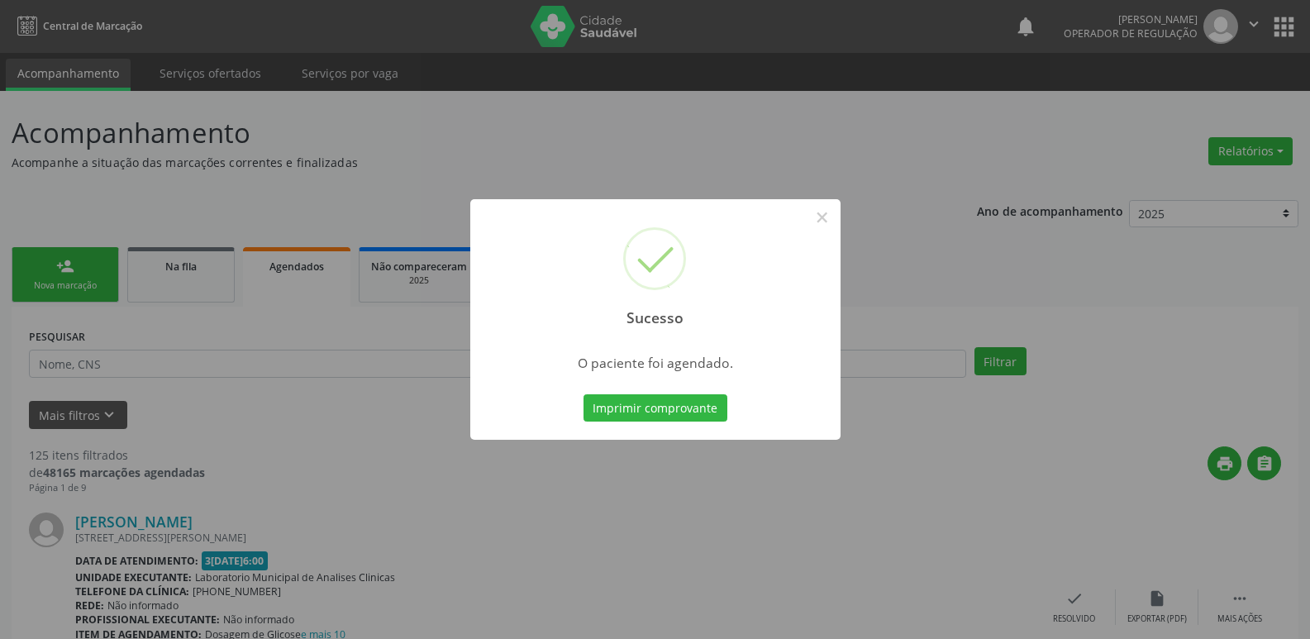
click at [583, 394] on button "Imprimir comprovante" at bounding box center [655, 408] width 144 height 28
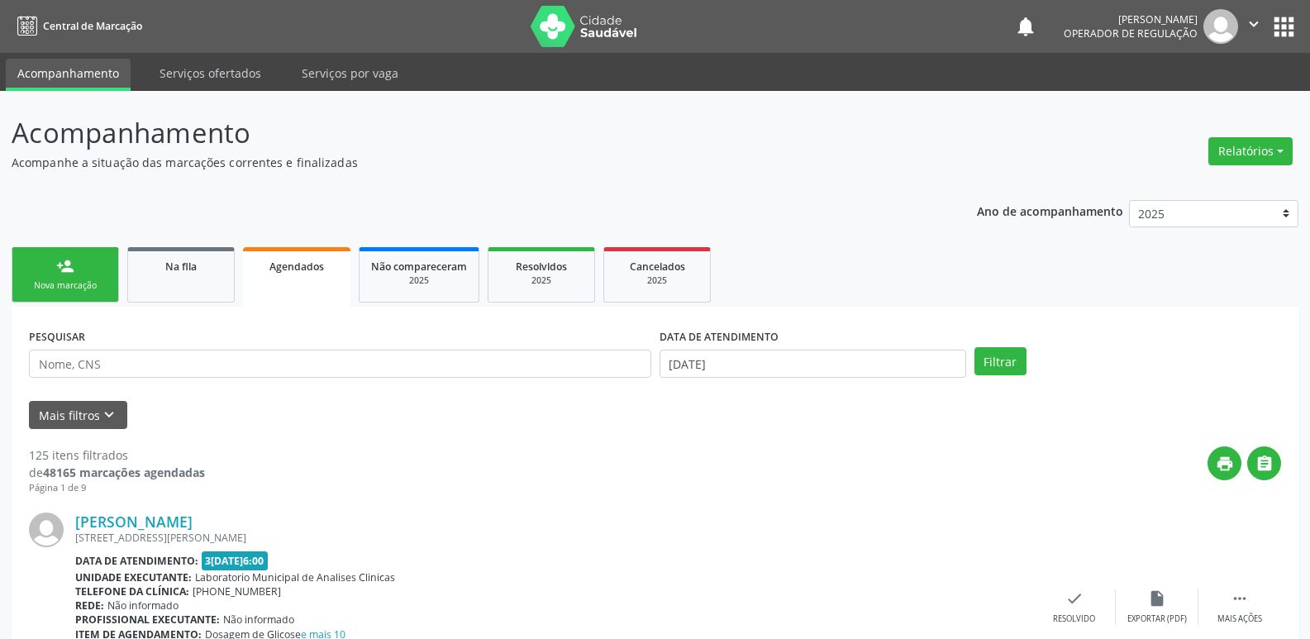
click at [112, 261] on link "person_add Nova marcação" at bounding box center [65, 274] width 107 height 55
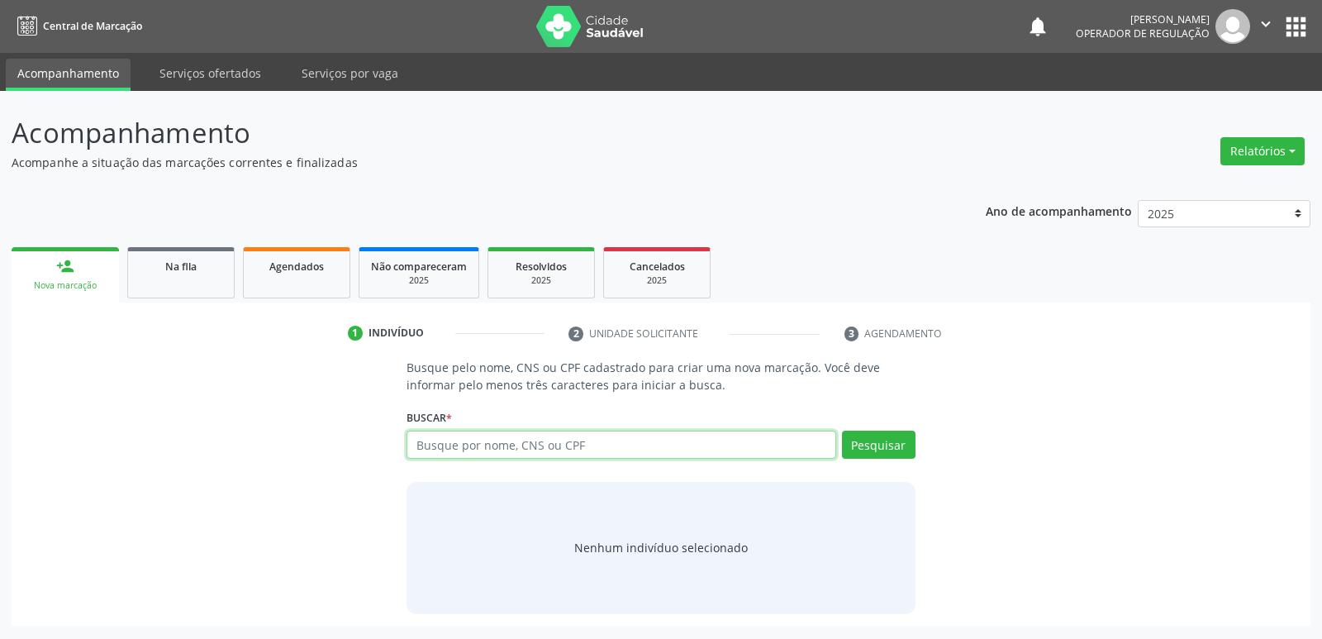
click at [581, 450] on input "text" at bounding box center [621, 445] width 429 height 28
type input "700000319283903"
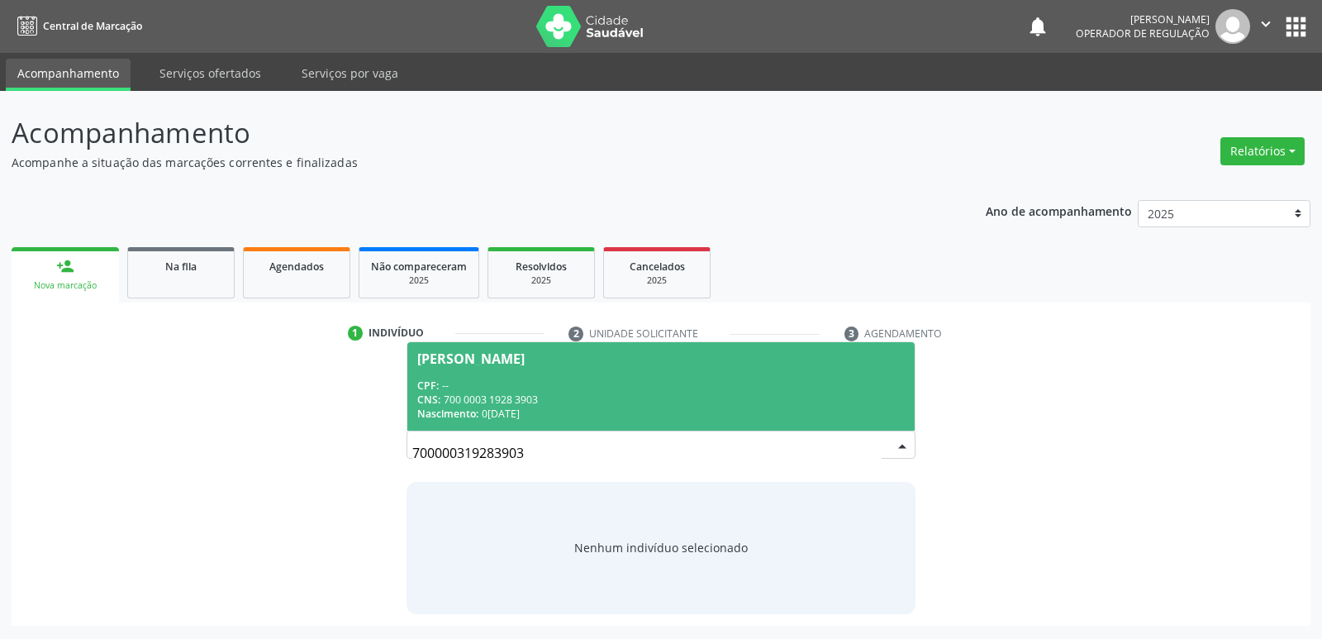
click at [510, 371] on span "[PERSON_NAME] CPF: -- CNS: 700 0003 1928 3903 Nascimento: 01[DATE]" at bounding box center [660, 386] width 507 height 88
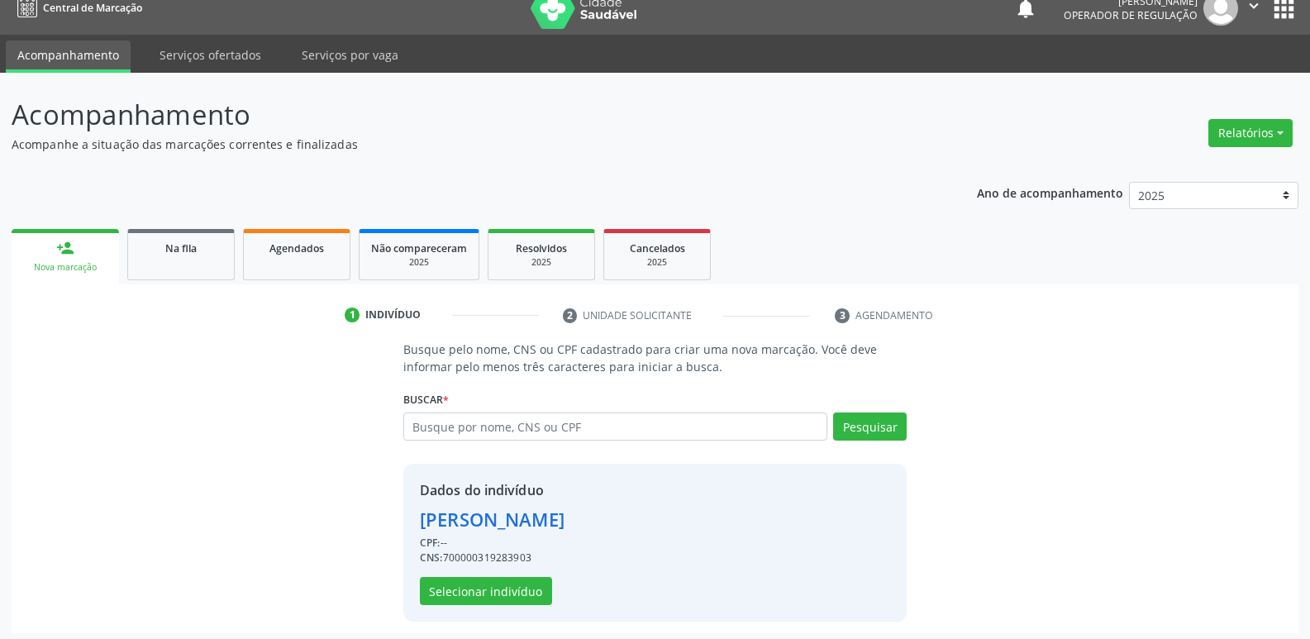
scroll to position [24, 0]
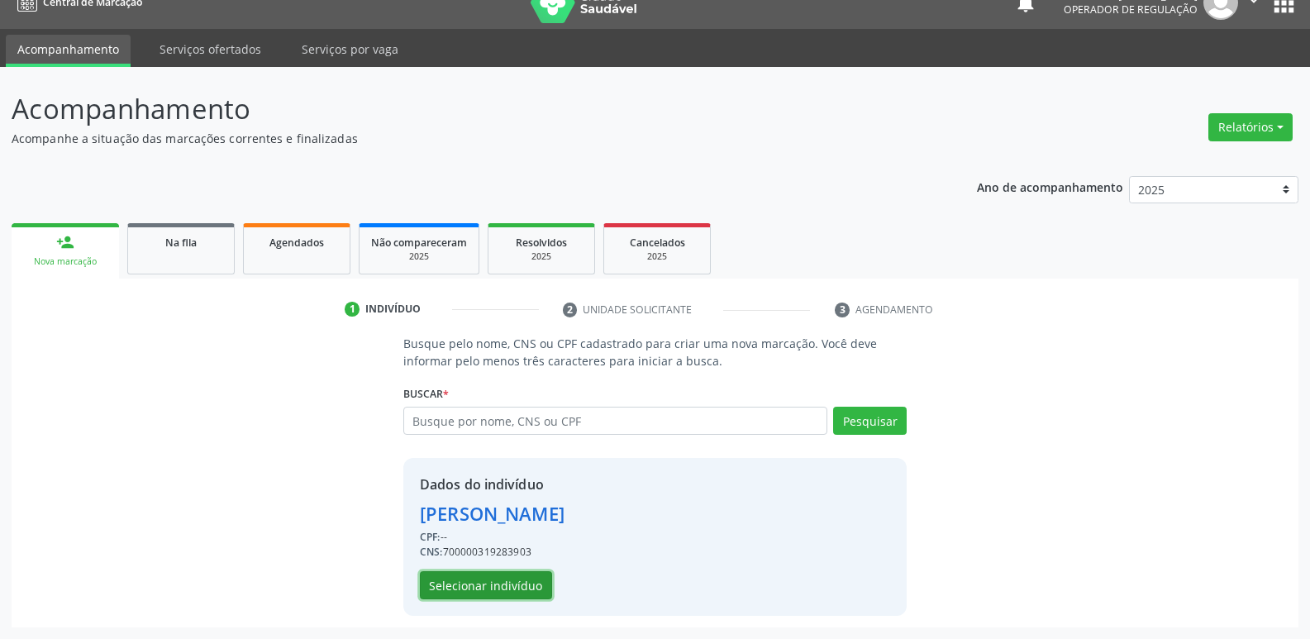
click at [454, 578] on button "Selecionar indivíduo" at bounding box center [486, 585] width 132 height 28
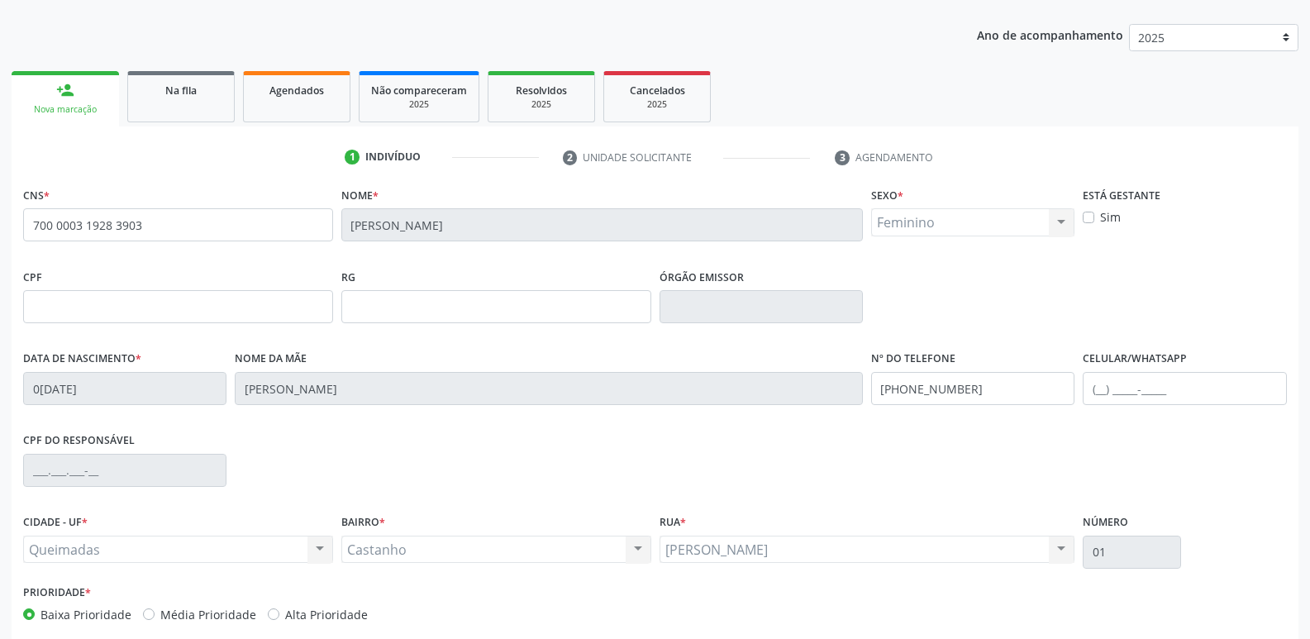
scroll to position [257, 0]
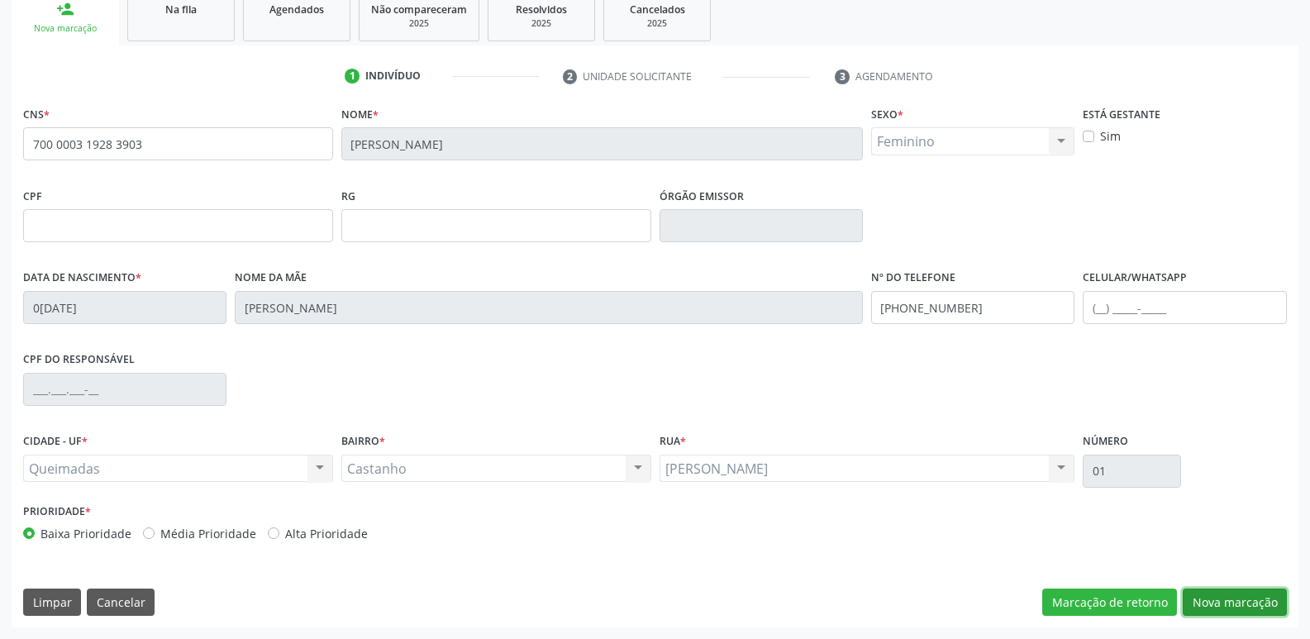
click at [1209, 590] on button "Nova marcação" at bounding box center [1234, 602] width 104 height 28
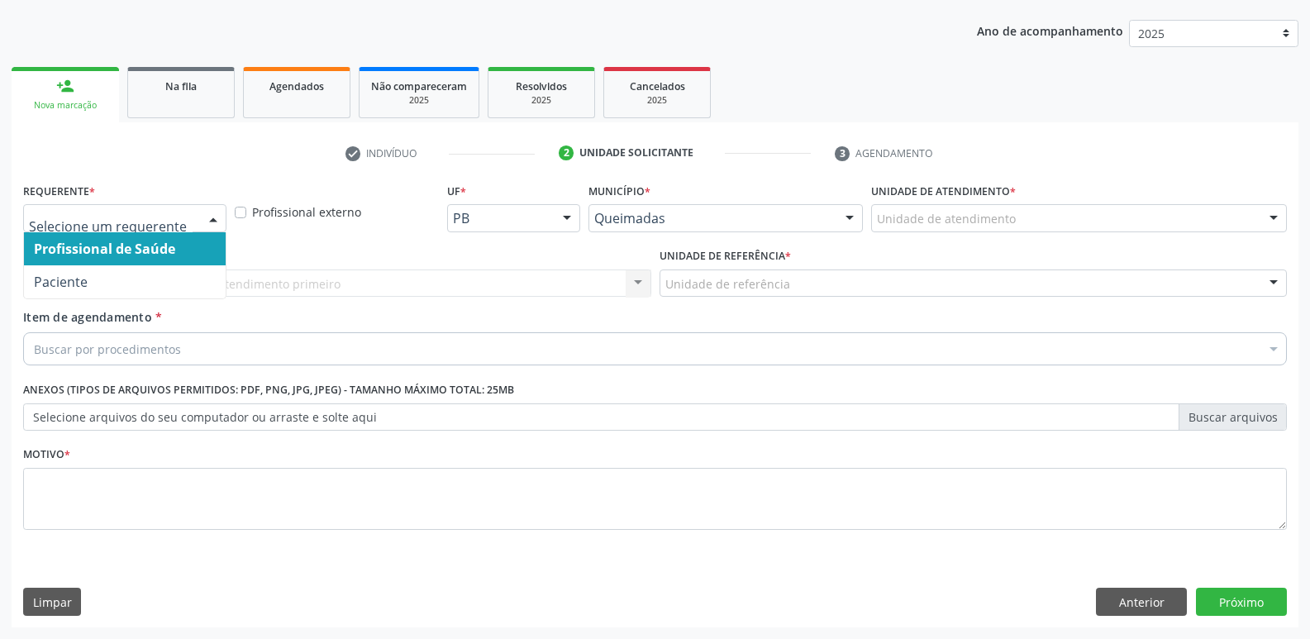
drag, startPoint x: 164, startPoint y: 216, endPoint x: 136, endPoint y: 274, distance: 63.9
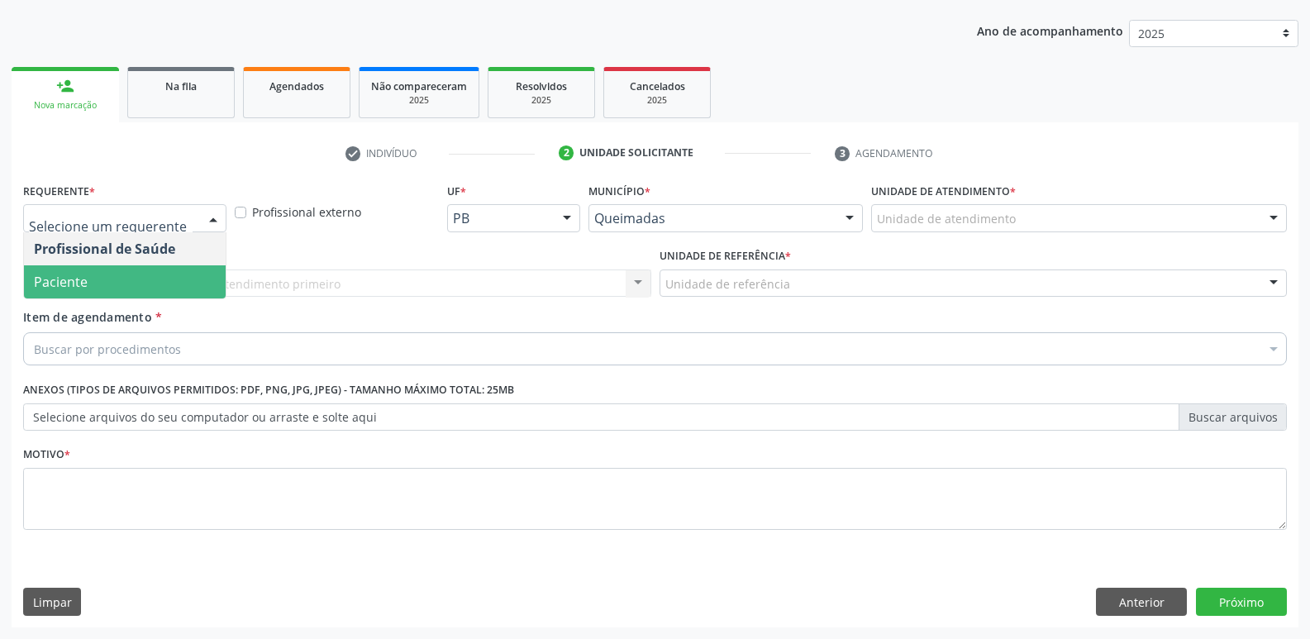
drag, startPoint x: 133, startPoint y: 278, endPoint x: 220, endPoint y: 273, distance: 87.0
click at [140, 274] on span "Paciente" at bounding box center [125, 281] width 202 height 33
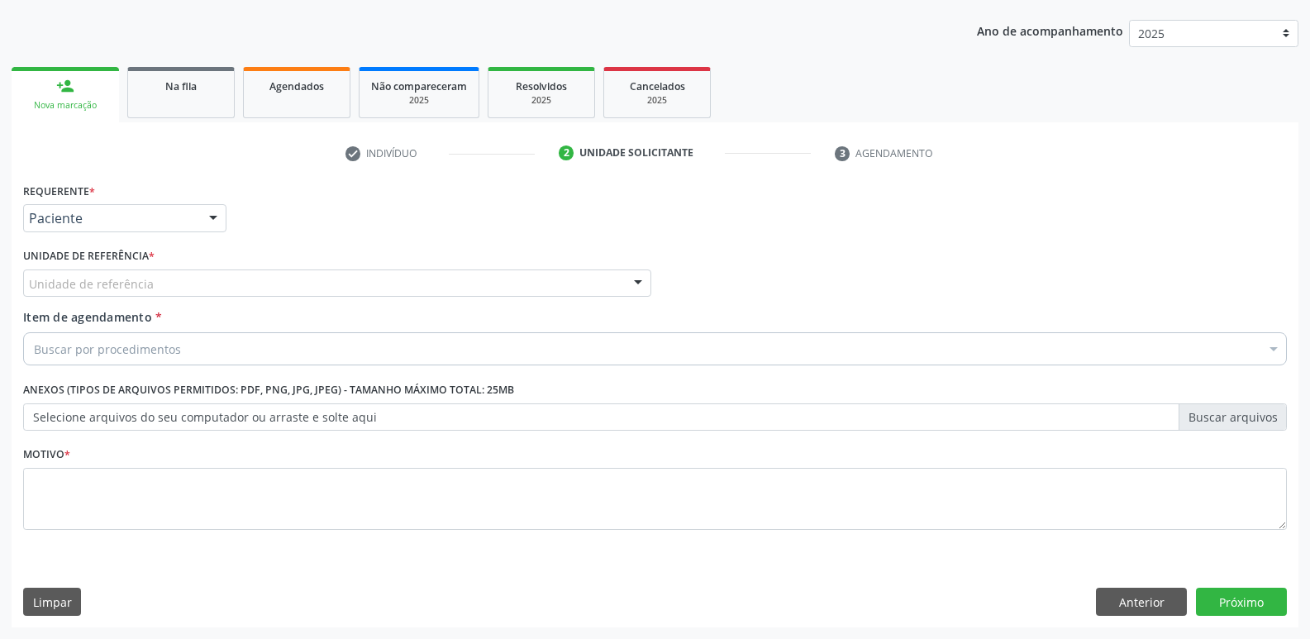
click at [246, 274] on div "Unidade de referência" at bounding box center [337, 283] width 628 height 28
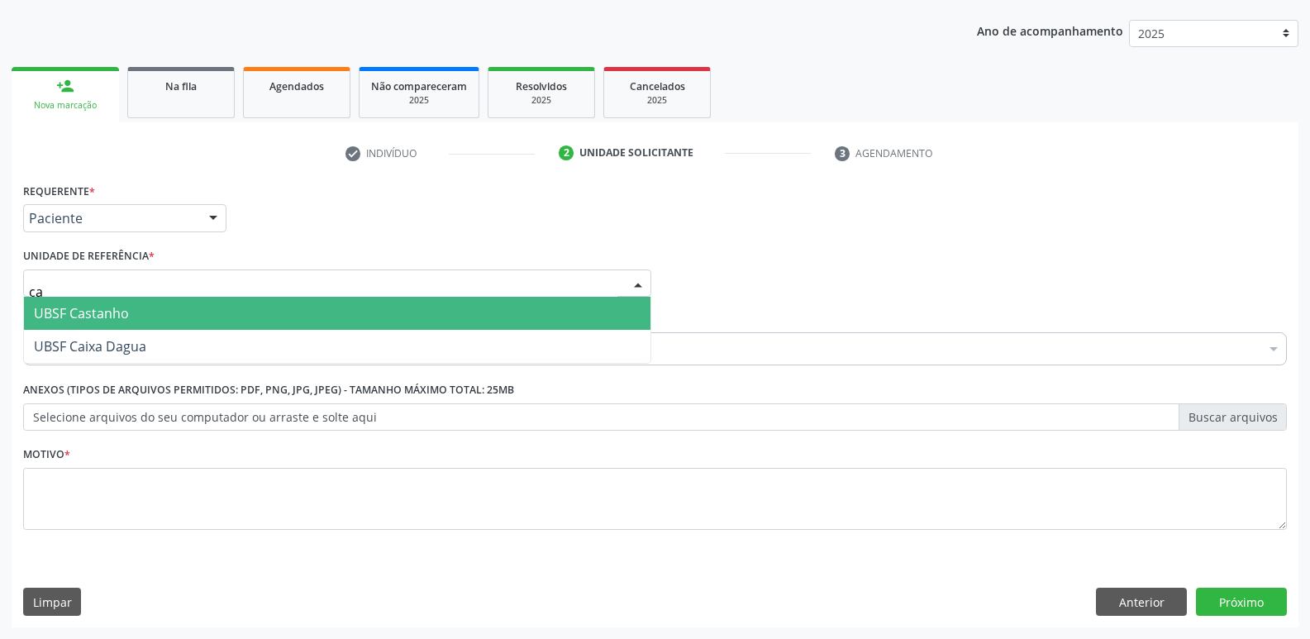
type input "cas"
drag, startPoint x: 164, startPoint y: 305, endPoint x: 149, endPoint y: 324, distance: 24.1
click at [162, 306] on span "UBSF Castanho" at bounding box center [337, 313] width 626 height 33
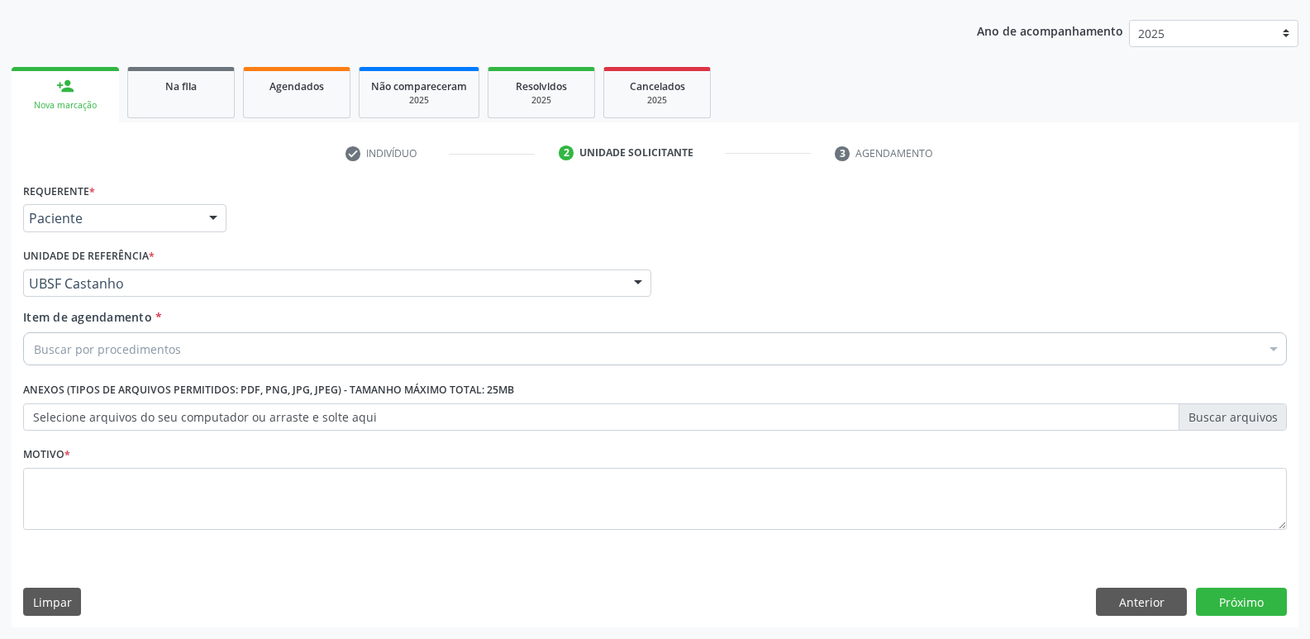
click at [120, 361] on div "Buscar por procedimentos" at bounding box center [654, 348] width 1263 height 33
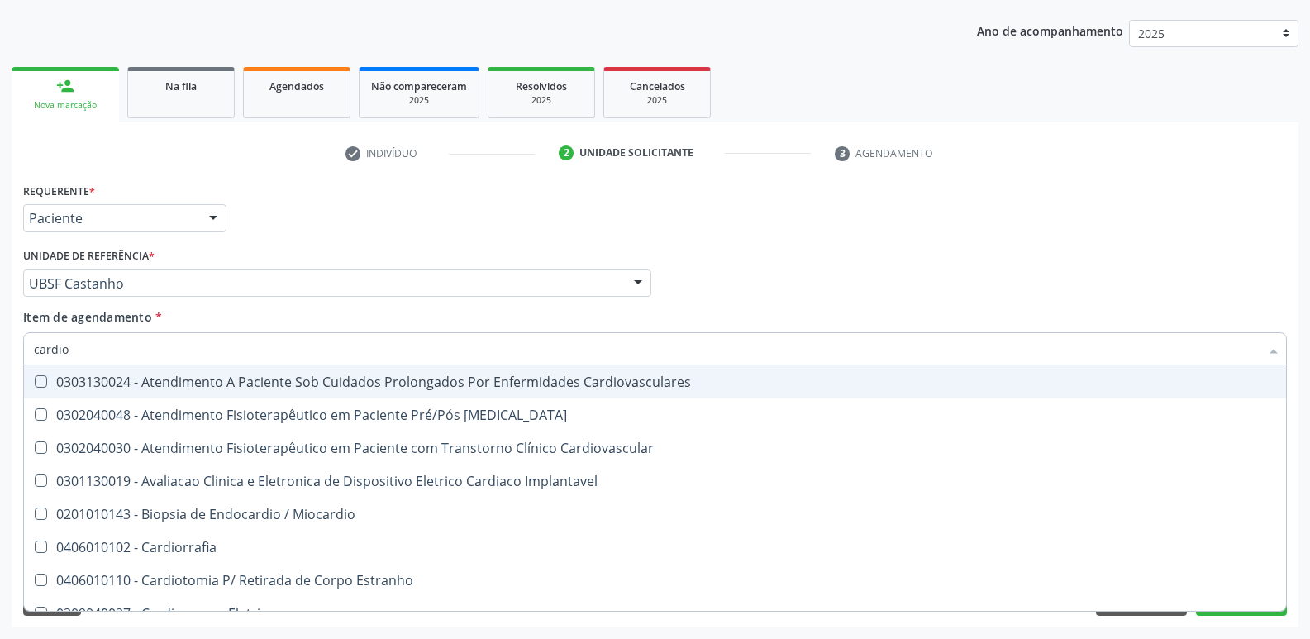
type input "cardiol"
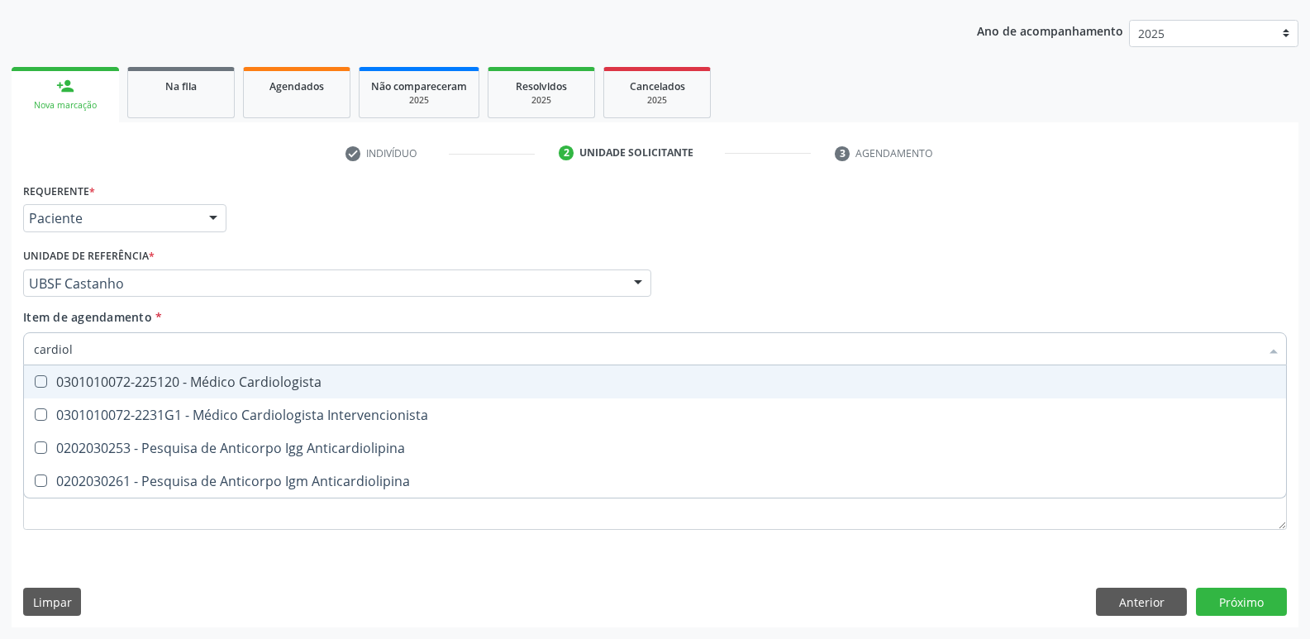
click at [367, 384] on div "0301010072-225120 - Médico Cardiologista" at bounding box center [655, 381] width 1242 height 13
checkbox Cardiologista "true"
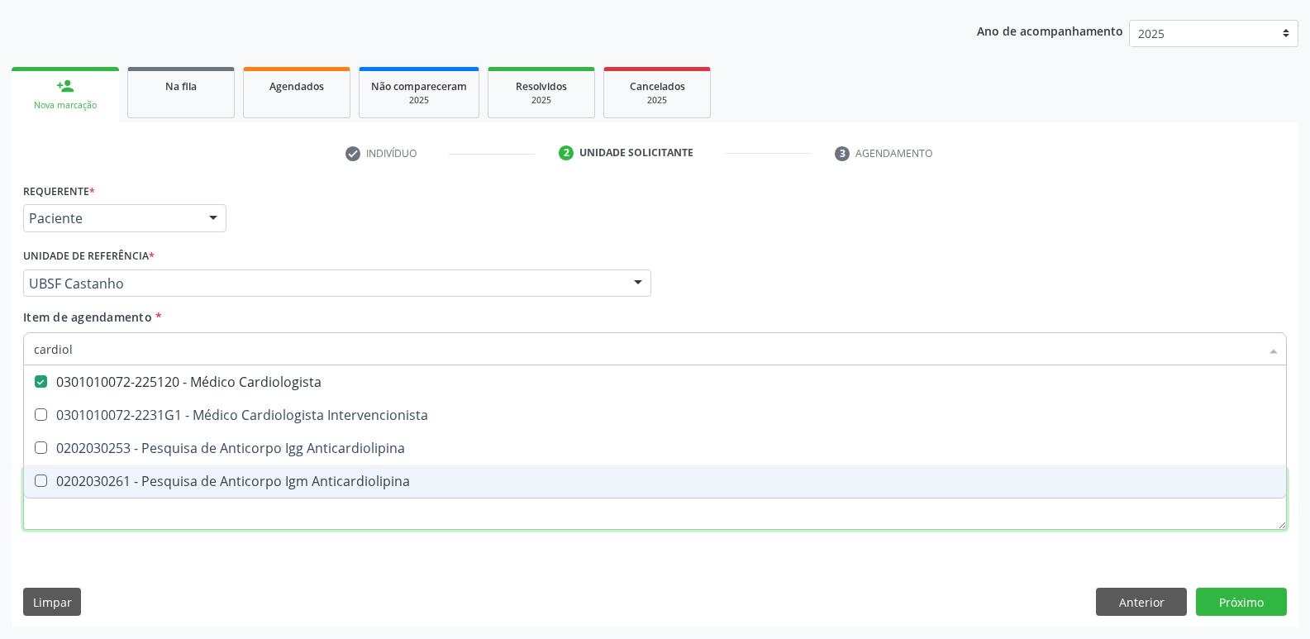
click at [352, 517] on div "Requerente * Paciente Profissional de Saúde Paciente Nenhum resultado encontrad…" at bounding box center [654, 365] width 1263 height 374
checkbox Intervencionista "true"
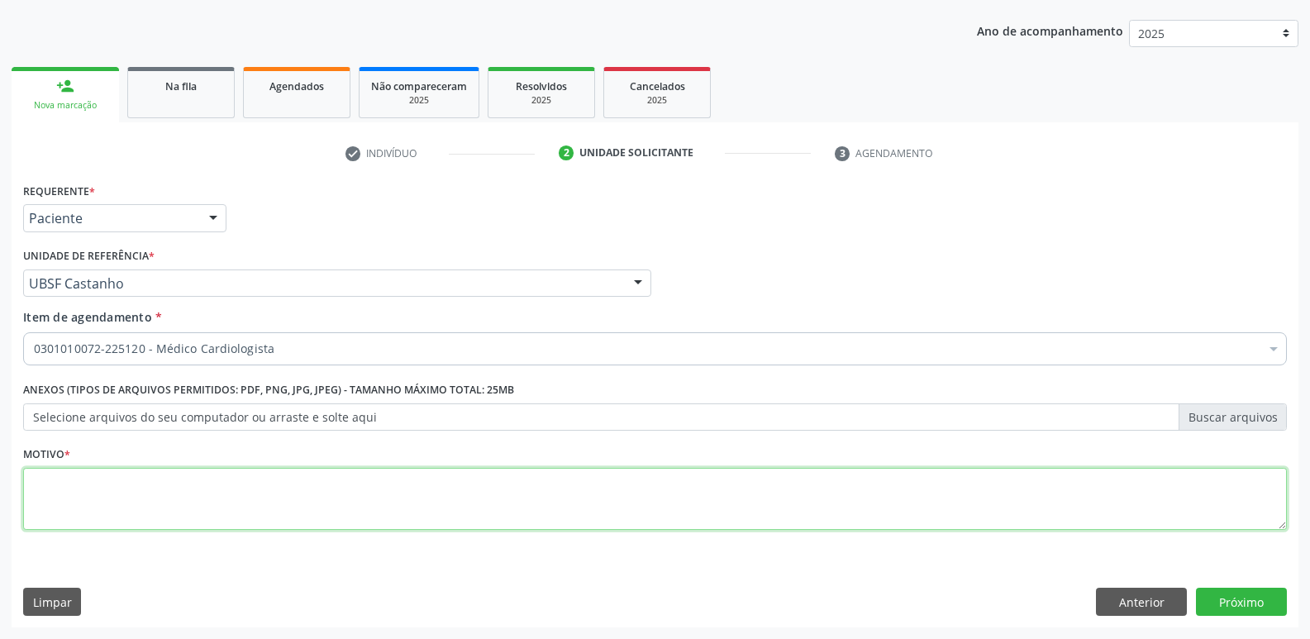
paste textarea "avaliação"
type textarea "avaliação"
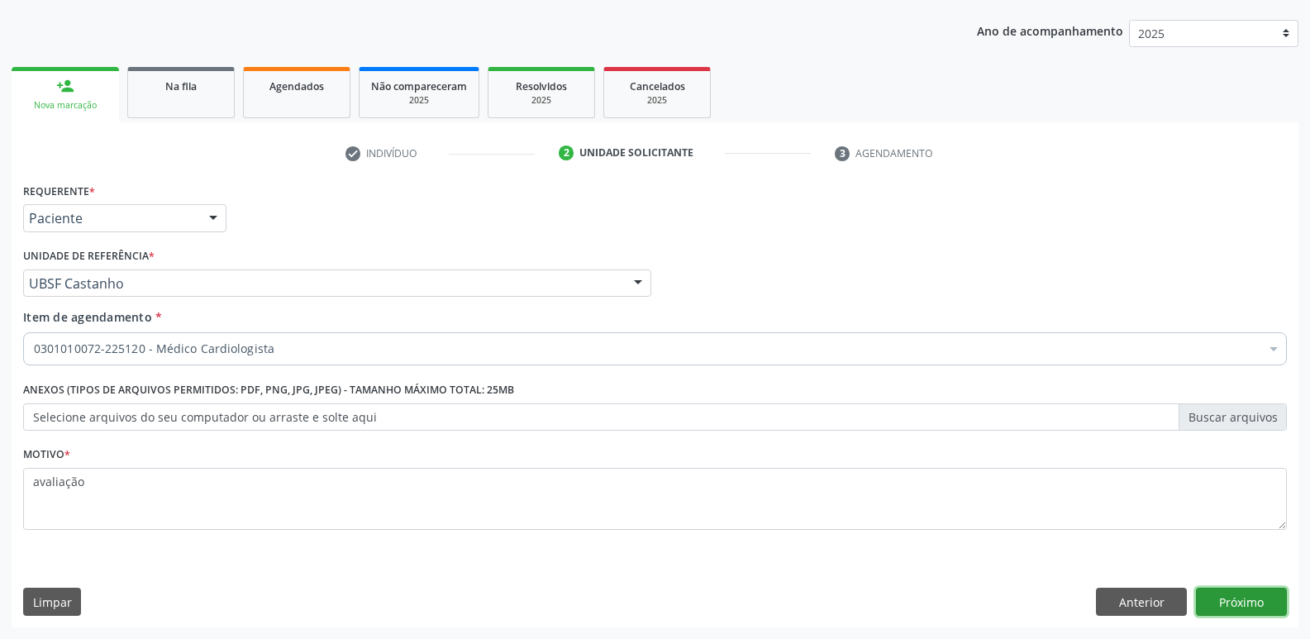
click at [1264, 594] on button "Próximo" at bounding box center [1241, 601] width 91 height 28
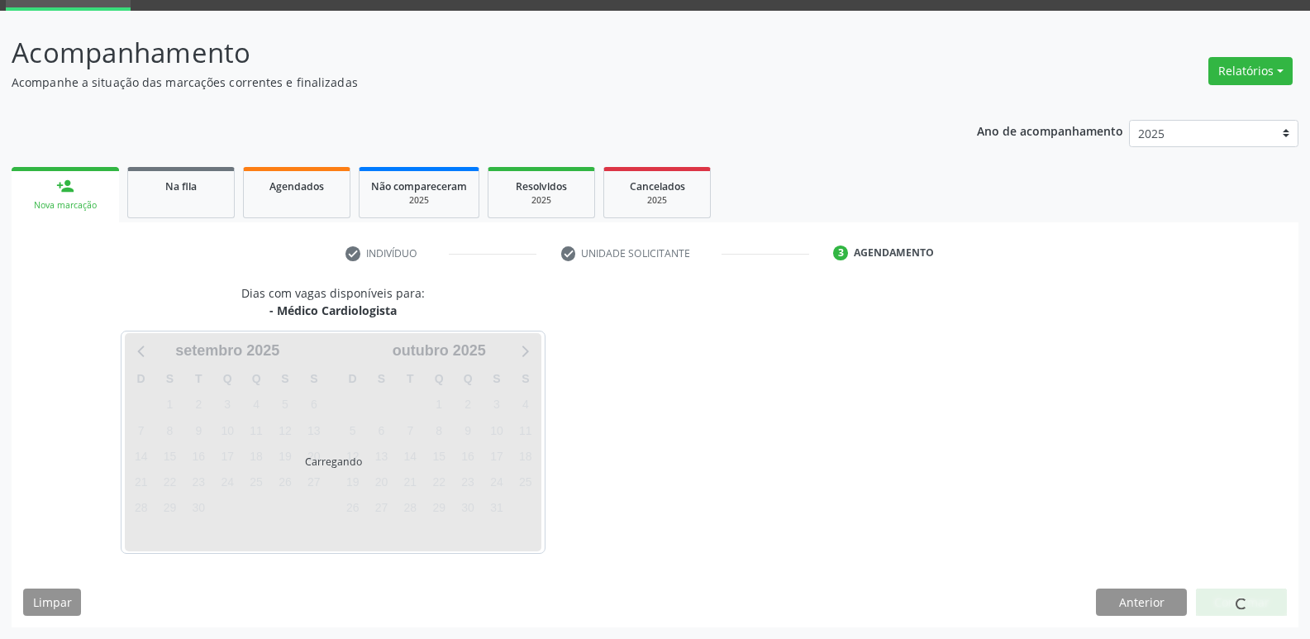
scroll to position [80, 0]
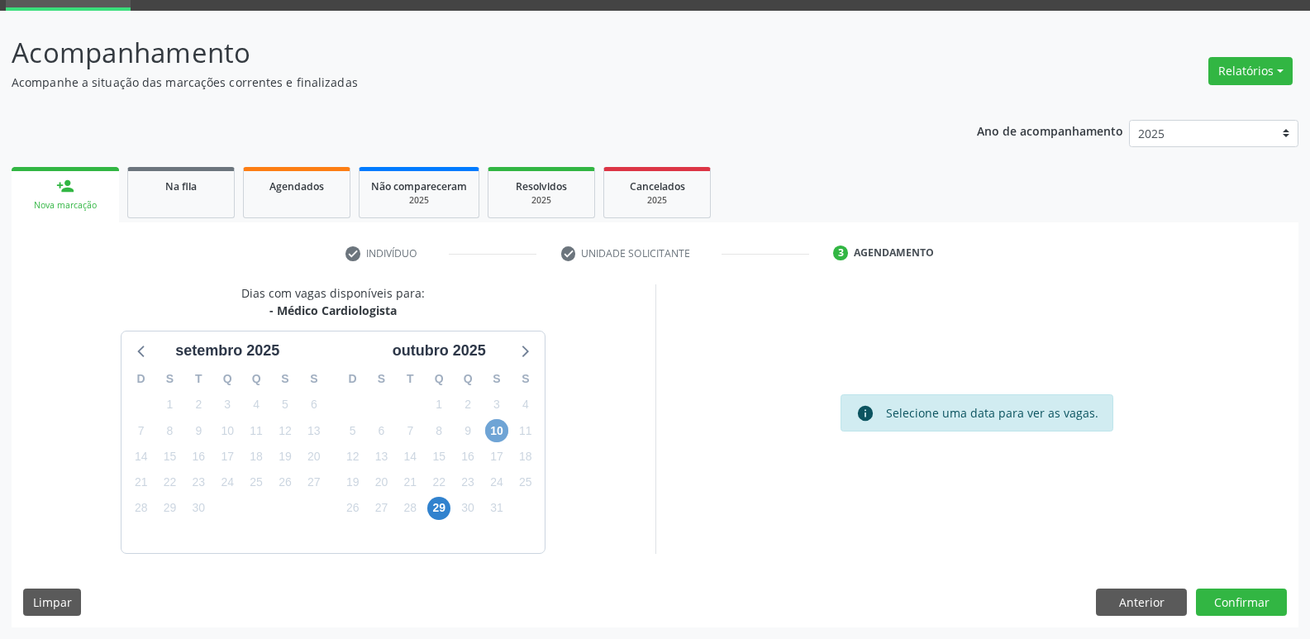
click at [491, 426] on span "10" at bounding box center [496, 430] width 23 height 23
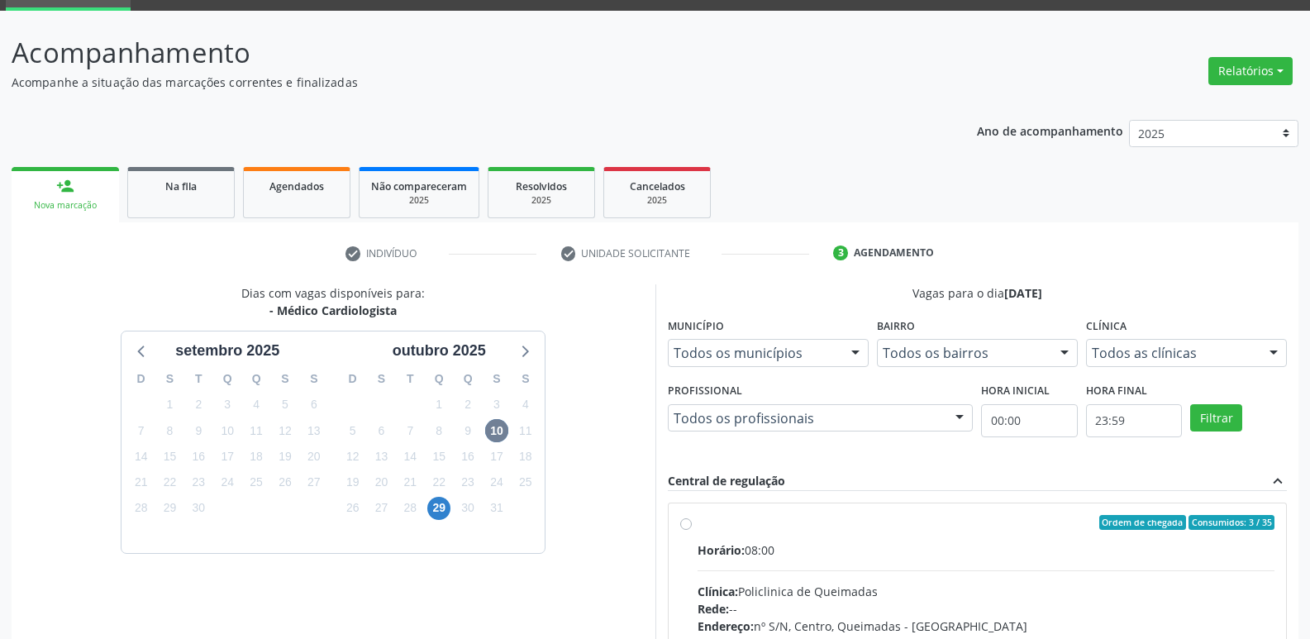
drag, startPoint x: 1013, startPoint y: 584, endPoint x: 1239, endPoint y: 382, distance: 303.1
click at [692, 530] on input "Ordem de chegada Consumidos: 3 / 35 Horário: 08:00 Clínica: Policlinica de Quei…" at bounding box center [686, 522] width 12 height 15
radio input "true"
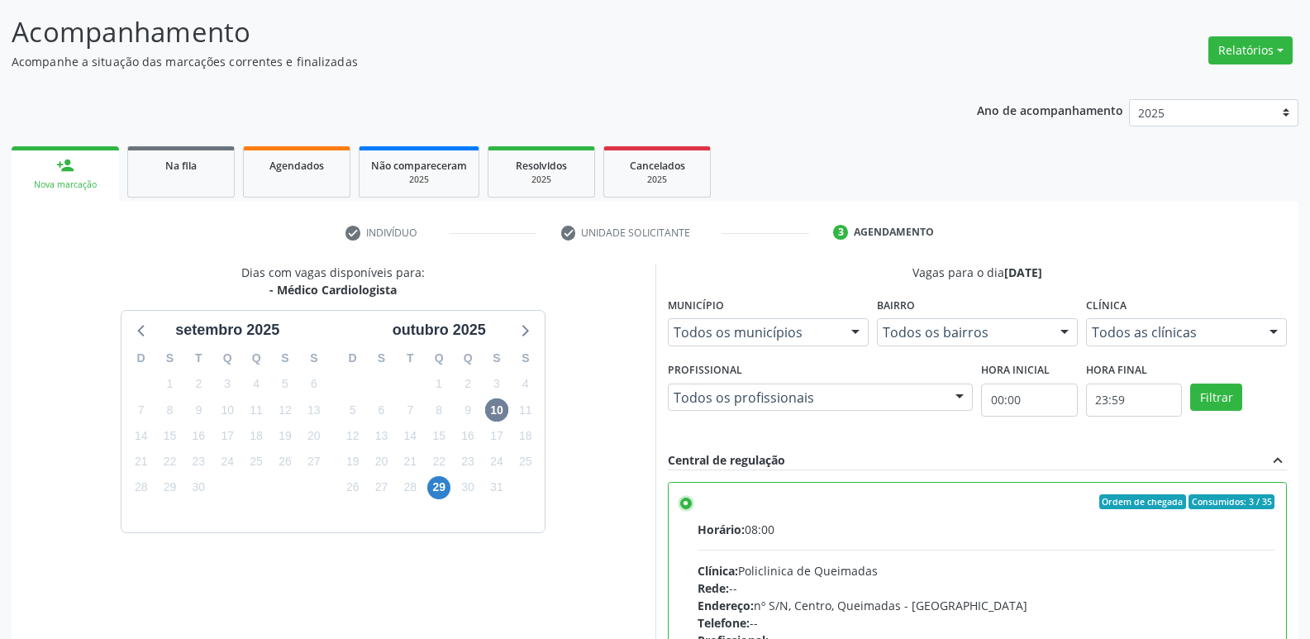
scroll to position [349, 0]
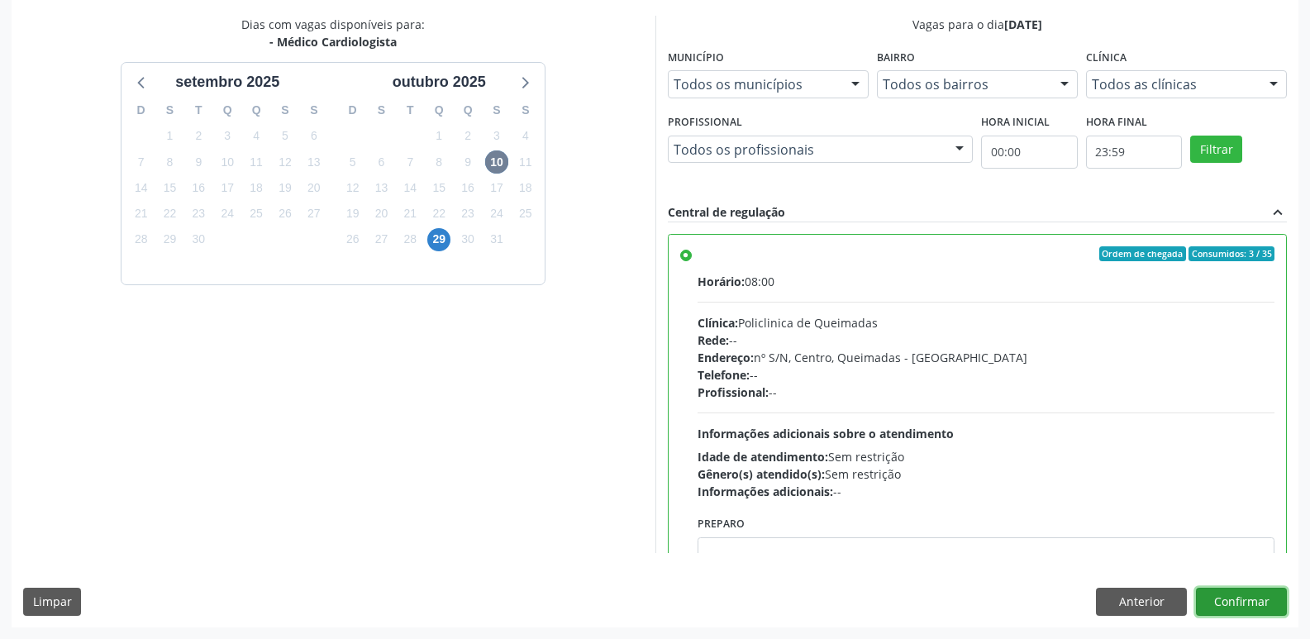
click at [1236, 594] on button "Confirmar" at bounding box center [1241, 601] width 91 height 28
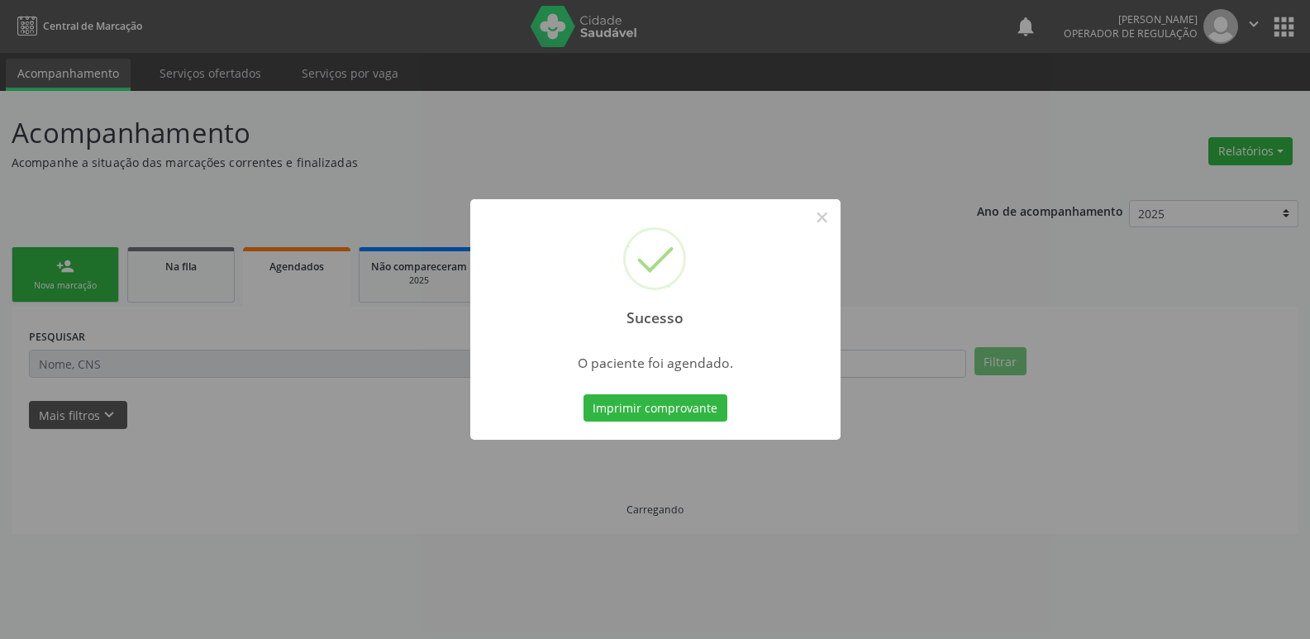
scroll to position [0, 0]
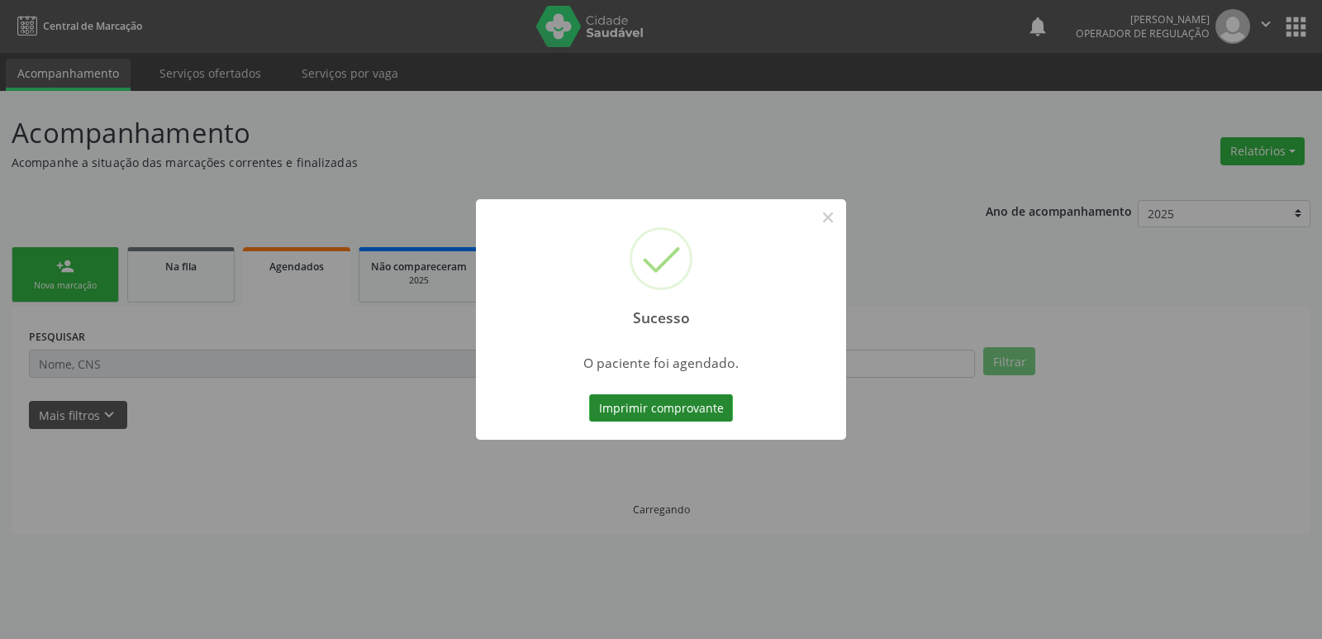
click at [622, 411] on button "Imprimir comprovante" at bounding box center [661, 408] width 144 height 28
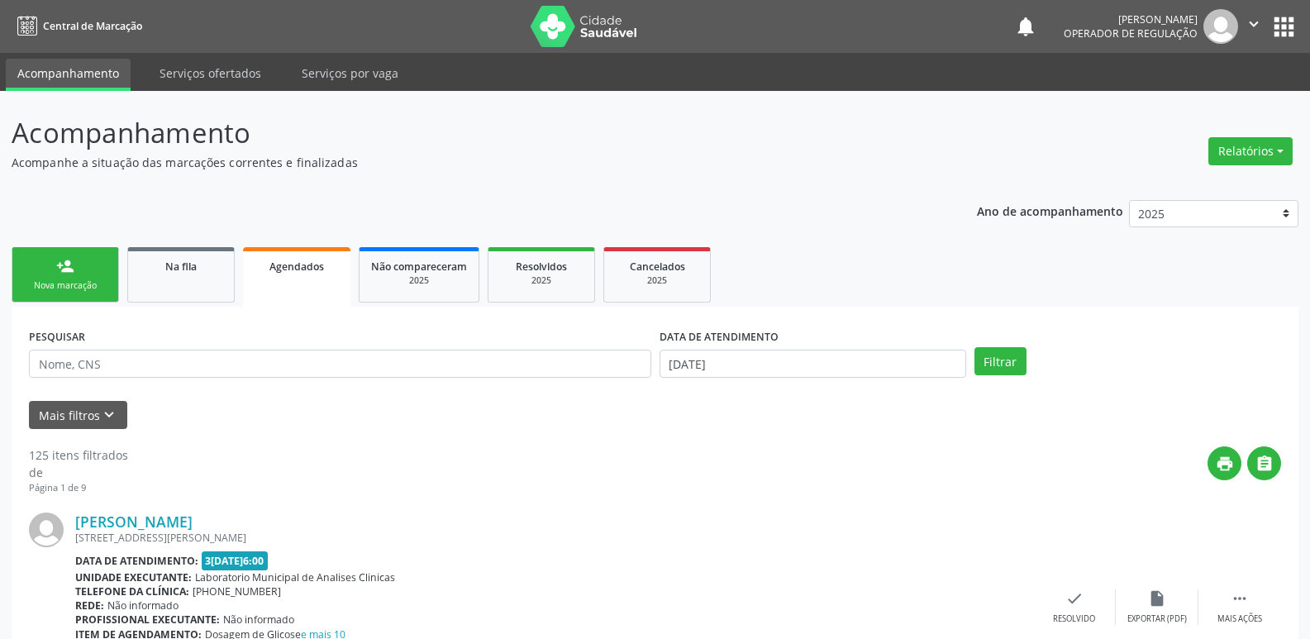
click at [74, 267] on div "person_add" at bounding box center [65, 266] width 18 height 18
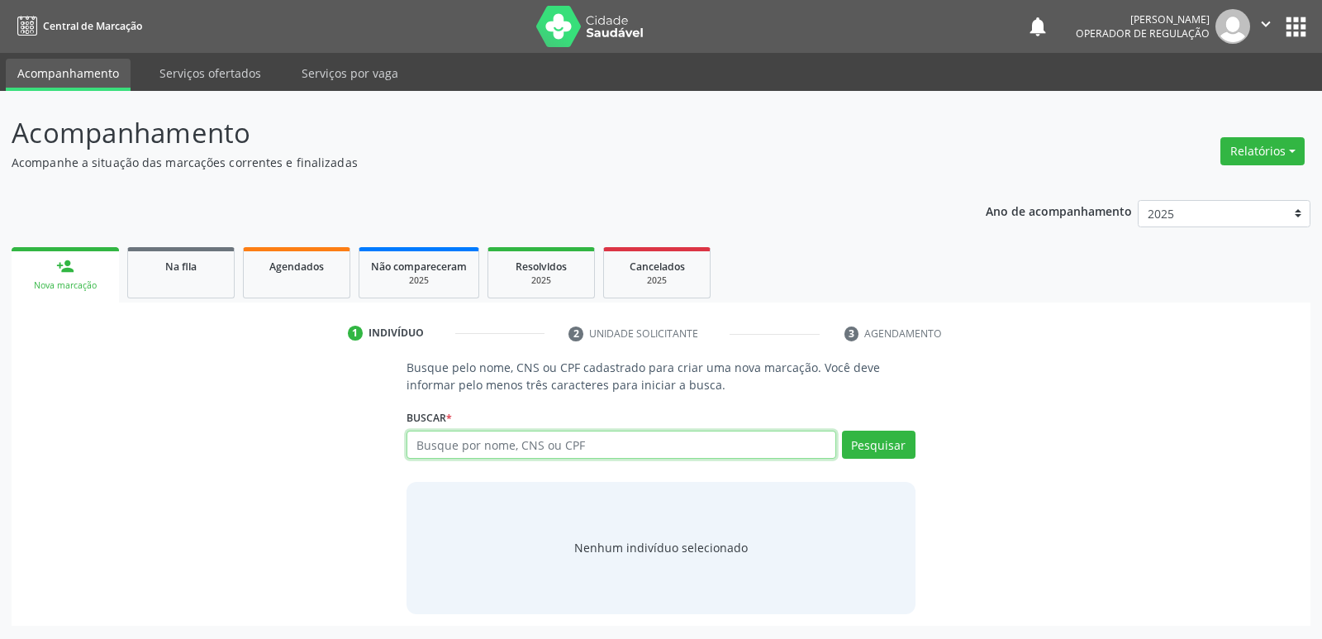
click at [497, 440] on input "text" at bounding box center [621, 445] width 429 height 28
type input "7"
type input "708603030889283"
click at [860, 443] on button "Pesquisar" at bounding box center [879, 445] width 74 height 28
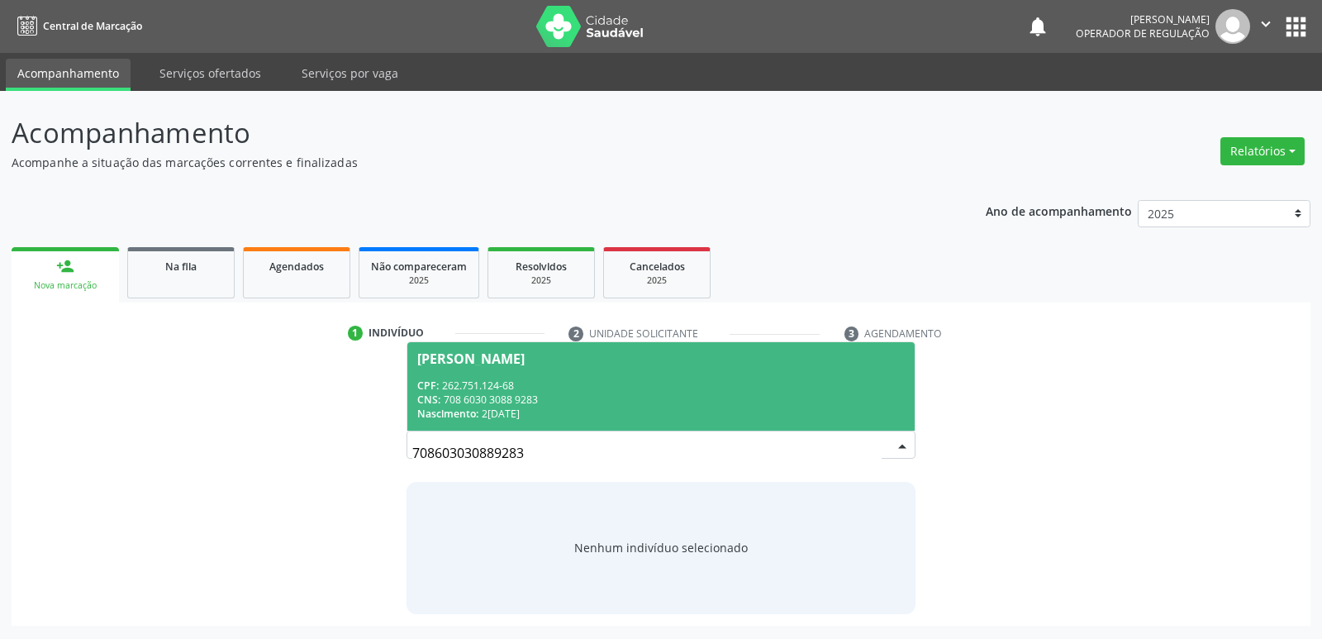
click at [524, 380] on div "CPF: 262.751.124-68" at bounding box center [660, 385] width 487 height 14
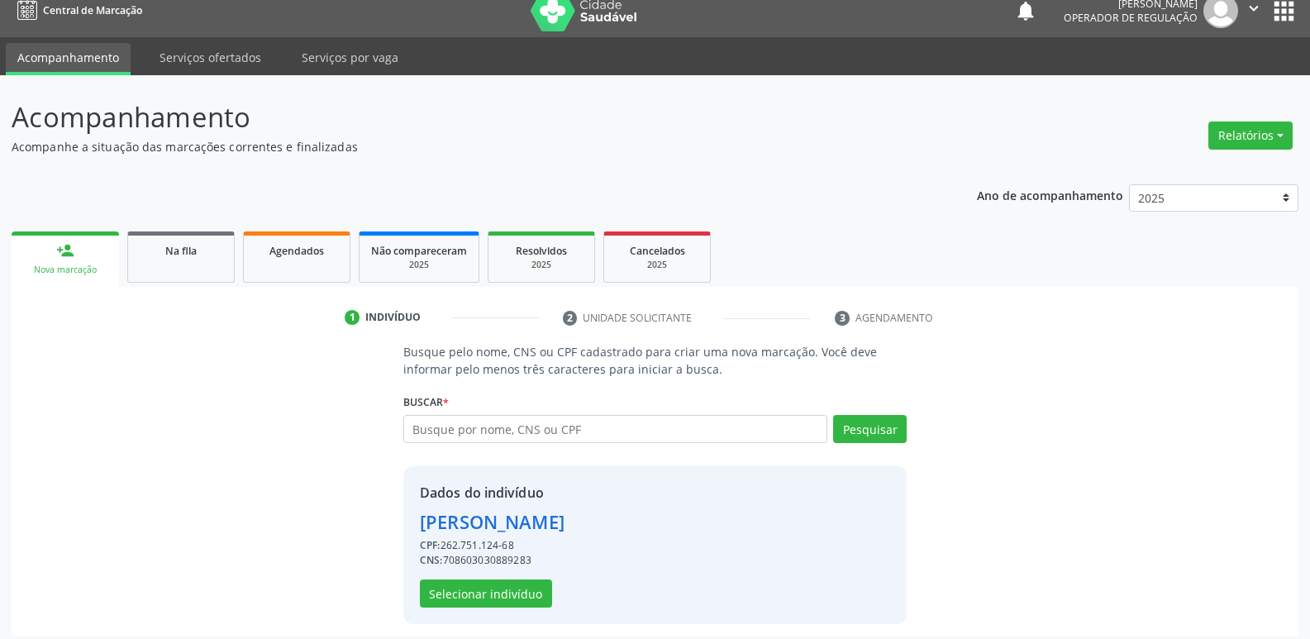
scroll to position [24, 0]
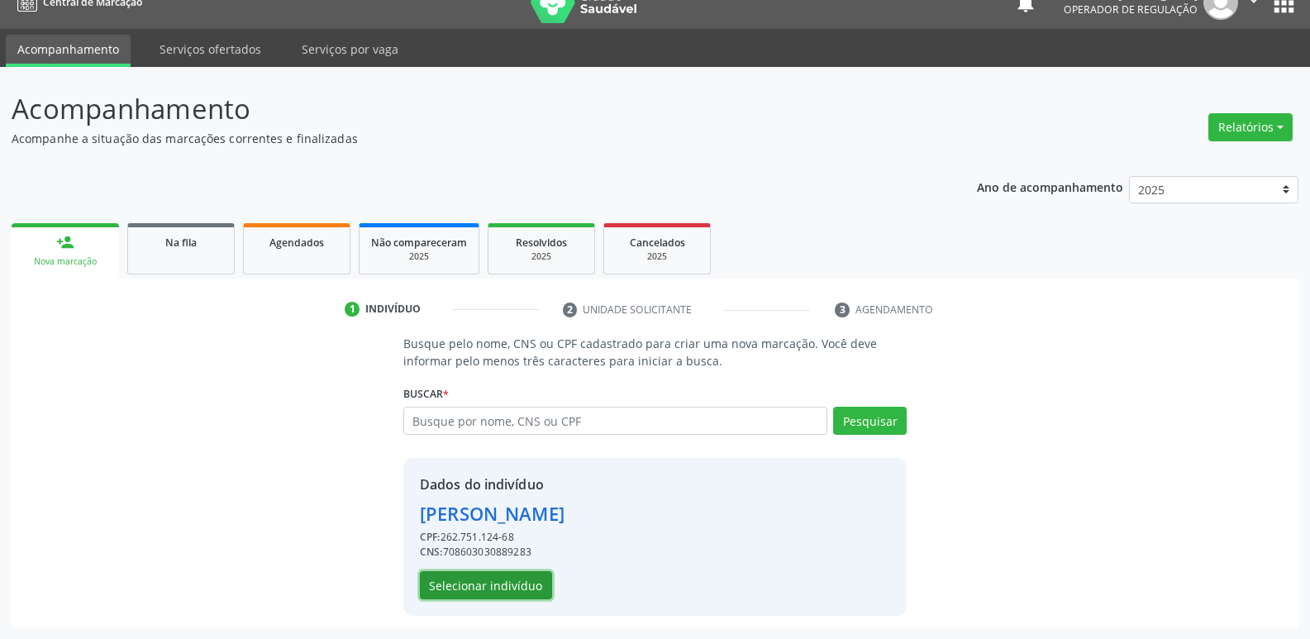
click at [476, 573] on button "Selecionar indivíduo" at bounding box center [486, 585] width 132 height 28
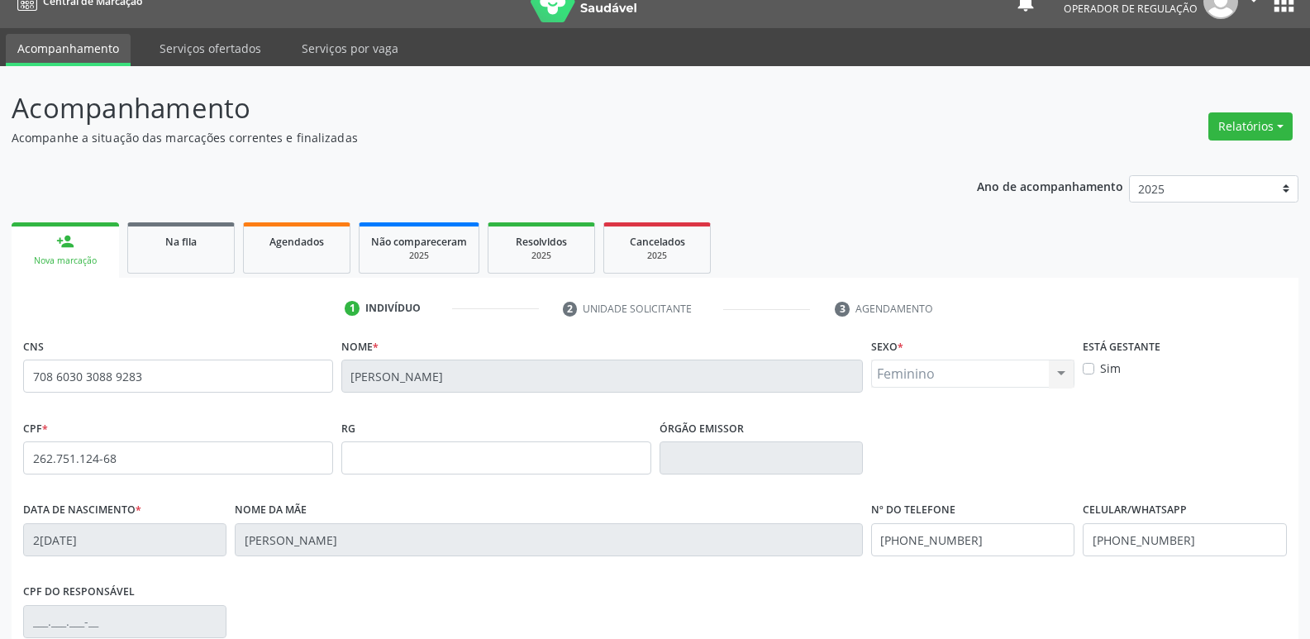
scroll to position [257, 0]
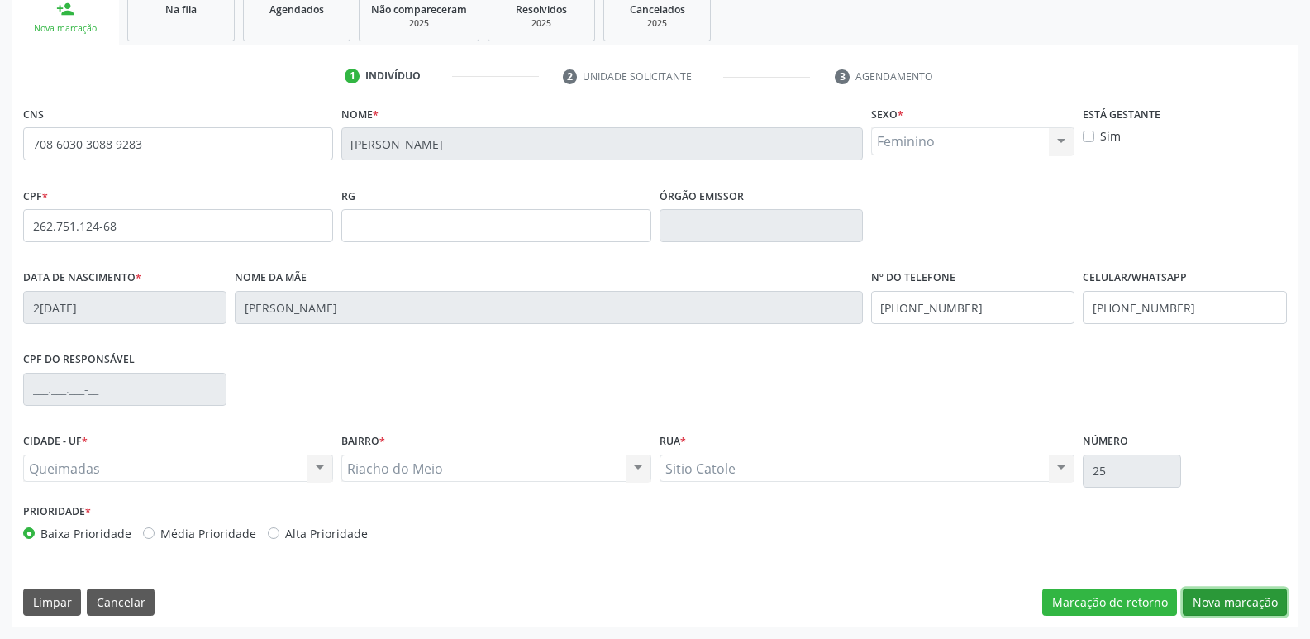
click at [1263, 593] on button "Nova marcação" at bounding box center [1234, 602] width 104 height 28
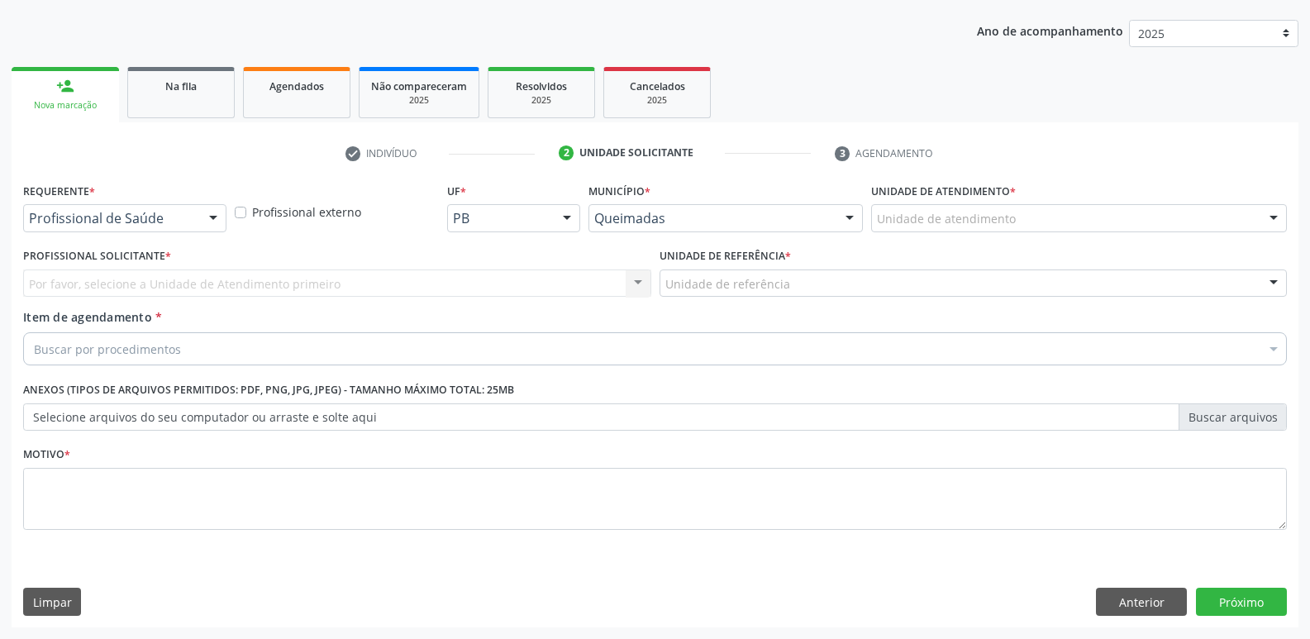
scroll to position [180, 0]
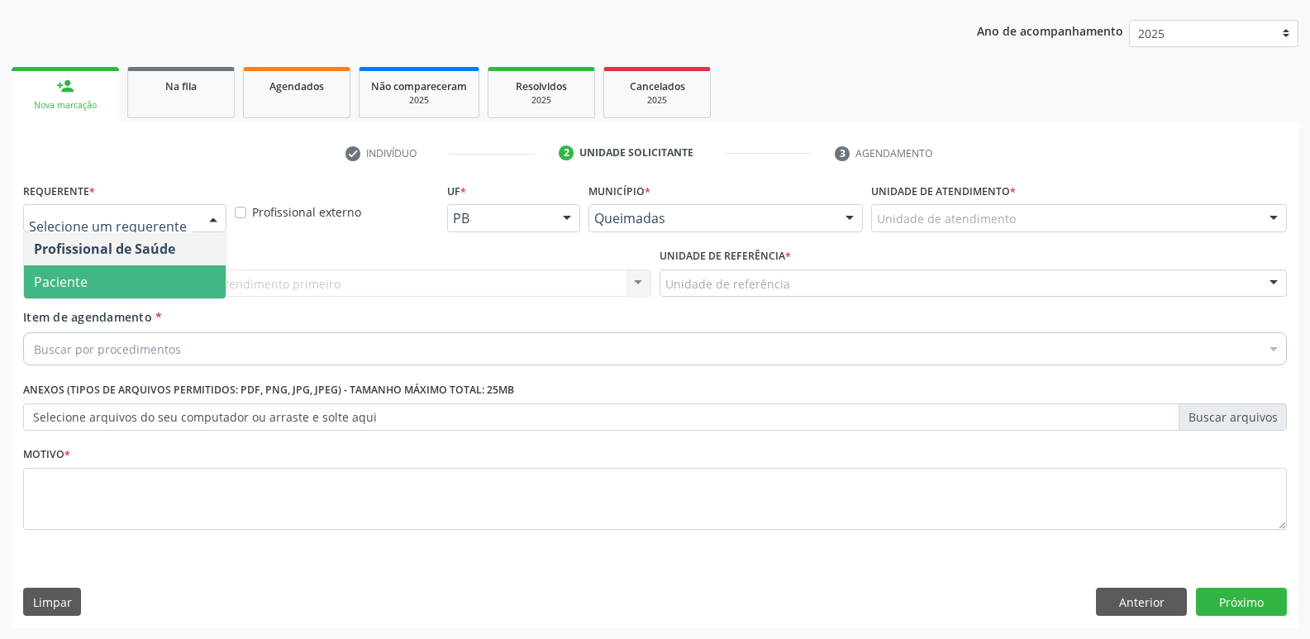
click at [95, 281] on span "Paciente" at bounding box center [125, 281] width 202 height 33
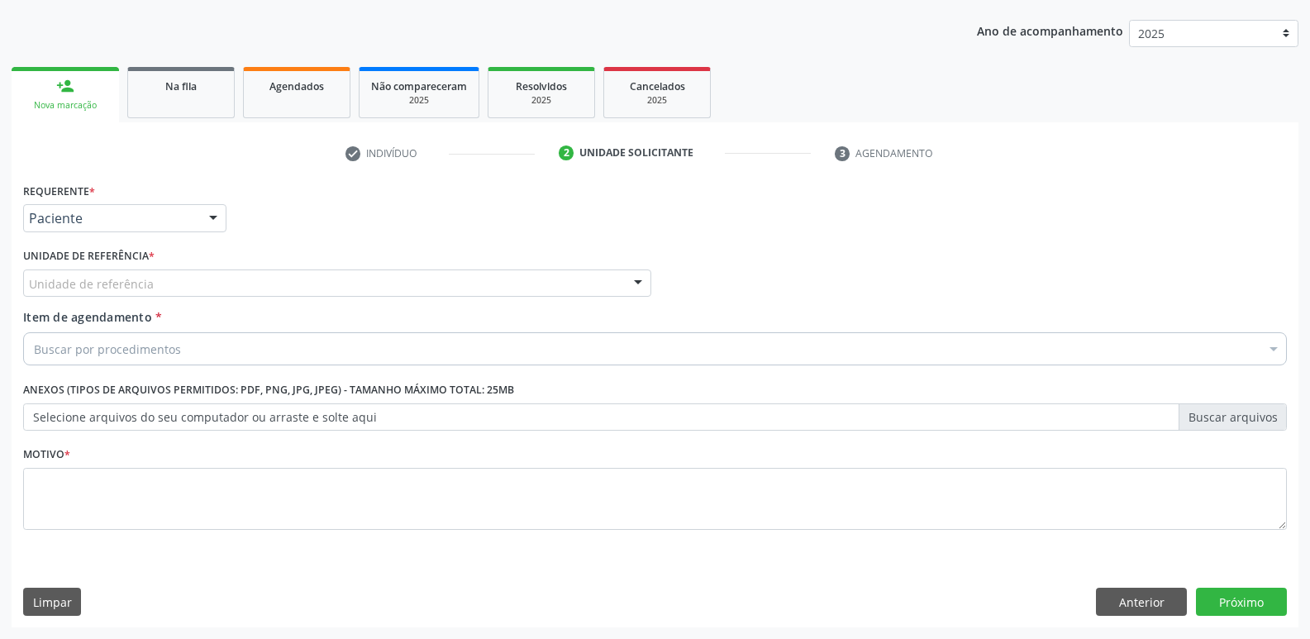
click at [157, 281] on div "Unidade de referência" at bounding box center [337, 283] width 628 height 28
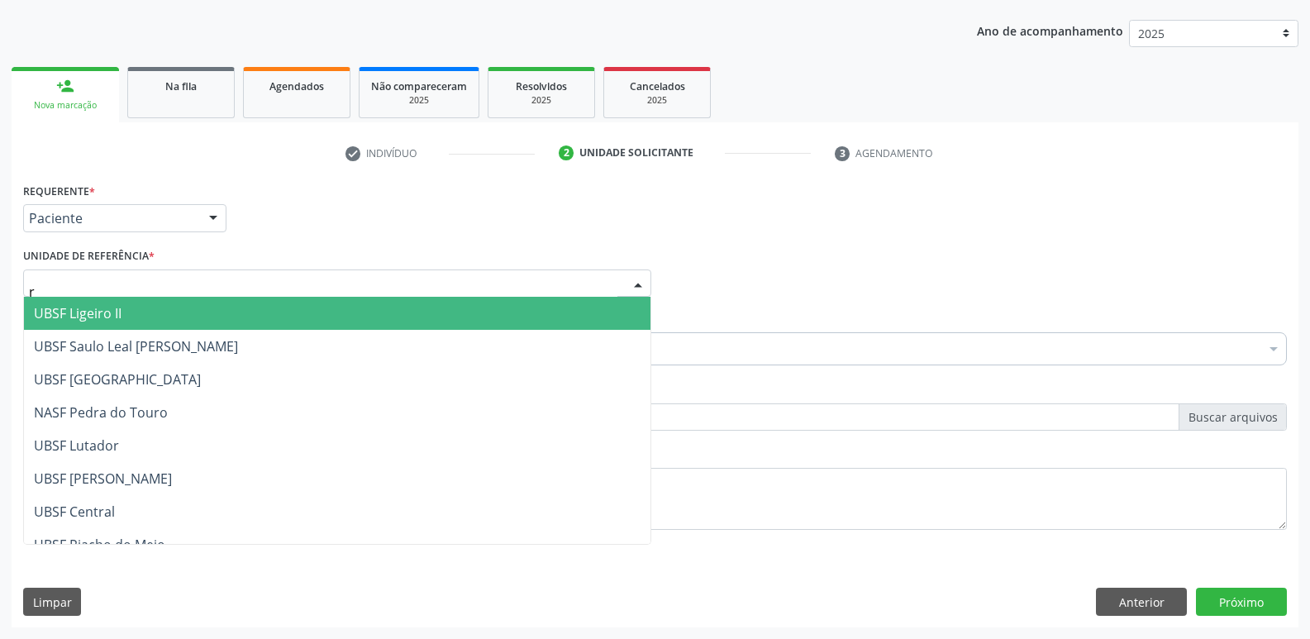
type input "ri"
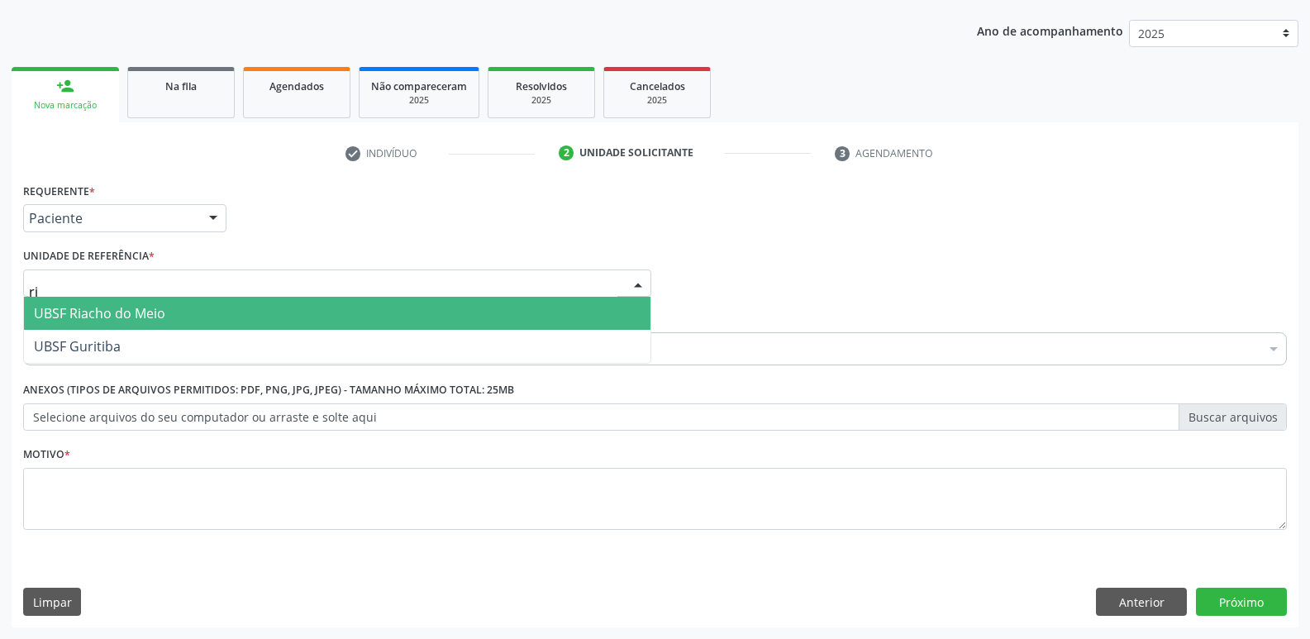
click at [123, 321] on span "UBSF Riacho do Meio" at bounding box center [99, 313] width 131 height 18
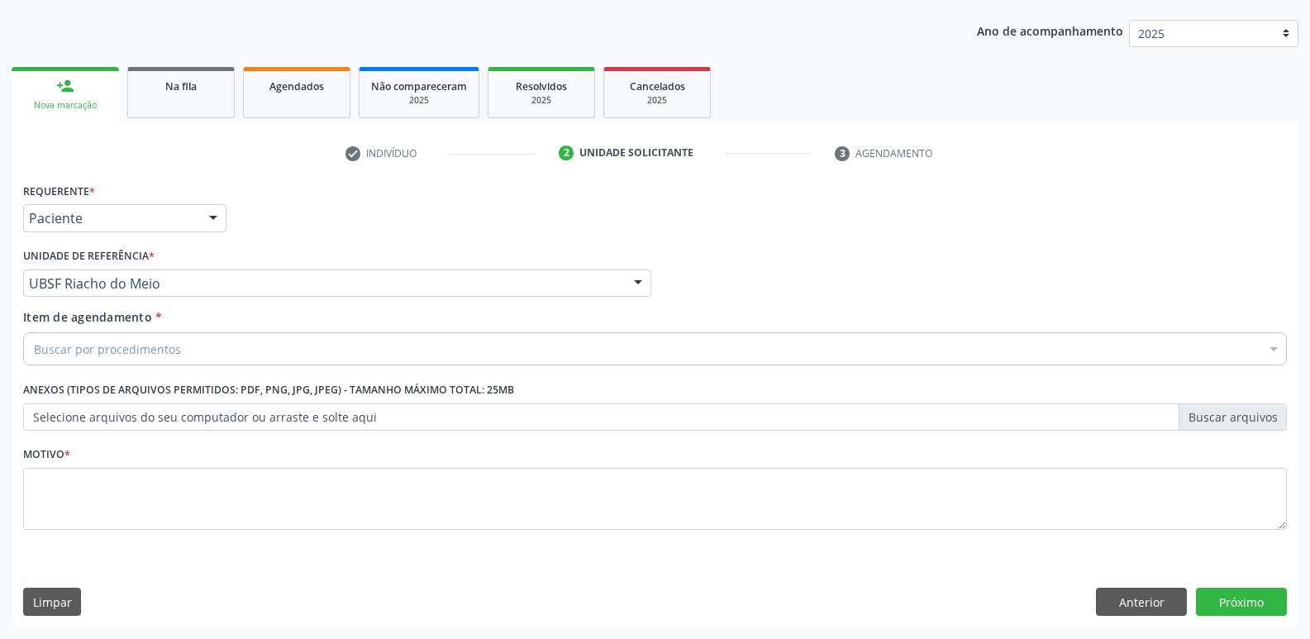
click at [125, 335] on div "Buscar por procedimentos" at bounding box center [654, 348] width 1263 height 33
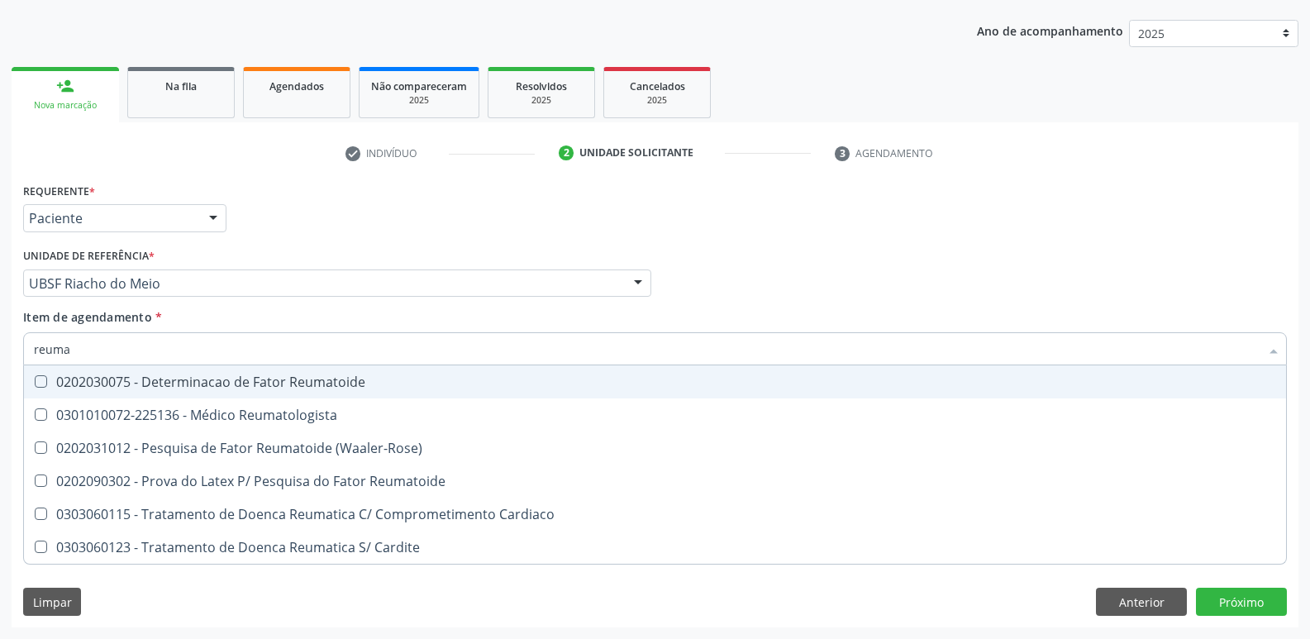
type input "reumat"
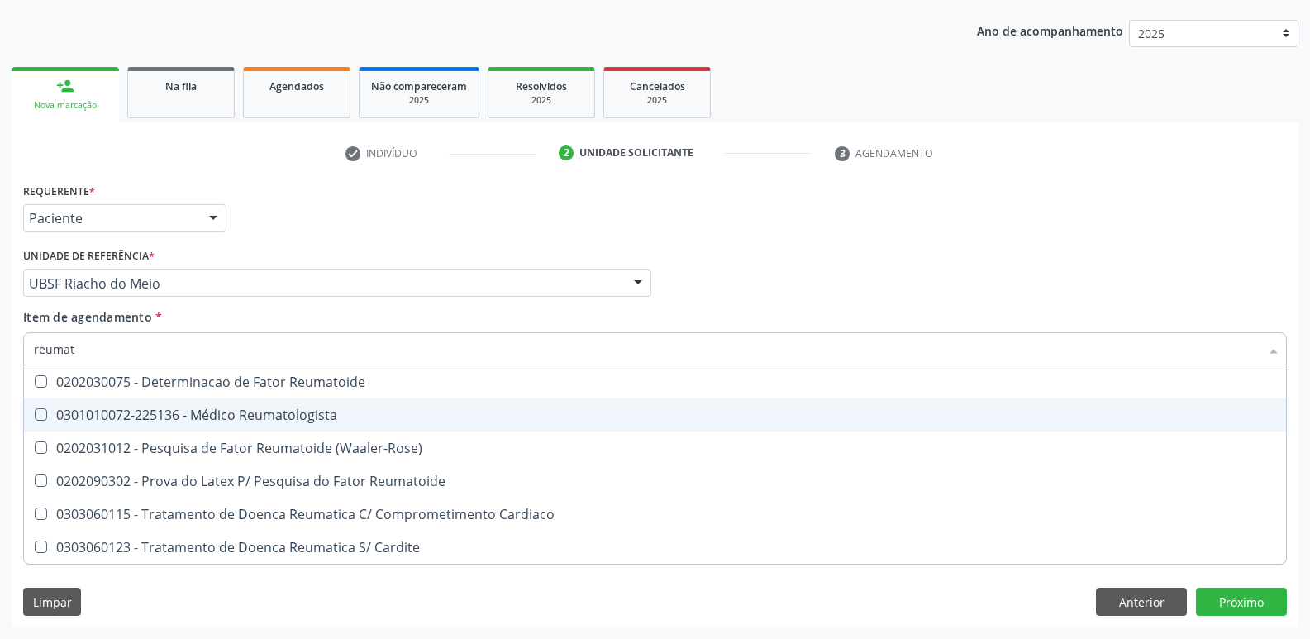
click at [188, 421] on div "0301010072-225136 - Médico Reumatologista" at bounding box center [655, 414] width 1242 height 13
checkbox Reumatologista "true"
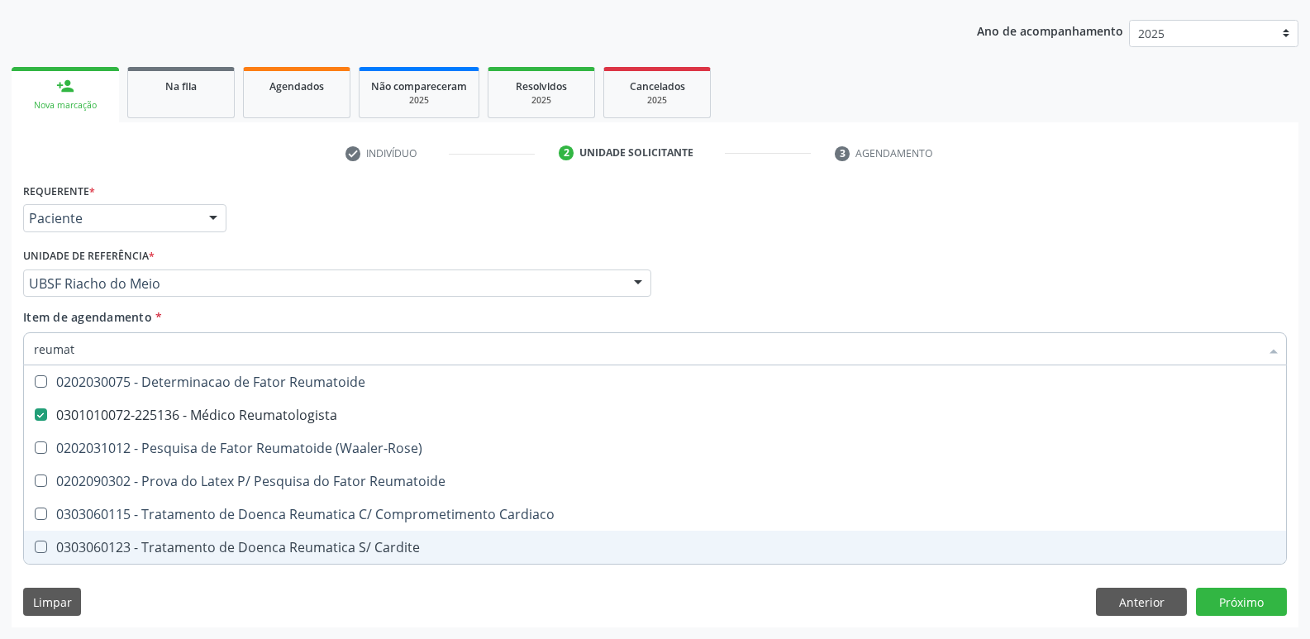
click at [162, 588] on div "Requerente * Paciente Profissional de Saúde Paciente Nenhum resultado encontrad…" at bounding box center [655, 402] width 1287 height 449
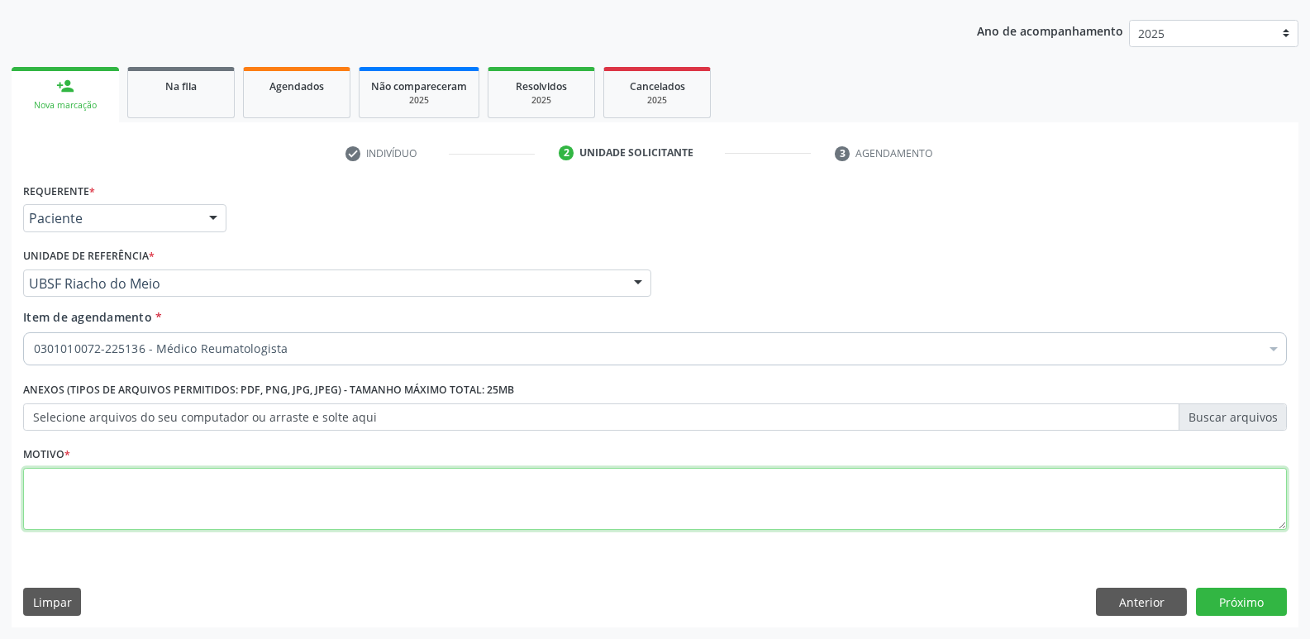
drag, startPoint x: 195, startPoint y: 516, endPoint x: 159, endPoint y: 510, distance: 36.1
click at [189, 516] on textarea at bounding box center [654, 499] width 1263 height 63
type textarea "retorno"
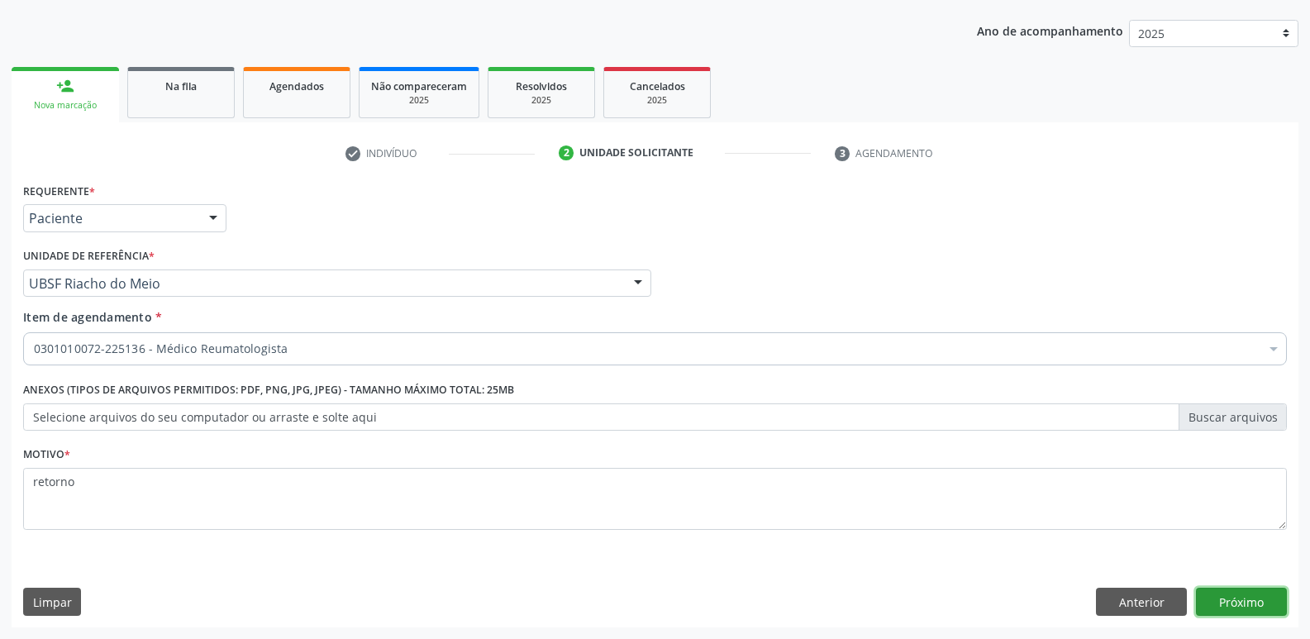
click at [1256, 602] on button "Próximo" at bounding box center [1241, 601] width 91 height 28
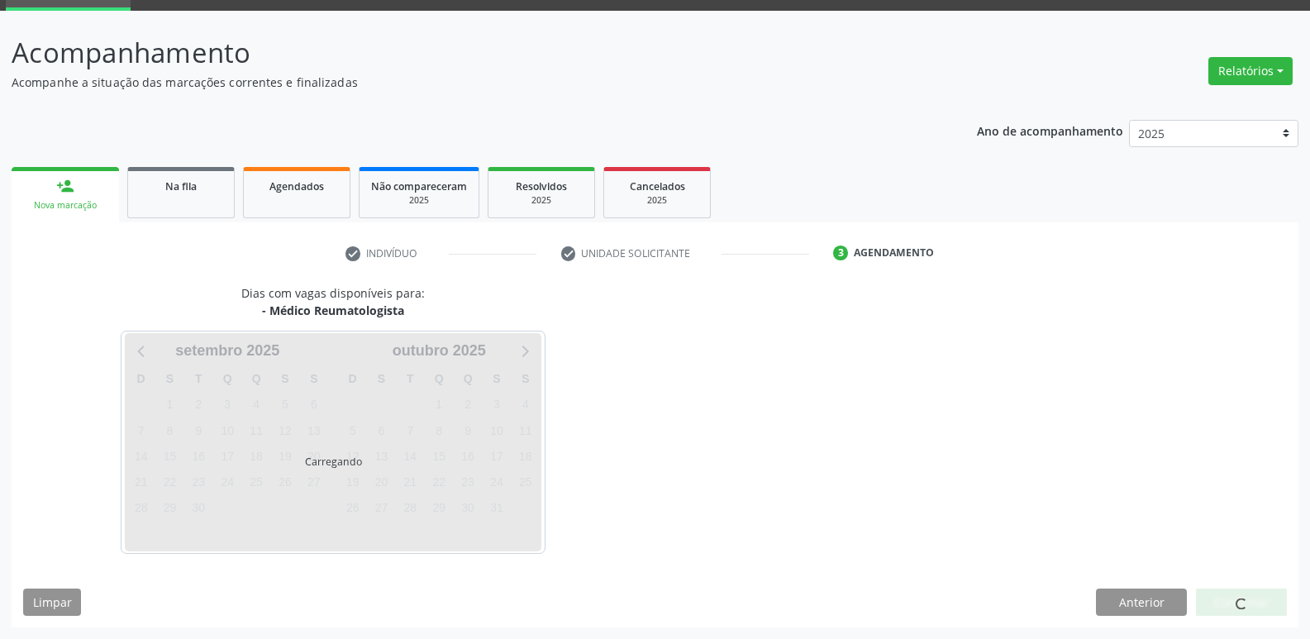
scroll to position [80, 0]
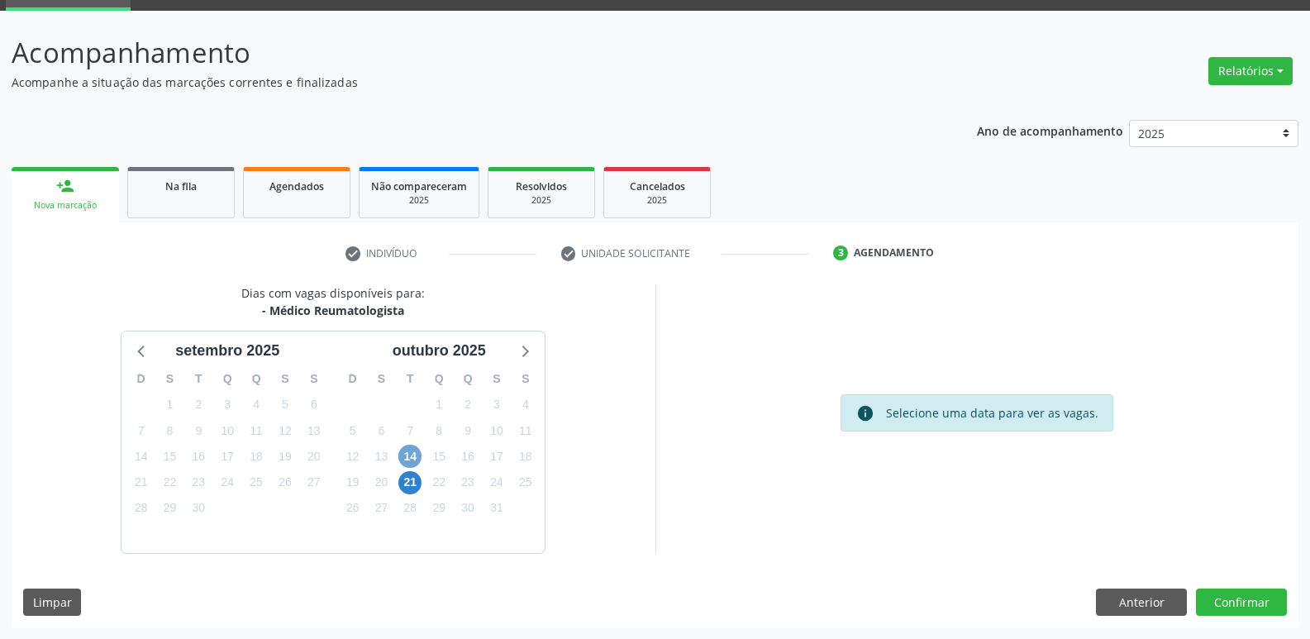
click at [399, 455] on span "14" at bounding box center [409, 456] width 23 height 23
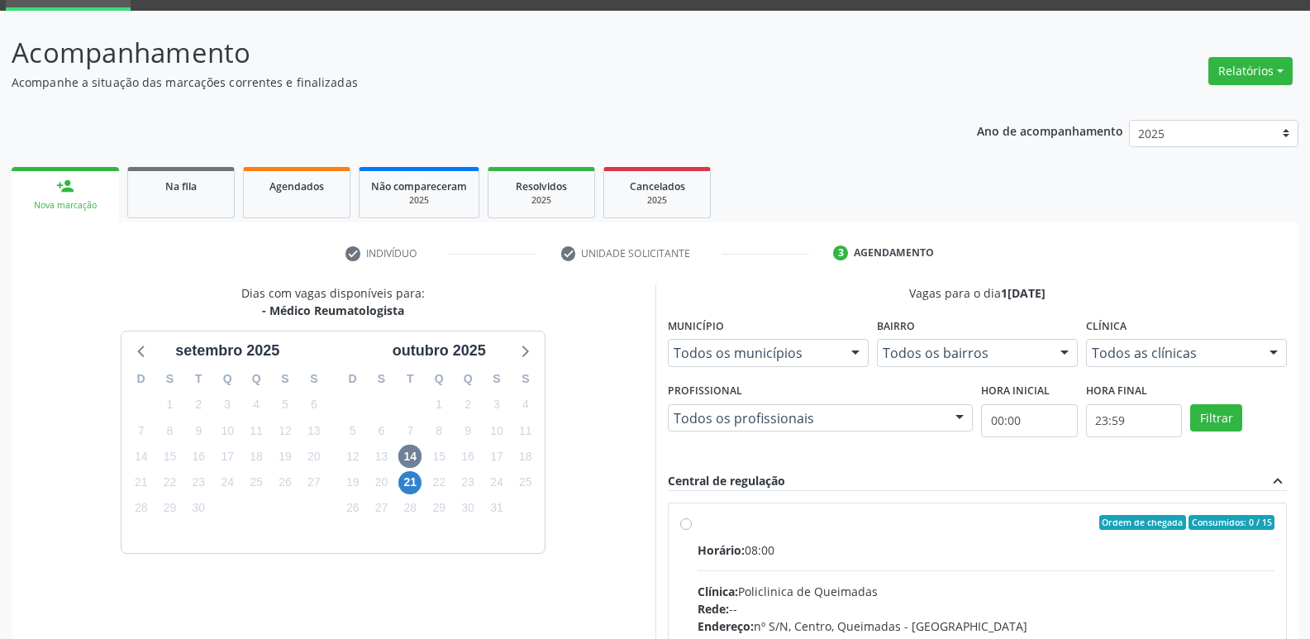
drag, startPoint x: 982, startPoint y: 546, endPoint x: 1100, endPoint y: 446, distance: 154.2
click at [1005, 543] on div "Horário: 08:00" at bounding box center [986, 549] width 578 height 17
click at [692, 530] on input "Ordem de chegada Consumidos: 0 / 15 Horário: 08:00 Clínica: Policlinica de Quei…" at bounding box center [686, 522] width 12 height 15
radio input "true"
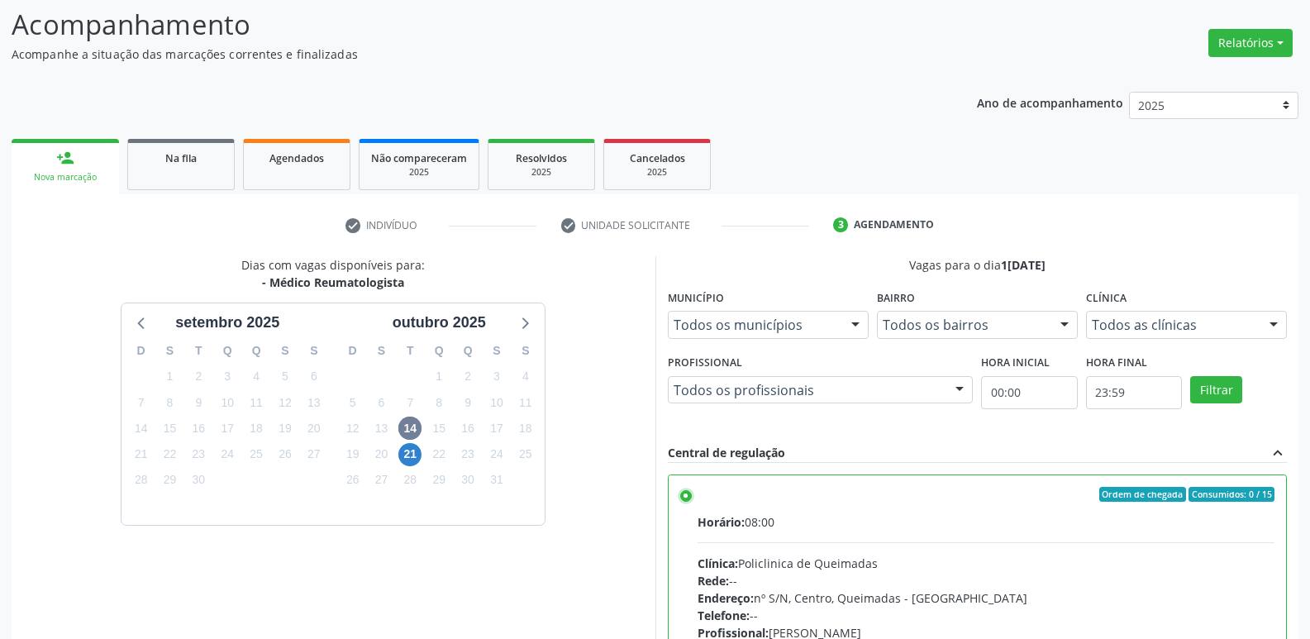
scroll to position [349, 0]
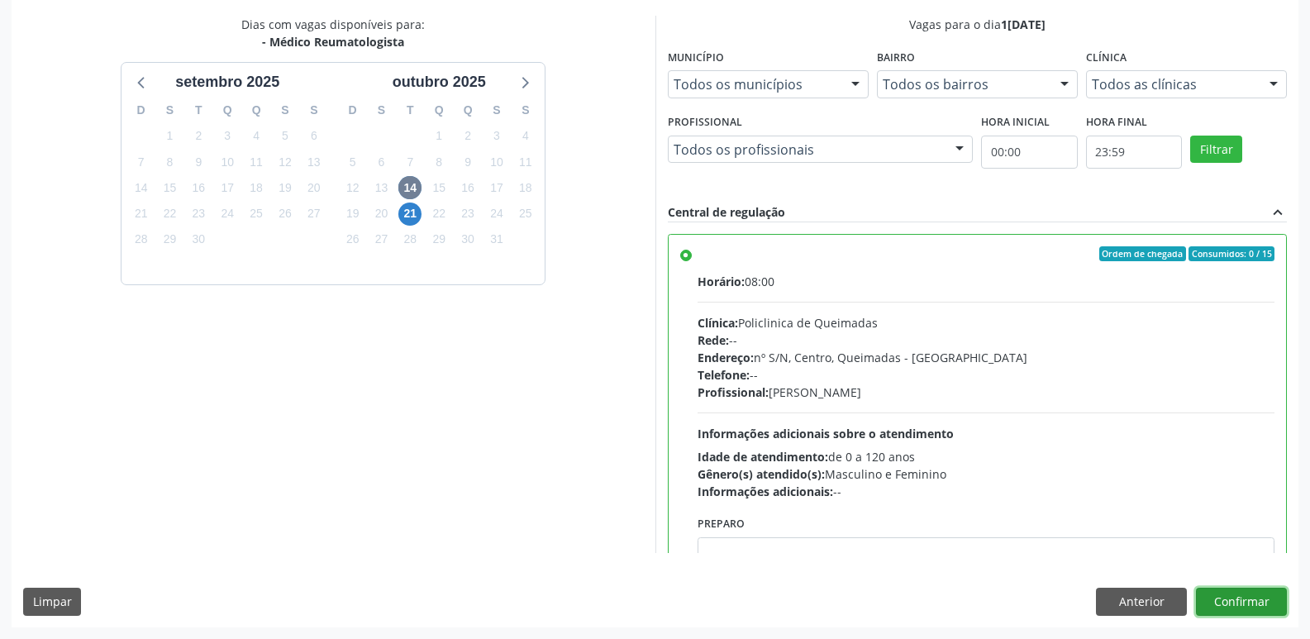
click at [1241, 595] on button "Confirmar" at bounding box center [1241, 601] width 91 height 28
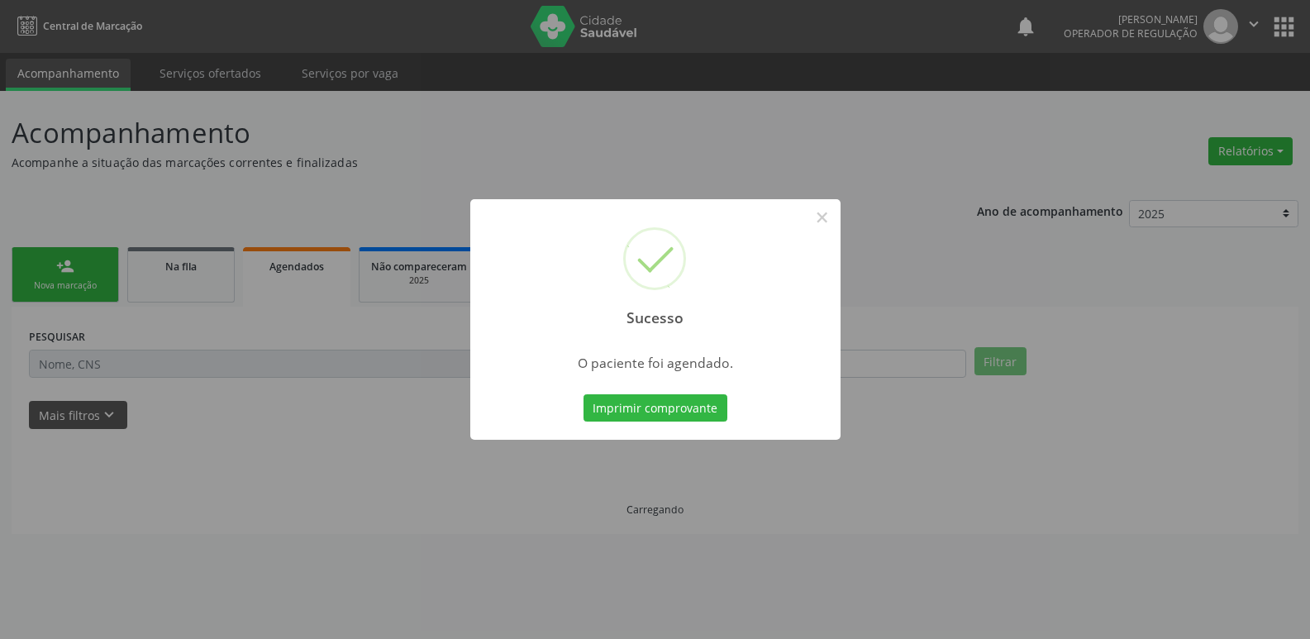
scroll to position [0, 0]
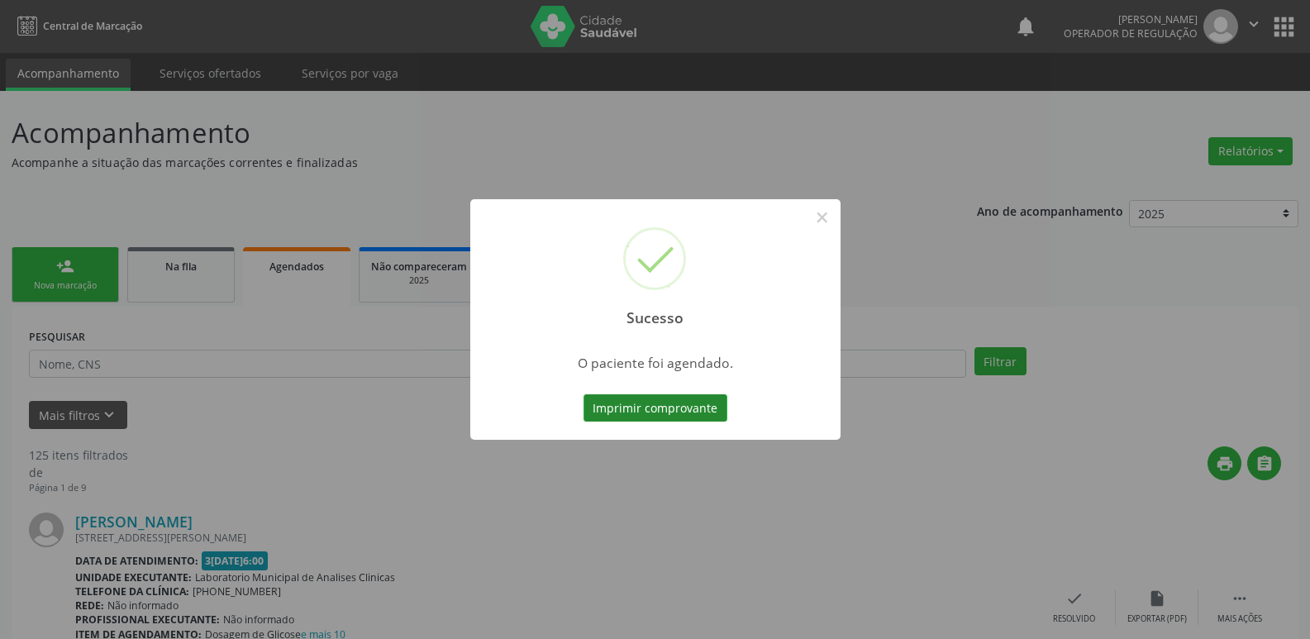
click at [678, 410] on button "Imprimir comprovante" at bounding box center [655, 408] width 144 height 28
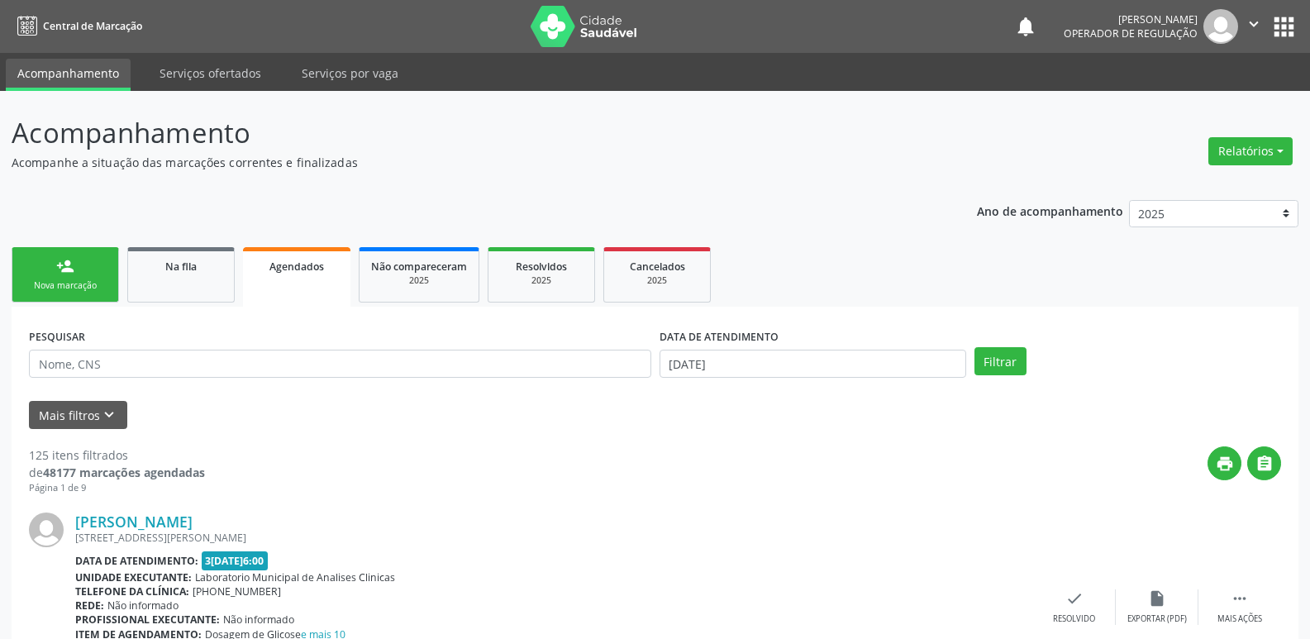
click at [92, 278] on link "person_add Nova marcação" at bounding box center [65, 274] width 107 height 55
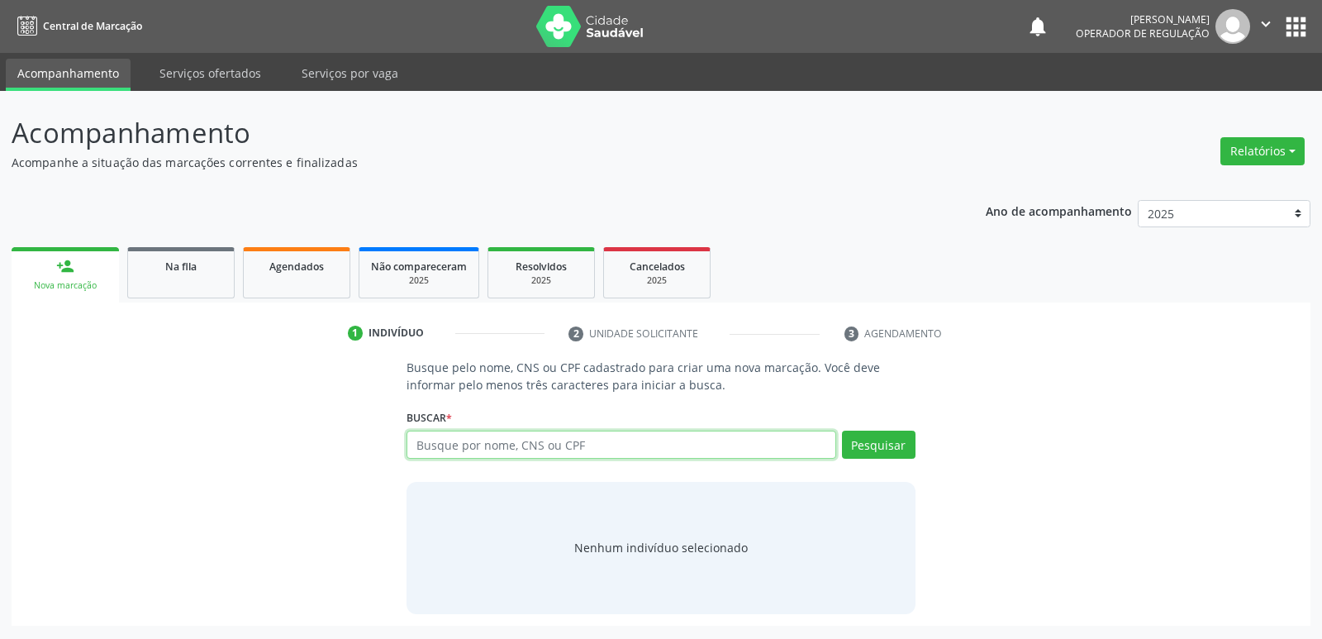
click at [684, 434] on input "text" at bounding box center [621, 445] width 429 height 28
type input "708606043558283"
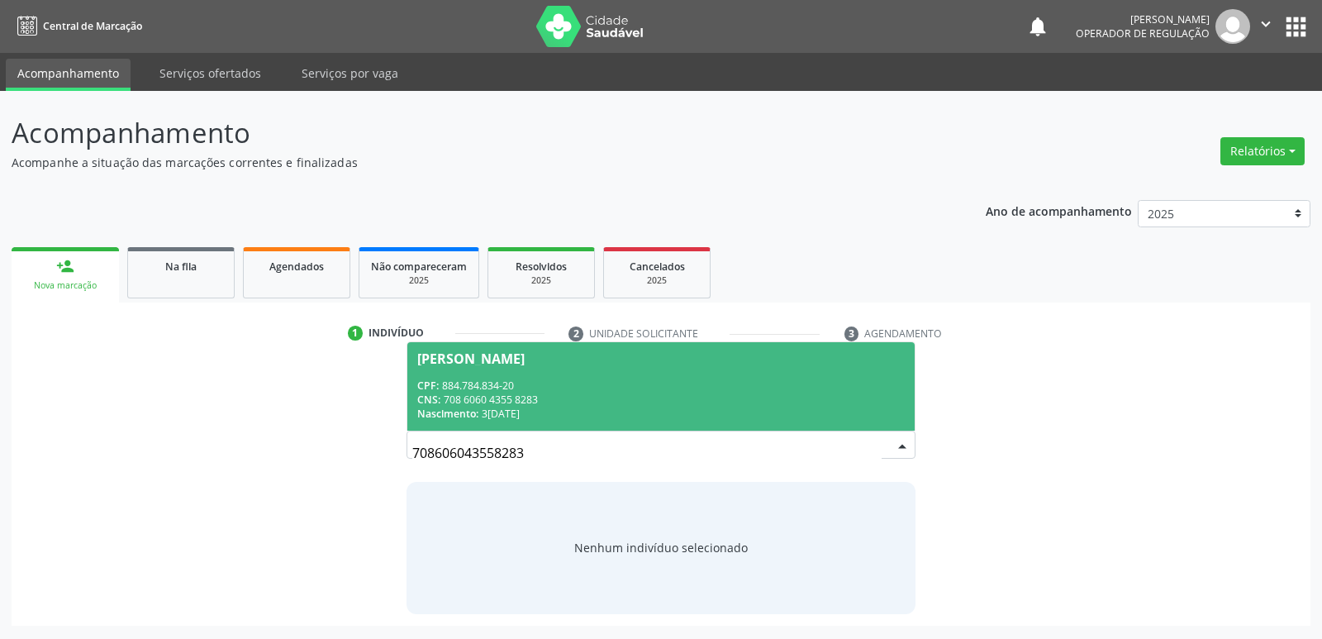
click at [449, 374] on span "[PERSON_NAME] CPF: 884.784.834-20 CNS: 708 6060 4355 8283 Nascimento: 3[DATE]" at bounding box center [660, 386] width 507 height 88
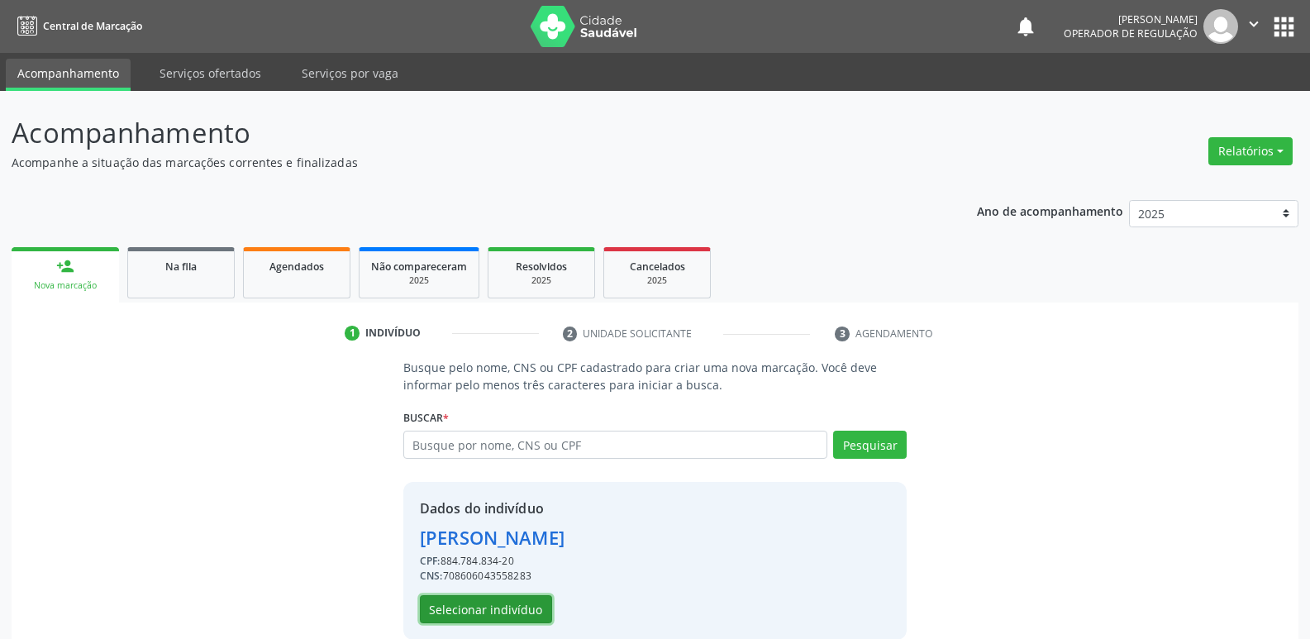
click at [484, 605] on button "Selecionar indivíduo" at bounding box center [486, 609] width 132 height 28
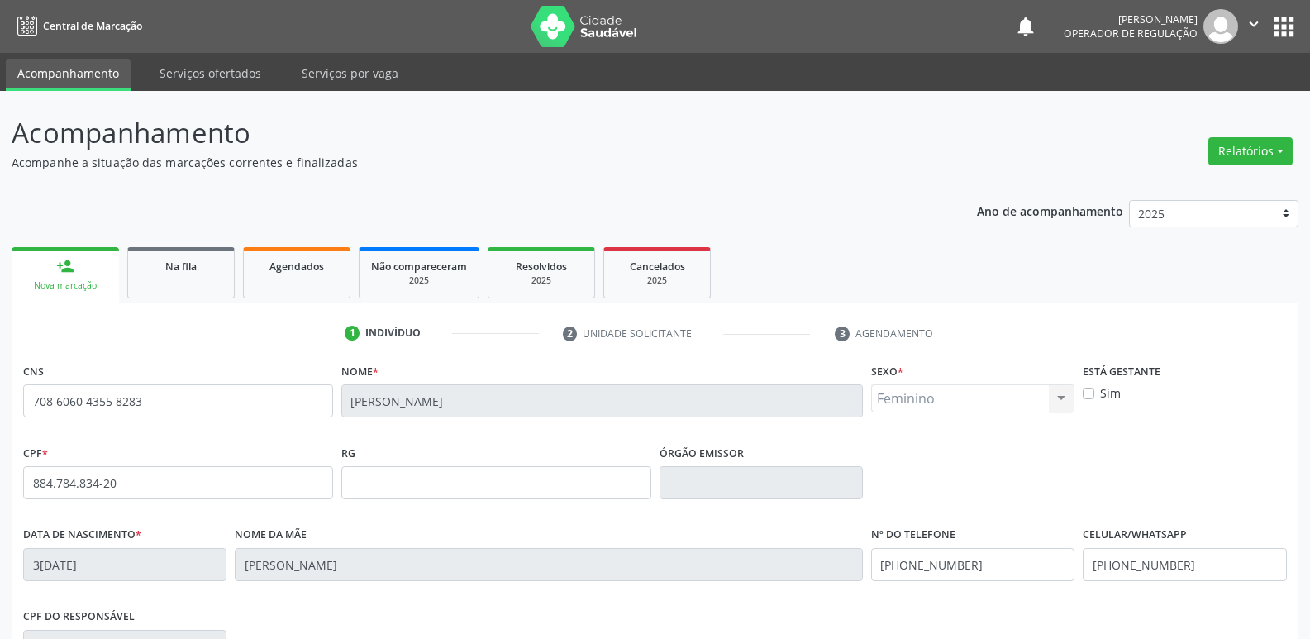
scroll to position [257, 0]
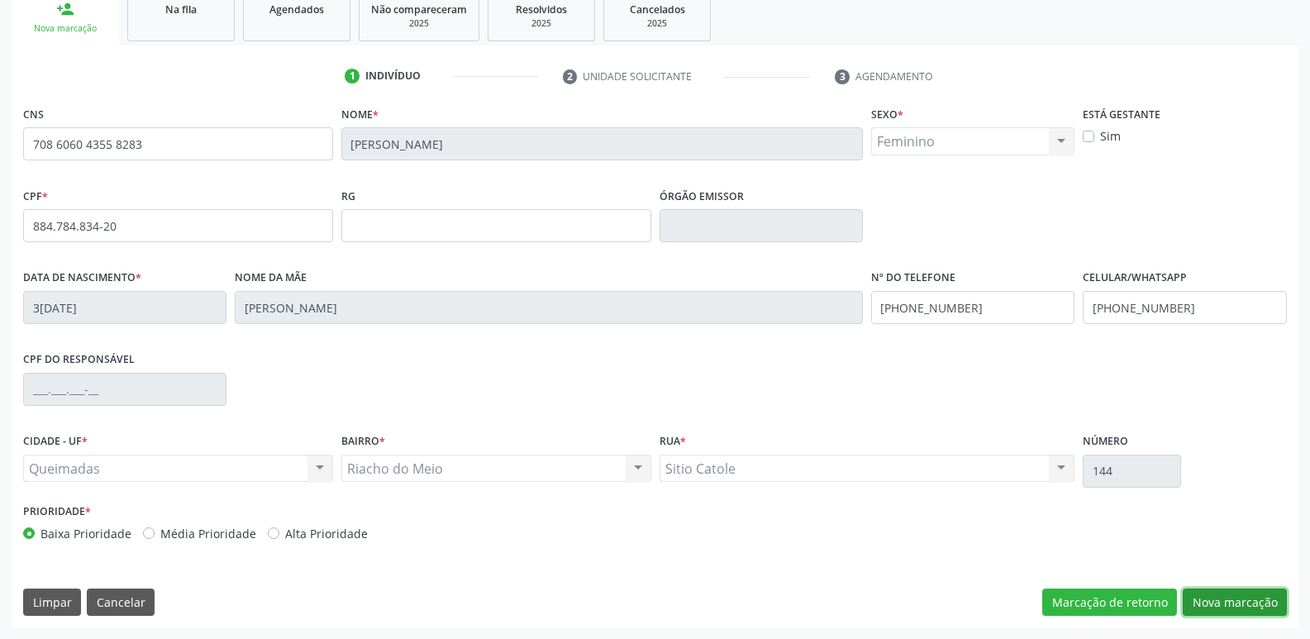
click at [1209, 595] on button "Nova marcação" at bounding box center [1234, 602] width 104 height 28
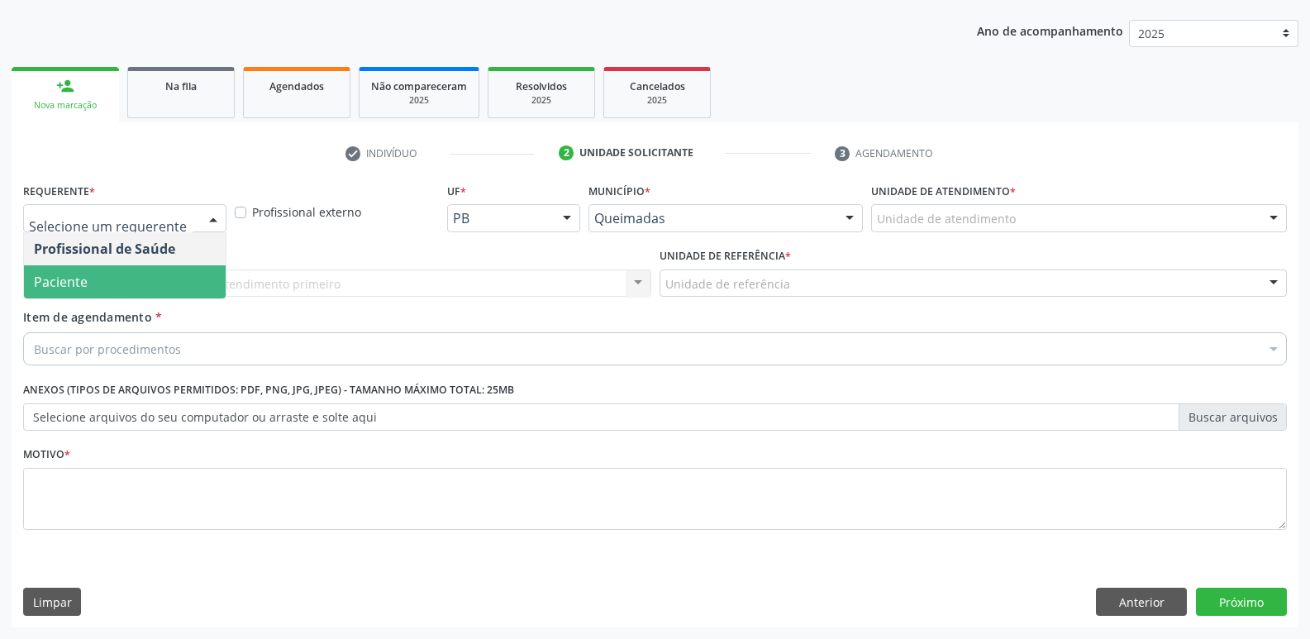
drag, startPoint x: 155, startPoint y: 277, endPoint x: 191, endPoint y: 272, distance: 36.7
click at [157, 277] on span "Paciente" at bounding box center [125, 281] width 202 height 33
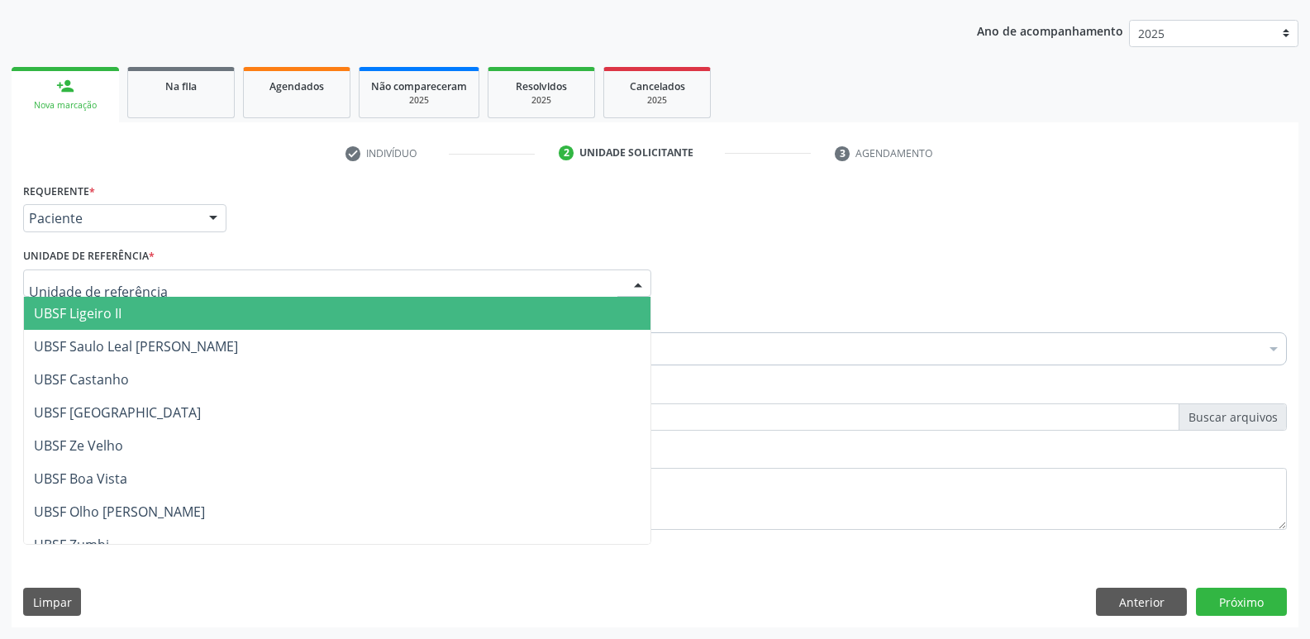
click at [201, 280] on div at bounding box center [337, 283] width 628 height 28
type input "t"
type input "ri"
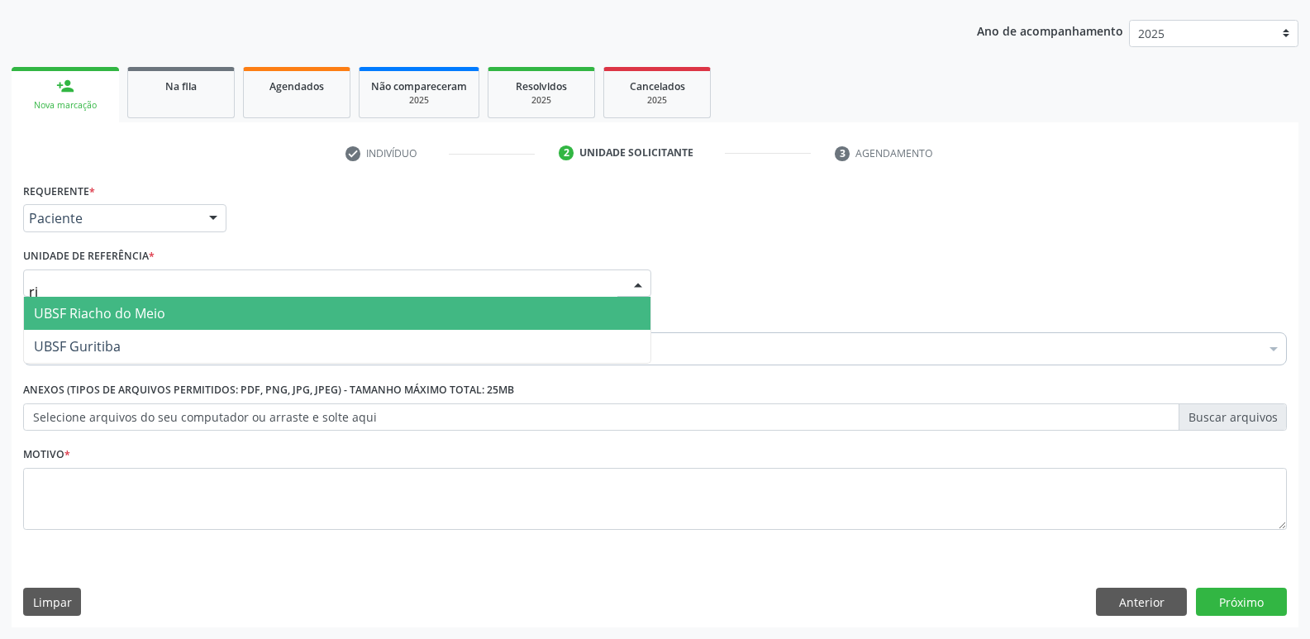
drag, startPoint x: 127, startPoint y: 306, endPoint x: 121, endPoint y: 333, distance: 27.9
click at [127, 305] on span "UBSF Riacho do Meio" at bounding box center [99, 313] width 131 height 18
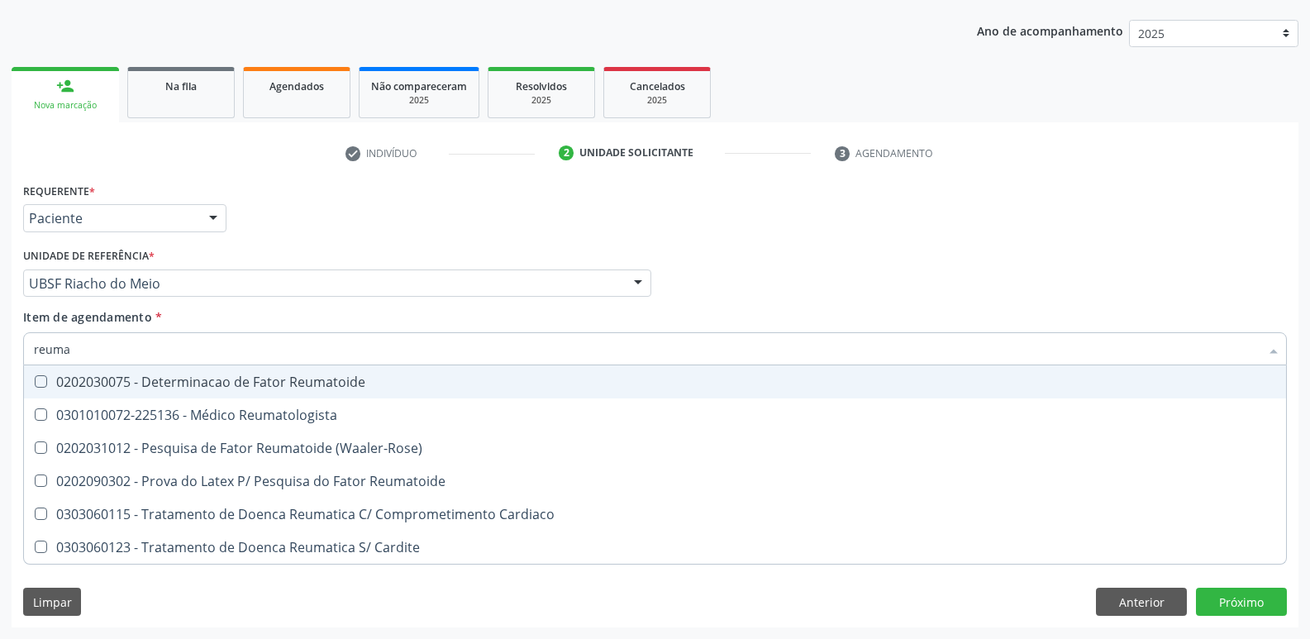
type input "reumat"
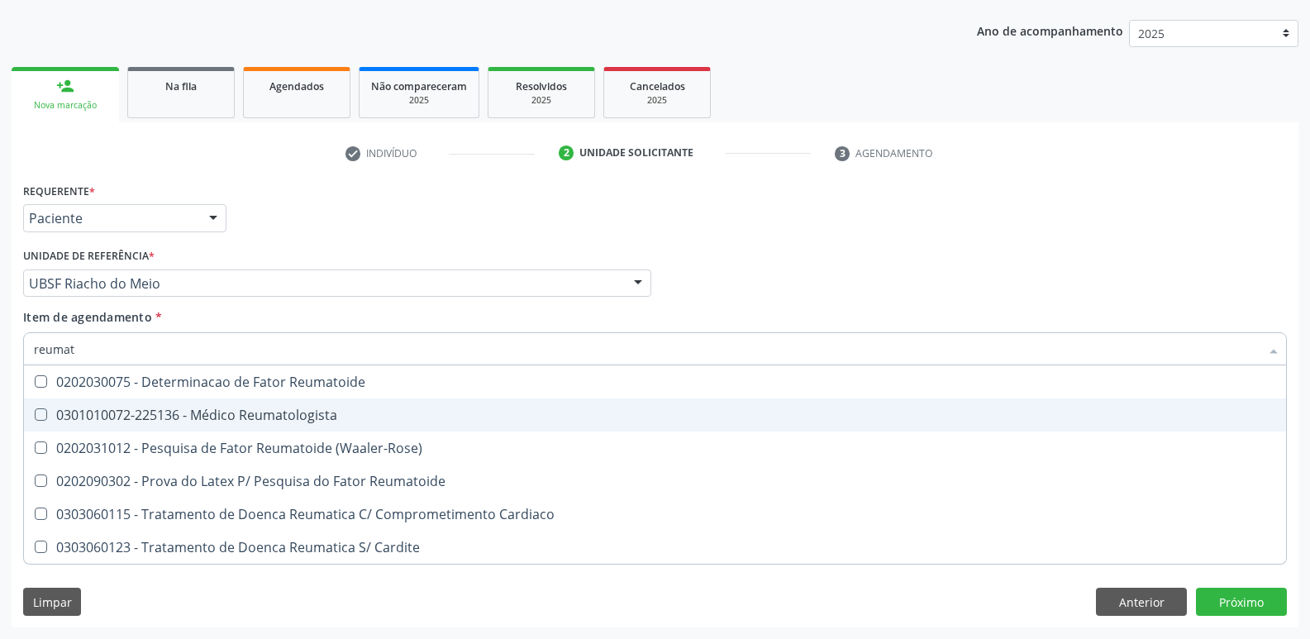
click at [149, 400] on span "0301010072-225136 - Médico Reumatologista" at bounding box center [655, 414] width 1262 height 33
checkbox Reumatologista "true"
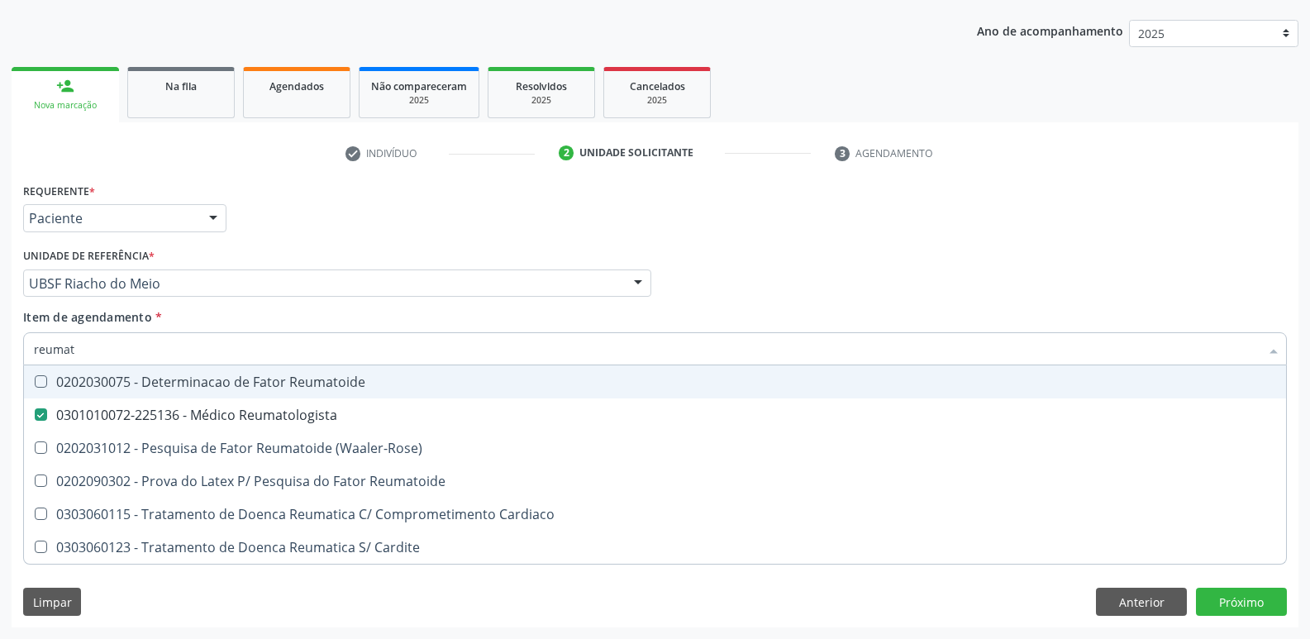
drag, startPoint x: 274, startPoint y: 236, endPoint x: 196, endPoint y: 446, distance: 223.8
click at [274, 243] on div "Requerente * Paciente Profissional de Saúde Paciente Nenhum resultado encontrad…" at bounding box center [654, 365] width 1263 height 374
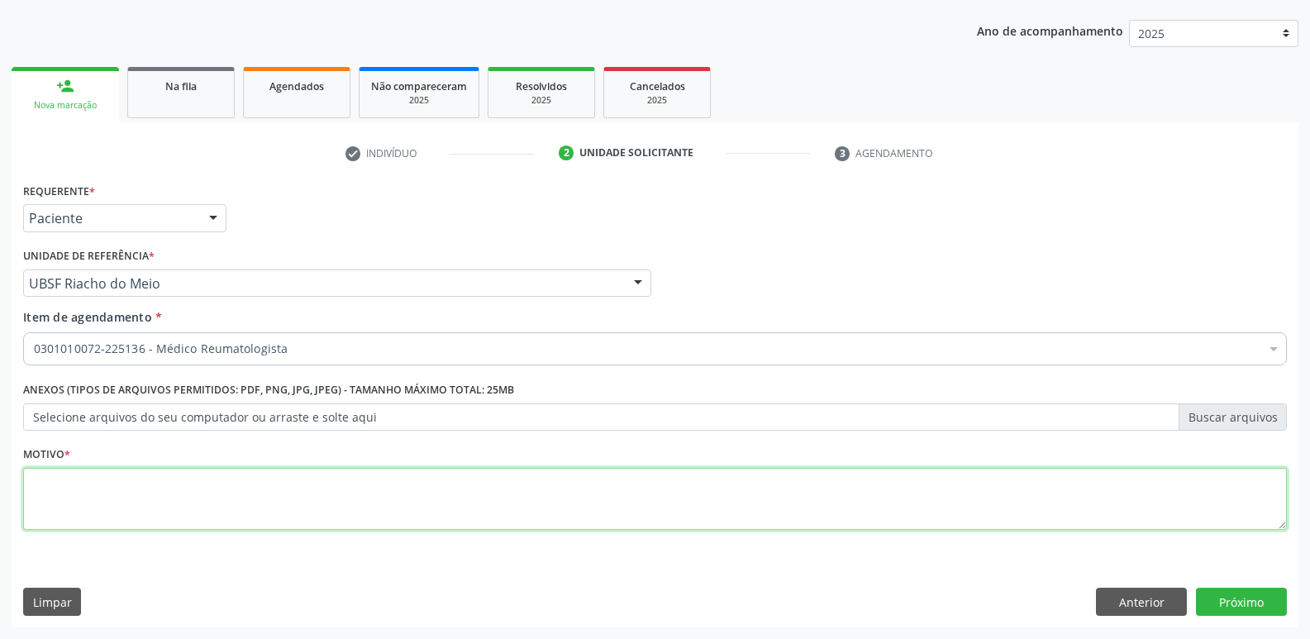
click at [186, 475] on textarea at bounding box center [654, 499] width 1263 height 63
paste textarea "avaliação"
type textarea "avaliação"
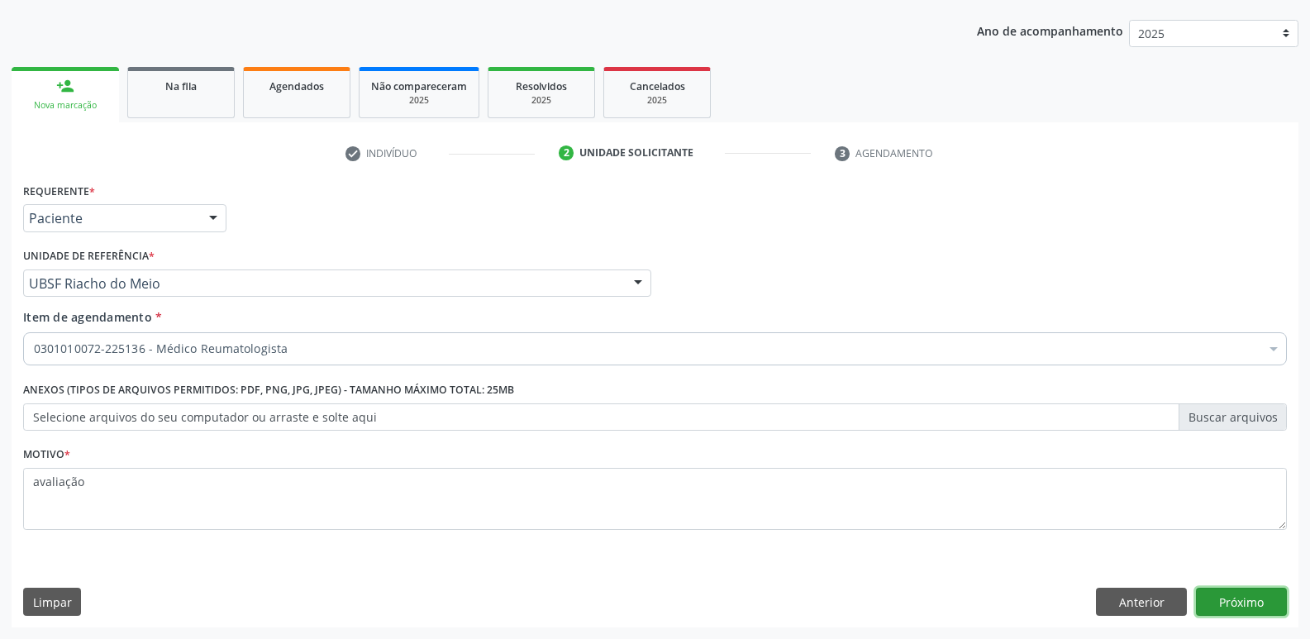
click at [1259, 600] on button "Próximo" at bounding box center [1241, 601] width 91 height 28
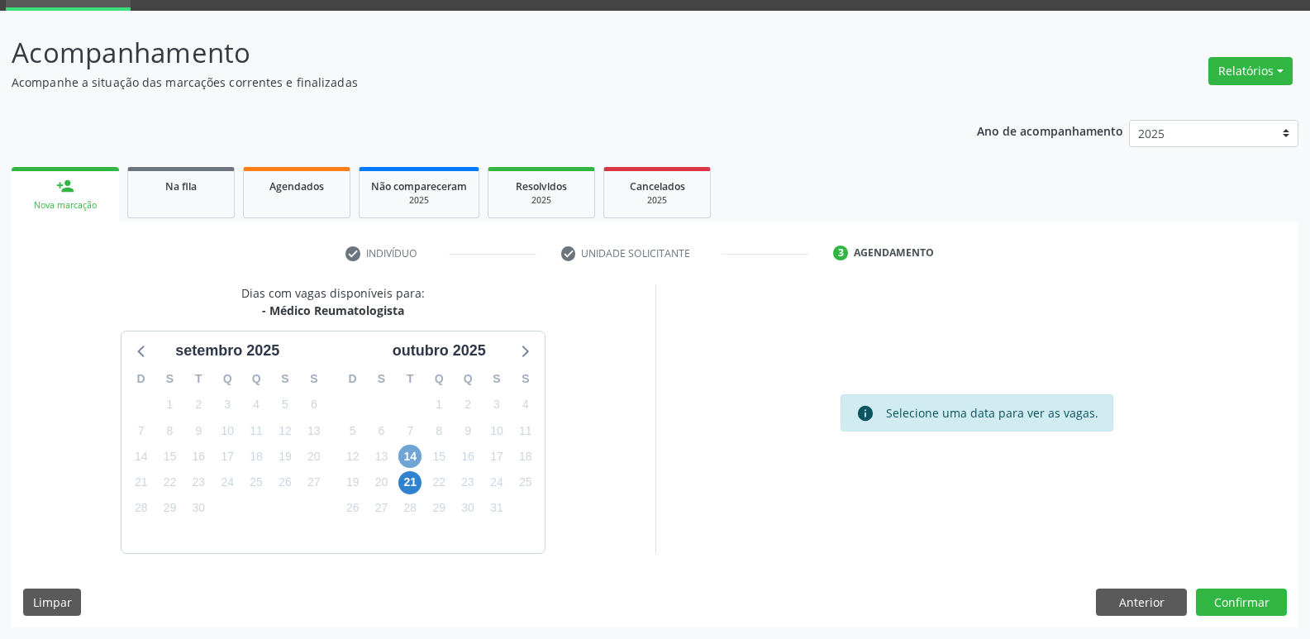
drag, startPoint x: 412, startPoint y: 456, endPoint x: 421, endPoint y: 459, distance: 9.4
click at [414, 456] on span "14" at bounding box center [409, 456] width 23 height 23
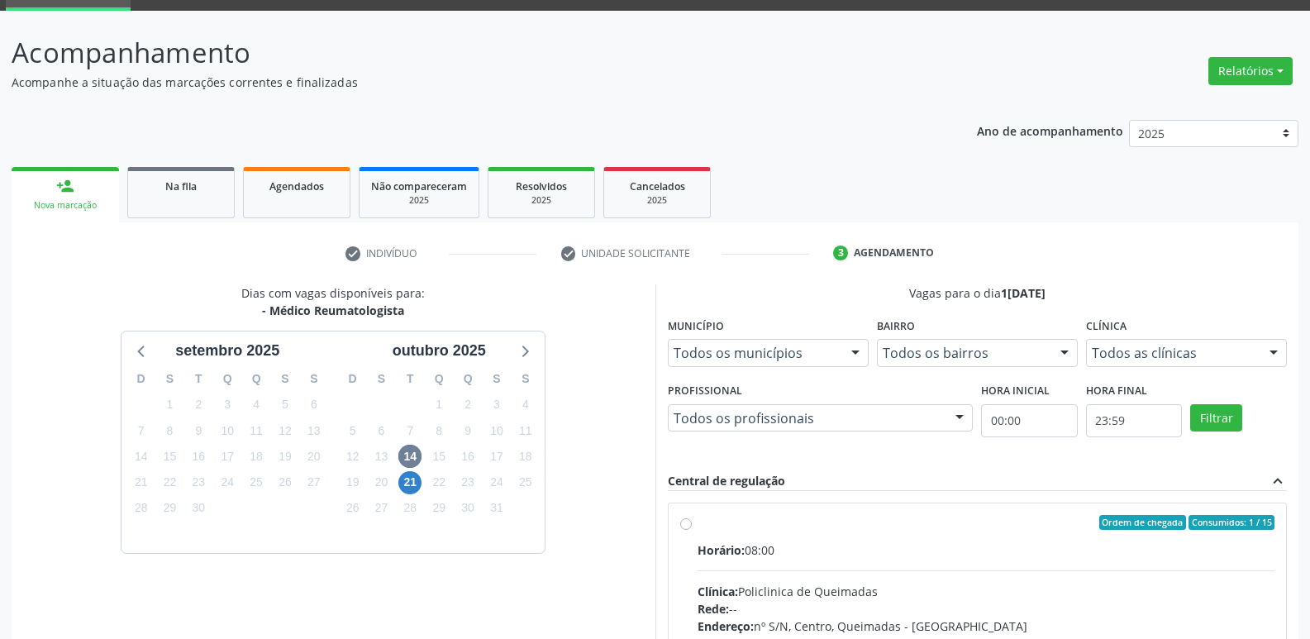
drag, startPoint x: 1073, startPoint y: 571, endPoint x: 1099, endPoint y: 549, distance: 34.6
radio input "true"
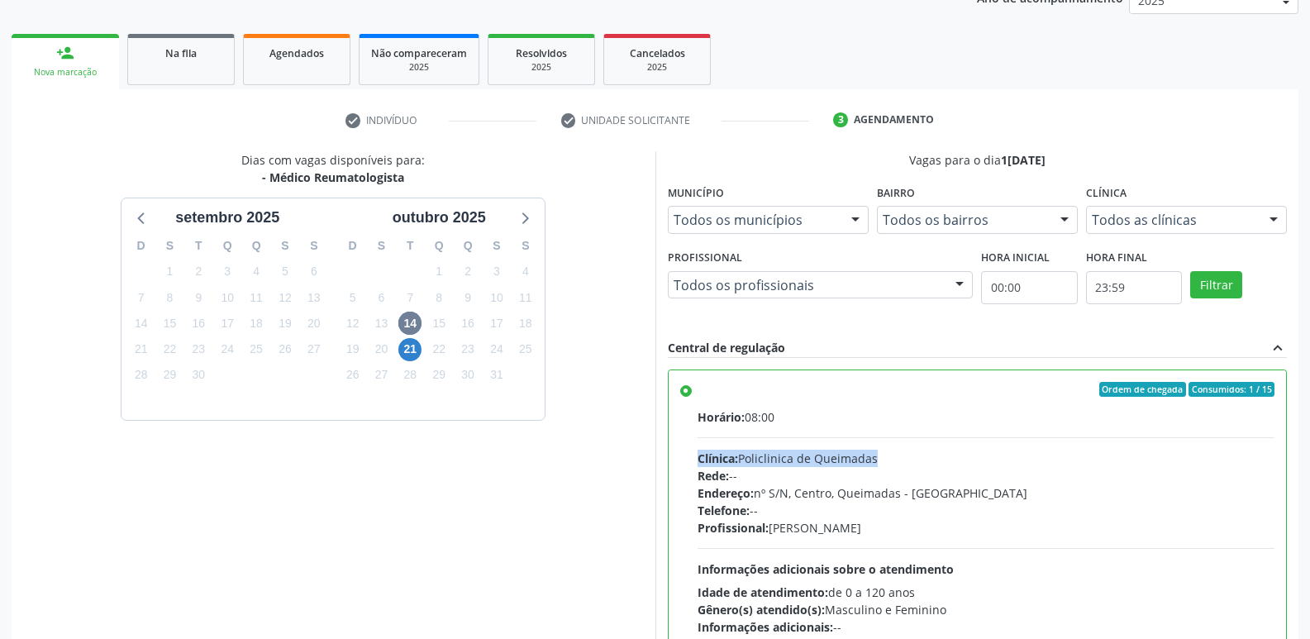
scroll to position [349, 0]
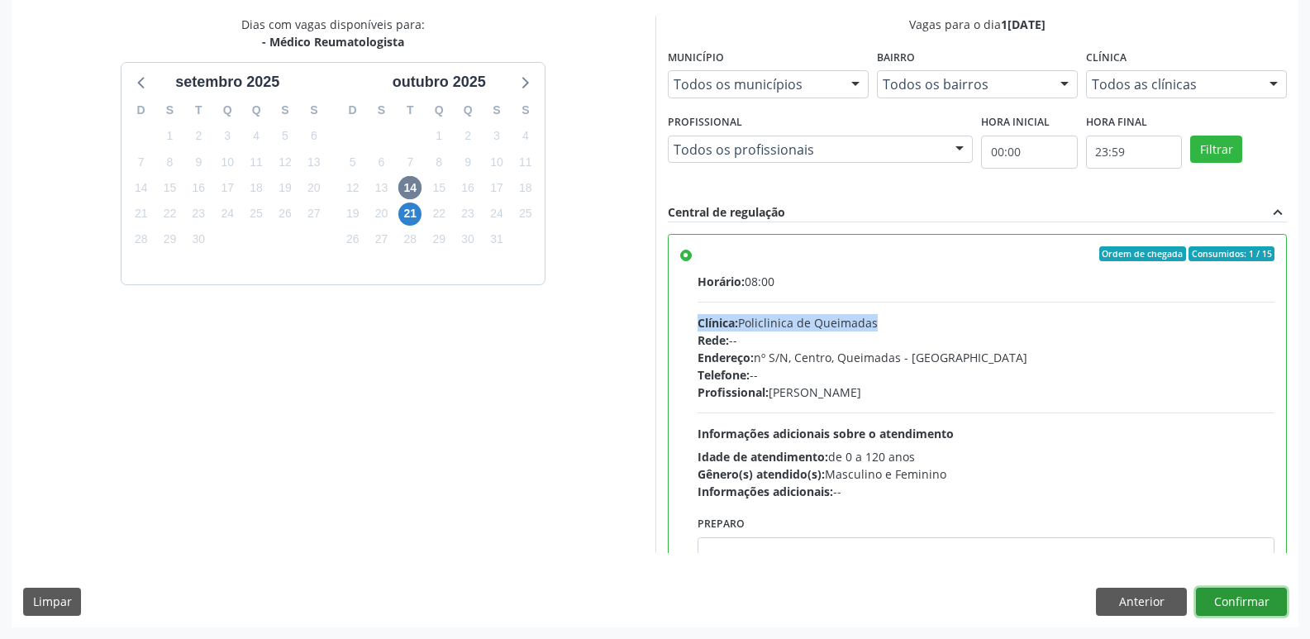
click at [1251, 604] on button "Confirmar" at bounding box center [1241, 601] width 91 height 28
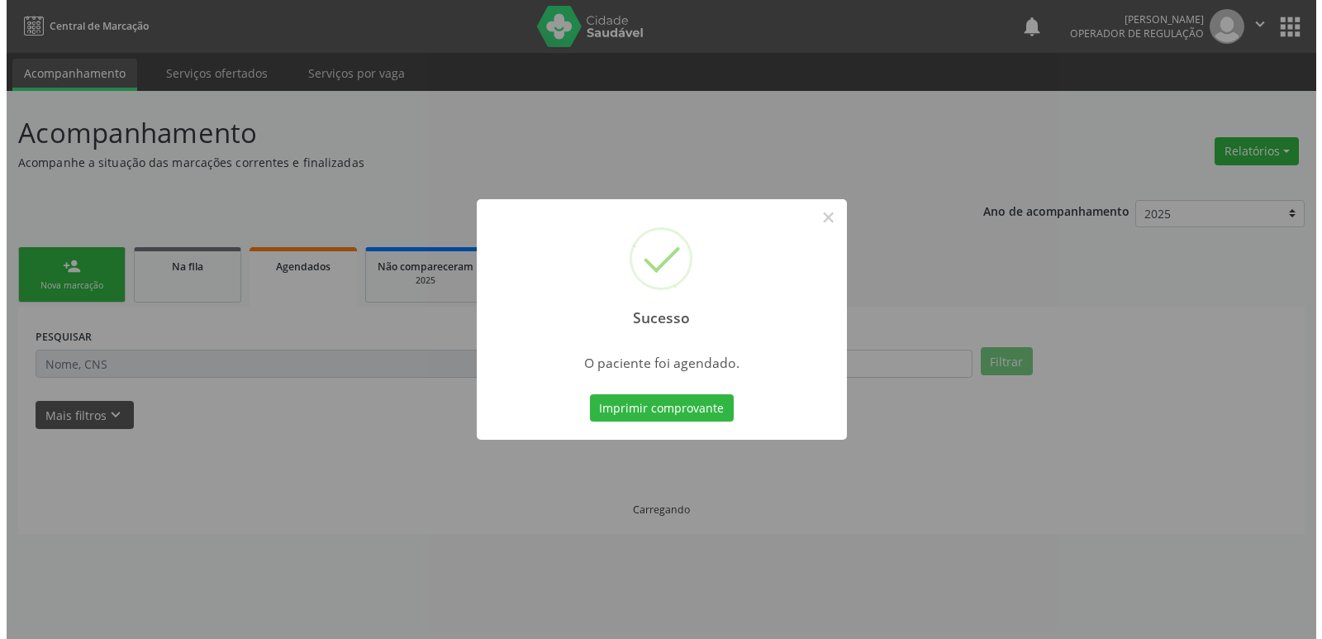
scroll to position [0, 0]
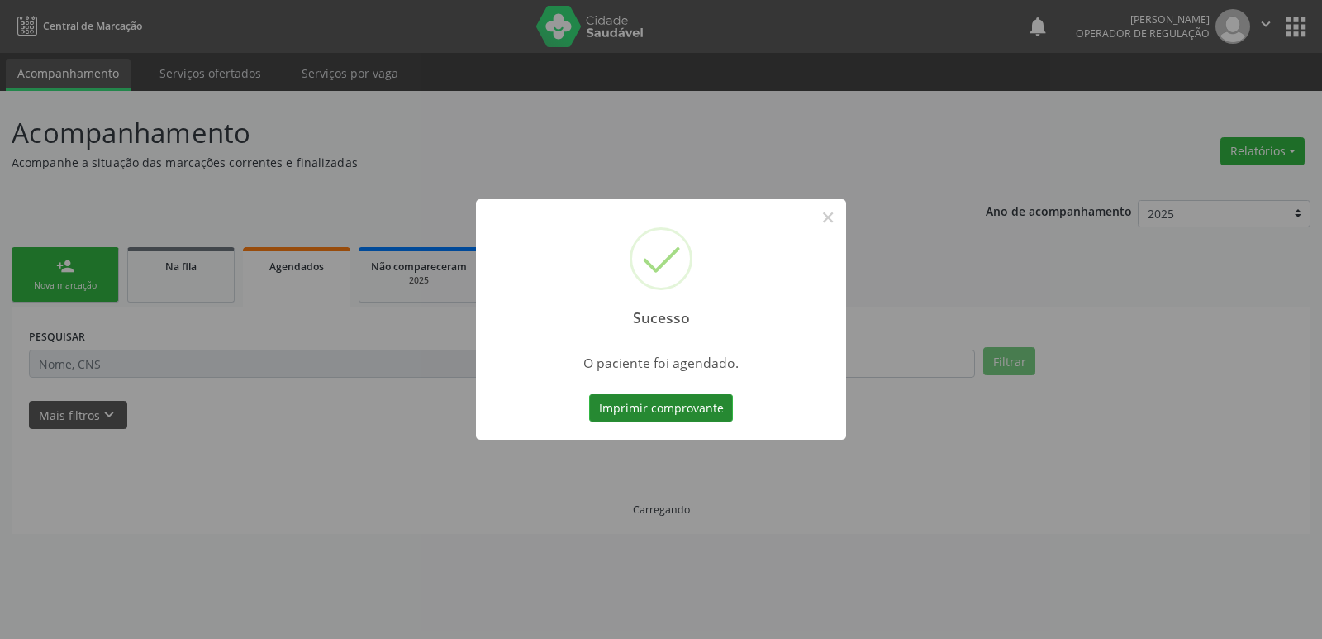
click at [671, 412] on button "Imprimir comprovante" at bounding box center [661, 408] width 144 height 28
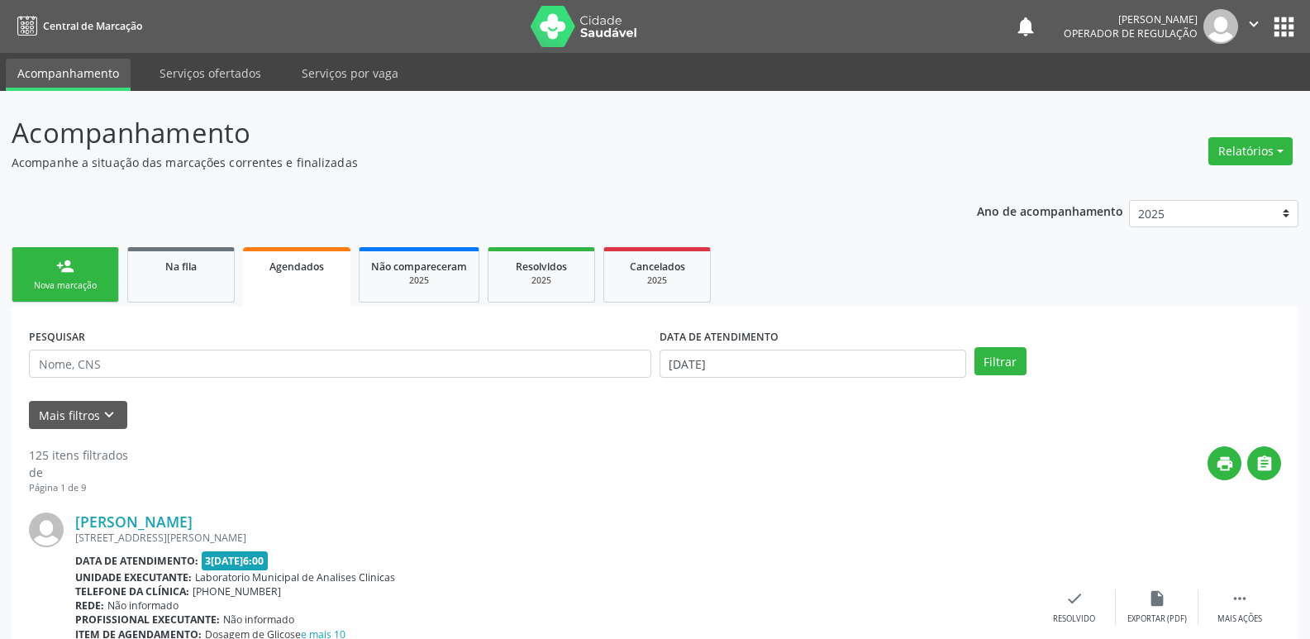
click at [102, 260] on link "person_add Nova marcação" at bounding box center [65, 274] width 107 height 55
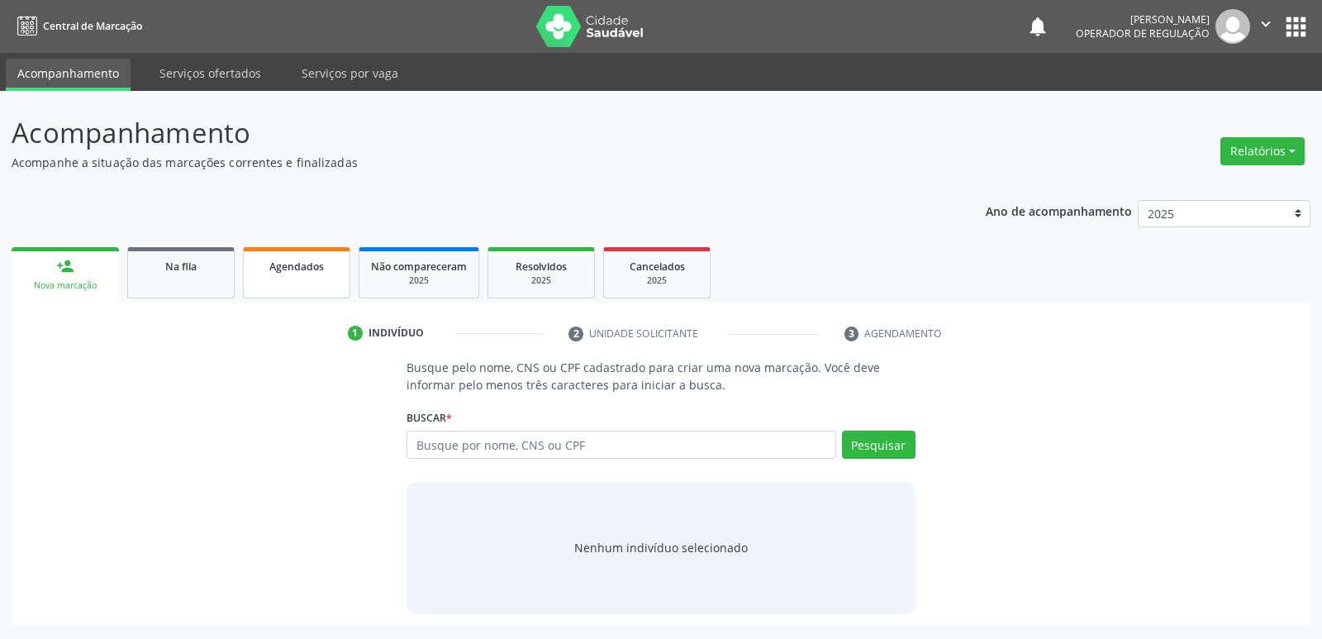
click at [323, 278] on link "Agendados" at bounding box center [296, 272] width 107 height 51
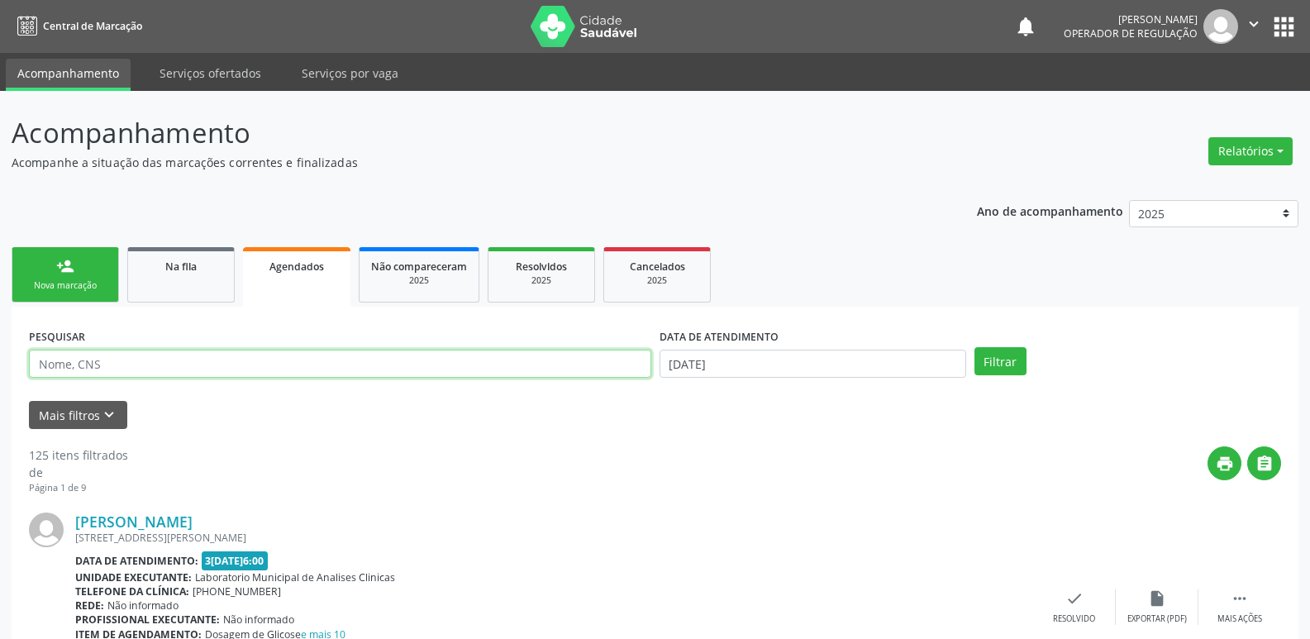
click at [196, 360] on input "text" at bounding box center [340, 364] width 622 height 28
type input "edriana"
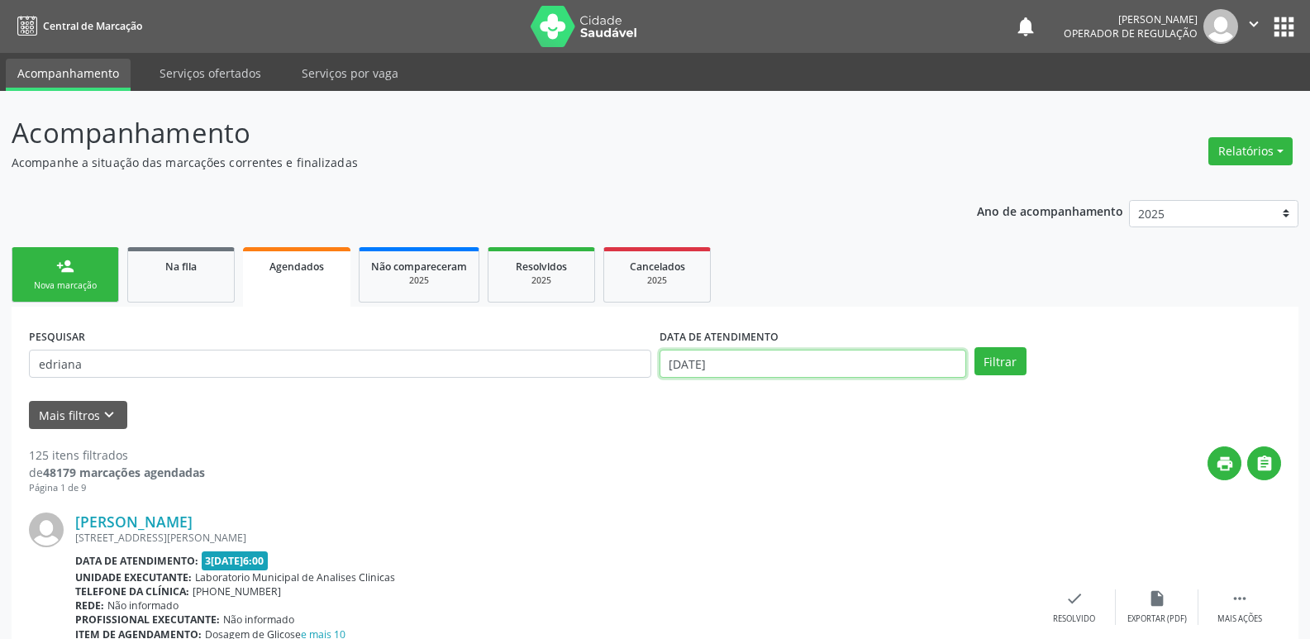
click at [802, 355] on input "[DATE]" at bounding box center [812, 364] width 307 height 28
click at [974, 347] on button "Filtrar" at bounding box center [1000, 361] width 52 height 28
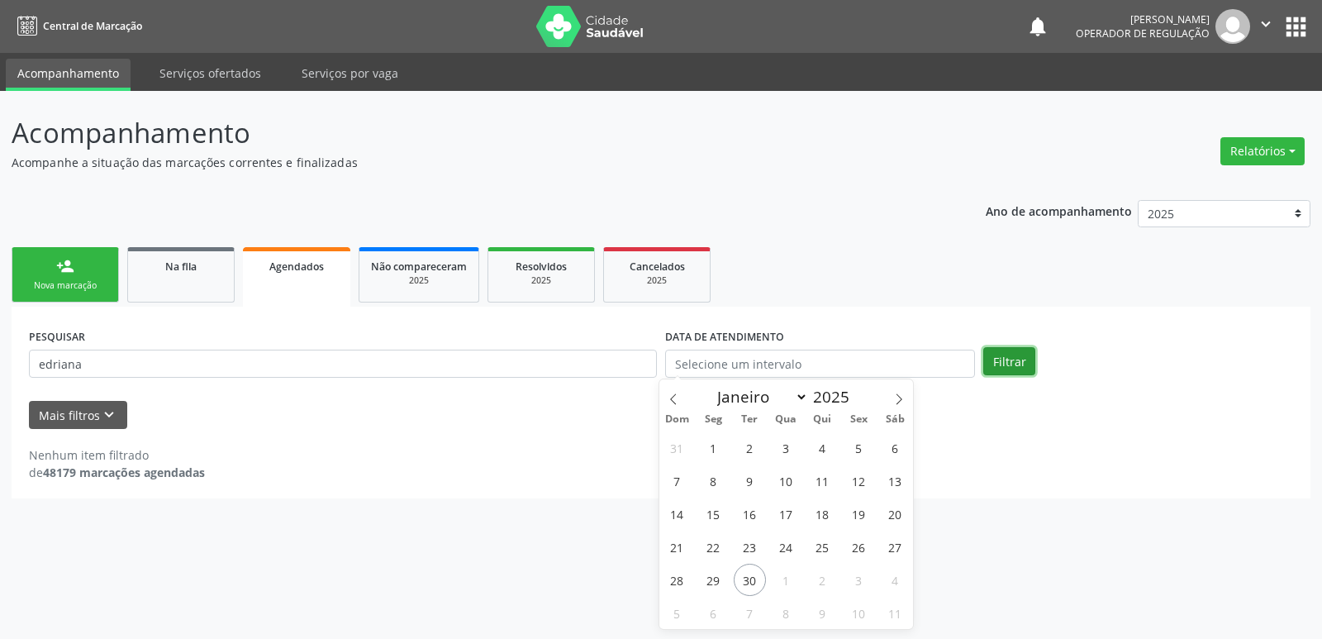
click at [1025, 355] on button "Filtrar" at bounding box center [1009, 361] width 52 height 28
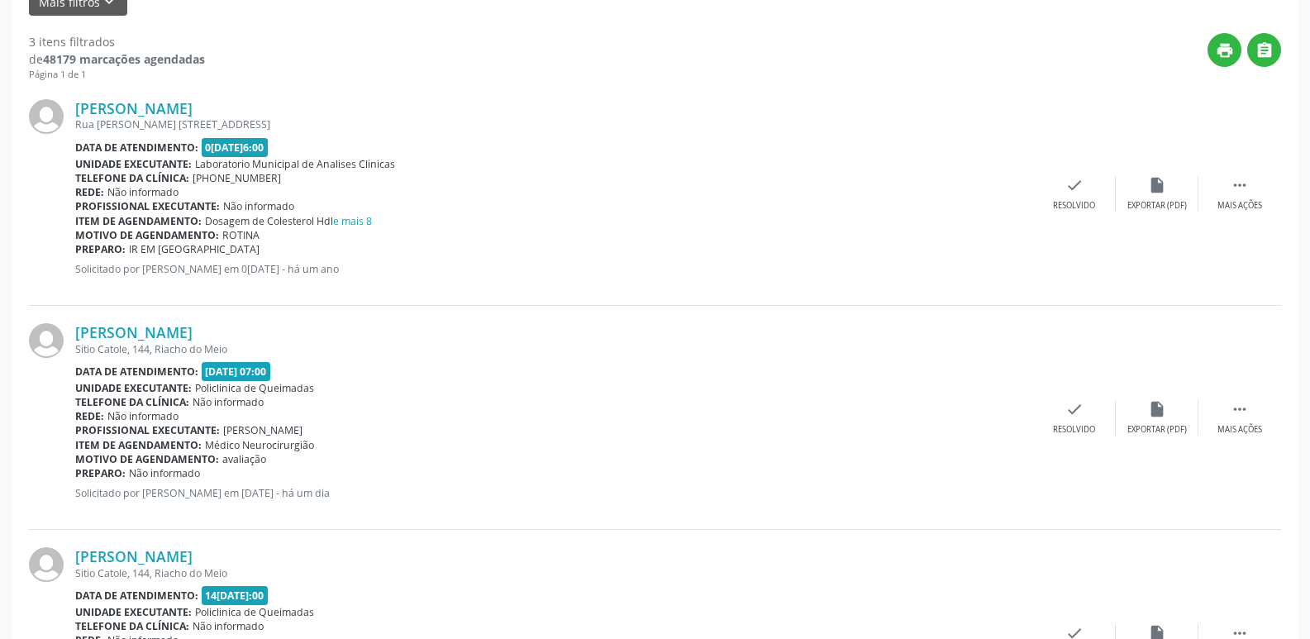
scroll to position [556, 0]
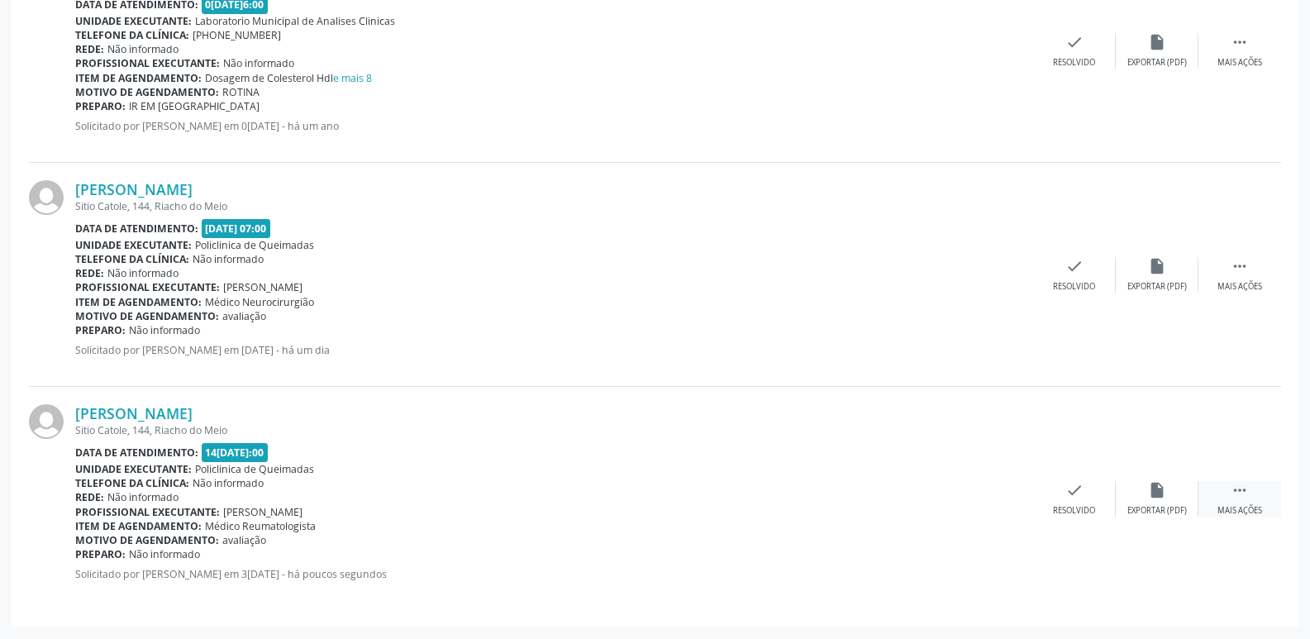
click at [1232, 493] on icon "" at bounding box center [1239, 490] width 18 height 18
click at [927, 485] on div "print Imprimir" at bounding box center [909, 499] width 83 height 36
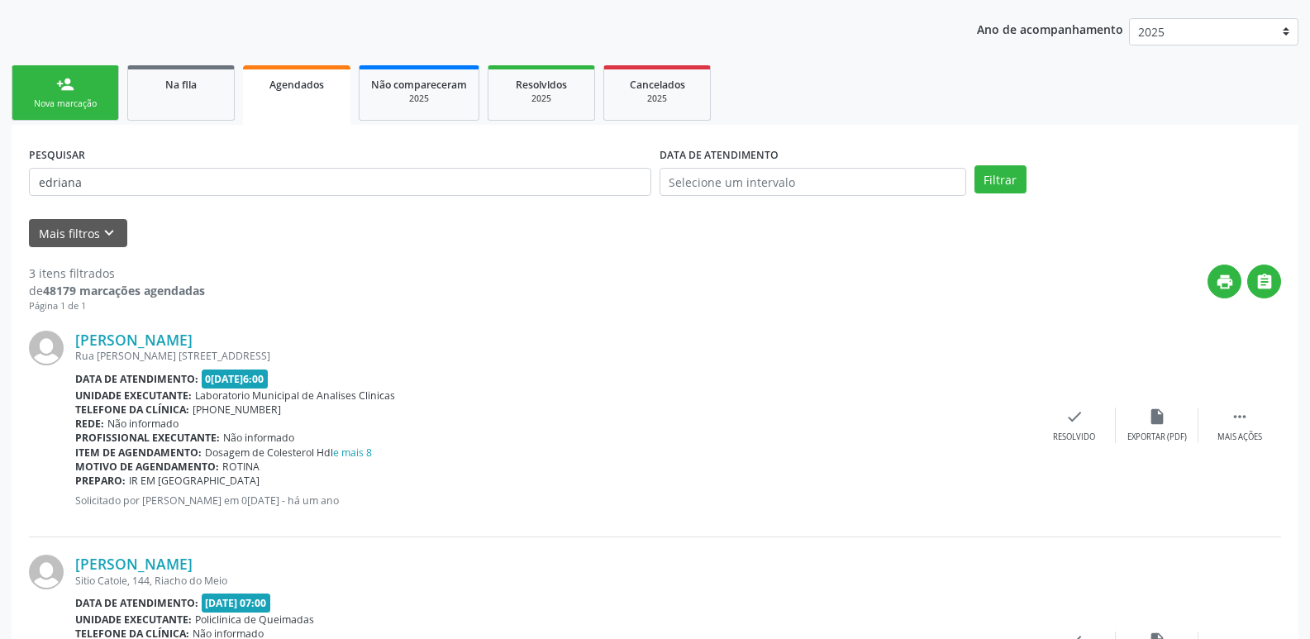
scroll to position [0, 0]
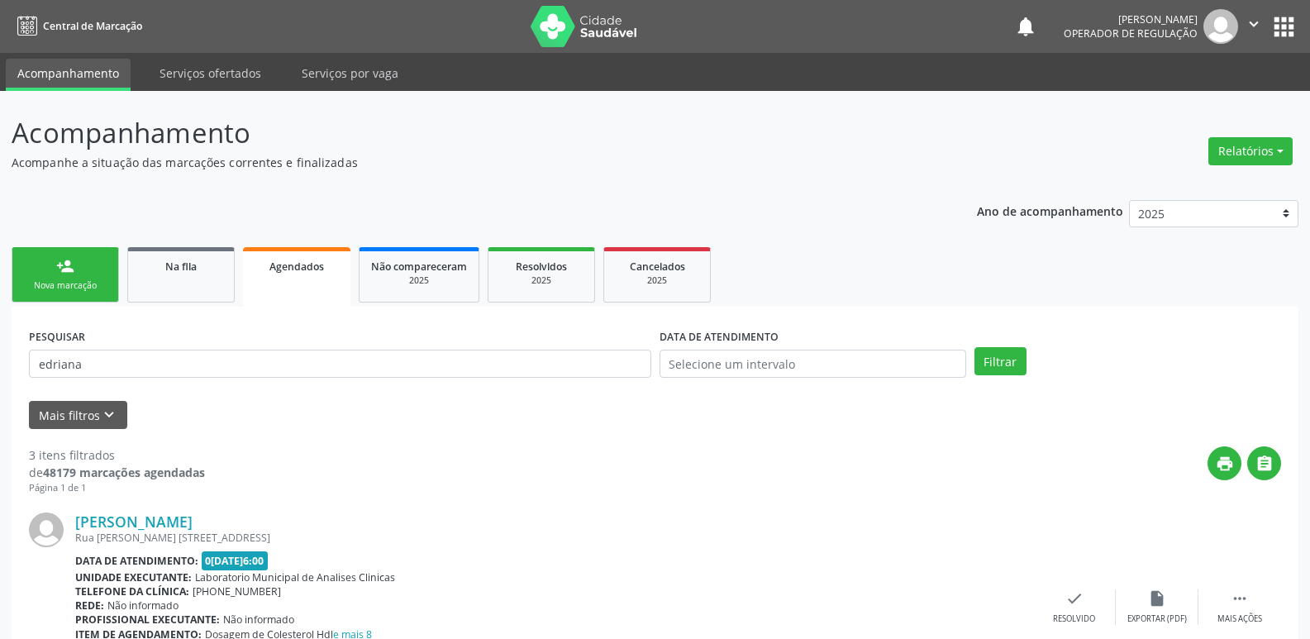
click at [69, 265] on div "person_add" at bounding box center [65, 266] width 18 height 18
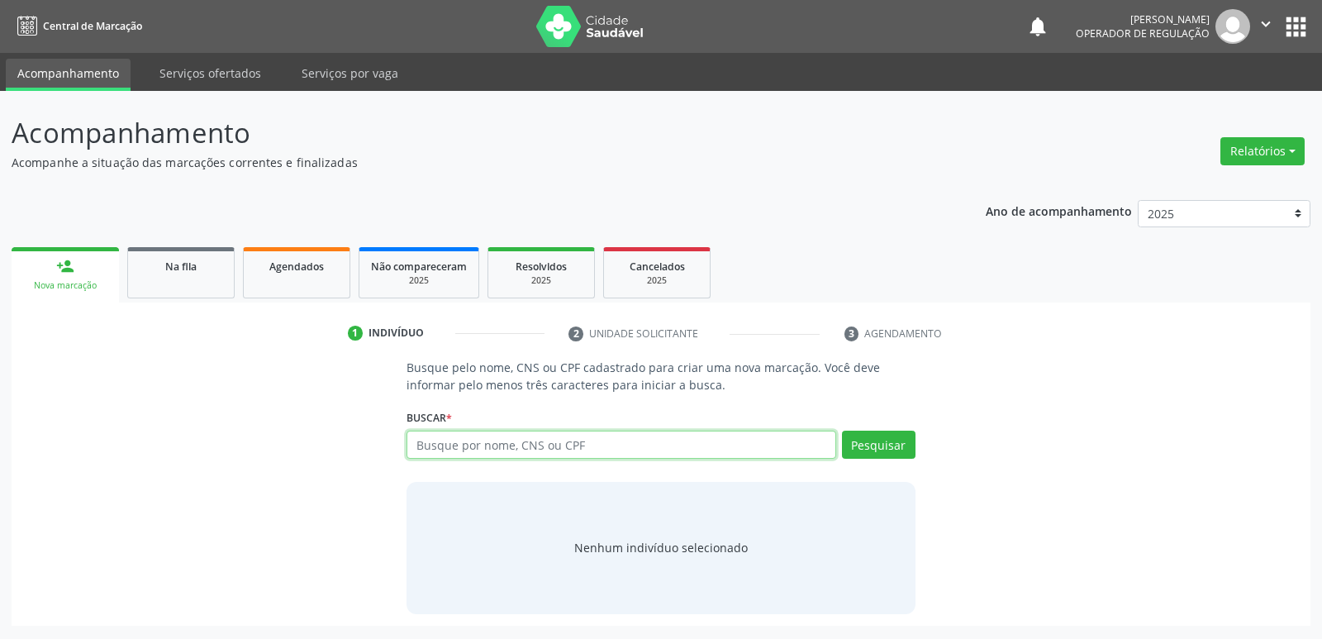
click at [540, 434] on input "text" at bounding box center [621, 445] width 429 height 28
type input "700303968385138"
click at [903, 440] on button "Pesquisar" at bounding box center [879, 445] width 74 height 28
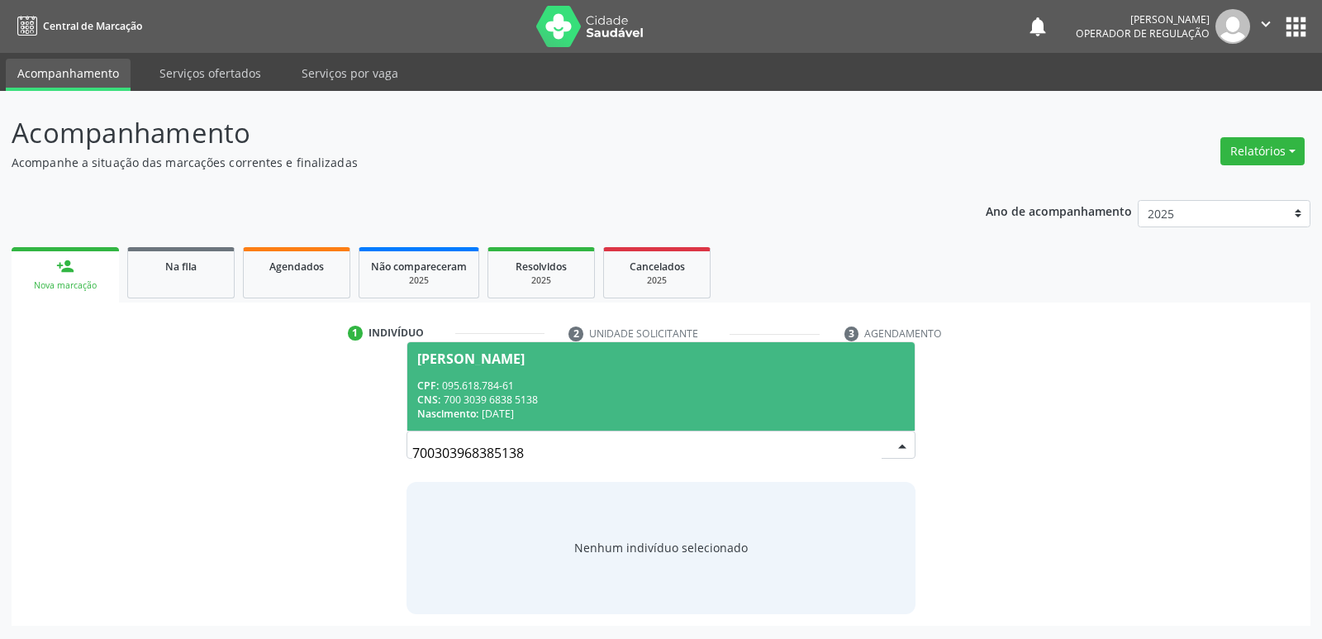
click at [542, 398] on div "CNS: 700 3039 6838 5138" at bounding box center [660, 399] width 487 height 14
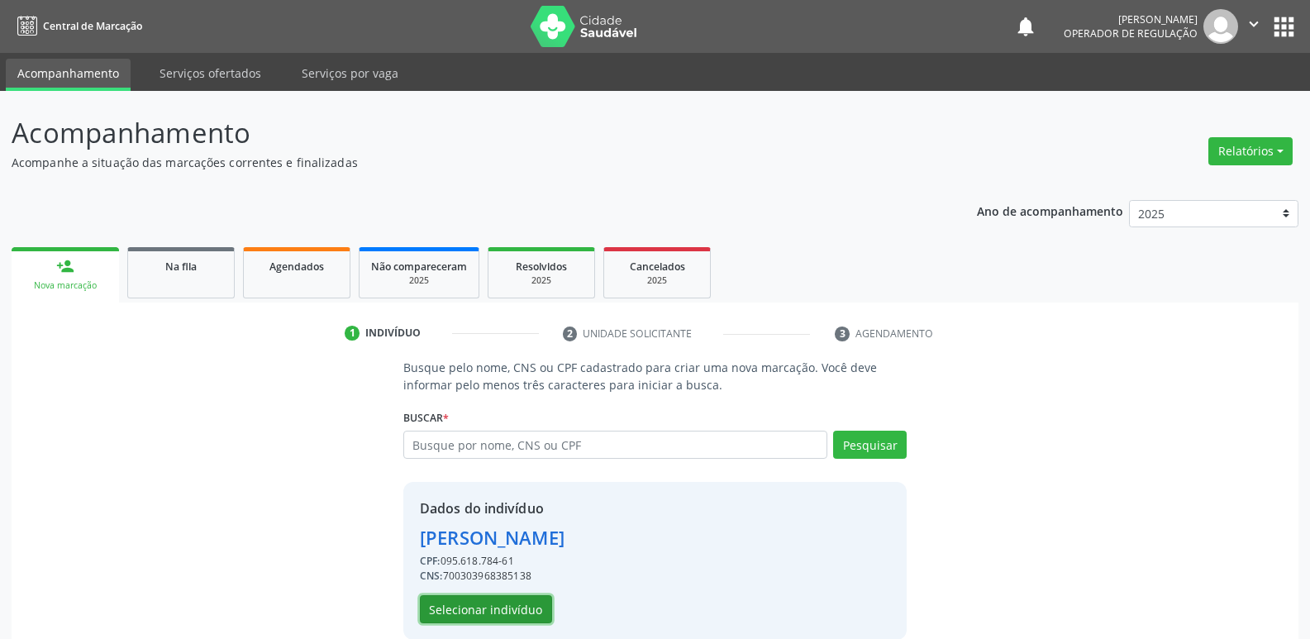
click at [496, 611] on button "Selecionar indivíduo" at bounding box center [486, 609] width 132 height 28
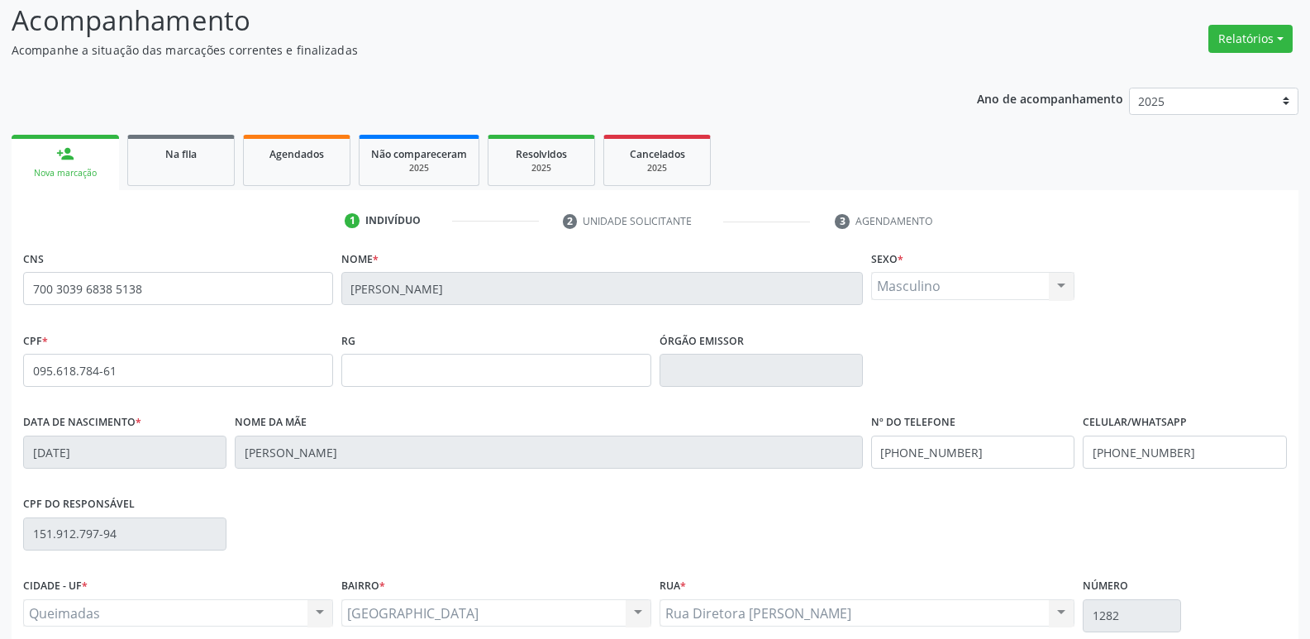
scroll to position [257, 0]
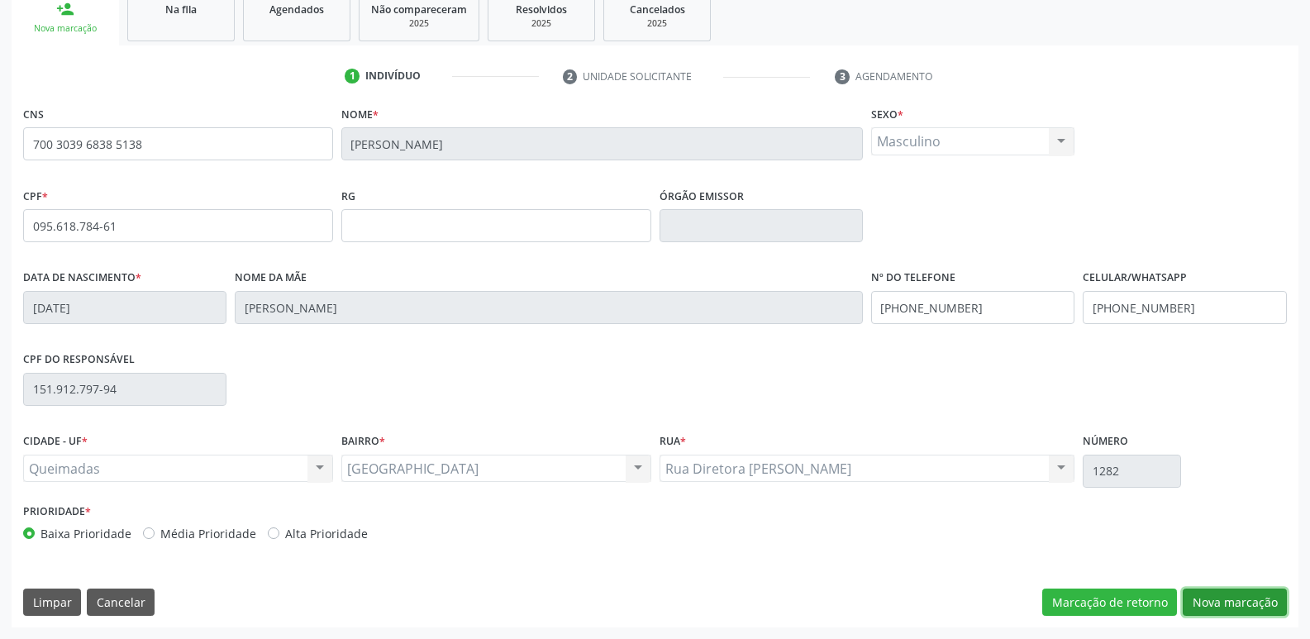
click at [1252, 602] on button "Nova marcação" at bounding box center [1234, 602] width 104 height 28
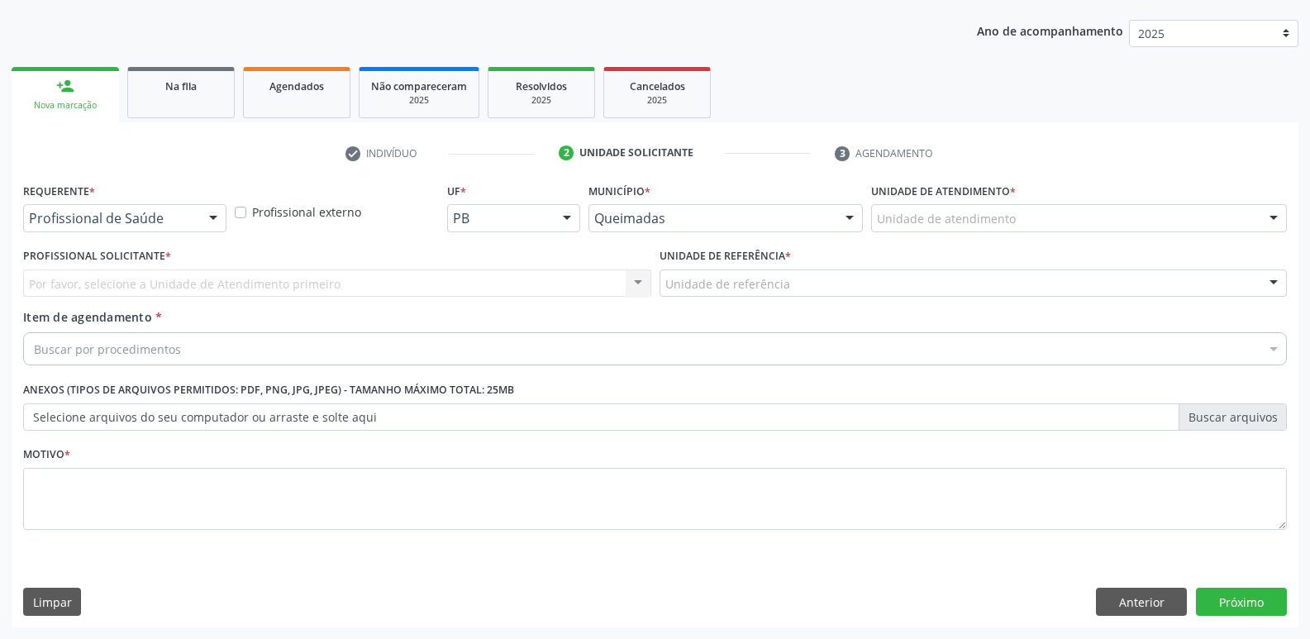
drag, startPoint x: 66, startPoint y: 226, endPoint x: 70, endPoint y: 237, distance: 12.3
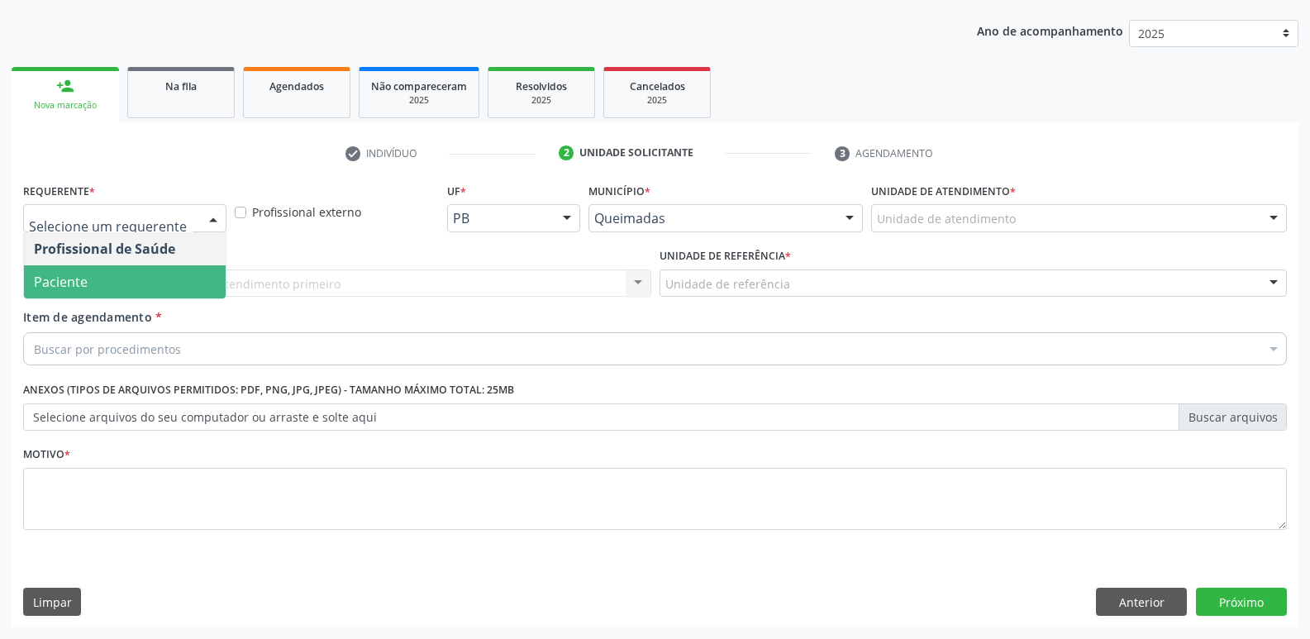
drag, startPoint x: 80, startPoint y: 279, endPoint x: 107, endPoint y: 274, distance: 27.7
click at [87, 277] on span "Paciente" at bounding box center [125, 281] width 202 height 33
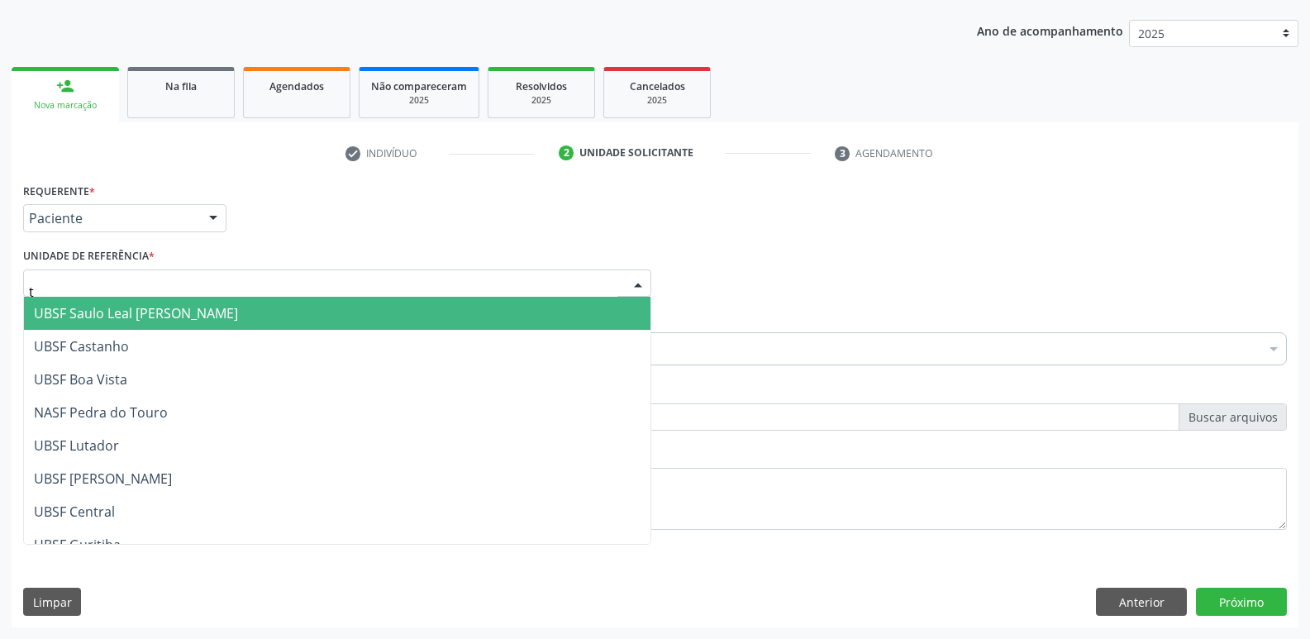
type input "ti"
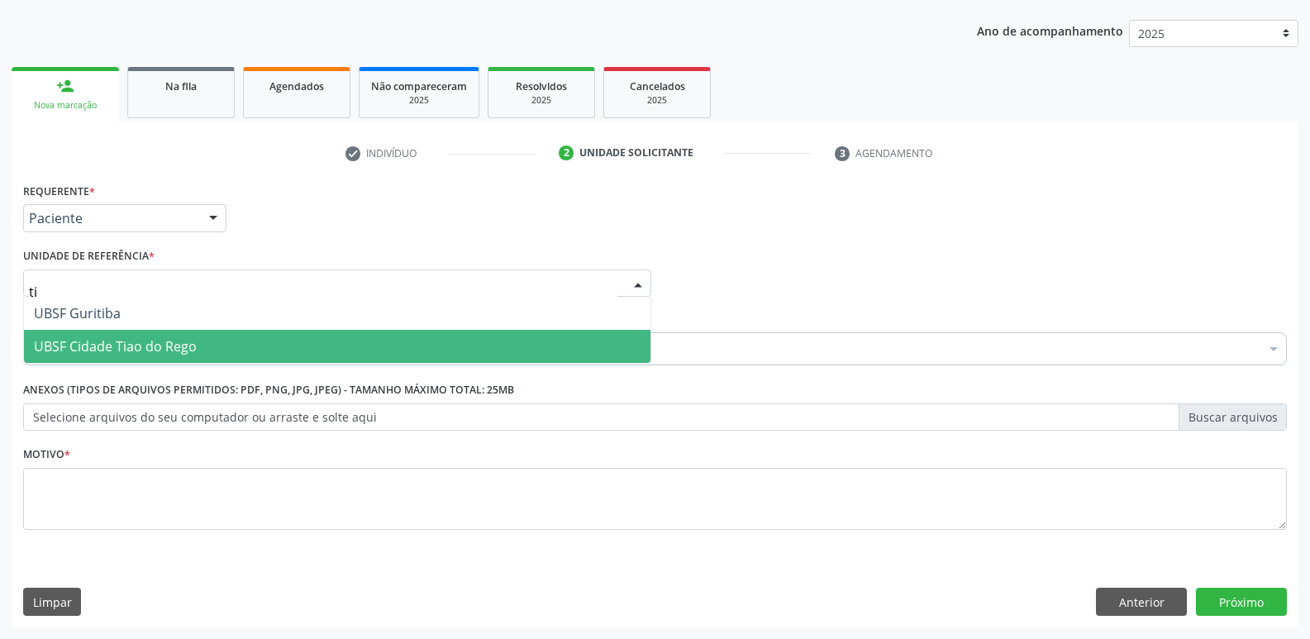
click at [102, 337] on span "UBSF Cidade Tiao do Rego" at bounding box center [115, 346] width 163 height 18
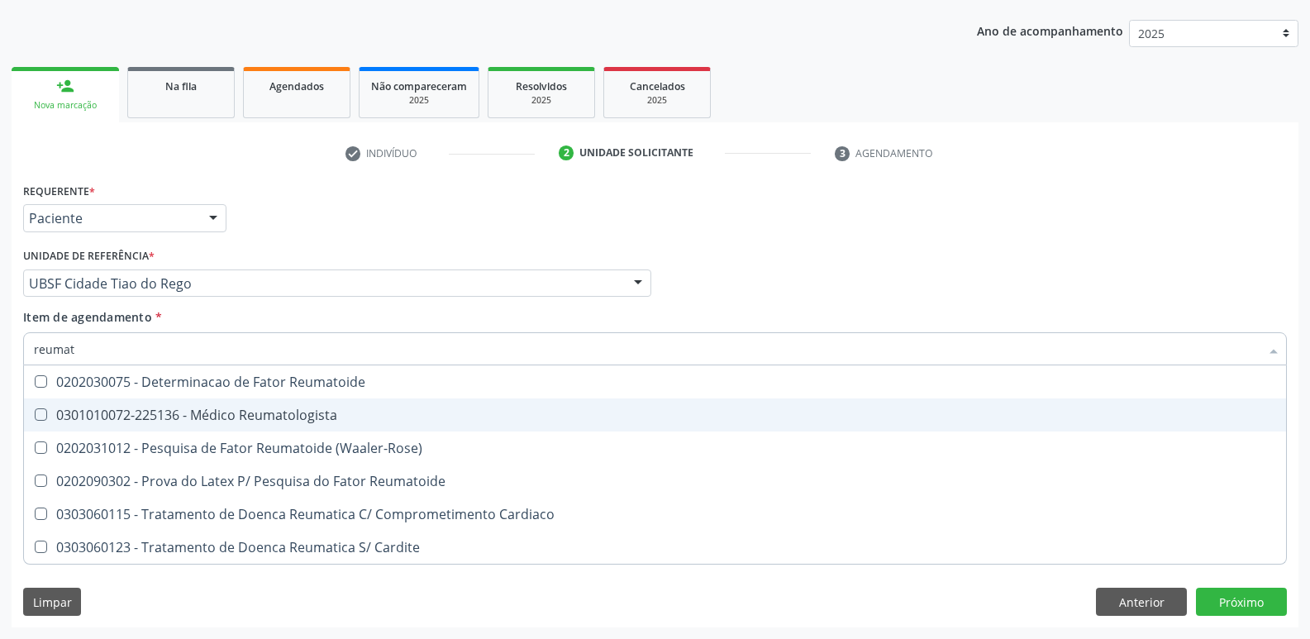
drag, startPoint x: 281, startPoint y: 416, endPoint x: 303, endPoint y: 386, distance: 37.8
click at [297, 396] on ul "Selecionar todos 0202030075 - Determinacao de Fator Reumatoide 0301010072-22513…" at bounding box center [655, 464] width 1262 height 198
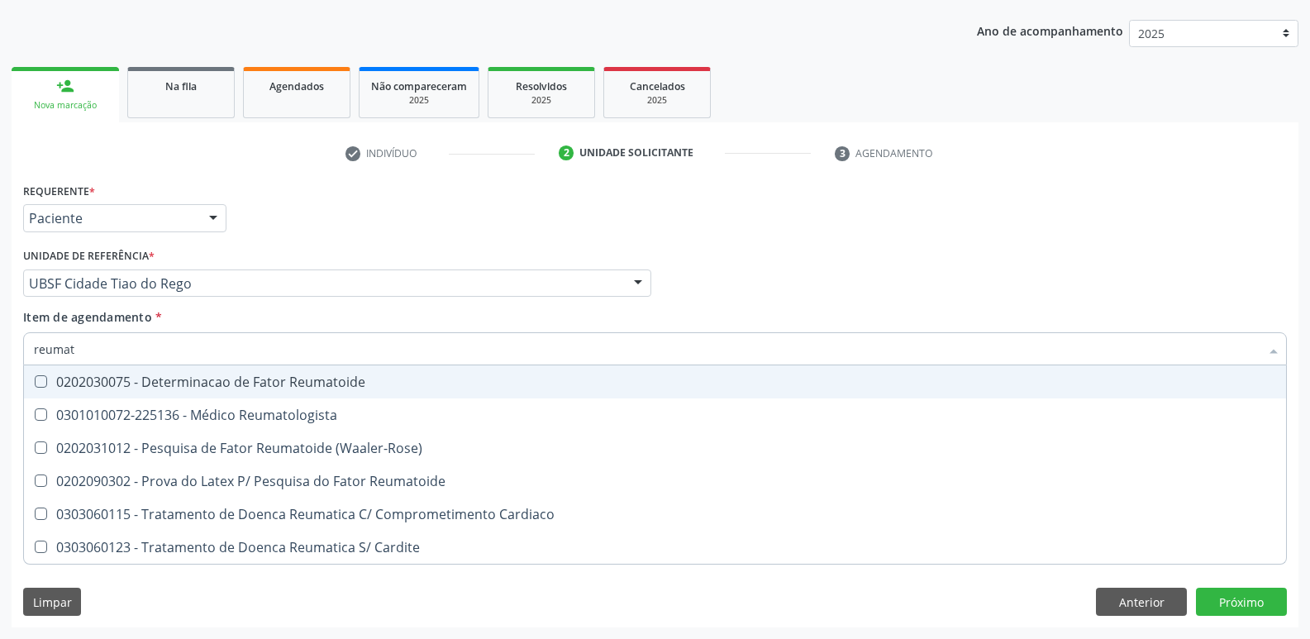
click at [372, 206] on div "Requerente * Paciente Profissional de Saúde Paciente Nenhum resultado encontrad…" at bounding box center [655, 210] width 1272 height 64
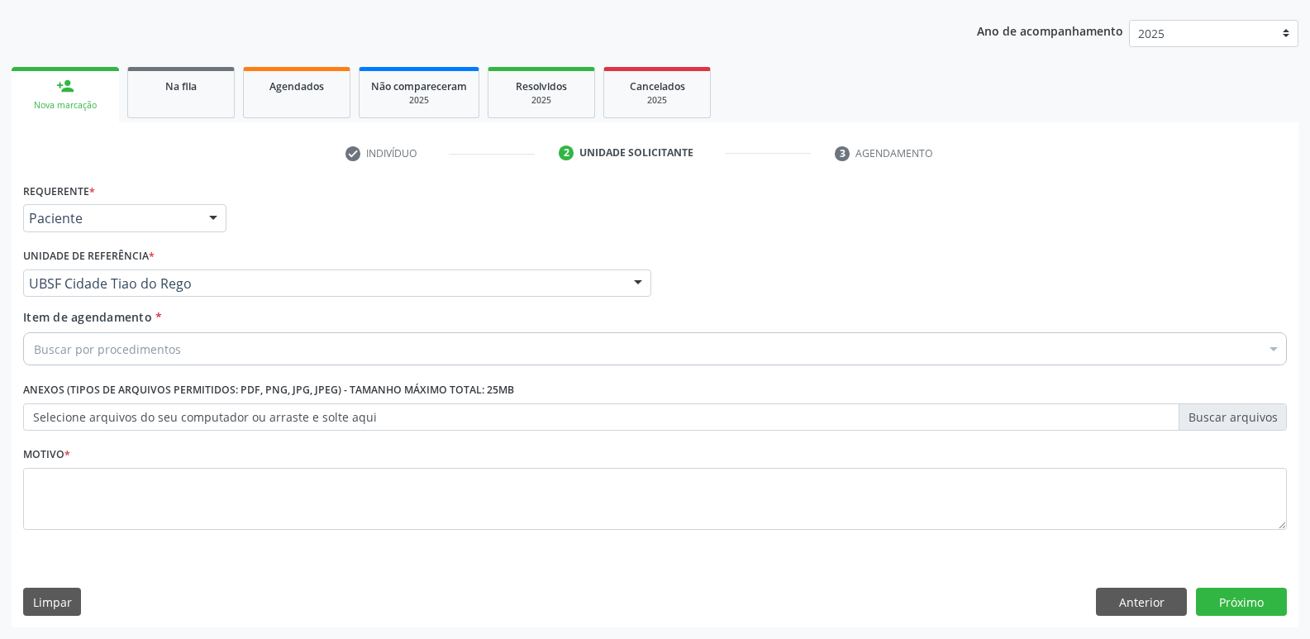
click at [274, 345] on div "Buscar por procedimentos" at bounding box center [654, 348] width 1263 height 33
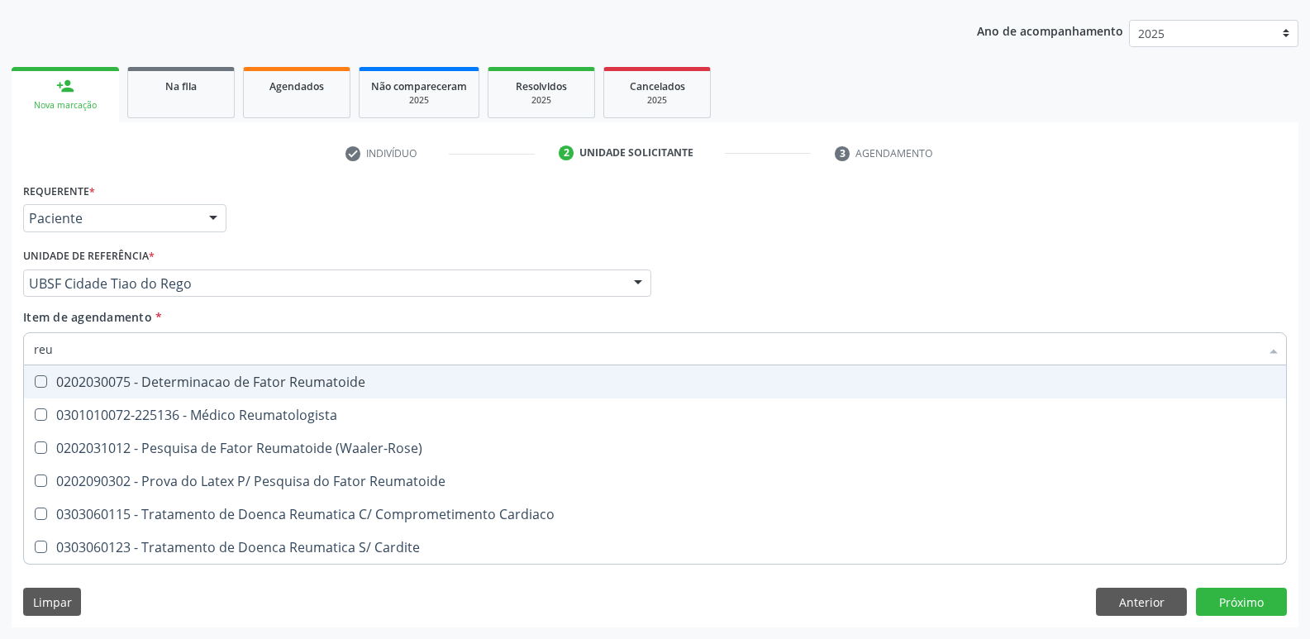
type input "reum"
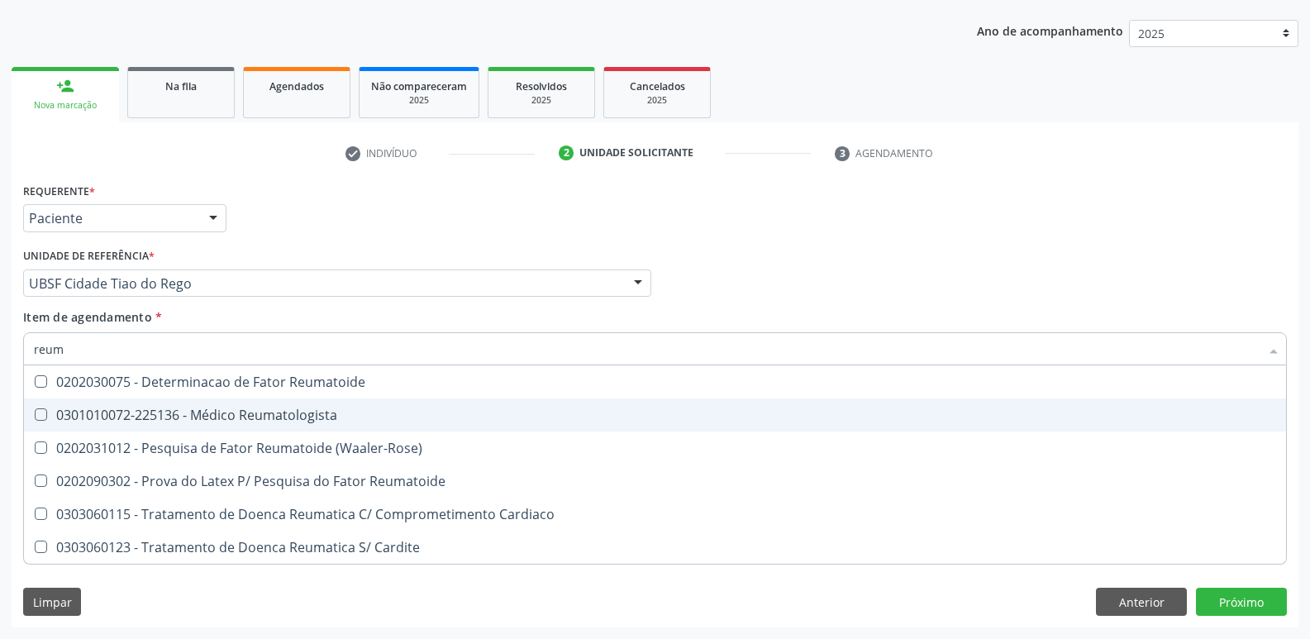
drag, startPoint x: 251, startPoint y: 423, endPoint x: 258, endPoint y: 416, distance: 9.9
click at [251, 421] on div "0301010072-225136 - Médico Reumatologista" at bounding box center [655, 414] width 1242 height 13
checkbox Reumatologista "true"
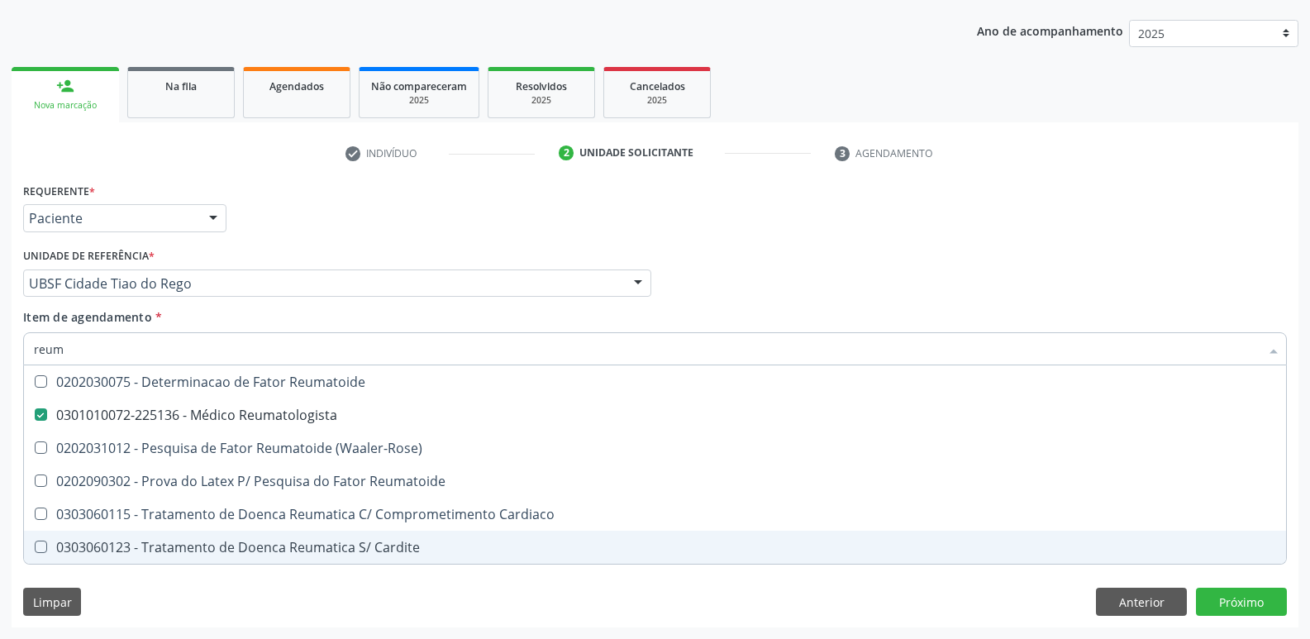
drag, startPoint x: 164, startPoint y: 597, endPoint x: 207, endPoint y: 549, distance: 65.5
click at [172, 588] on div "Requerente * Paciente Profissional de Saúde Paciente Nenhum resultado encontrad…" at bounding box center [655, 402] width 1287 height 449
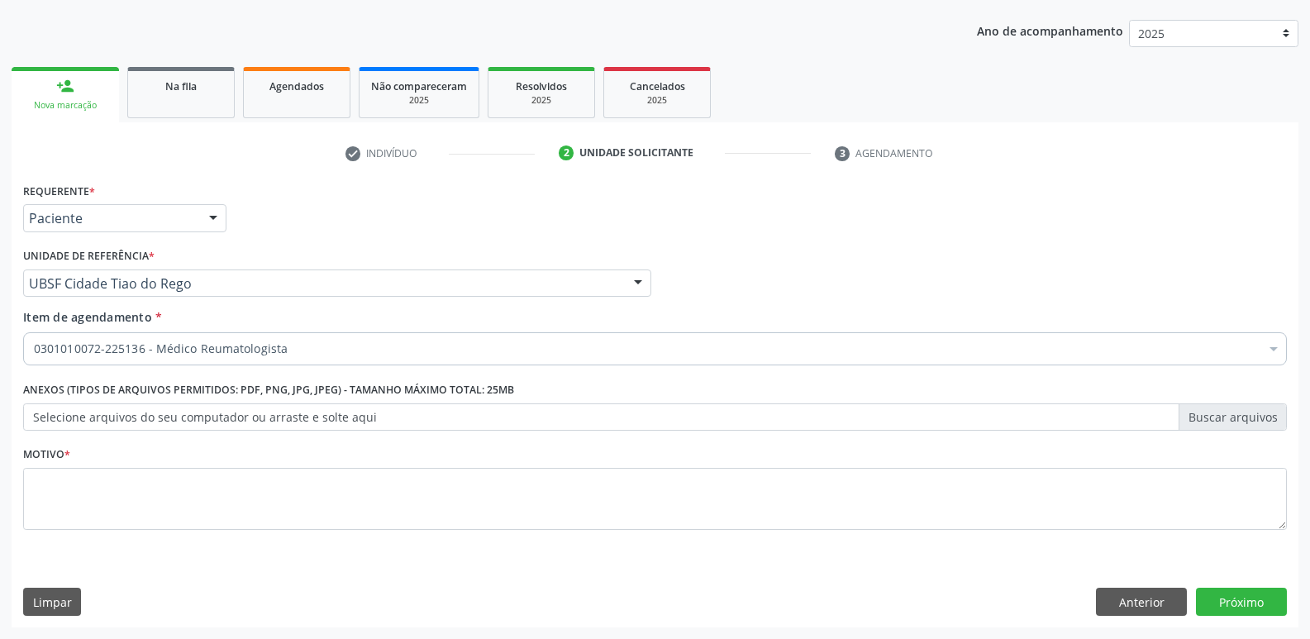
drag, startPoint x: 216, startPoint y: 536, endPoint x: 248, endPoint y: 501, distance: 48.0
click at [227, 525] on fieldset "Motivo *" at bounding box center [654, 491] width 1263 height 99
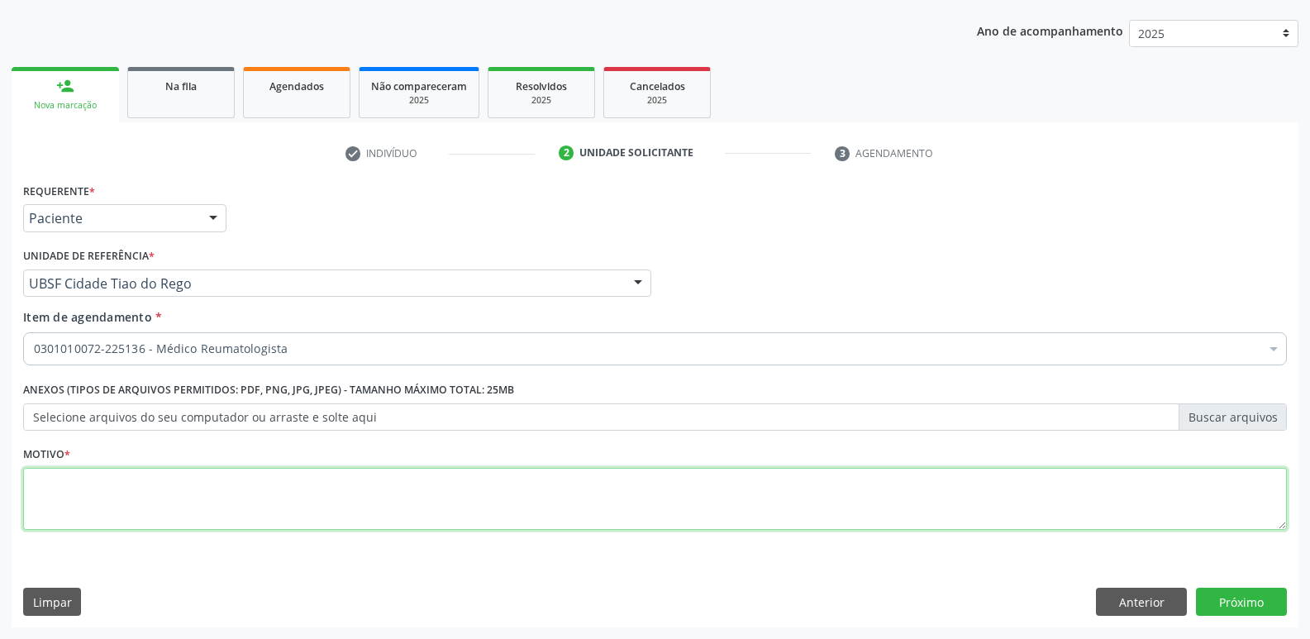
drag, startPoint x: 250, startPoint y: 497, endPoint x: 208, endPoint y: 479, distance: 45.6
click at [248, 494] on textarea at bounding box center [654, 499] width 1263 height 63
type textarea "retorno"
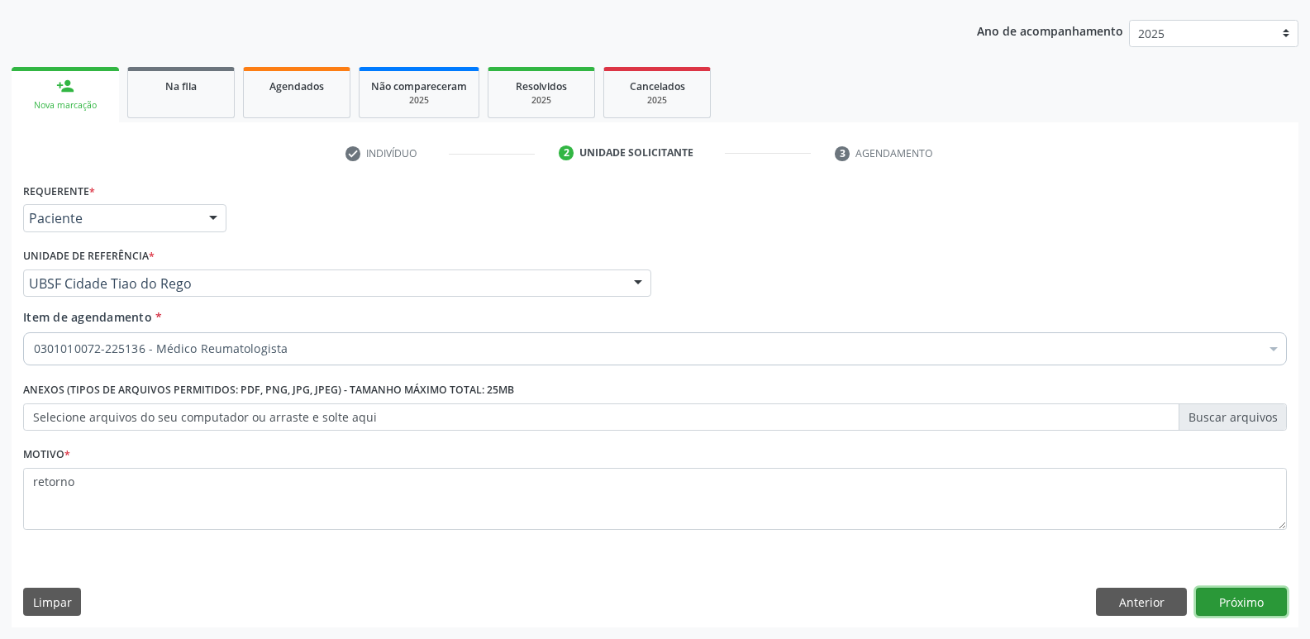
click at [1244, 605] on button "Próximo" at bounding box center [1241, 601] width 91 height 28
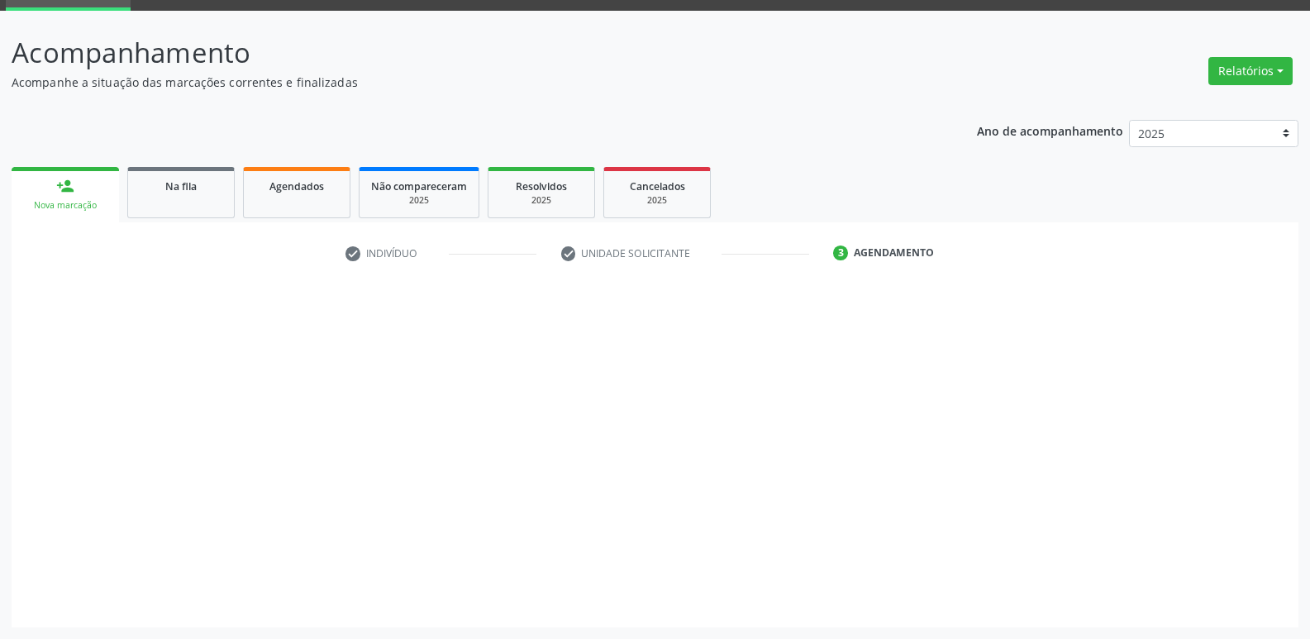
scroll to position [80, 0]
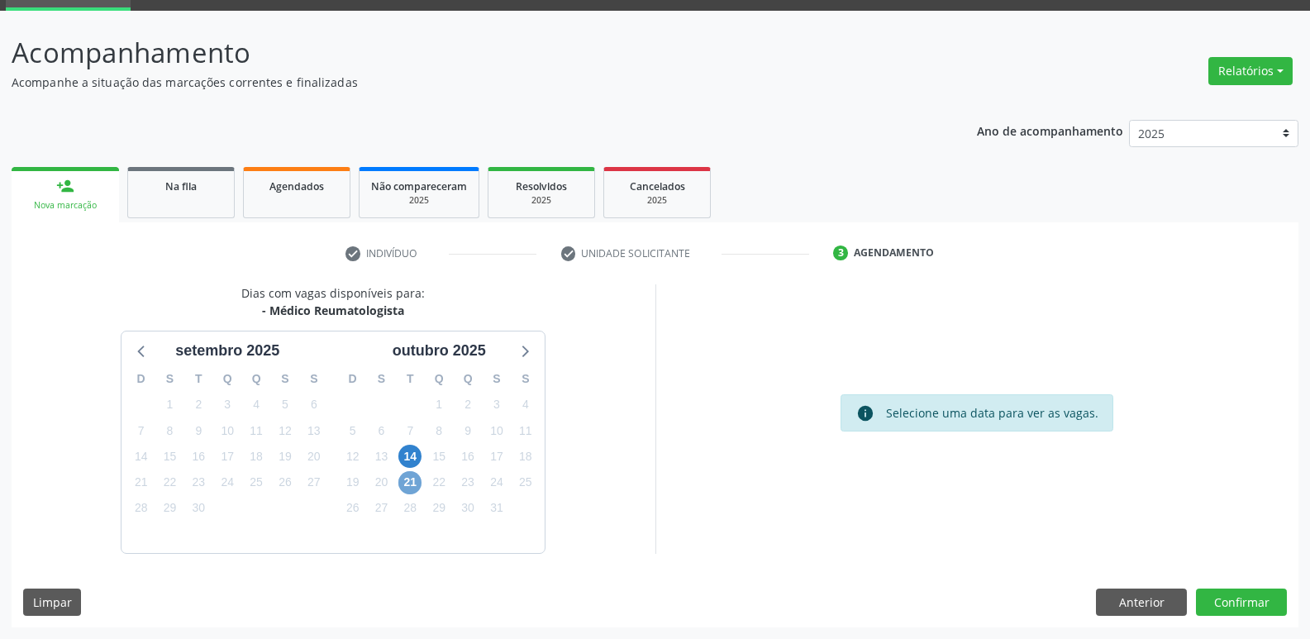
click at [416, 482] on span "21" at bounding box center [409, 482] width 23 height 23
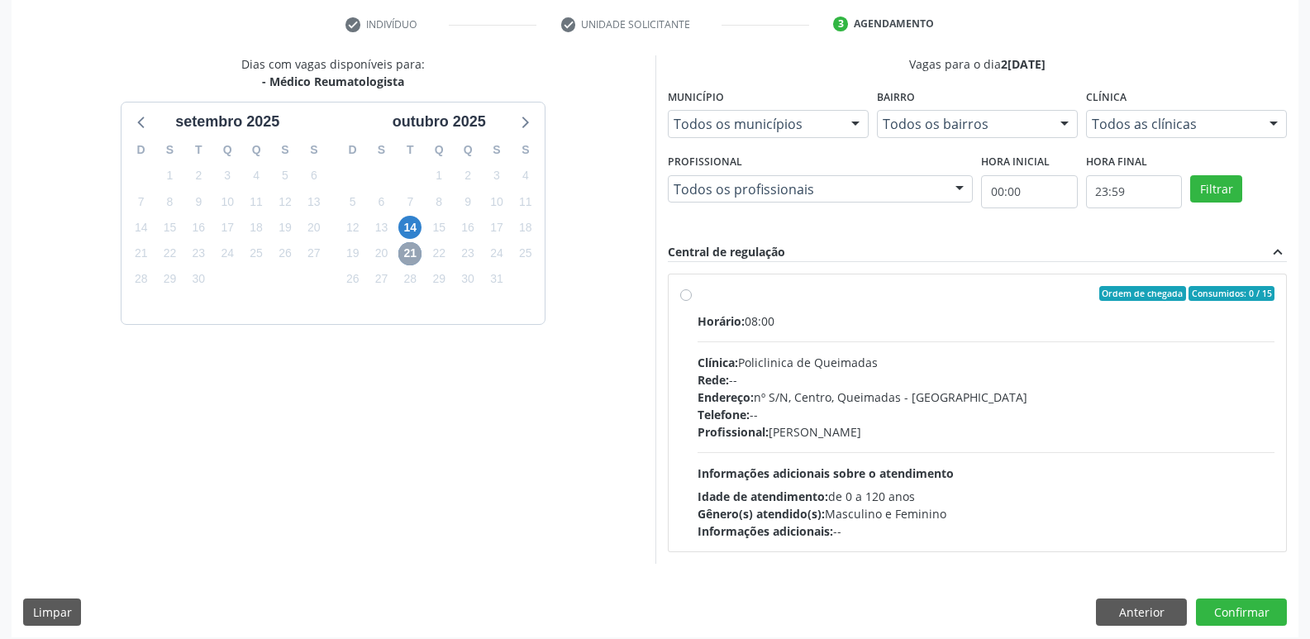
scroll to position [319, 0]
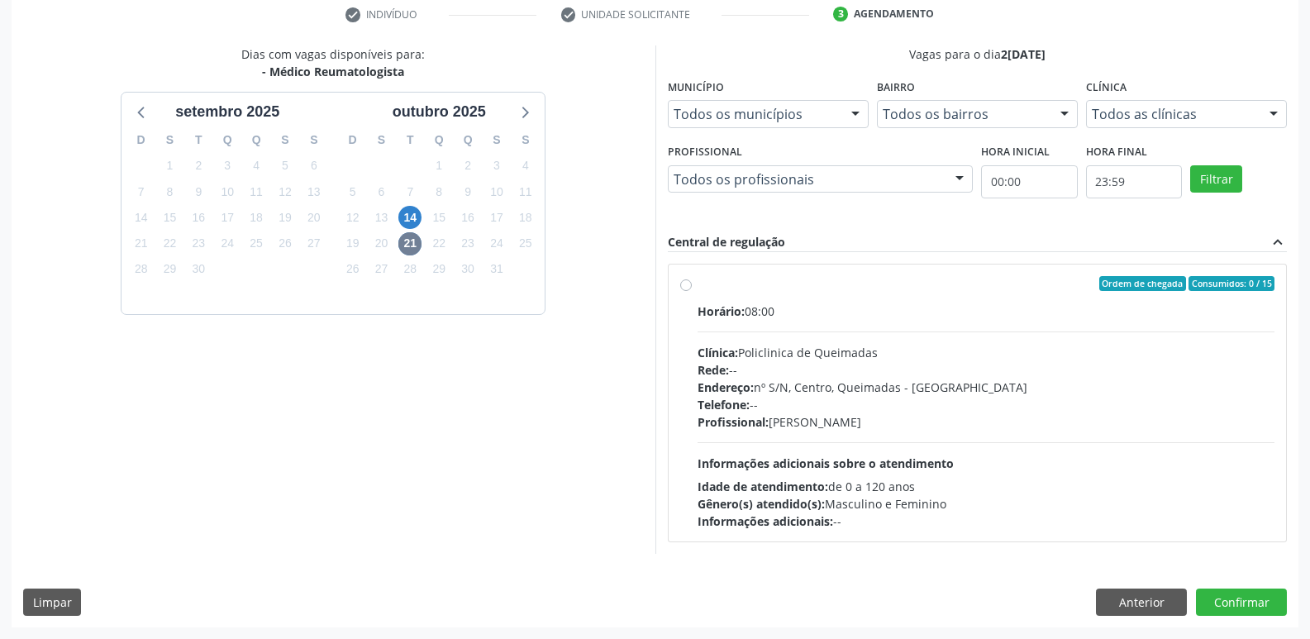
click at [1144, 445] on div "Horário: 08:00 Clínica: Policlinica de Queimadas Rede: -- Endereço: nº S/N, Cen…" at bounding box center [986, 415] width 578 height 227
click at [692, 291] on input "Ordem de chegada Consumidos: 0 / 15 Horário: 08:00 Clínica: Policlinica de Quei…" at bounding box center [686, 283] width 12 height 15
radio input "true"
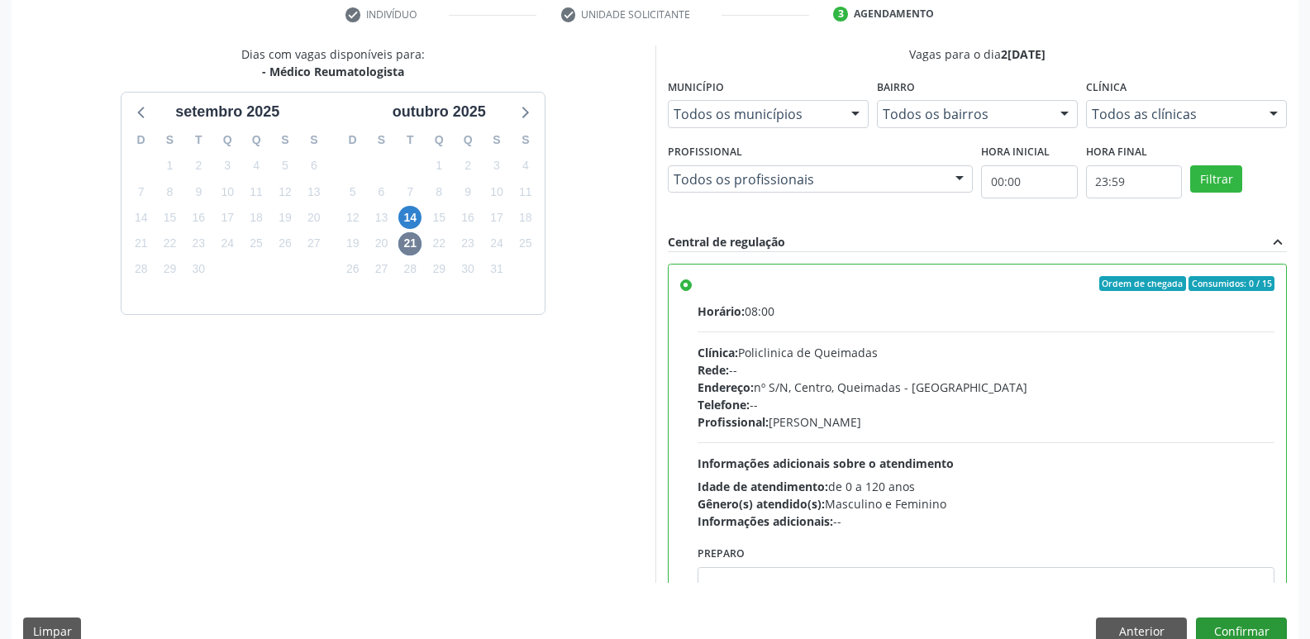
click at [1228, 617] on div "Dias com vagas disponíveis para: - Médico Reumatologista [DATE] D S T Q Q S S 3…" at bounding box center [655, 350] width 1287 height 611
click at [1226, 624] on button "Confirmar" at bounding box center [1241, 631] width 91 height 28
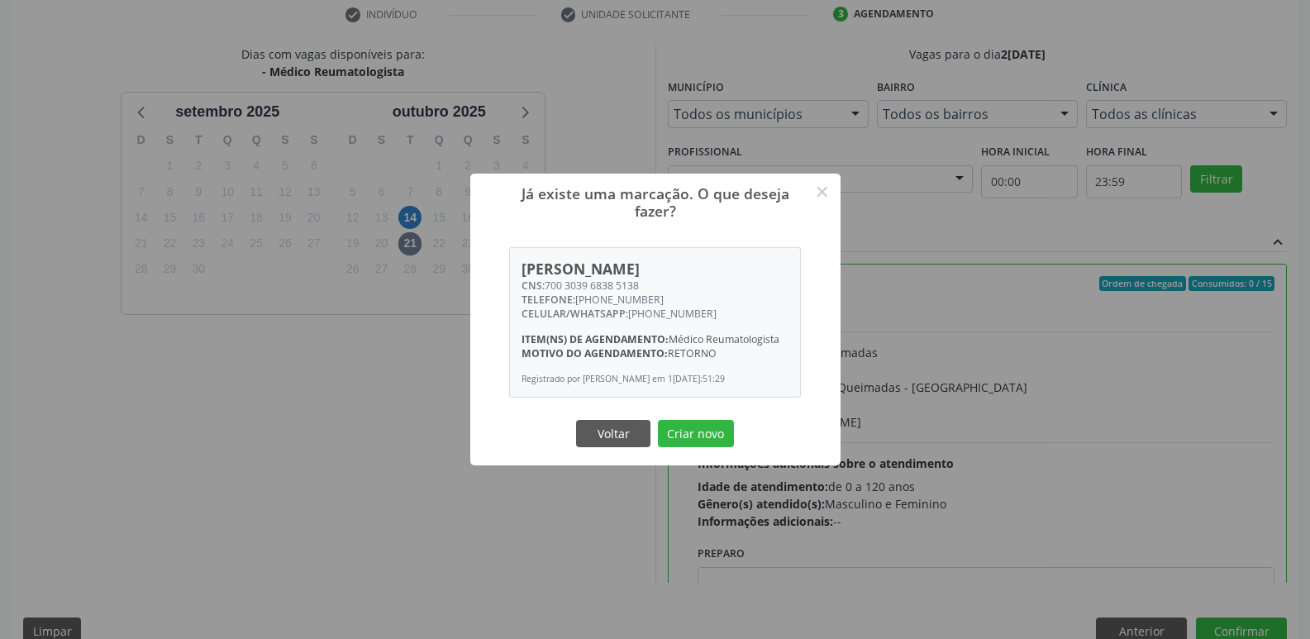
click at [683, 414] on div "Já existe uma marcação. O que deseja fazer? × [PERSON_NAME] CNS: 700 3039 6838 …" at bounding box center [655, 320] width 370 height 292
click at [687, 426] on button "Criar novo" at bounding box center [696, 434] width 76 height 28
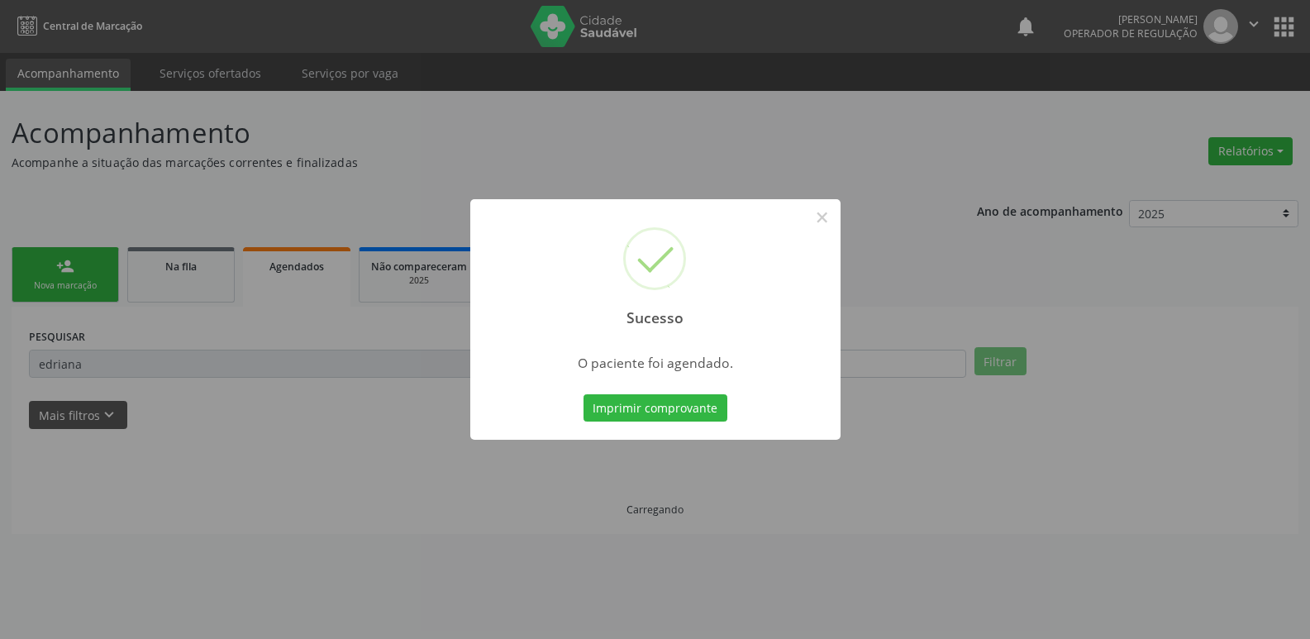
scroll to position [0, 0]
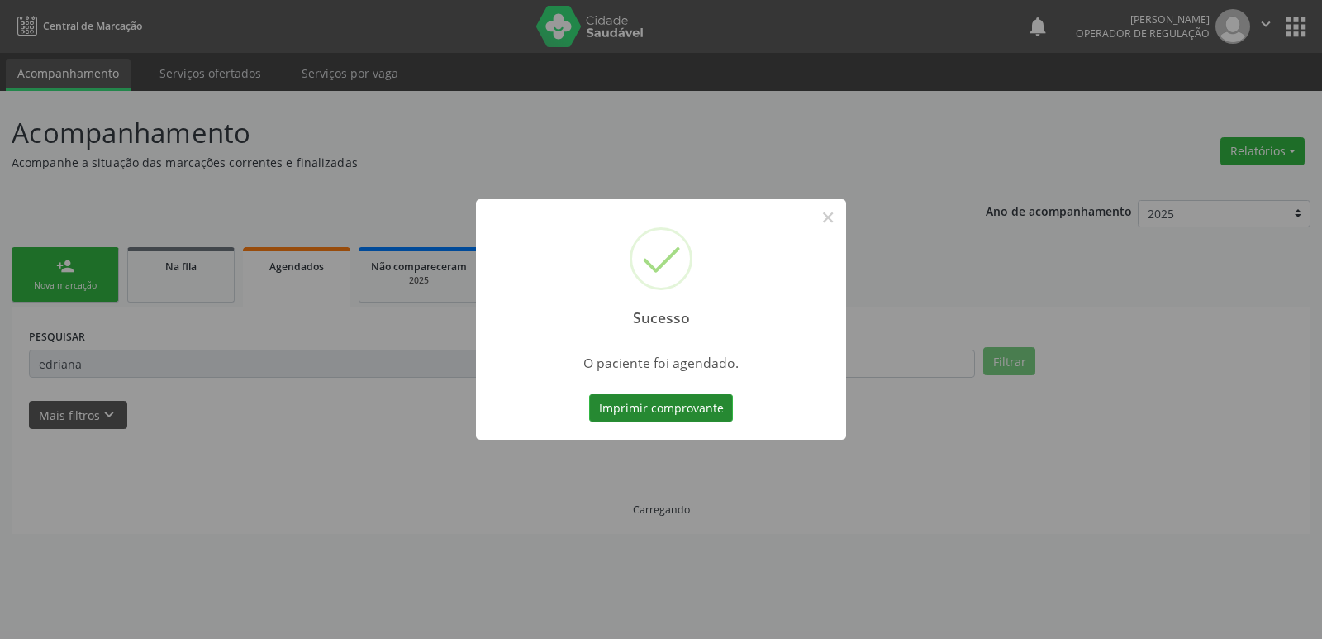
click at [683, 401] on button "Imprimir comprovante" at bounding box center [661, 408] width 144 height 28
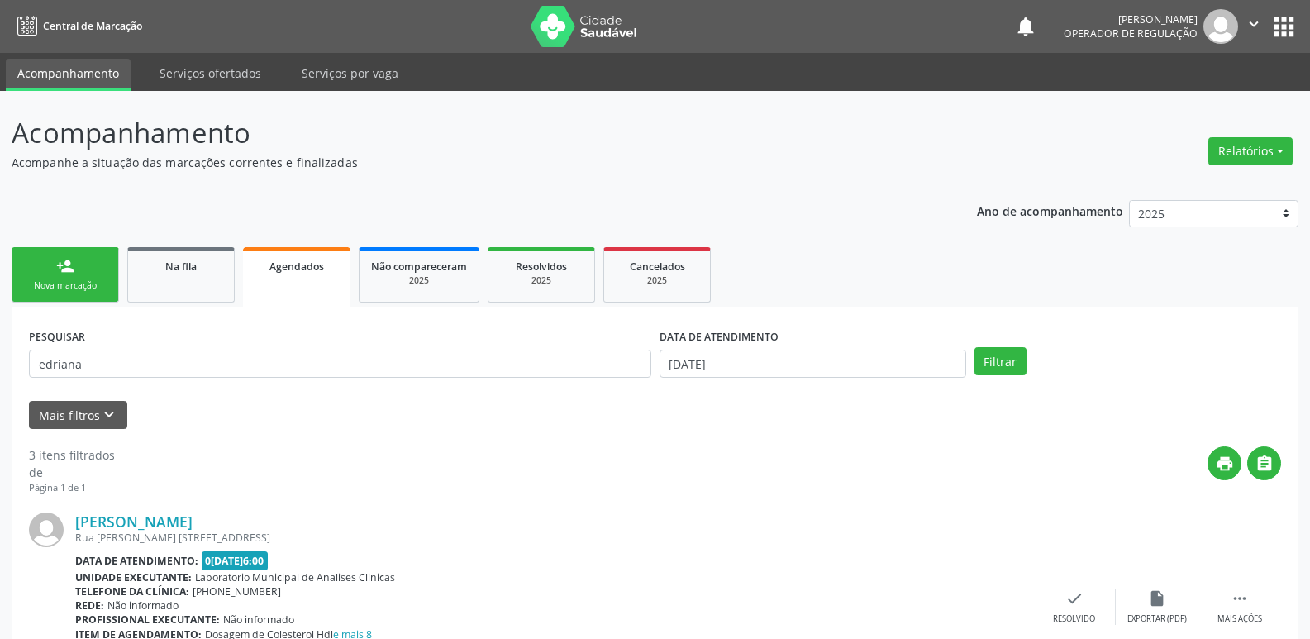
click at [98, 265] on link "person_add Nova marcação" at bounding box center [65, 274] width 107 height 55
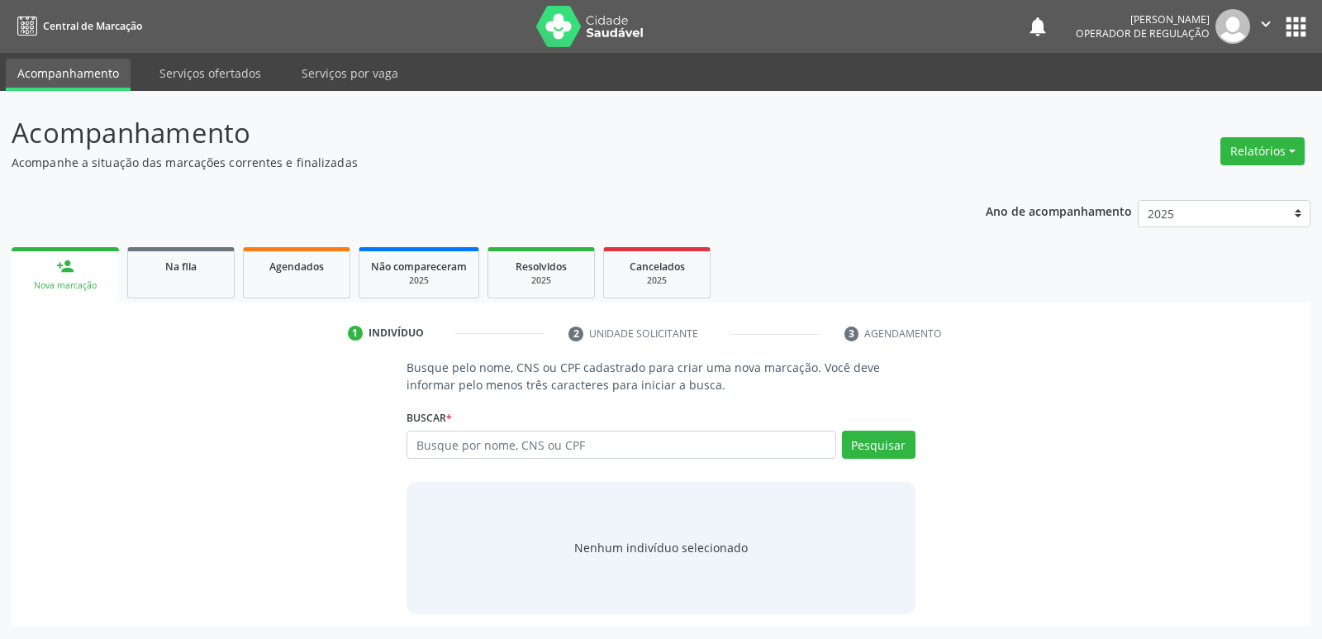
click at [536, 437] on div "Buscar * Busque por nome, CNS ou CPF Nenhum resultado encontrado para: " " Digi…" at bounding box center [661, 437] width 508 height 64
click at [536, 439] on input "text" at bounding box center [621, 445] width 429 height 28
type input "heitor da silva"
click at [317, 255] on link "Agendados" at bounding box center [296, 272] width 107 height 51
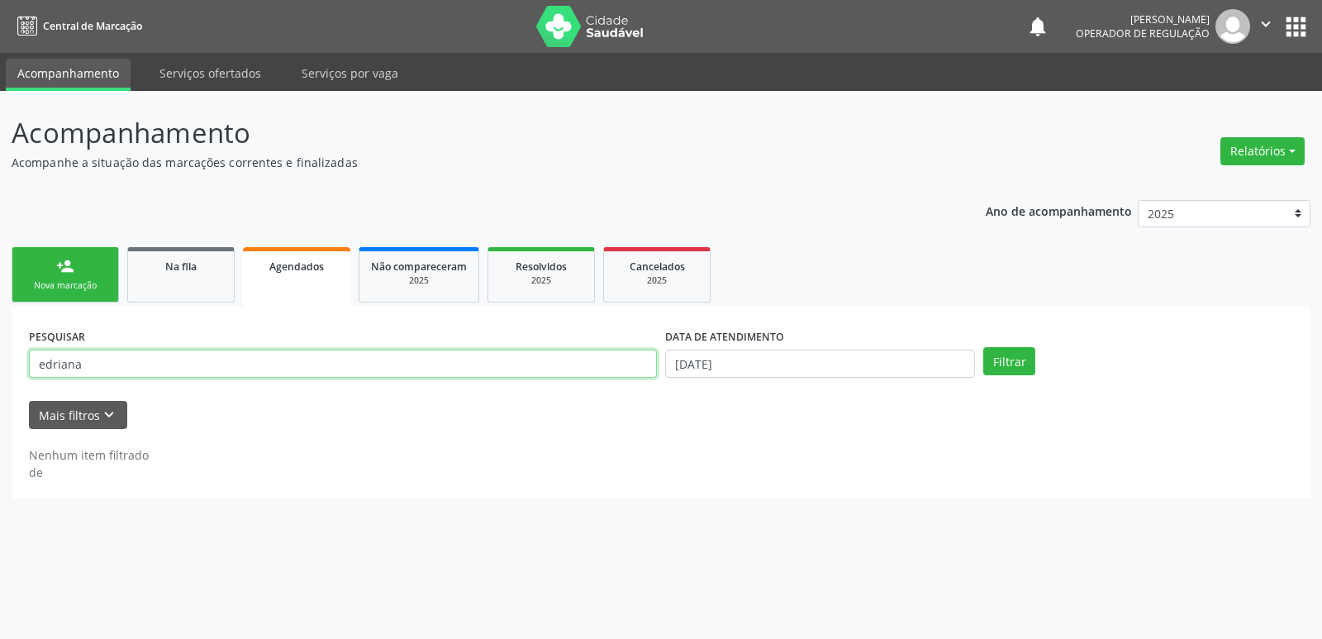
drag, startPoint x: 115, startPoint y: 356, endPoint x: 0, endPoint y: 357, distance: 114.9
click at [0, 357] on div "Acompanhamento Acompanhe a situação das marcações correntes e finalizadas Relat…" at bounding box center [661, 365] width 1322 height 548
type input "rogerio"
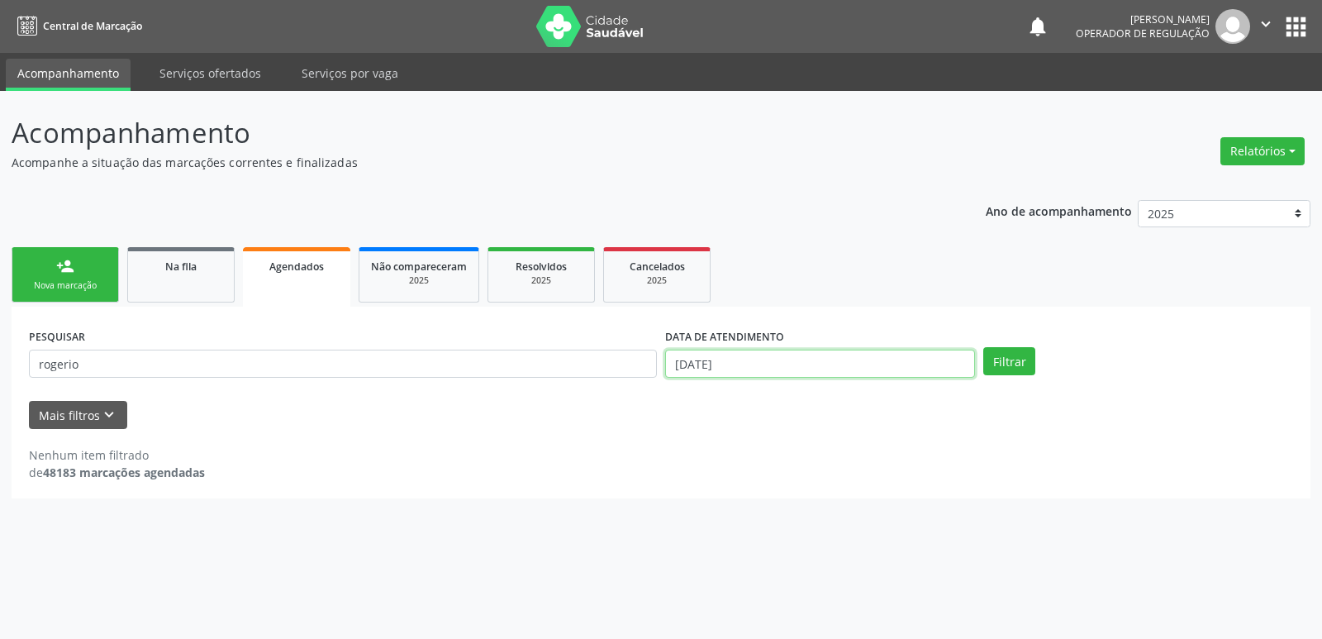
click at [703, 362] on input "[DATE]" at bounding box center [820, 364] width 310 height 28
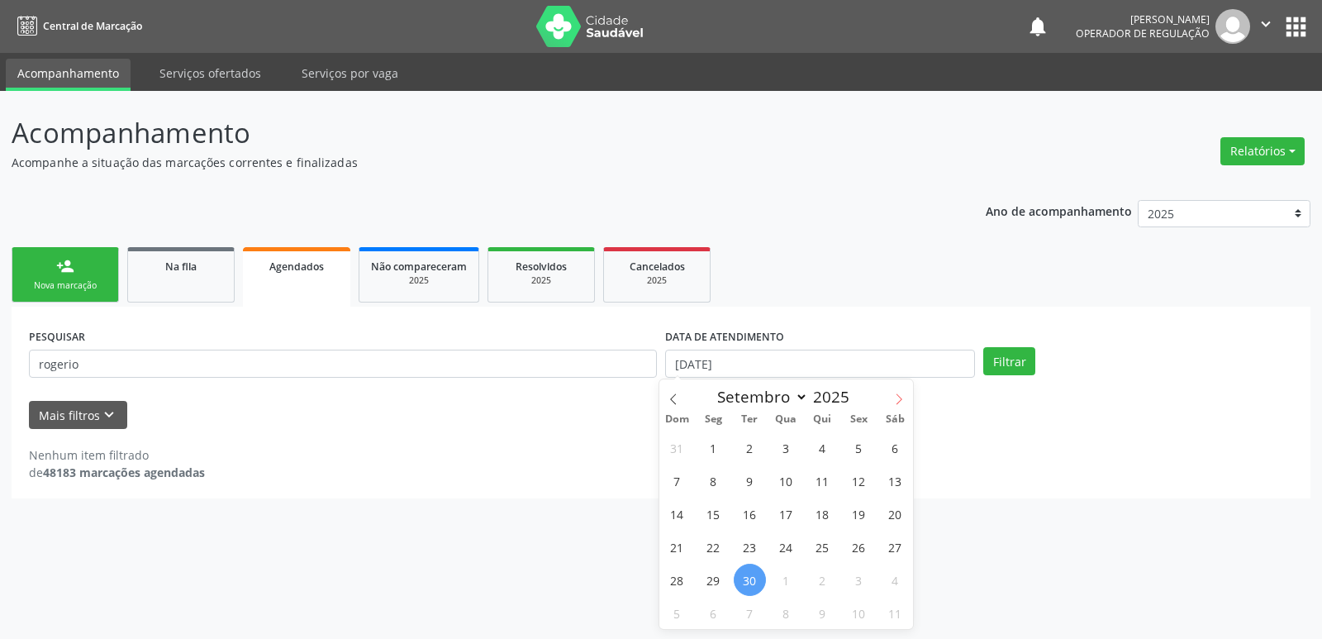
drag, startPoint x: 896, startPoint y: 399, endPoint x: 884, endPoint y: 414, distance: 18.8
click at [896, 398] on icon at bounding box center [899, 399] width 12 height 12
select select "9"
click at [751, 542] on span "21" at bounding box center [750, 546] width 32 height 32
type input "2[DATE]"
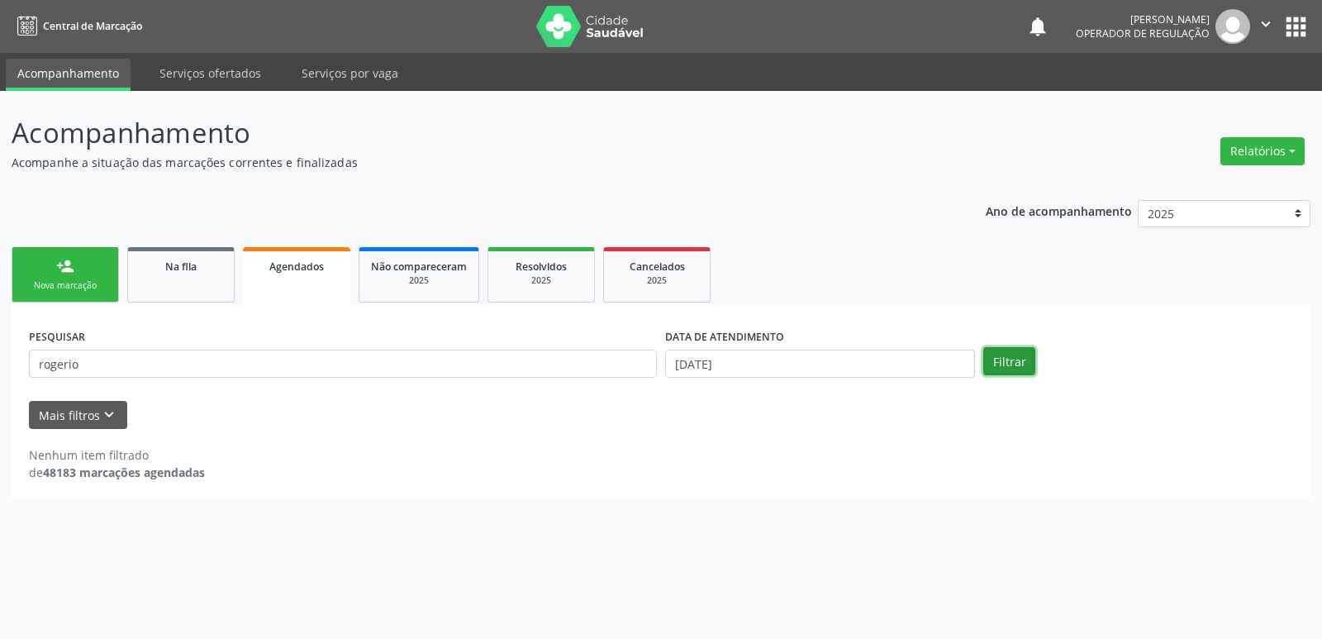
click at [1008, 368] on button "Filtrar" at bounding box center [1009, 361] width 52 height 28
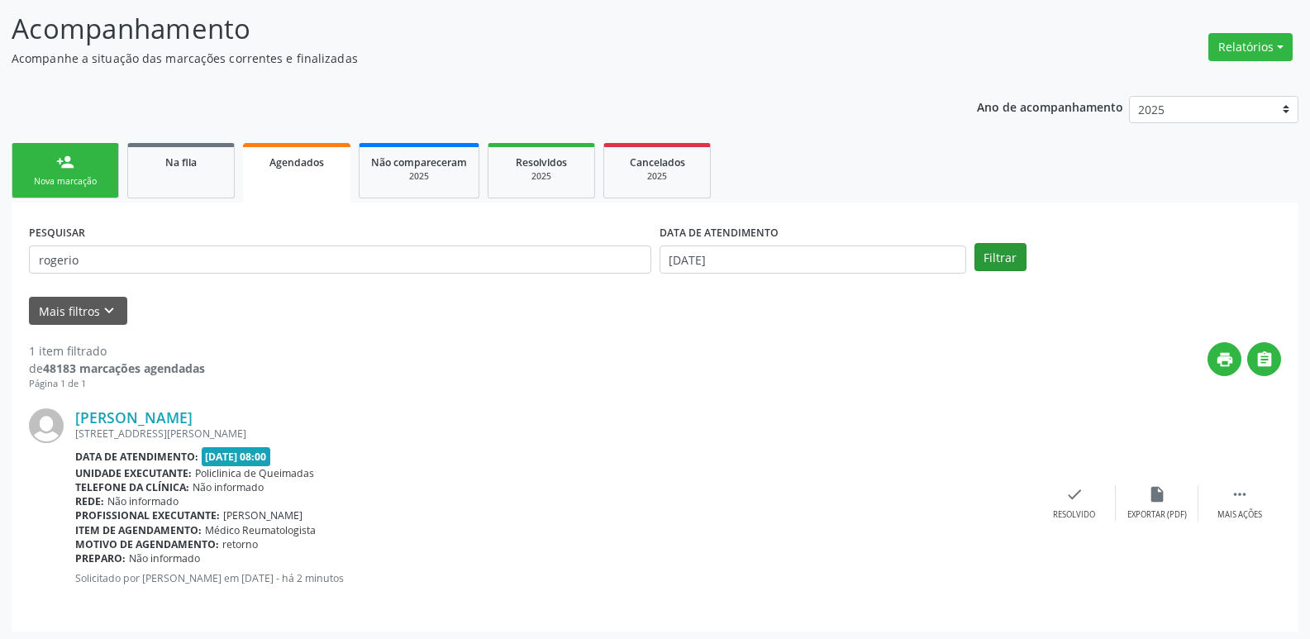
scroll to position [108, 0]
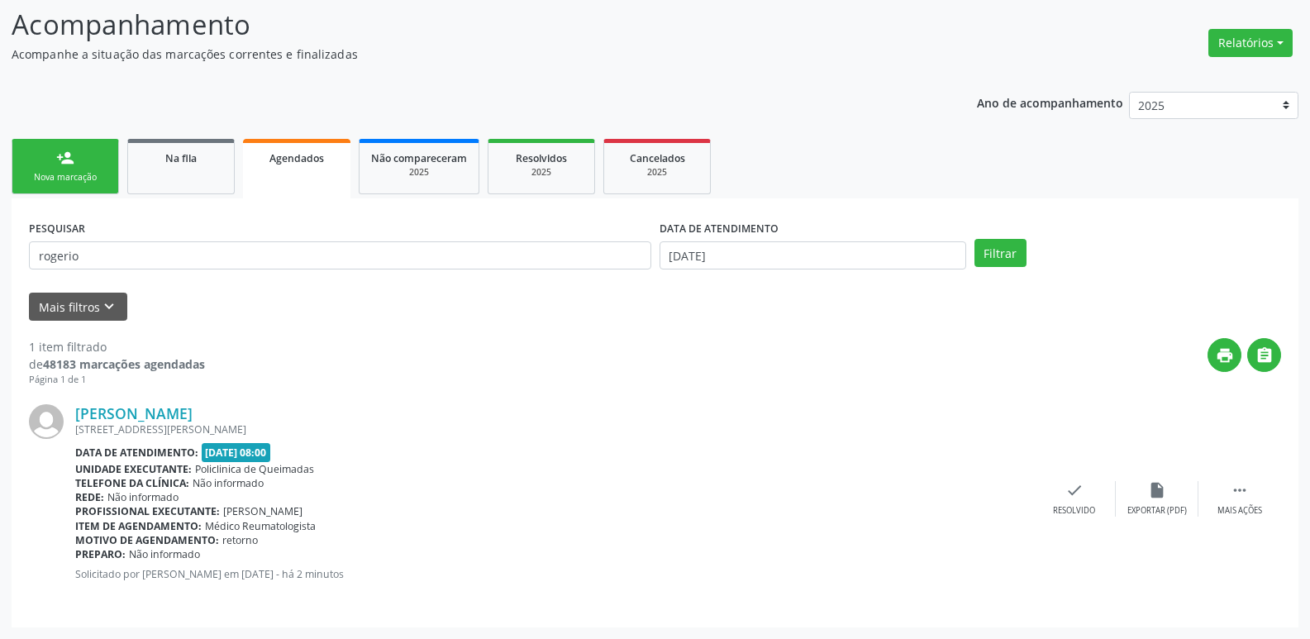
click at [77, 172] on div "Nova marcação" at bounding box center [65, 177] width 83 height 12
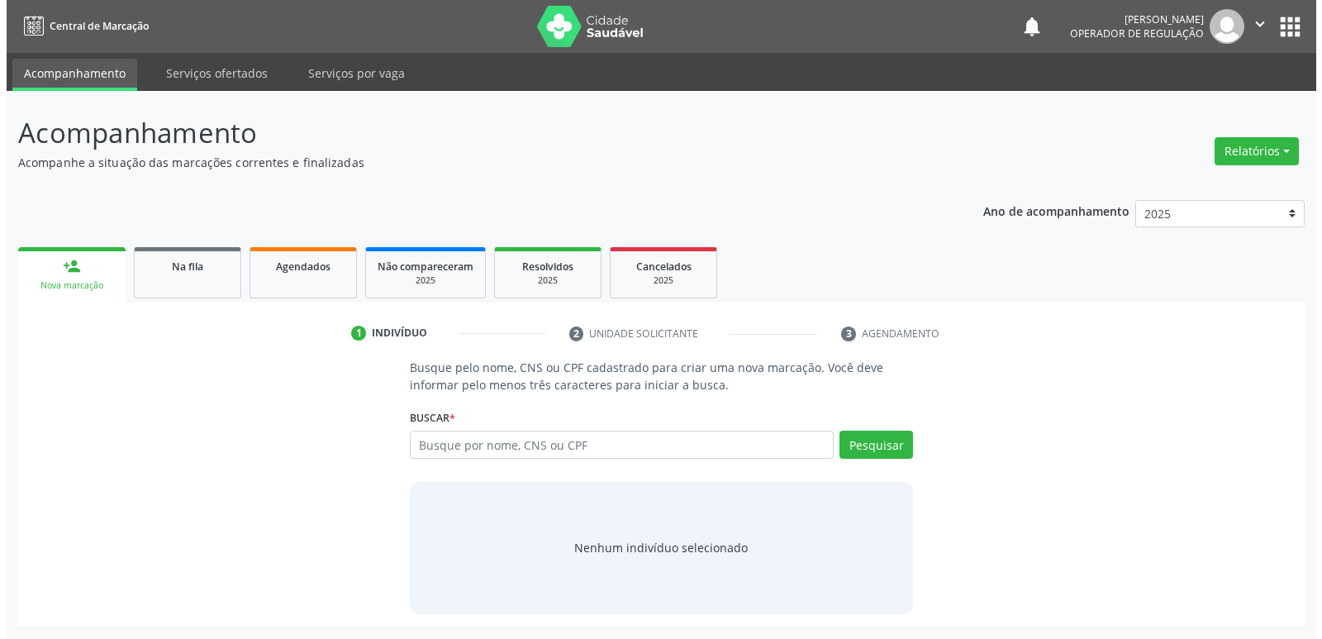
scroll to position [0, 0]
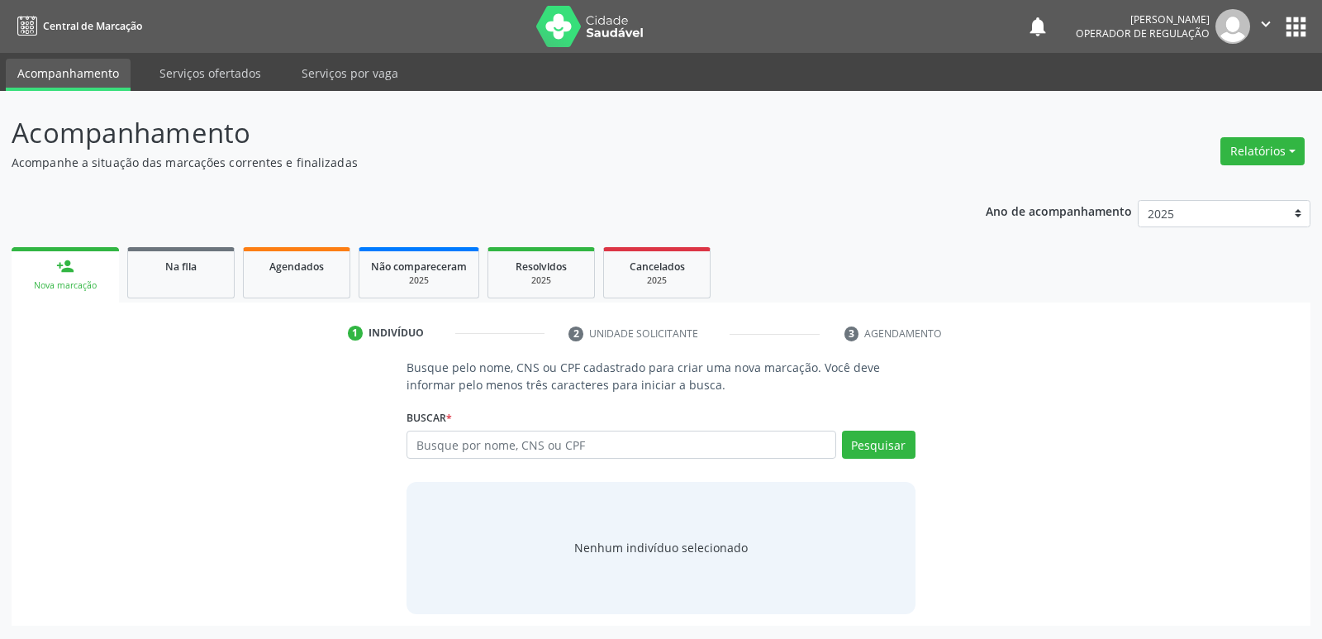
click at [1288, 26] on button "apps" at bounding box center [1296, 26] width 29 height 29
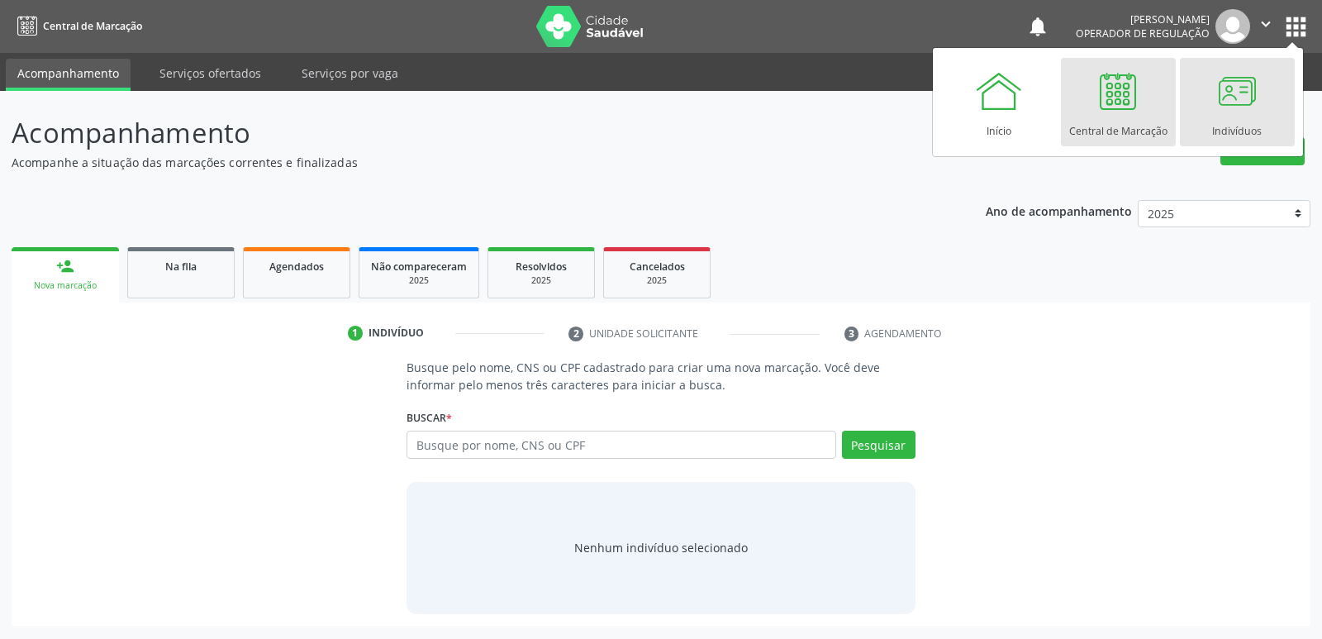
click at [1203, 117] on link "Indivíduos" at bounding box center [1237, 102] width 115 height 88
